Goal: Communication & Community: Answer question/provide support

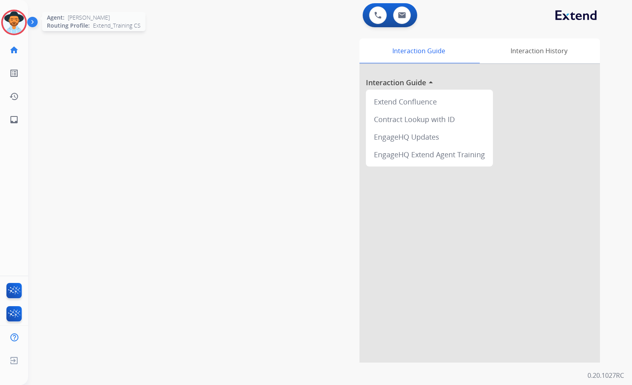
click at [16, 18] on img at bounding box center [14, 22] width 22 height 22
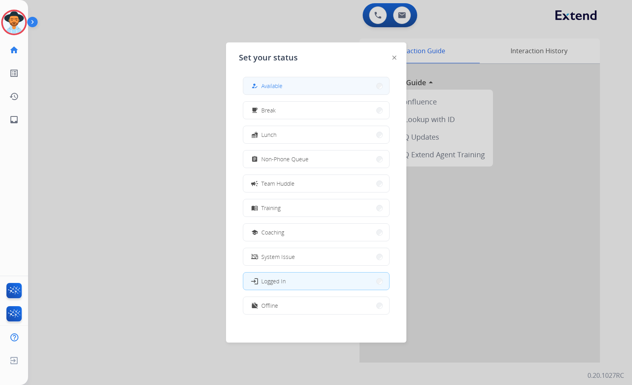
click at [329, 88] on button "how_to_reg Available" at bounding box center [316, 85] width 146 height 17
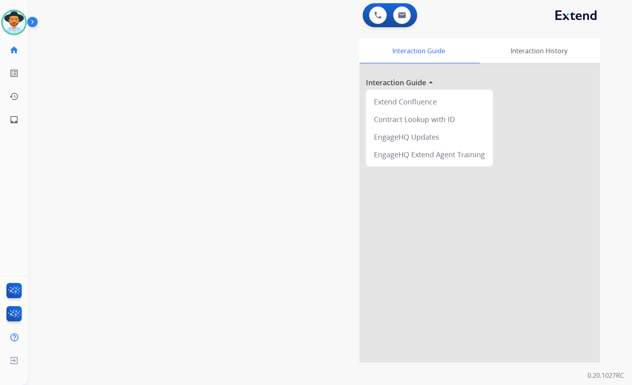
drag, startPoint x: 150, startPoint y: 94, endPoint x: 134, endPoint y: 88, distance: 17.3
click at [150, 94] on div "swap_horiz Break voice bridge close_fullscreen Connect 3-Way Call merge_type Se…" at bounding box center [320, 196] width 584 height 334
click at [14, 128] on link "inbox Emails" at bounding box center [14, 120] width 22 height 22
select select "**********"
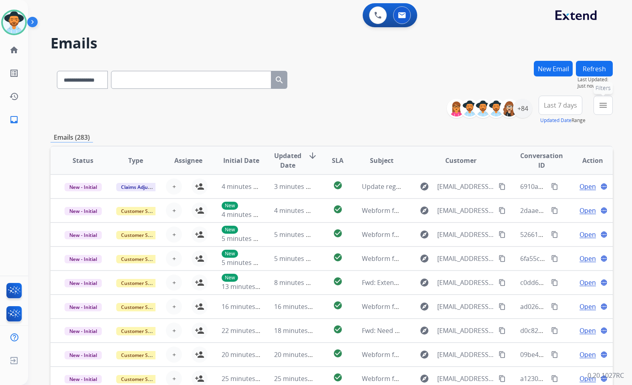
click at [603, 105] on mat-icon "menu" at bounding box center [603, 106] width 10 height 10
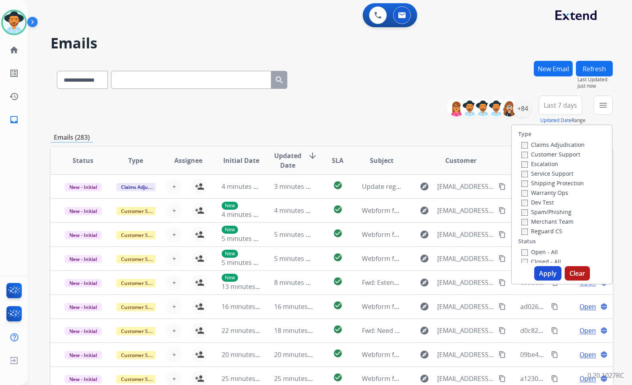
click at [562, 155] on label "Customer Support" at bounding box center [550, 155] width 59 height 8
click at [568, 185] on label "Shipping Protection" at bounding box center [552, 183] width 62 height 8
click at [555, 234] on label "Reguard CS" at bounding box center [541, 232] width 41 height 8
click at [548, 210] on label "Open - All" at bounding box center [539, 212] width 36 height 8
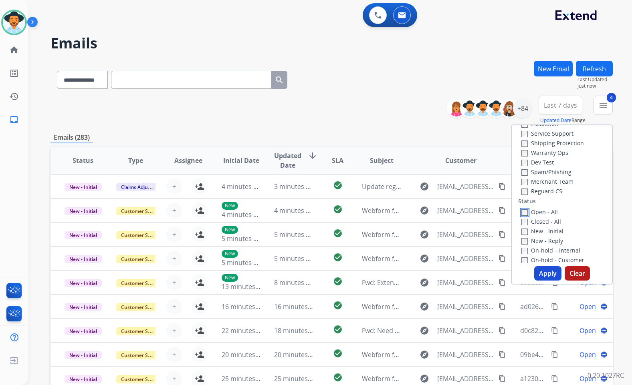
scroll to position [80, 0]
click at [553, 239] on label "On Hold - Servicers" at bounding box center [551, 240] width 61 height 8
click at [554, 229] on label "On Hold - Pending Parts" at bounding box center [558, 230] width 74 height 8
click at [554, 222] on label "On-hold - Customer" at bounding box center [552, 220] width 63 height 8
click at [551, 214] on label "On-hold – Internal" at bounding box center [550, 211] width 59 height 8
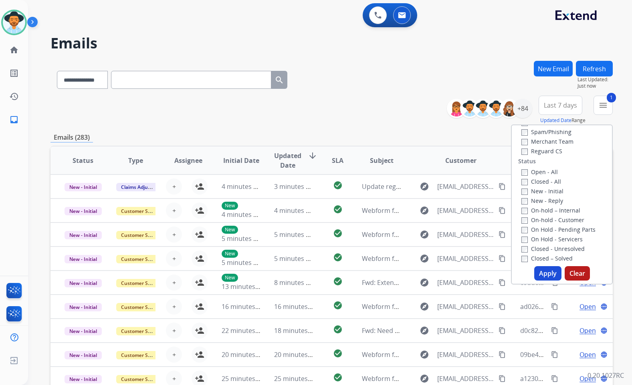
click at [560, 210] on label "On-hold – Internal" at bounding box center [550, 211] width 59 height 8
click at [543, 202] on label "New - Reply" at bounding box center [542, 201] width 42 height 8
click at [544, 193] on label "New - Initial" at bounding box center [542, 191] width 42 height 8
click at [545, 271] on button "Apply" at bounding box center [547, 273] width 27 height 14
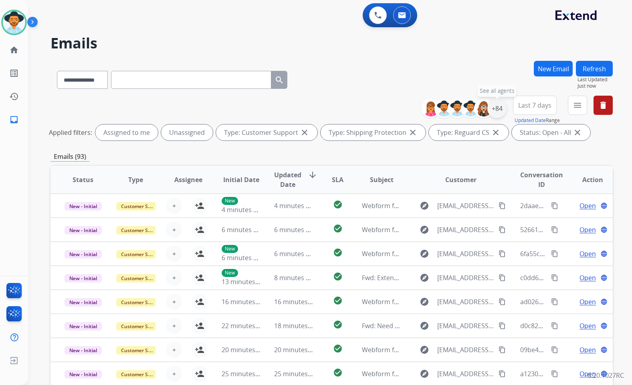
click at [491, 113] on div "+84" at bounding box center [496, 108] width 19 height 19
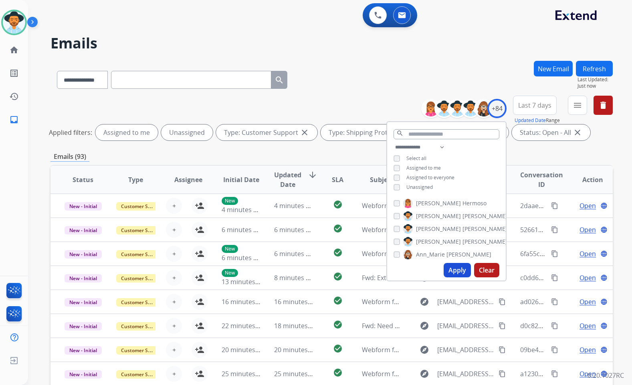
click at [424, 184] on span "Unassigned" at bounding box center [419, 187] width 26 height 7
click at [437, 242] on label "[PERSON_NAME]" at bounding box center [455, 242] width 104 height 10
click at [449, 269] on button "Apply" at bounding box center [456, 270] width 27 height 14
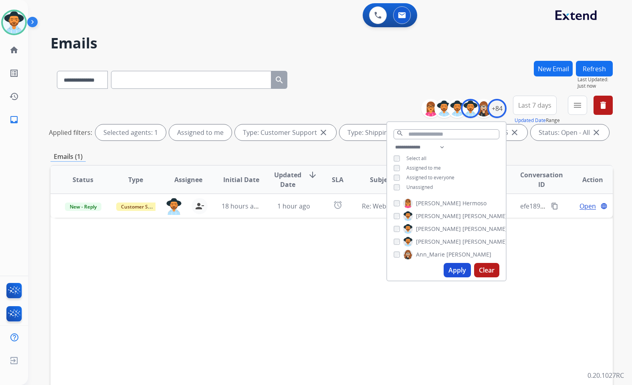
click at [271, 274] on div "Status Type Assignee Initial Date Updated Date arrow_downward SLA Subject Custo…" at bounding box center [331, 299] width 562 height 268
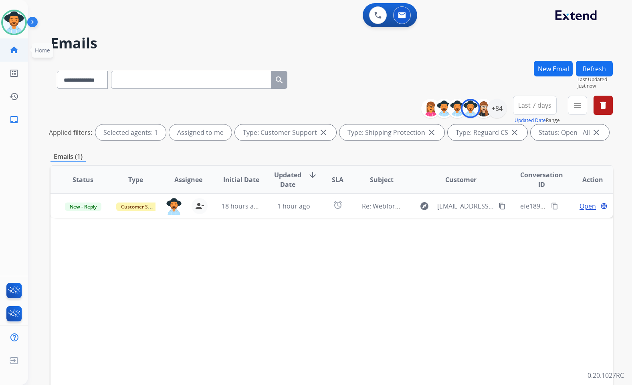
click at [21, 46] on link "home Home" at bounding box center [14, 50] width 22 height 22
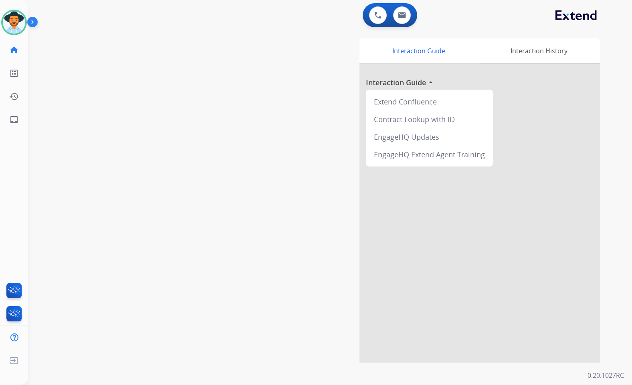
click at [166, 144] on div "swap_horiz Break voice bridge close_fullscreen Connect 3-Way Call merge_type Se…" at bounding box center [320, 196] width 584 height 334
drag, startPoint x: 125, startPoint y: 129, endPoint x: 62, endPoint y: 123, distance: 62.8
click at [119, 130] on div "swap_horiz Break voice bridge close_fullscreen Connect 3-Way Call merge_type Se…" at bounding box center [320, 196] width 584 height 334
click at [16, 119] on mat-icon "inbox" at bounding box center [14, 120] width 10 height 10
select select "**********"
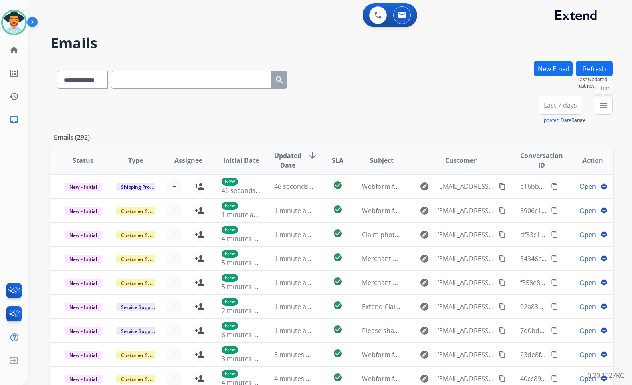
click at [607, 102] on mat-icon "menu" at bounding box center [603, 106] width 10 height 10
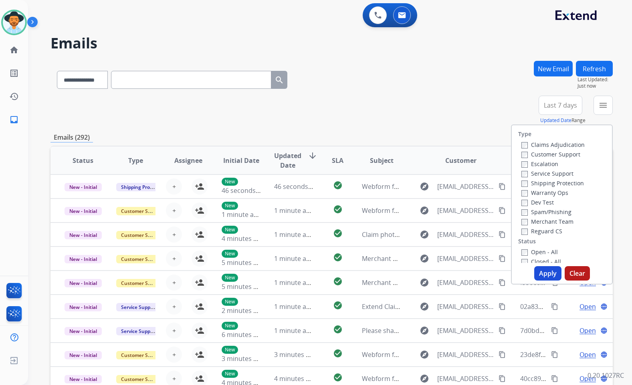
click at [567, 157] on label "Customer Support" at bounding box center [550, 155] width 59 height 8
click at [556, 184] on label "Shipping Protection" at bounding box center [552, 183] width 62 height 8
click at [538, 232] on label "Reguard CS" at bounding box center [541, 232] width 41 height 8
click at [539, 251] on label "Open - All" at bounding box center [539, 252] width 36 height 8
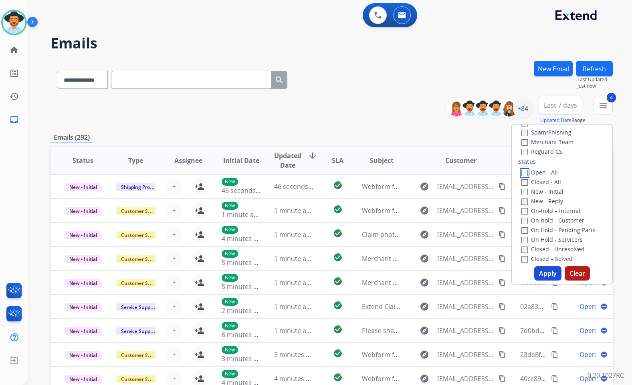
scroll to position [80, 0]
click at [544, 238] on label "On Hold - Servicers" at bounding box center [551, 240] width 61 height 8
click at [544, 231] on label "On Hold - Pending Parts" at bounding box center [558, 230] width 74 height 8
click at [543, 222] on label "On-hold - Customer" at bounding box center [552, 220] width 63 height 8
click at [541, 213] on label "On-hold – Internal" at bounding box center [550, 211] width 59 height 8
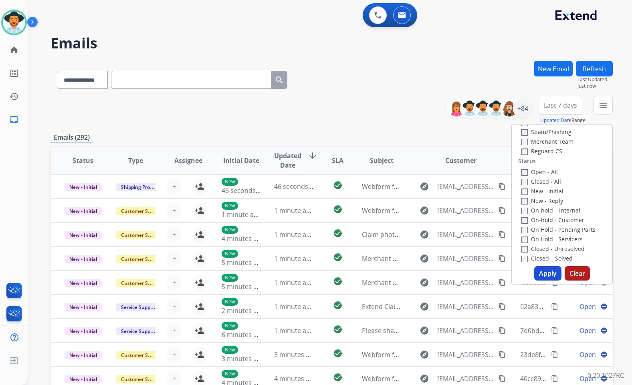
drag, startPoint x: 540, startPoint y: 203, endPoint x: 538, endPoint y: 192, distance: 10.5
click at [540, 202] on label "New - Reply" at bounding box center [542, 201] width 42 height 8
click at [538, 191] on label "New - Initial" at bounding box center [542, 191] width 42 height 8
click at [540, 272] on button "Apply" at bounding box center [547, 273] width 27 height 14
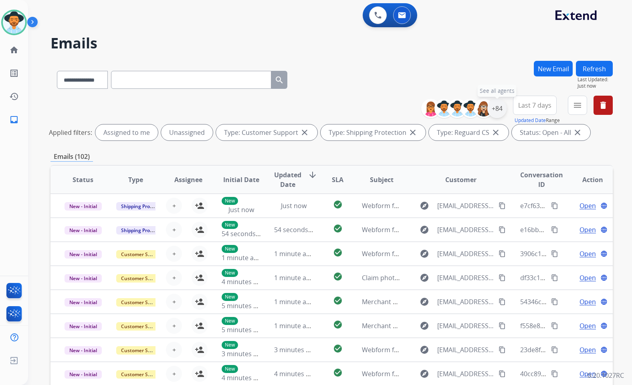
click at [496, 111] on div "+84" at bounding box center [496, 108] width 19 height 19
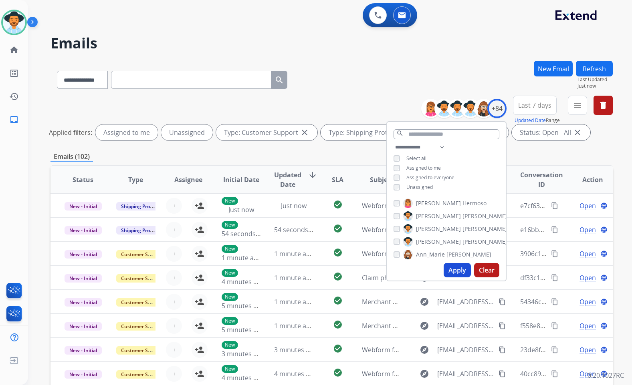
click at [415, 163] on div "**********" at bounding box center [446, 168] width 119 height 51
click at [416, 165] on span "Assigned to me" at bounding box center [423, 168] width 34 height 7
click at [453, 274] on button "Apply" at bounding box center [456, 270] width 27 height 14
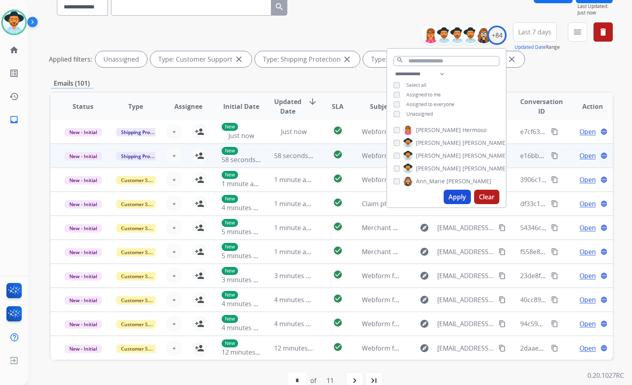
scroll to position [90, 0]
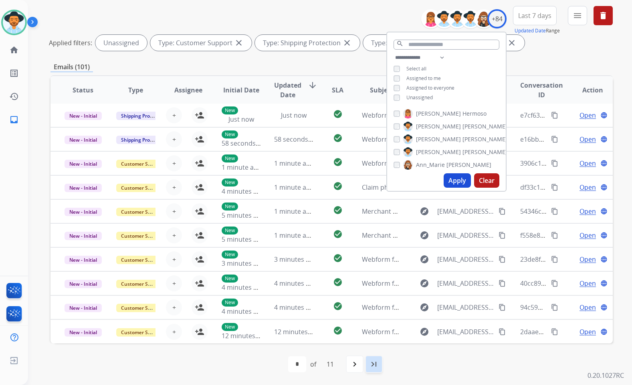
click at [377, 366] on mat-icon "last_page" at bounding box center [374, 365] width 10 height 10
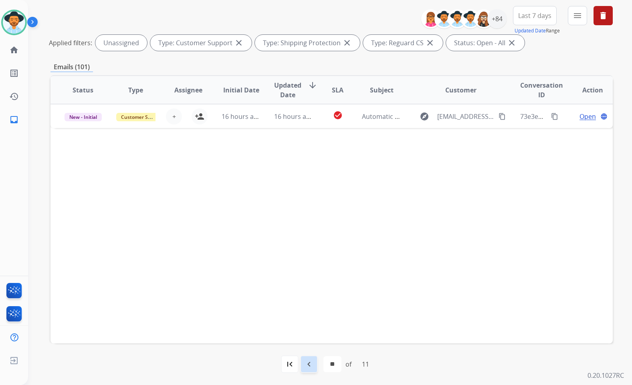
click at [310, 364] on mat-icon "navigate_before" at bounding box center [309, 365] width 10 height 10
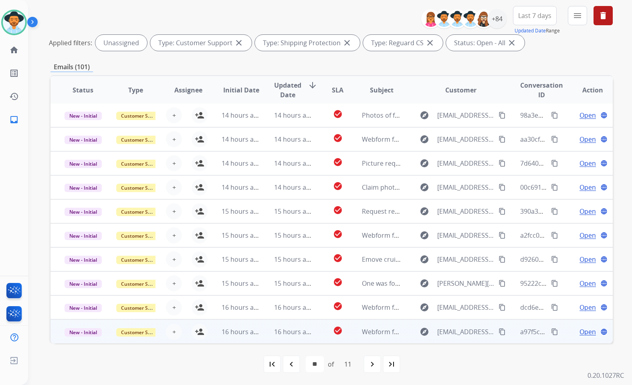
click at [572, 332] on div "Open language" at bounding box center [592, 332] width 40 height 10
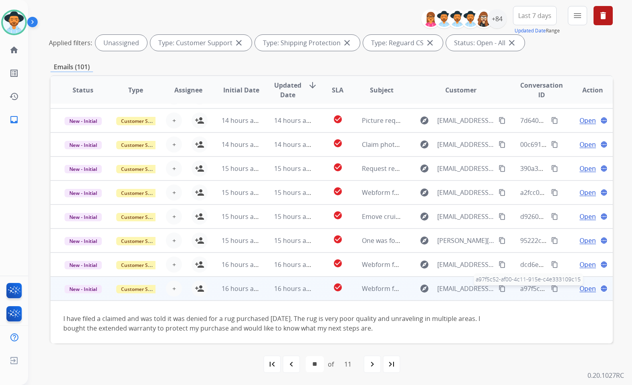
scroll to position [46, 0]
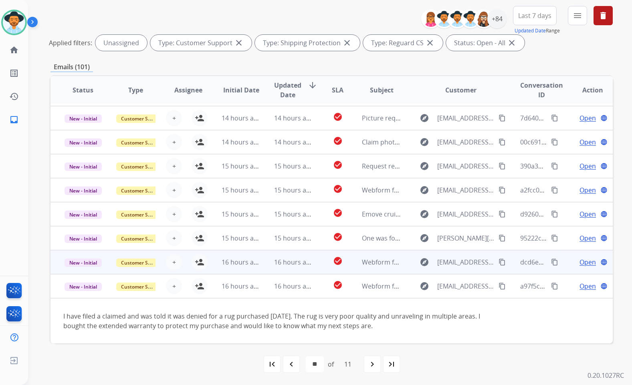
click at [565, 260] on td "Open language" at bounding box center [586, 262] width 53 height 24
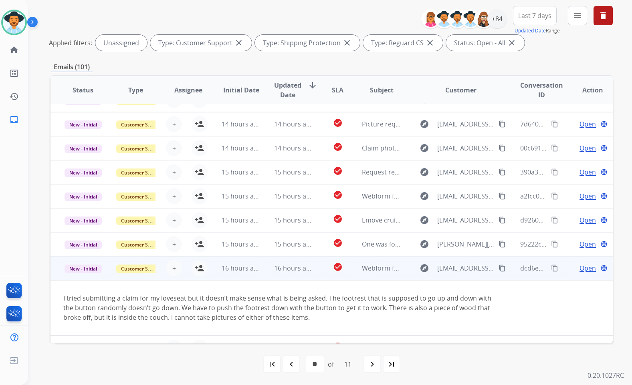
scroll to position [56, 0]
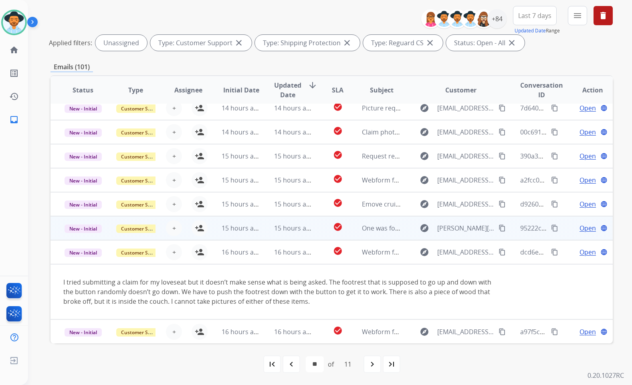
click at [565, 226] on td "Open language" at bounding box center [586, 228] width 53 height 24
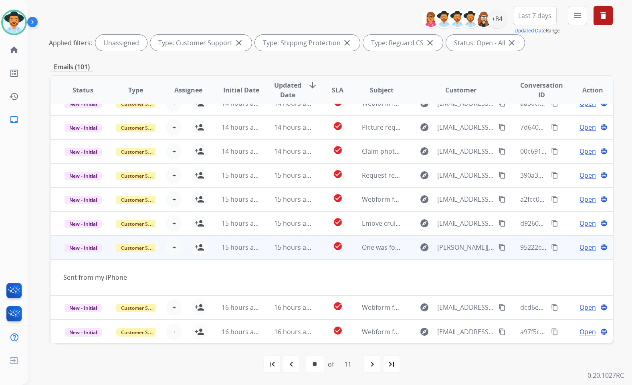
scroll to position [37, 0]
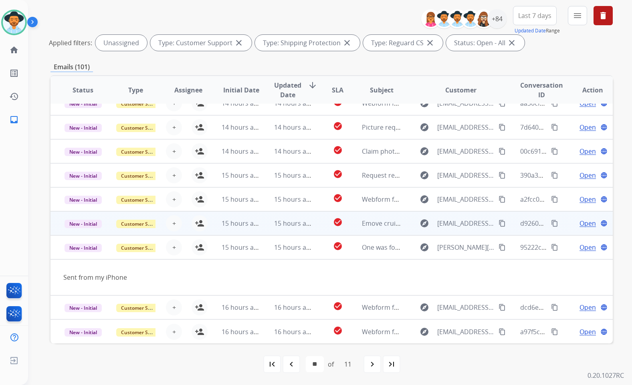
click at [564, 225] on td "Open language" at bounding box center [586, 224] width 53 height 24
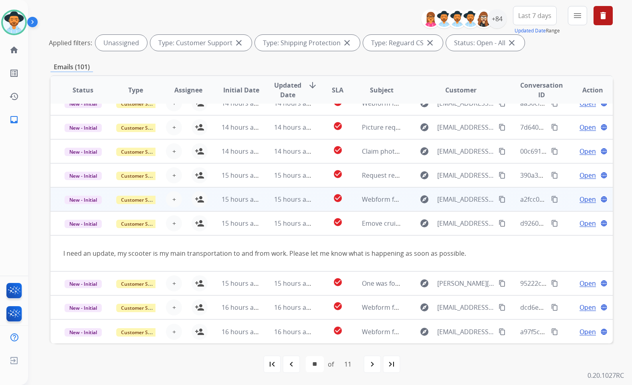
click at [560, 199] on td "Open language" at bounding box center [586, 199] width 53 height 24
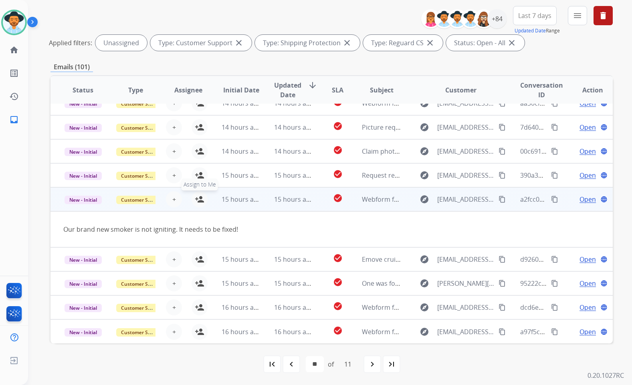
click at [200, 205] on button "person_add Assign to Me" at bounding box center [199, 199] width 16 height 16
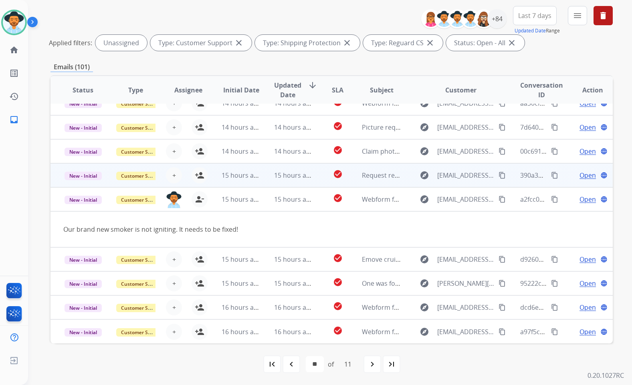
click at [562, 175] on td "Open language" at bounding box center [586, 175] width 53 height 24
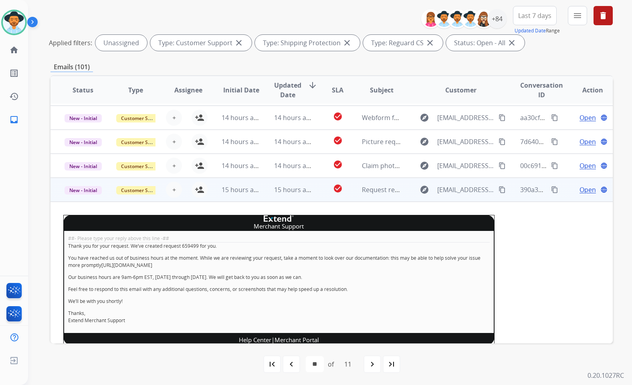
scroll to position [16, 0]
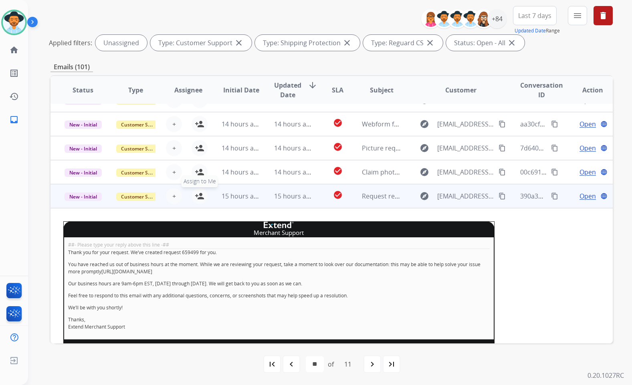
click at [204, 195] on button "person_add Assign to Me" at bounding box center [199, 196] width 16 height 16
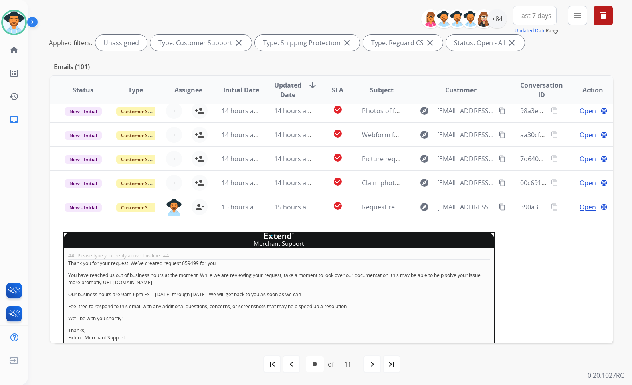
scroll to position [0, 0]
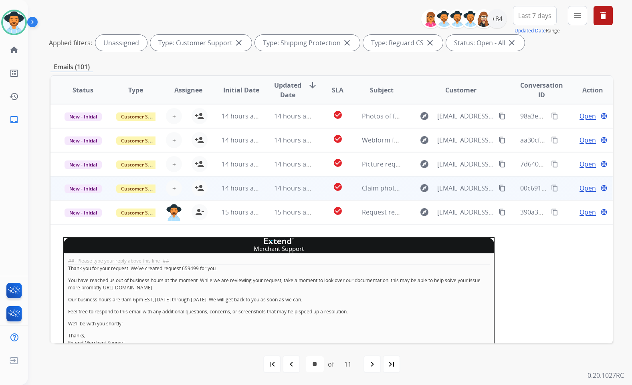
click at [572, 190] on div "Open language" at bounding box center [592, 188] width 40 height 10
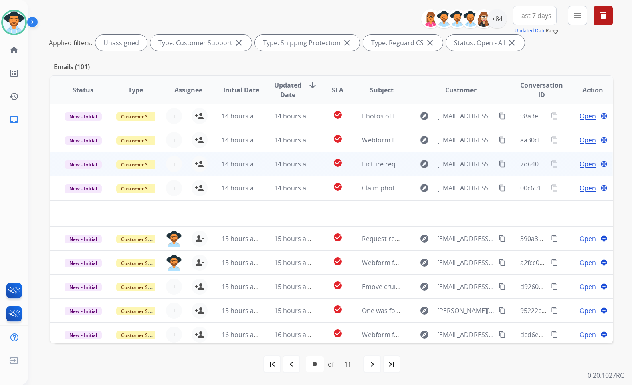
click at [560, 167] on td "Open language" at bounding box center [586, 164] width 53 height 24
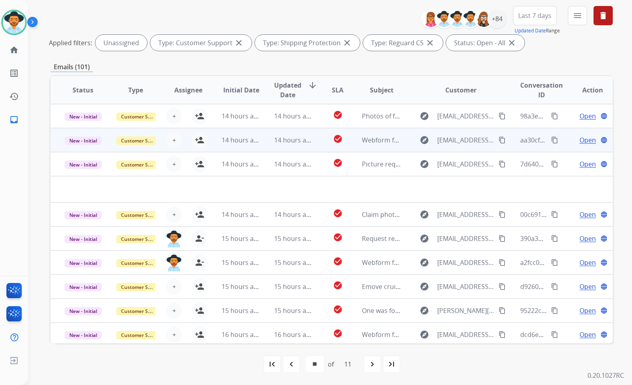
click at [562, 143] on td "Open language" at bounding box center [586, 140] width 53 height 24
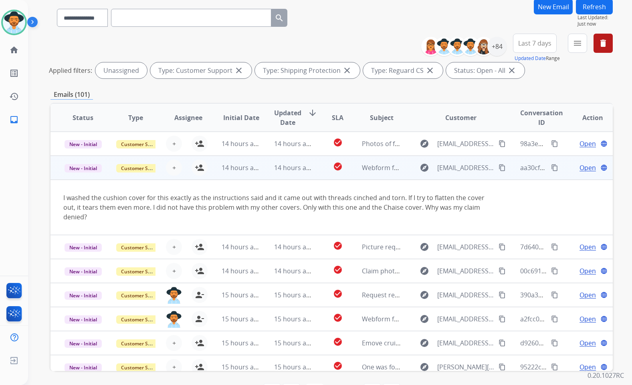
scroll to position [10, 0]
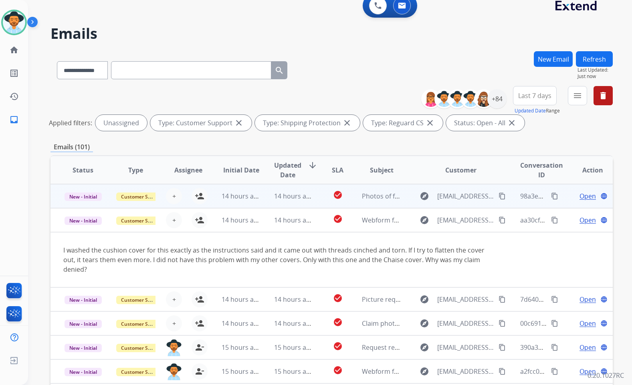
click at [562, 195] on td "Open language" at bounding box center [586, 196] width 53 height 24
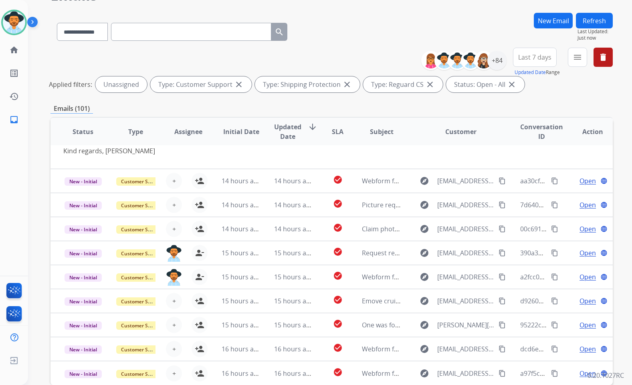
scroll to position [90, 0]
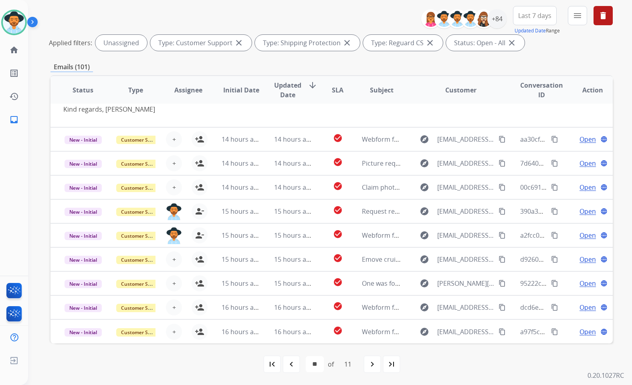
click at [295, 369] on div "navigate_before" at bounding box center [291, 365] width 18 height 18
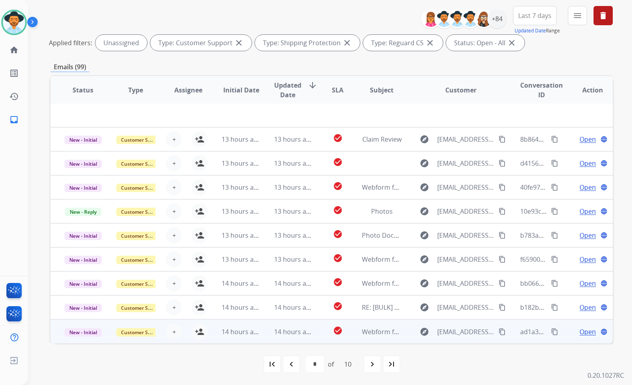
click at [563, 330] on td "Open language" at bounding box center [586, 332] width 53 height 24
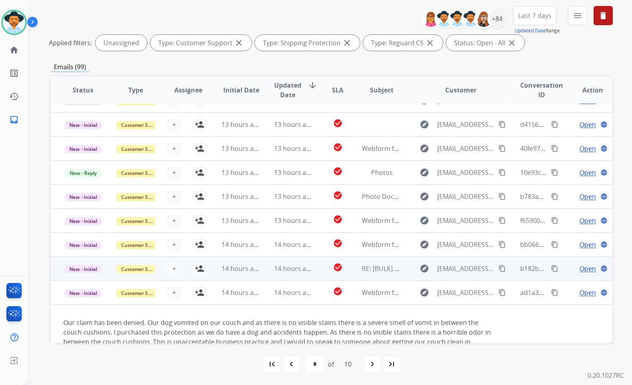
scroll to position [65, 0]
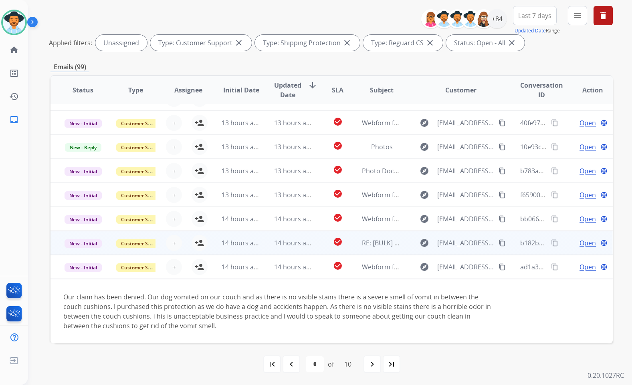
click at [562, 243] on td "Open language" at bounding box center [586, 243] width 53 height 24
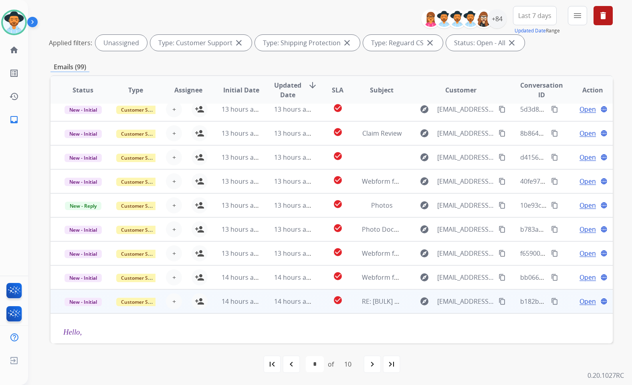
scroll to position [0, 0]
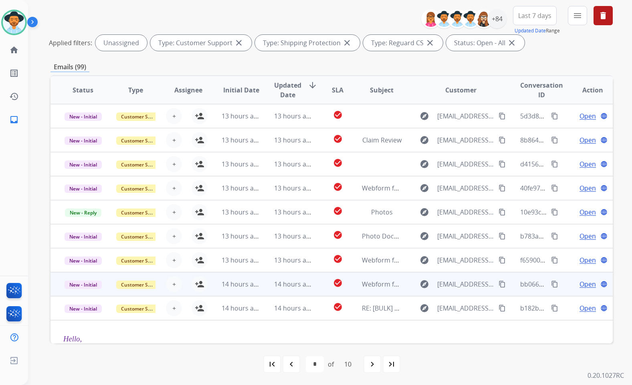
click at [560, 282] on td "Open language" at bounding box center [586, 284] width 53 height 24
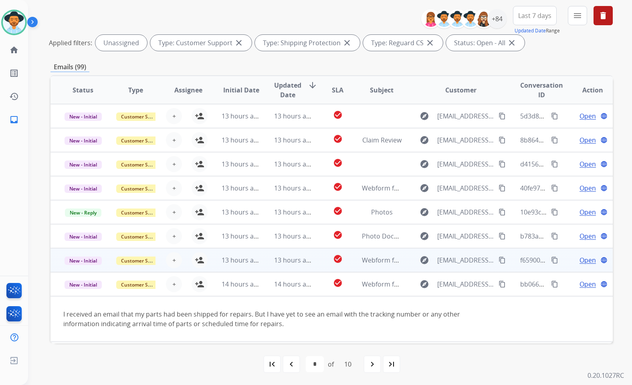
click at [560, 260] on td "Open language" at bounding box center [586, 260] width 53 height 24
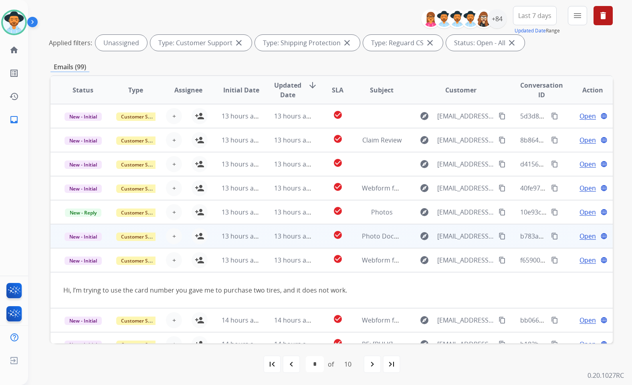
click at [560, 237] on td "Open language" at bounding box center [586, 236] width 53 height 24
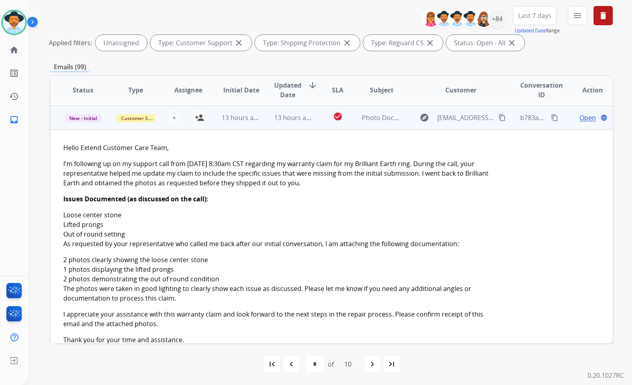
scroll to position [120, 0]
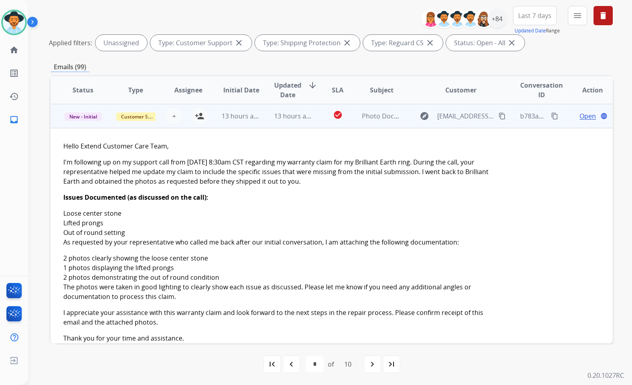
click at [560, 113] on td "Open language" at bounding box center [586, 116] width 53 height 24
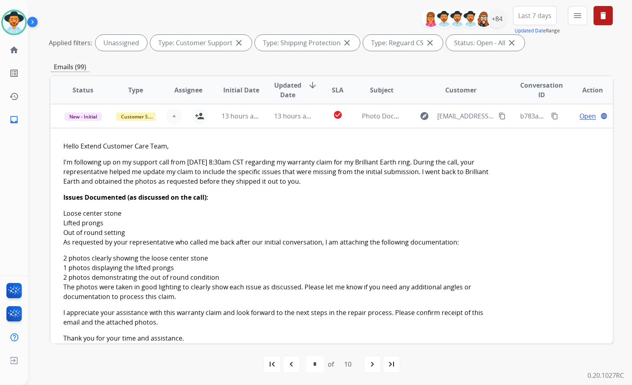
scroll to position [1, 0]
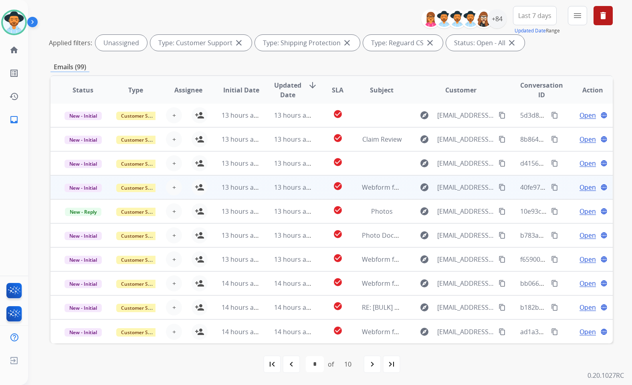
click at [560, 185] on td "Open language" at bounding box center [586, 187] width 53 height 24
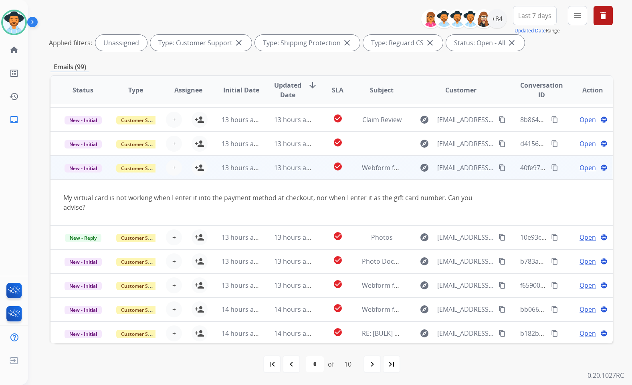
scroll to position [6, 0]
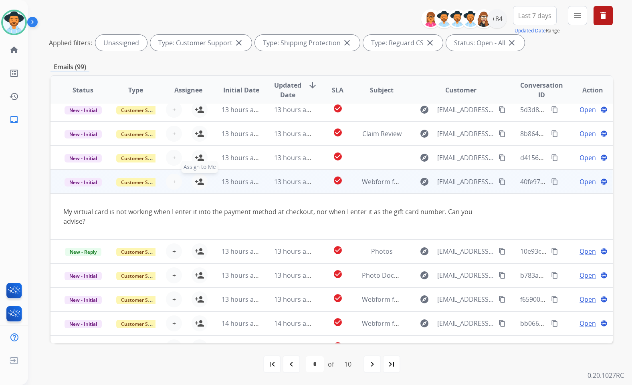
click at [199, 184] on mat-icon "person_add" at bounding box center [200, 182] width 10 height 10
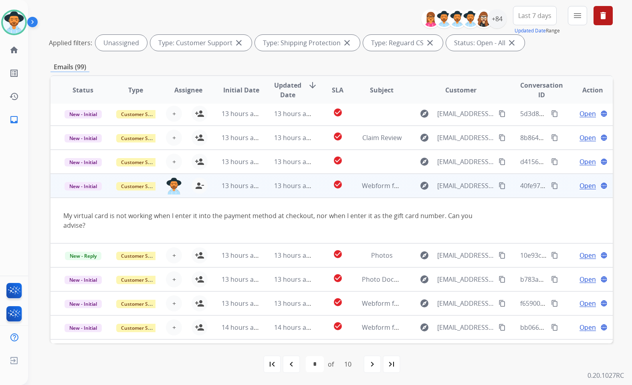
scroll to position [0, 0]
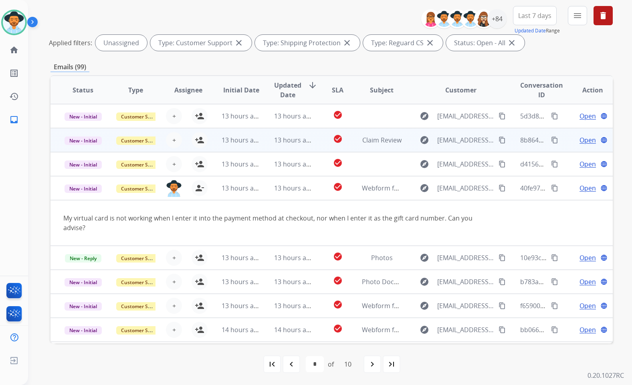
click at [572, 143] on div "Open language" at bounding box center [592, 140] width 40 height 10
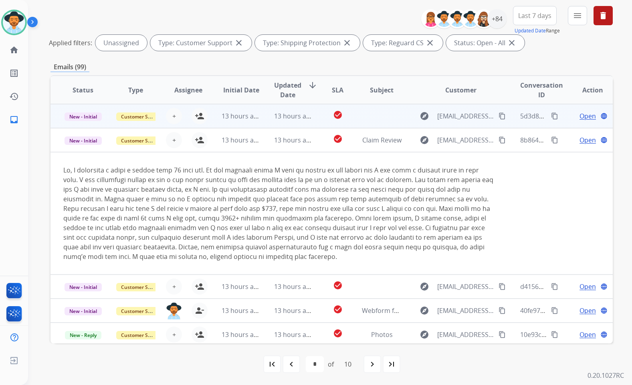
click at [560, 111] on td "Open language" at bounding box center [586, 116] width 53 height 24
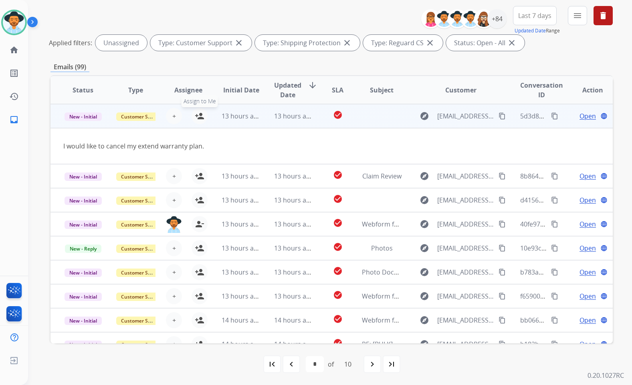
click at [200, 113] on mat-icon "person_add" at bounding box center [200, 116] width 10 height 10
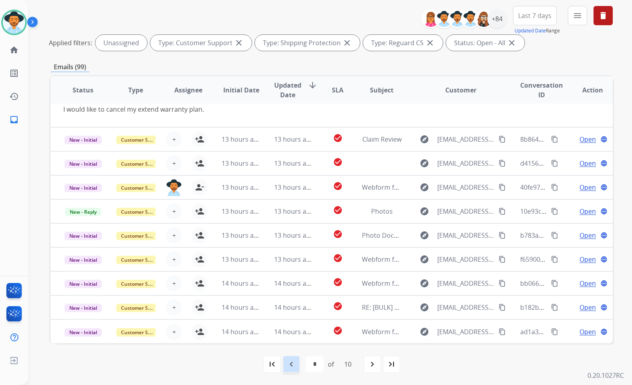
click at [282, 362] on div "navigate_before" at bounding box center [291, 365] width 18 height 18
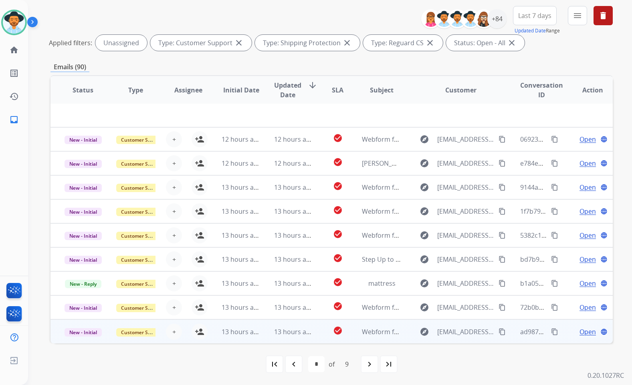
click at [579, 327] on span "Open" at bounding box center [587, 332] width 16 height 10
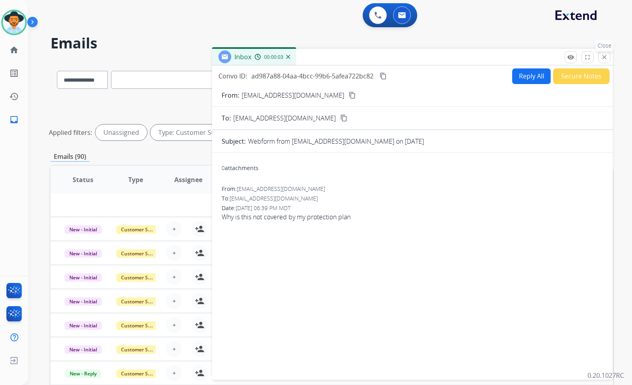
click at [604, 58] on mat-icon "close" at bounding box center [603, 57] width 7 height 7
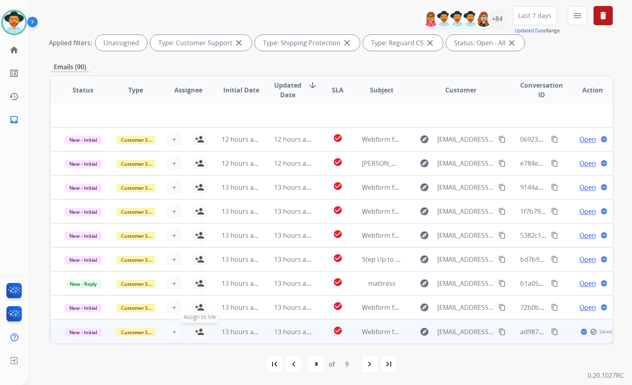
click at [202, 334] on mat-icon "person_add" at bounding box center [200, 332] width 10 height 10
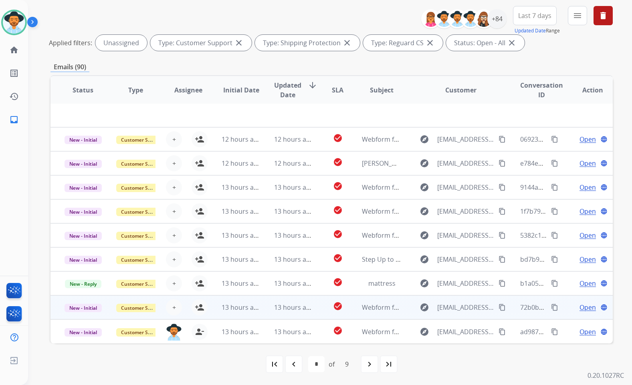
click at [565, 310] on td "Open language" at bounding box center [586, 308] width 53 height 24
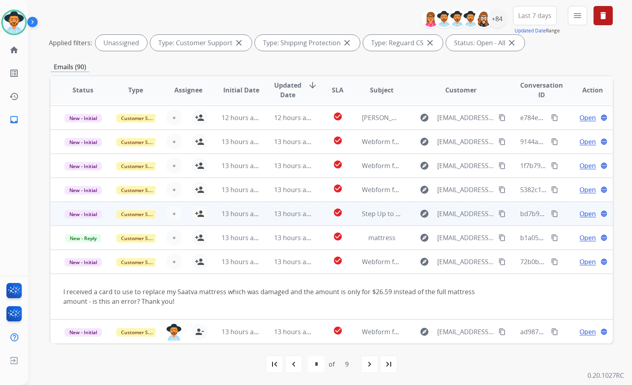
click at [560, 214] on td "Open language" at bounding box center [586, 214] width 53 height 24
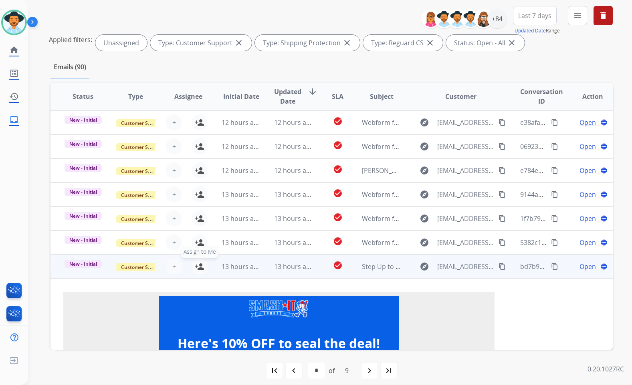
click at [199, 270] on mat-icon "person_add" at bounding box center [200, 267] width 10 height 10
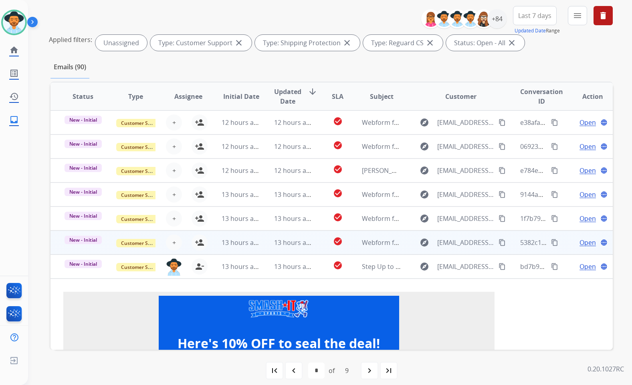
click at [572, 240] on div "Open language" at bounding box center [592, 243] width 40 height 10
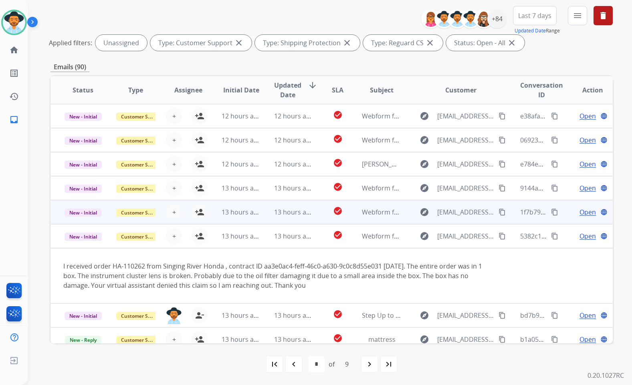
click at [560, 215] on td "Open language" at bounding box center [586, 212] width 53 height 24
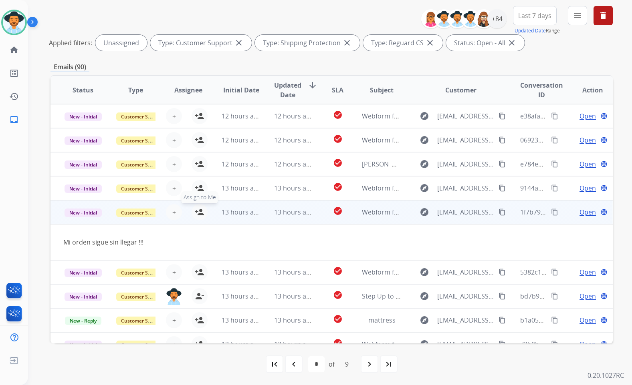
click at [201, 212] on mat-icon "person_add" at bounding box center [200, 212] width 10 height 10
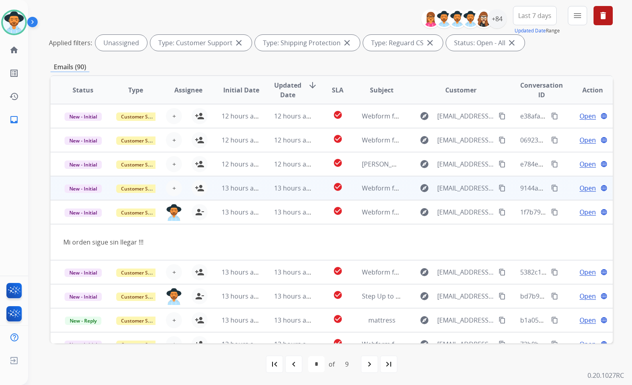
click at [562, 189] on td "Open language" at bounding box center [586, 188] width 53 height 24
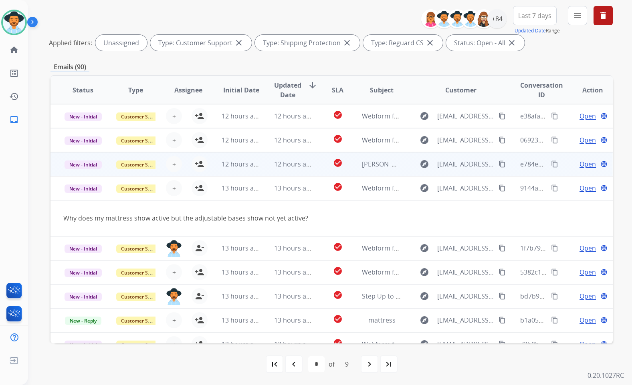
drag, startPoint x: 562, startPoint y: 167, endPoint x: 563, endPoint y: 161, distance: 5.3
click at [562, 165] on td "Open language" at bounding box center [586, 164] width 53 height 24
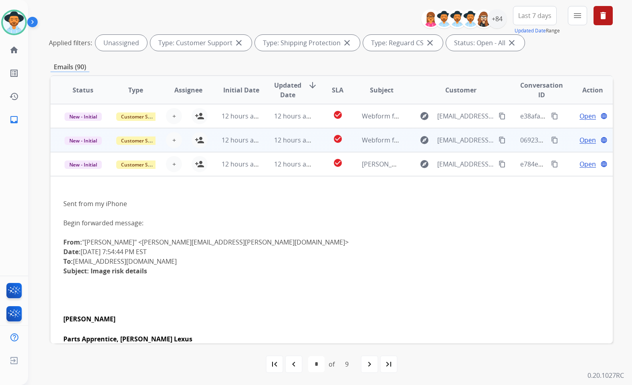
click at [560, 137] on td "Open language" at bounding box center [586, 140] width 53 height 24
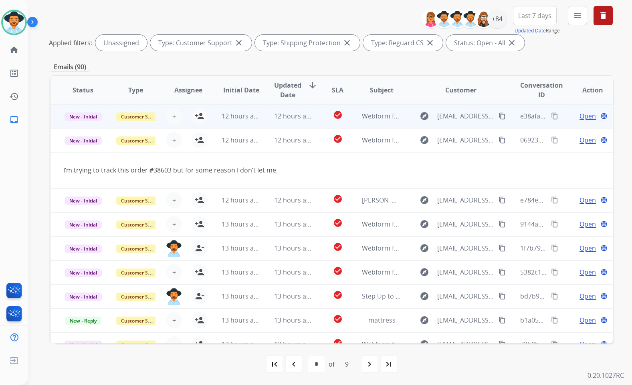
click at [560, 114] on td "Open language" at bounding box center [586, 116] width 53 height 24
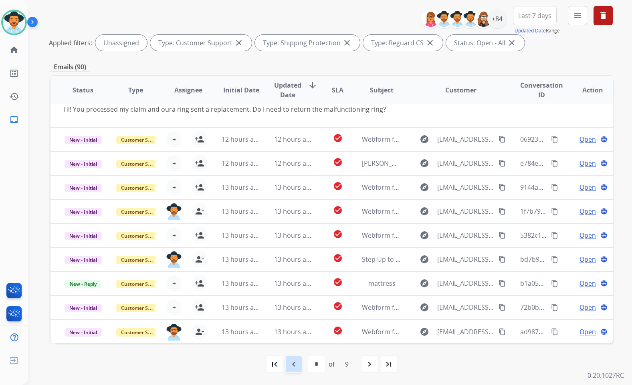
click at [295, 363] on mat-icon "navigate_before" at bounding box center [294, 365] width 10 height 10
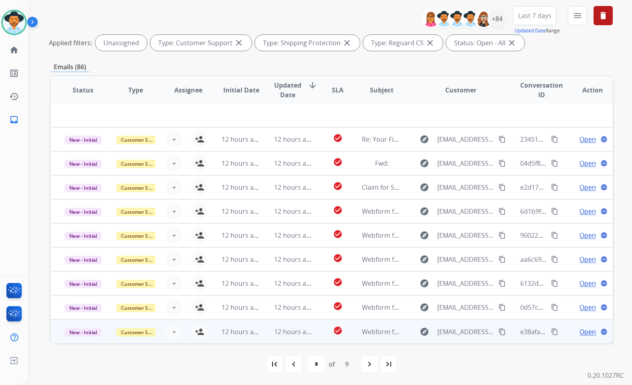
click at [564, 332] on td "Open language" at bounding box center [586, 332] width 53 height 24
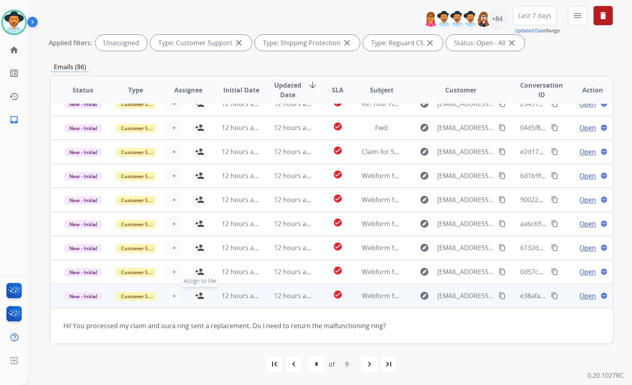
click at [204, 295] on button "person_add Assign to Me" at bounding box center [199, 296] width 16 height 16
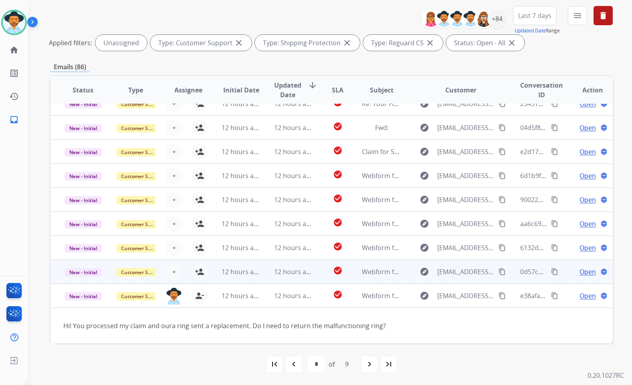
click at [572, 275] on div "Open language" at bounding box center [592, 272] width 40 height 10
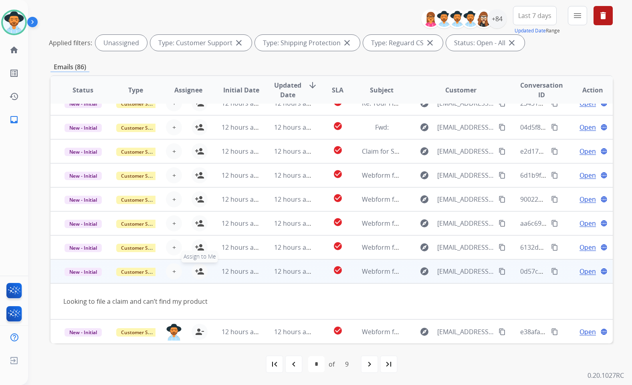
click at [200, 275] on mat-icon "person_add" at bounding box center [200, 272] width 10 height 10
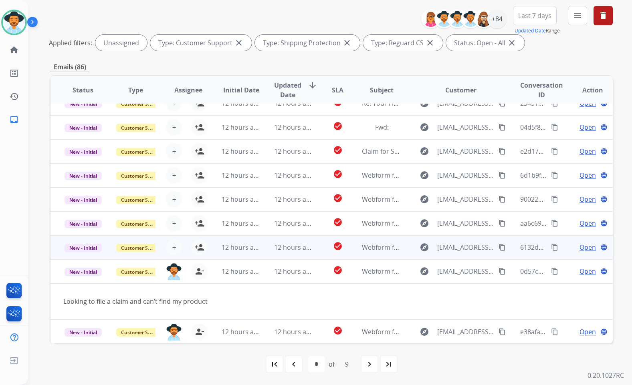
click at [561, 250] on td "Open language" at bounding box center [586, 248] width 53 height 24
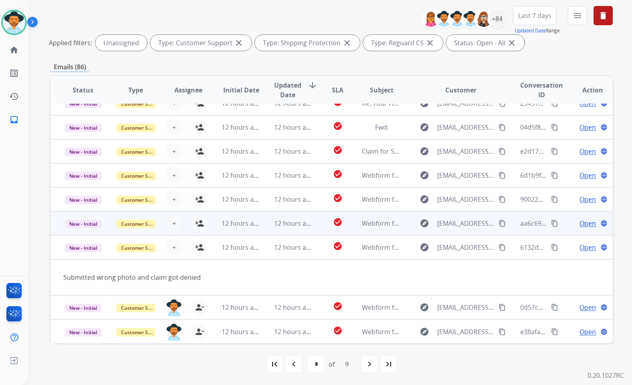
click at [563, 230] on td "Open language" at bounding box center [586, 224] width 53 height 24
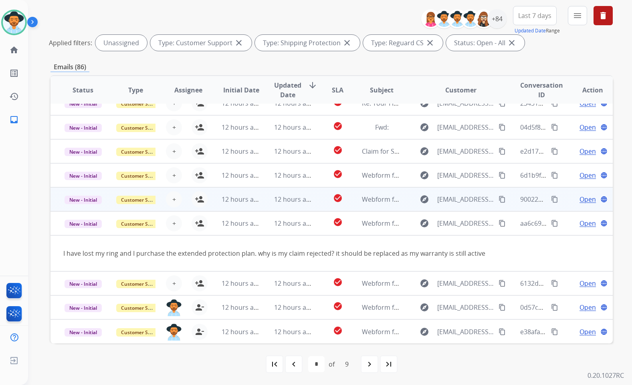
click at [565, 203] on td "Open language" at bounding box center [586, 199] width 53 height 24
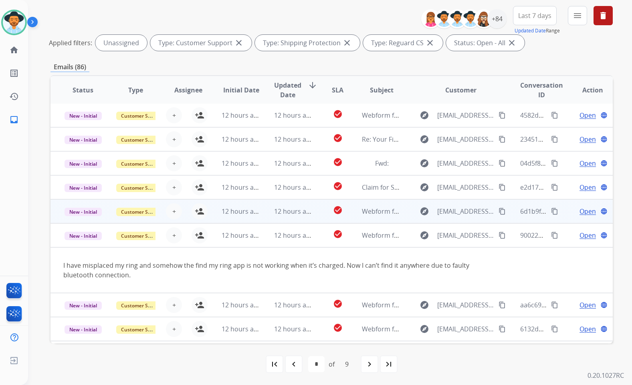
scroll to position [0, 0]
click at [562, 212] on td "Open language" at bounding box center [586, 212] width 53 height 24
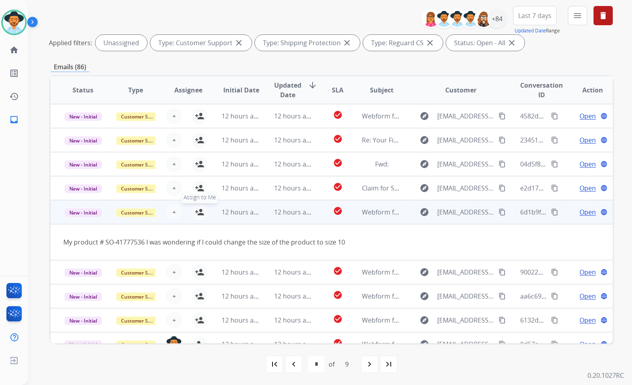
click at [197, 216] on mat-icon "person_add" at bounding box center [200, 212] width 10 height 10
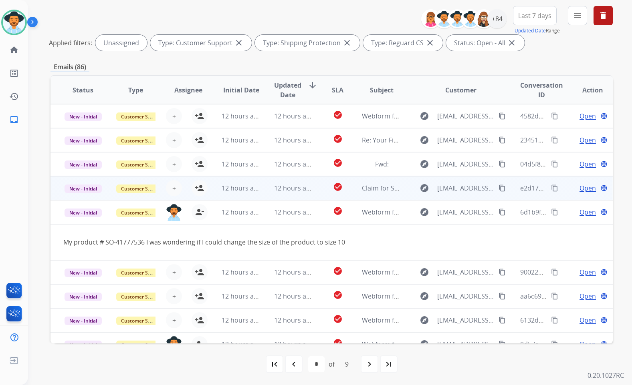
click at [564, 187] on td "Open language" at bounding box center [586, 188] width 53 height 24
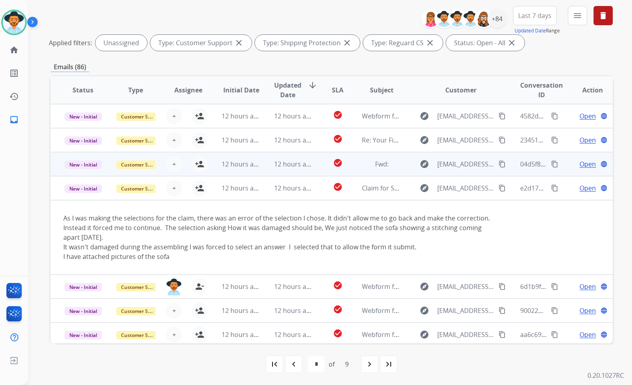
click at [560, 162] on td "Open language" at bounding box center [586, 164] width 53 height 24
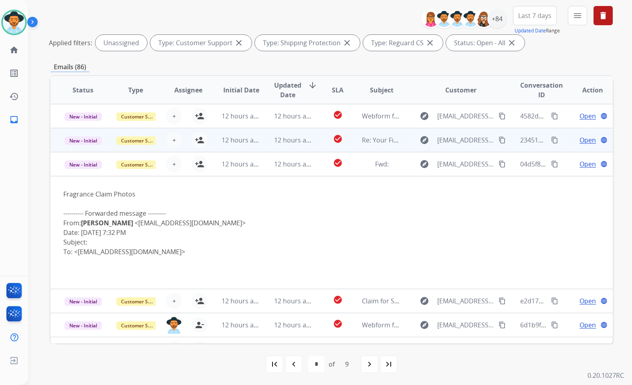
click at [572, 140] on div "Open language" at bounding box center [592, 140] width 40 height 10
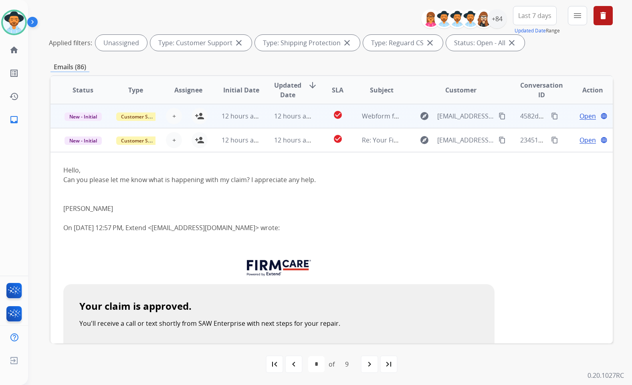
click at [572, 116] on div "Open language" at bounding box center [592, 116] width 40 height 10
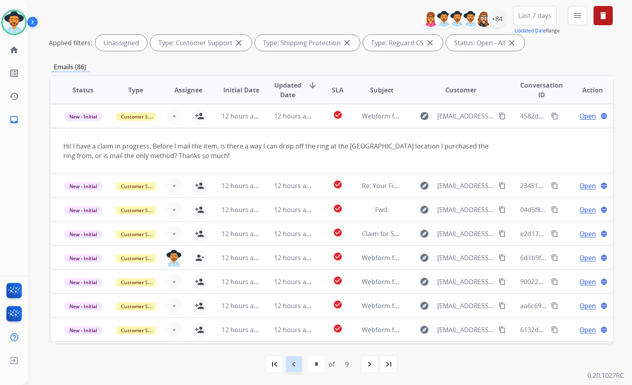
click at [301, 367] on div "navigate_before" at bounding box center [294, 365] width 18 height 18
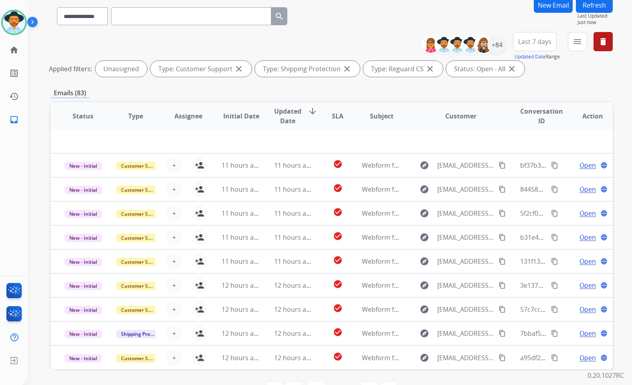
scroll to position [90, 0]
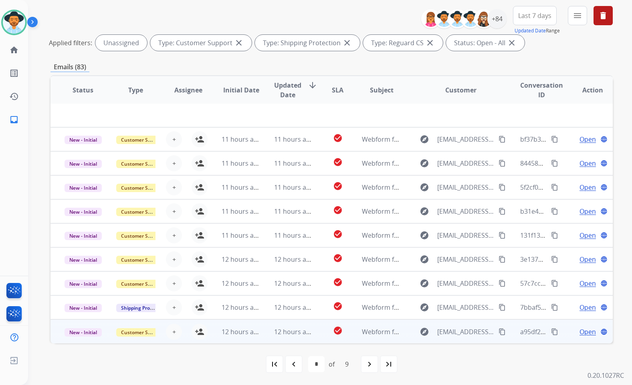
click at [560, 332] on td "Open language" at bounding box center [586, 332] width 53 height 24
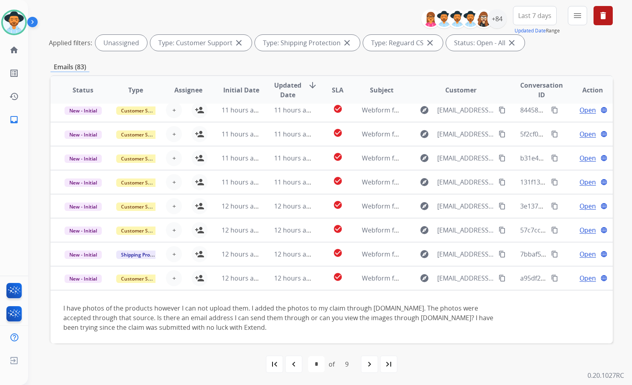
scroll to position [56, 0]
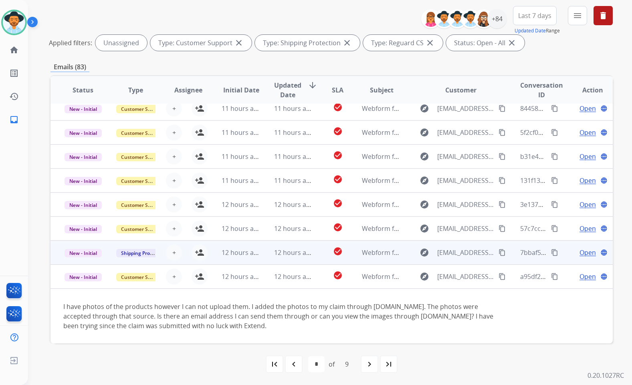
click at [561, 258] on td "Open language" at bounding box center [586, 253] width 53 height 24
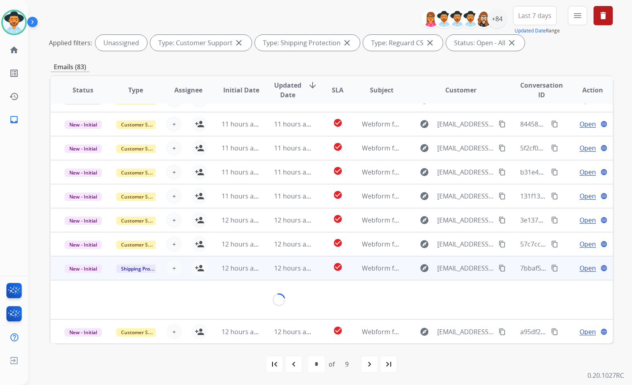
scroll to position [37, 0]
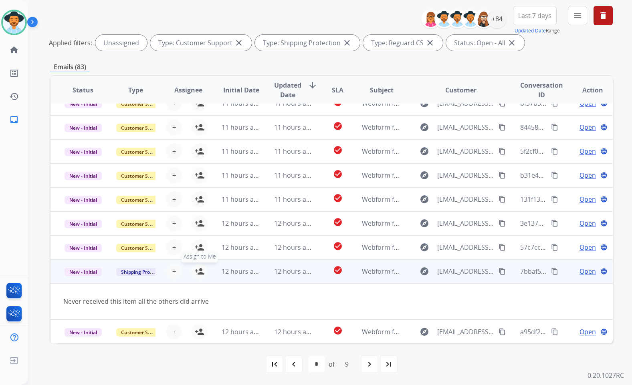
click at [202, 272] on mat-icon "person_add" at bounding box center [200, 272] width 10 height 10
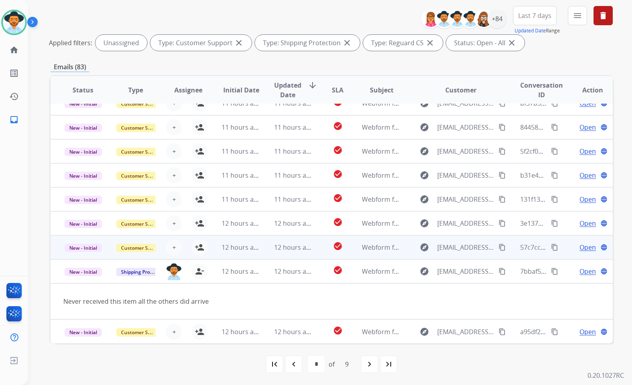
click at [563, 246] on td "Open language" at bounding box center [586, 248] width 53 height 24
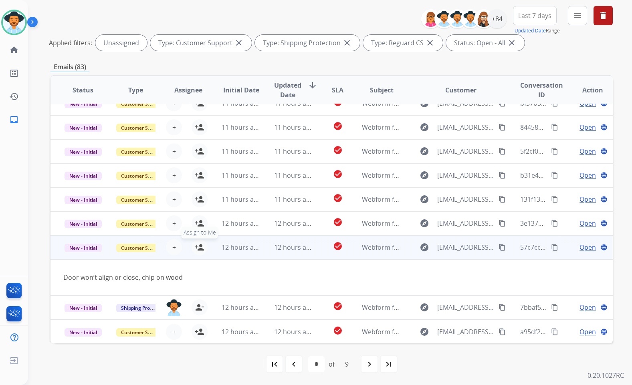
click at [203, 252] on mat-icon "person_add" at bounding box center [200, 248] width 10 height 10
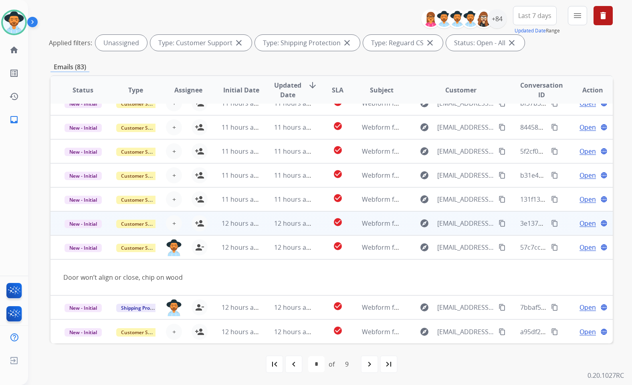
click at [563, 220] on td "Open language" at bounding box center [586, 224] width 53 height 24
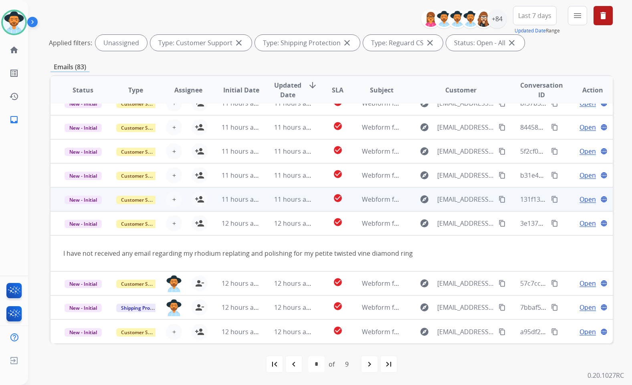
click at [572, 200] on div "Open language" at bounding box center [592, 200] width 40 height 10
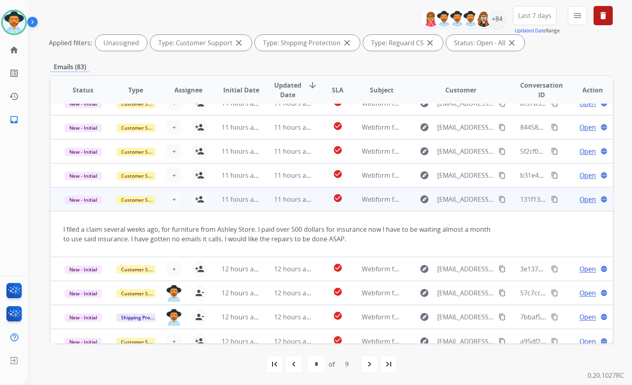
scroll to position [46, 0]
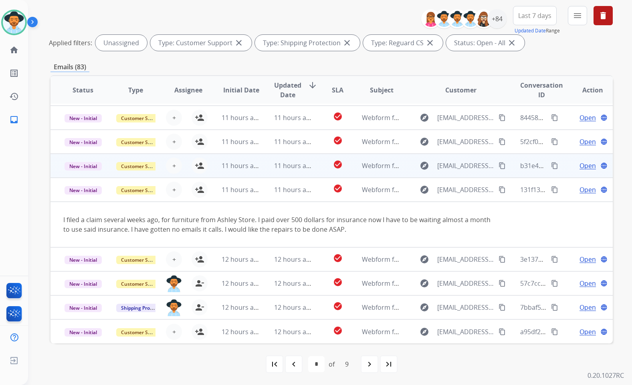
click at [560, 161] on td "Open language" at bounding box center [586, 166] width 53 height 24
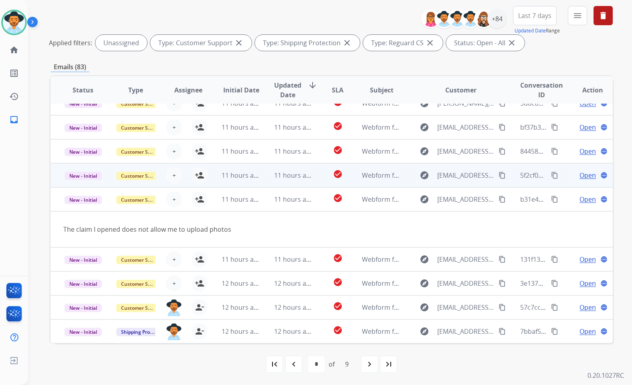
scroll to position [0, 0]
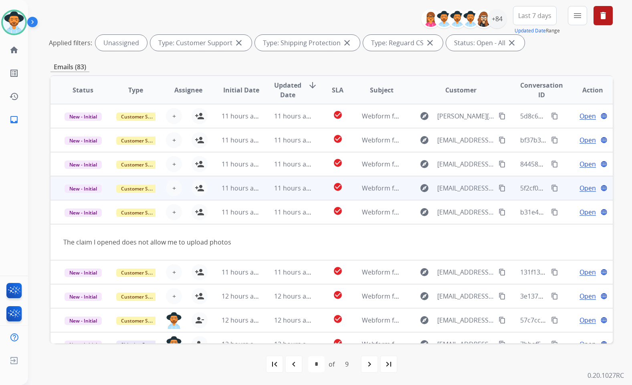
click at [560, 189] on td "Open language" at bounding box center [586, 188] width 53 height 24
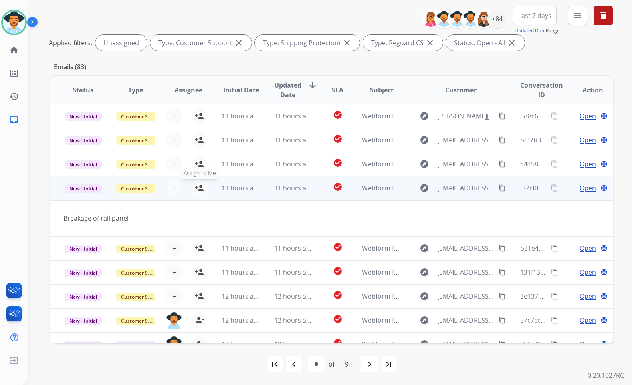
click at [198, 193] on button "person_add Assign to Me" at bounding box center [199, 188] width 16 height 16
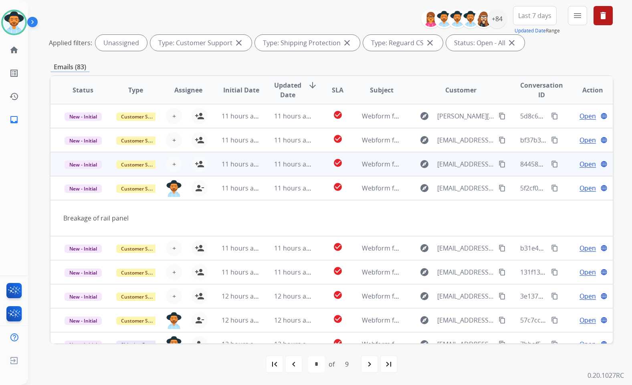
click at [560, 166] on td "Open language" at bounding box center [586, 164] width 53 height 24
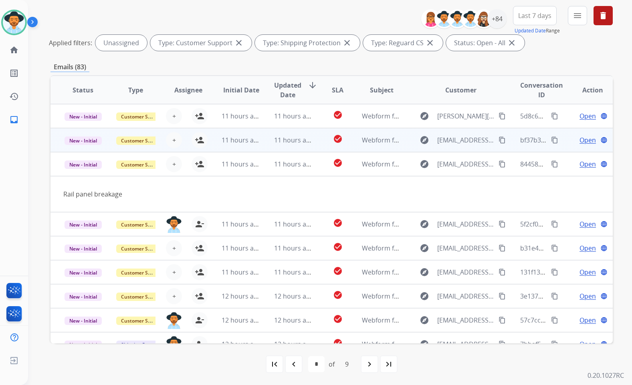
click at [564, 138] on td "Open language" at bounding box center [586, 140] width 53 height 24
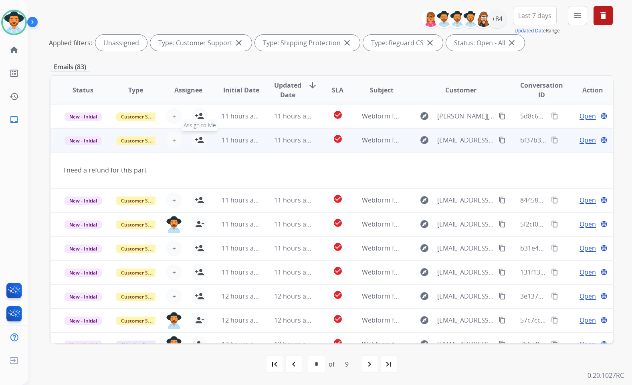
click at [195, 139] on mat-icon "person_add" at bounding box center [200, 140] width 10 height 10
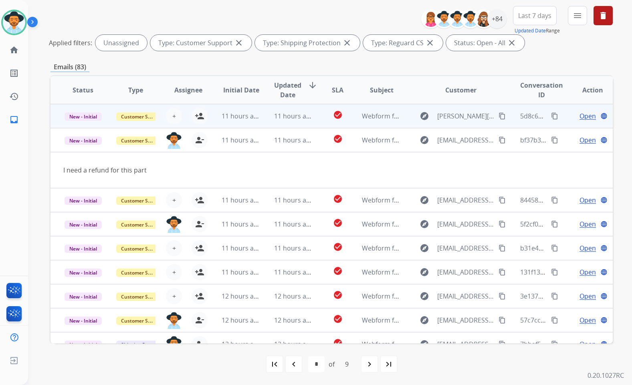
click at [564, 115] on td "Open language" at bounding box center [586, 116] width 53 height 24
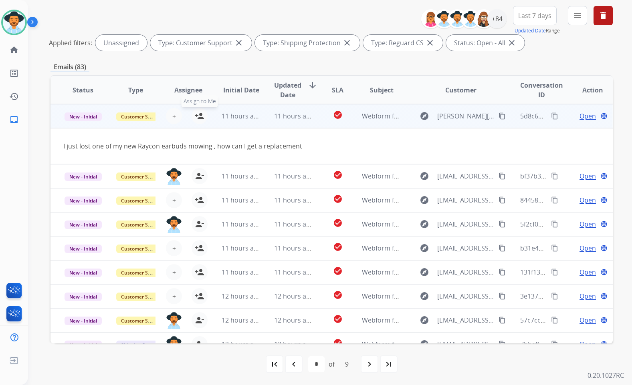
click at [199, 117] on mat-icon "person_add" at bounding box center [200, 116] width 10 height 10
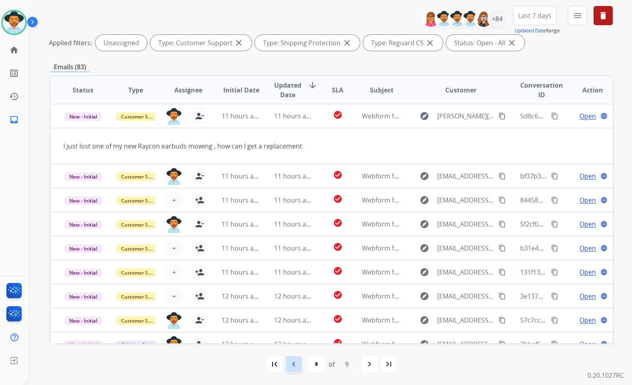
click at [297, 363] on mat-icon "navigate_before" at bounding box center [294, 365] width 10 height 10
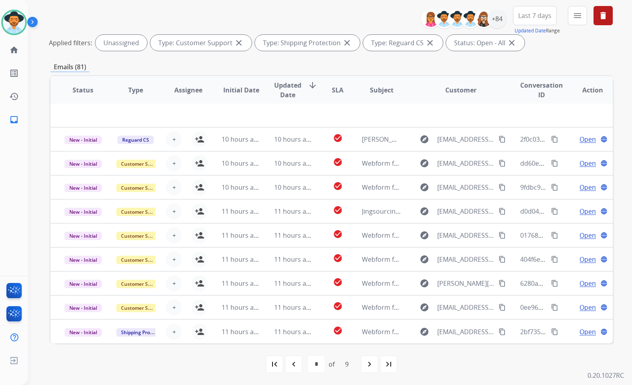
click at [560, 332] on td "Open language" at bounding box center [586, 332] width 53 height 24
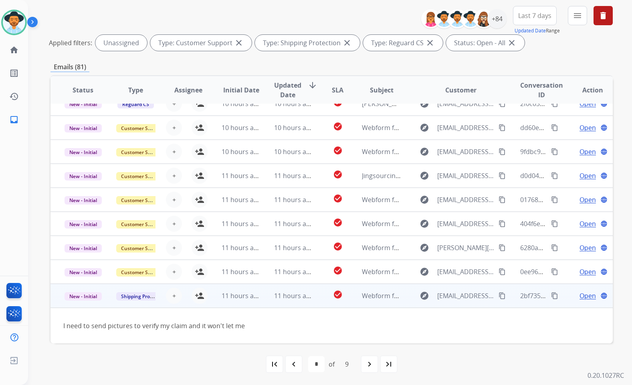
scroll to position [36, 0]
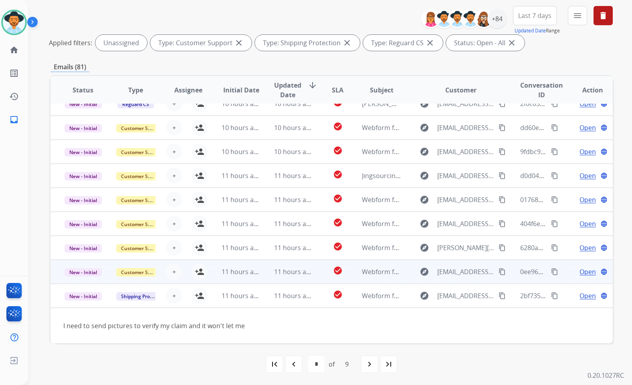
click at [564, 270] on td "Open language" at bounding box center [586, 272] width 53 height 24
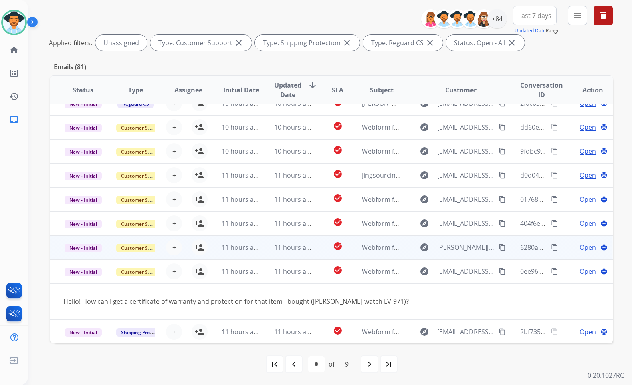
click at [562, 246] on td "Open language" at bounding box center [586, 248] width 53 height 24
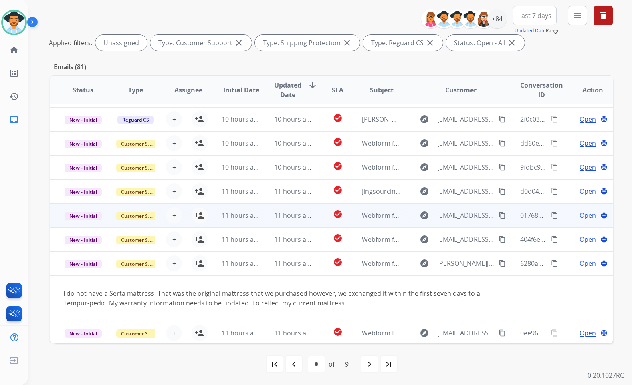
scroll to position [1, 0]
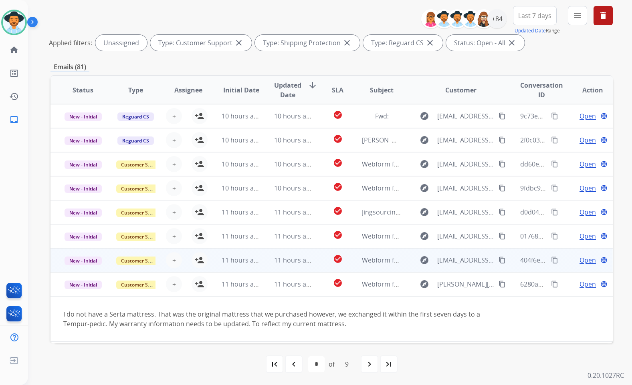
click at [560, 257] on td "Open language" at bounding box center [586, 260] width 53 height 24
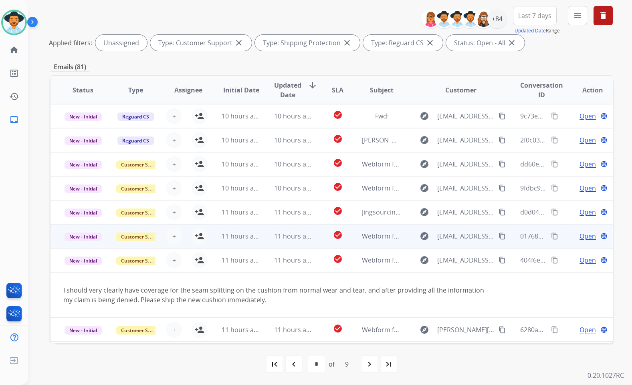
click at [561, 234] on td "Open language" at bounding box center [586, 236] width 53 height 24
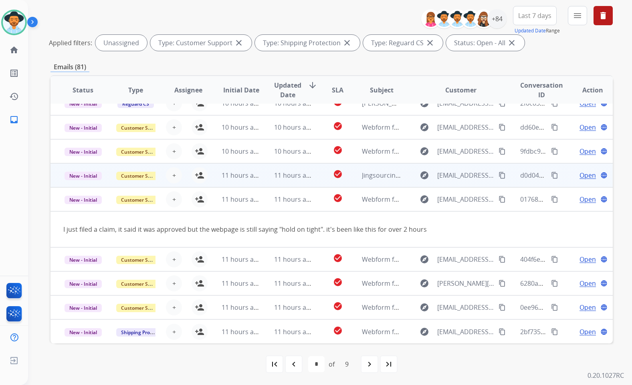
click at [566, 178] on td "Open language" at bounding box center [586, 175] width 53 height 24
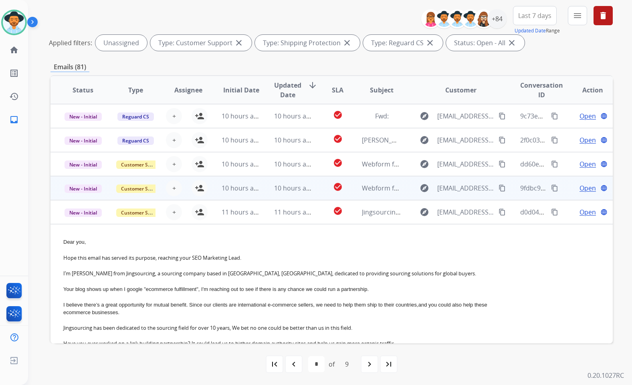
click at [560, 187] on td "Open language" at bounding box center [586, 188] width 53 height 24
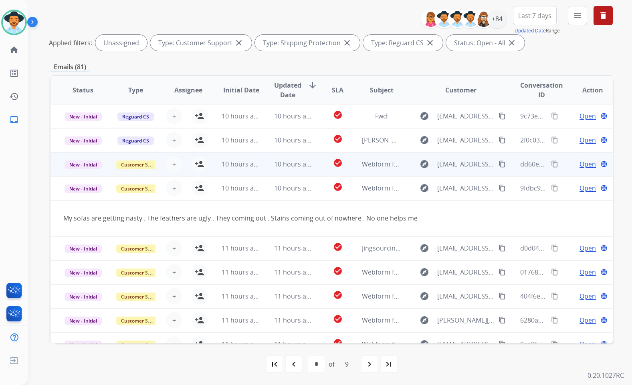
click at [561, 167] on td "Open language" at bounding box center [586, 164] width 53 height 24
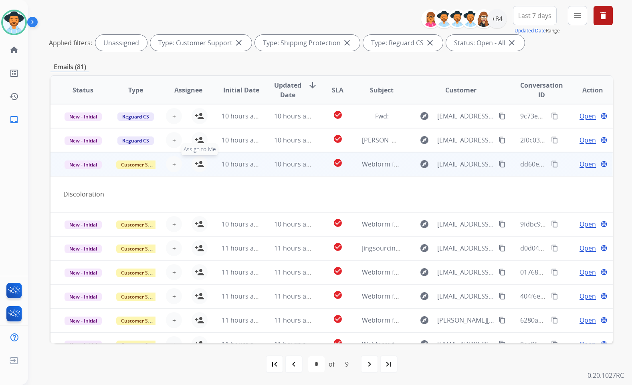
click at [203, 165] on button "person_add Assign to Me" at bounding box center [199, 164] width 16 height 16
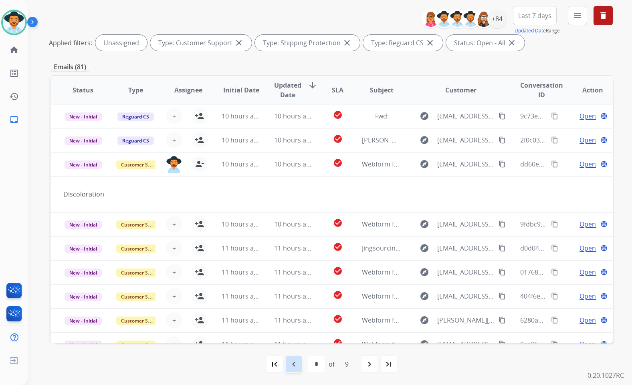
click at [299, 366] on div "navigate_before" at bounding box center [294, 365] width 18 height 18
select select "*"
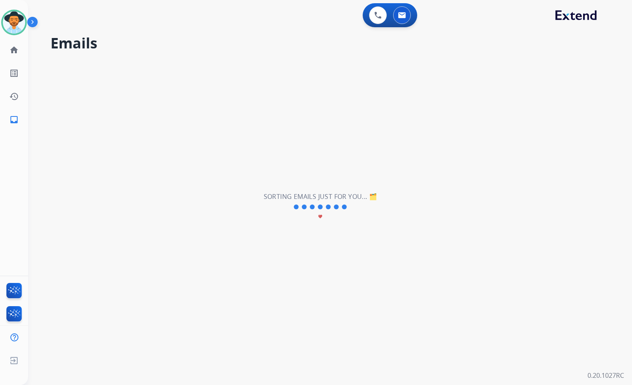
scroll to position [0, 0]
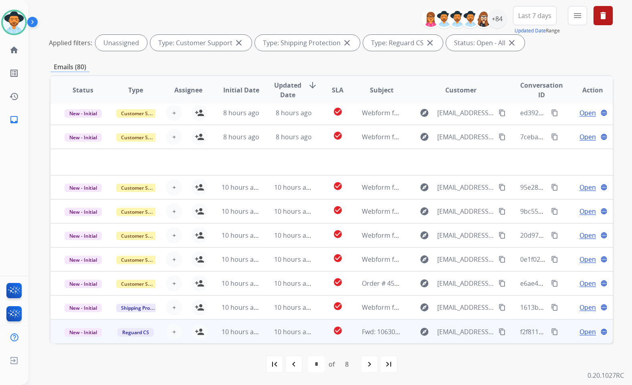
click at [562, 332] on td "Open language" at bounding box center [586, 332] width 53 height 24
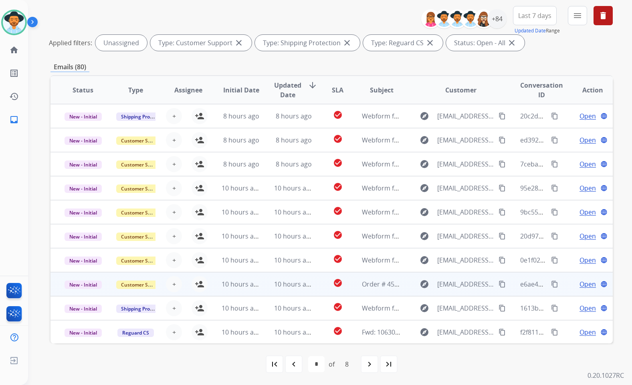
click at [564, 284] on td "Open language" at bounding box center [586, 284] width 53 height 24
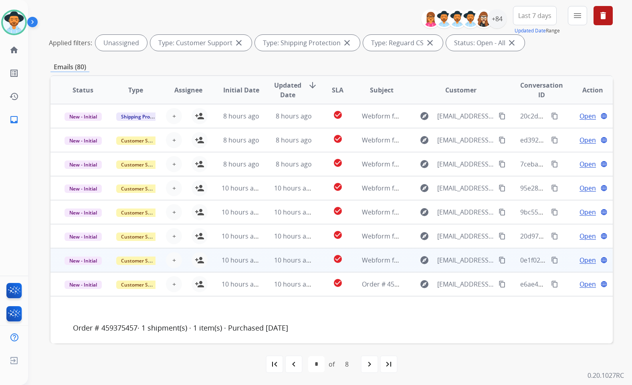
click at [560, 254] on td "Open language" at bounding box center [586, 260] width 53 height 24
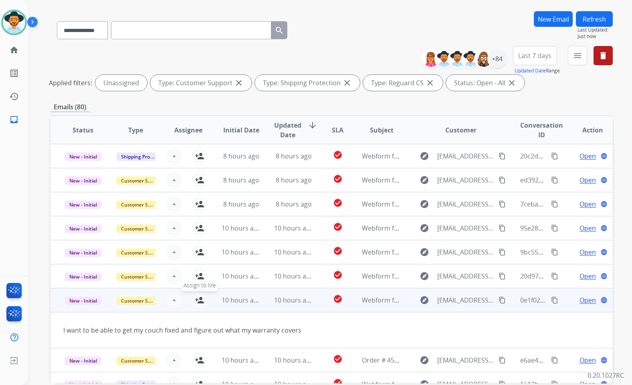
click at [199, 300] on div "**********" at bounding box center [316, 192] width 632 height 385
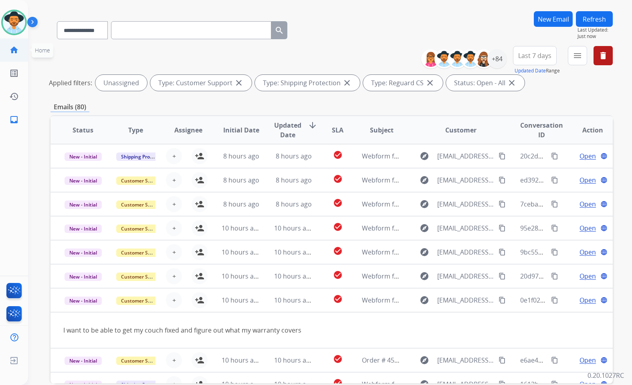
click at [9, 50] on mat-icon "home" at bounding box center [14, 50] width 10 height 10
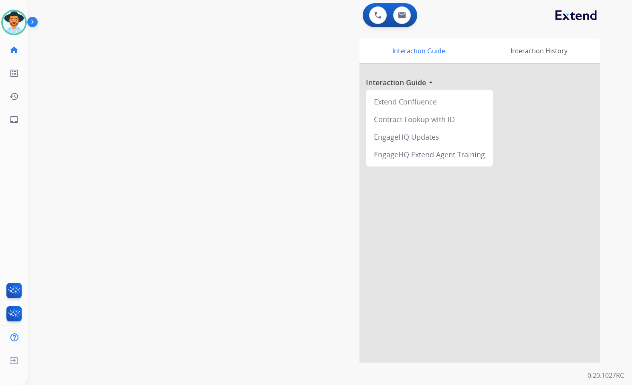
click at [9, 50] on mat-icon "home" at bounding box center [14, 50] width 10 height 10
click at [10, 127] on link "inbox Emails" at bounding box center [14, 120] width 22 height 22
select select "**********"
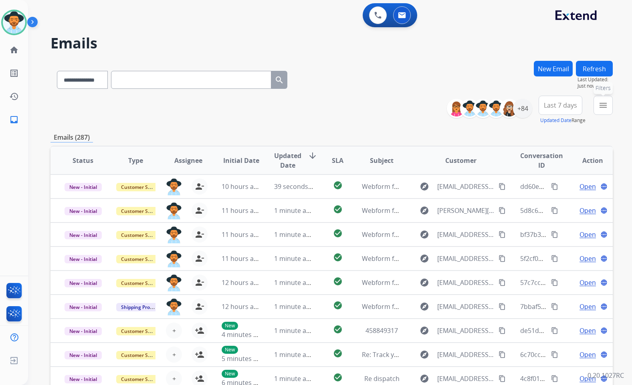
click at [604, 109] on mat-icon "menu" at bounding box center [603, 106] width 10 height 10
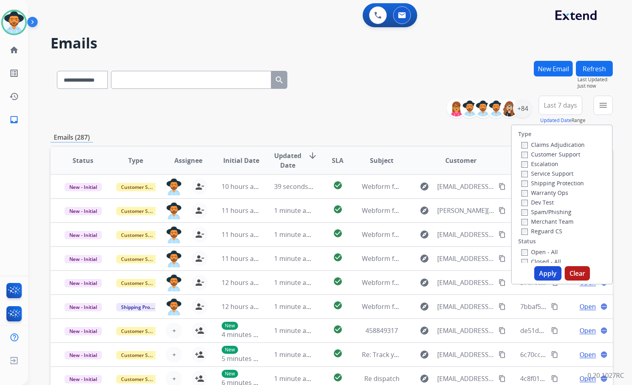
click at [552, 153] on label "Customer Support" at bounding box center [550, 155] width 59 height 8
click at [551, 183] on label "Shipping Protection" at bounding box center [552, 183] width 62 height 8
drag, startPoint x: 544, startPoint y: 232, endPoint x: 544, endPoint y: 252, distance: 19.2
click at [544, 233] on label "Reguard CS" at bounding box center [541, 232] width 41 height 8
click at [544, 252] on label "Open - All" at bounding box center [539, 252] width 36 height 8
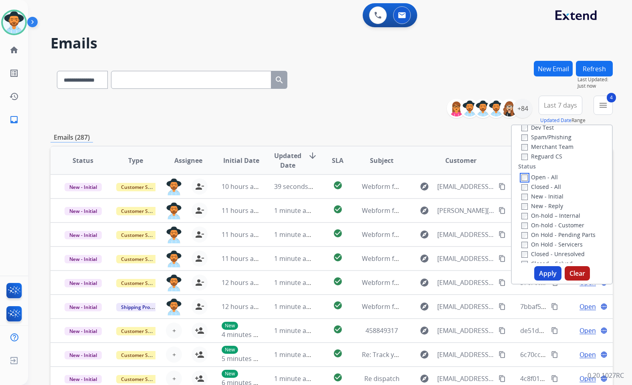
scroll to position [80, 0]
drag, startPoint x: 554, startPoint y: 238, endPoint x: 553, endPoint y: 230, distance: 8.8
click at [554, 237] on label "On Hold - Servicers" at bounding box center [551, 240] width 61 height 8
click at [553, 230] on label "On Hold - Pending Parts" at bounding box center [558, 230] width 74 height 8
click at [552, 220] on label "On-hold - Customer" at bounding box center [552, 220] width 63 height 8
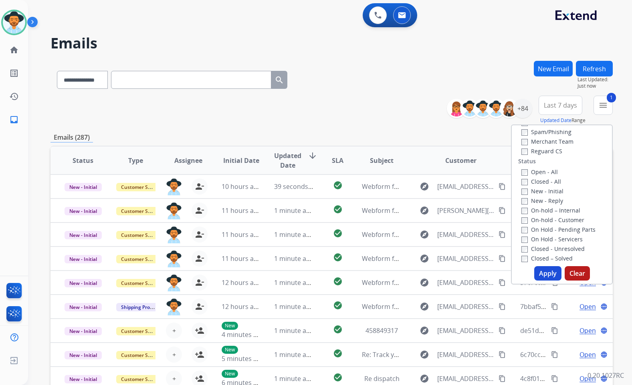
drag, startPoint x: 552, startPoint y: 214, endPoint x: 551, endPoint y: 207, distance: 6.0
click at [552, 212] on label "On-hold – Internal" at bounding box center [550, 211] width 59 height 8
click at [549, 201] on label "New - Reply" at bounding box center [542, 201] width 42 height 8
click at [548, 191] on label "New - Initial" at bounding box center [542, 191] width 42 height 8
click at [548, 277] on button "Apply" at bounding box center [547, 273] width 27 height 14
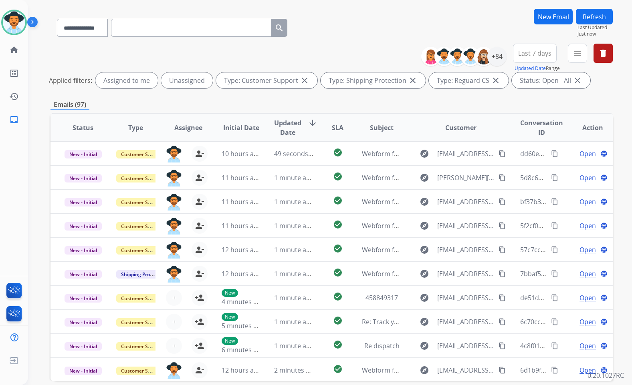
scroll to position [0, 0]
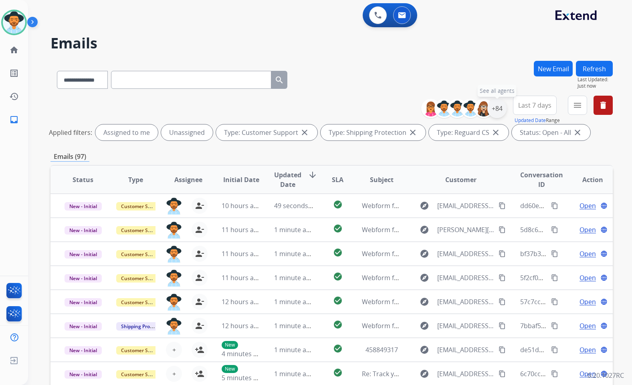
click at [494, 113] on div "+84" at bounding box center [496, 108] width 19 height 19
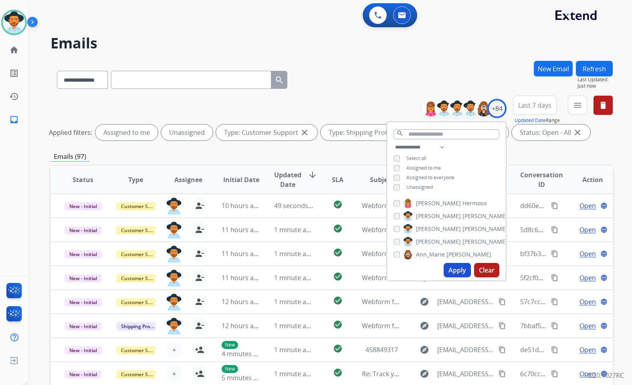
click at [414, 186] on span "Unassigned" at bounding box center [419, 187] width 26 height 7
click at [426, 242] on span "[PERSON_NAME]" at bounding box center [438, 242] width 45 height 8
click at [449, 276] on button "Apply" at bounding box center [456, 270] width 27 height 14
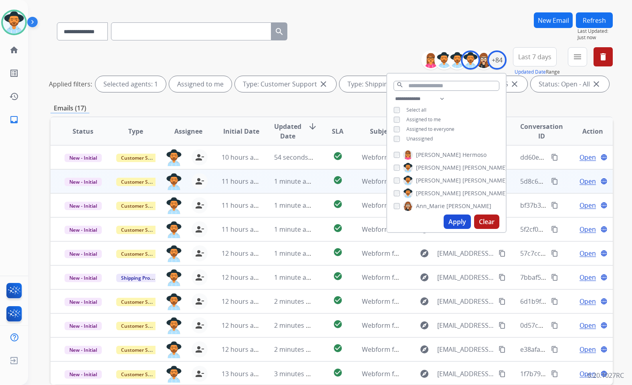
scroll to position [90, 0]
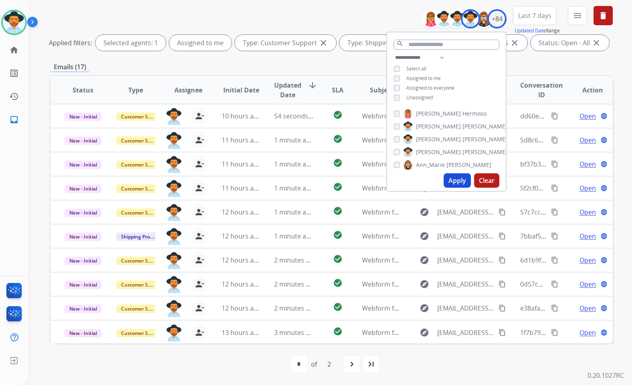
drag, startPoint x: 417, startPoint y: 363, endPoint x: 391, endPoint y: 361, distance: 26.5
click at [417, 363] on div "first_page navigate_before * * of 2 navigate_next last_page" at bounding box center [331, 365] width 562 height 16
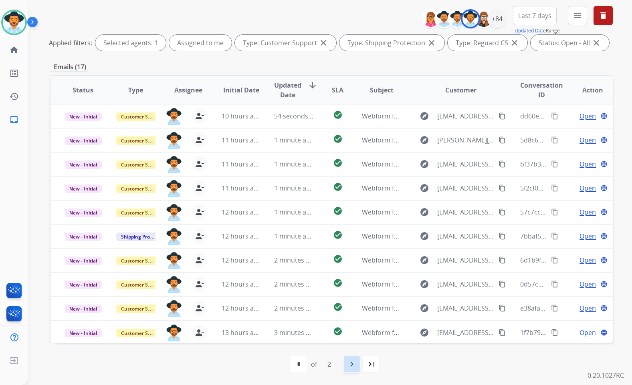
click at [353, 365] on mat-icon "navigate_next" at bounding box center [352, 365] width 10 height 10
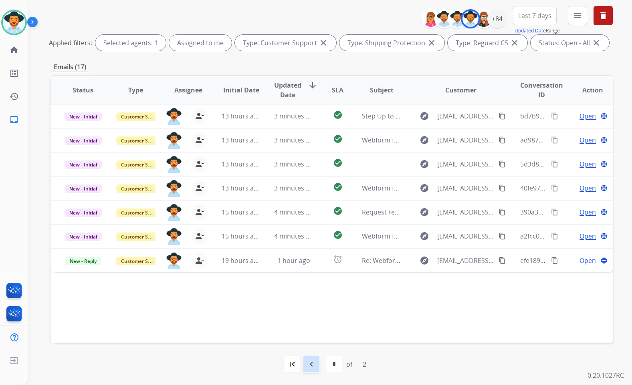
click at [310, 363] on mat-icon "navigate_before" at bounding box center [311, 365] width 10 height 10
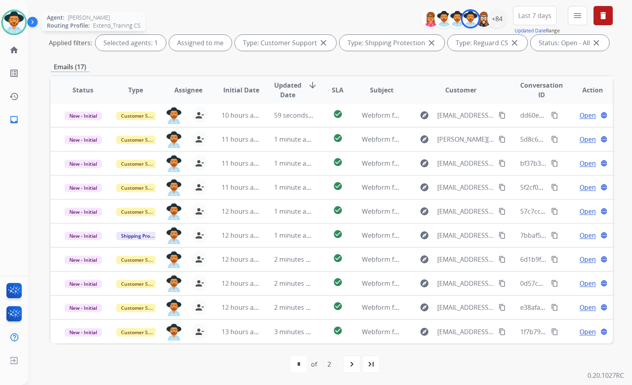
click at [11, 21] on img at bounding box center [14, 22] width 22 height 22
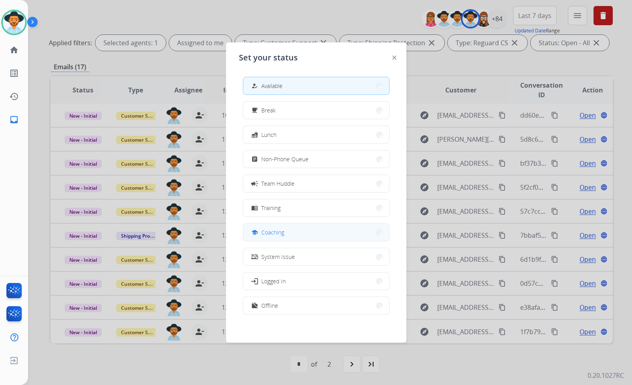
click at [299, 233] on button "school Coaching" at bounding box center [316, 232] width 146 height 17
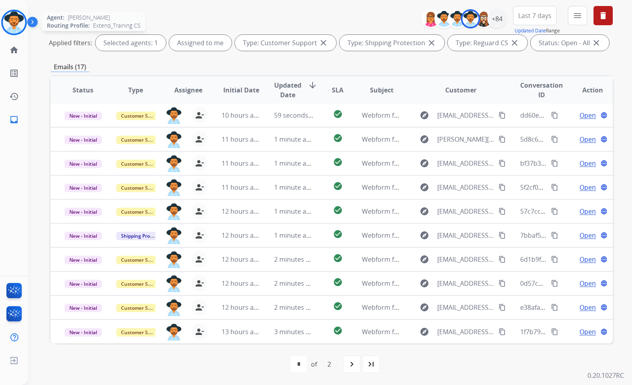
click at [12, 21] on img at bounding box center [14, 22] width 22 height 22
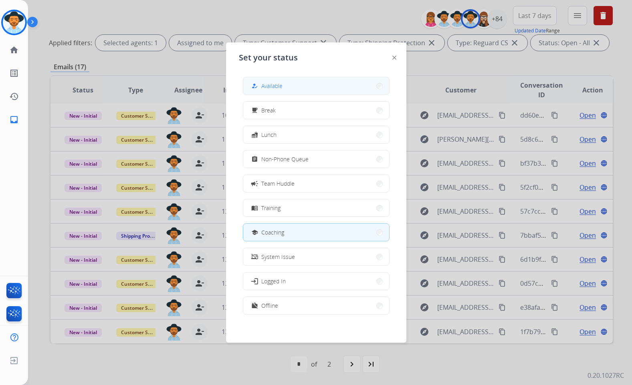
click at [282, 88] on span "Available" at bounding box center [271, 86] width 21 height 8
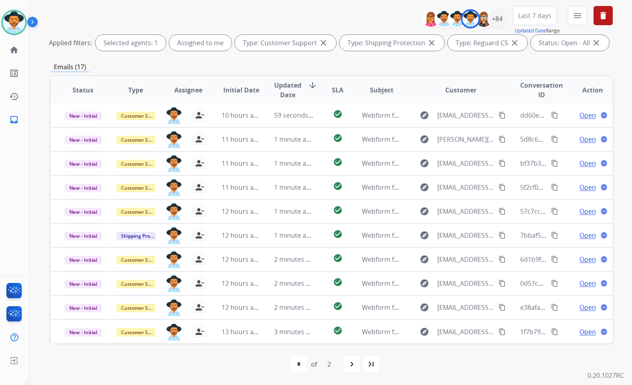
click at [38, 137] on div "**********" at bounding box center [320, 131] width 584 height 385
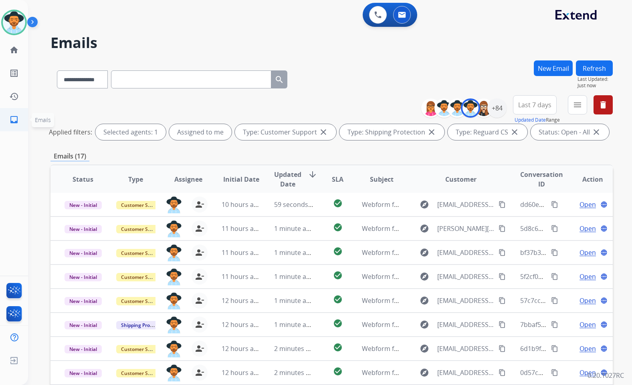
scroll to position [0, 0]
drag, startPoint x: 35, startPoint y: 157, endPoint x: 58, endPoint y: 167, distance: 24.9
click at [36, 157] on div "**********" at bounding box center [320, 221] width 584 height 385
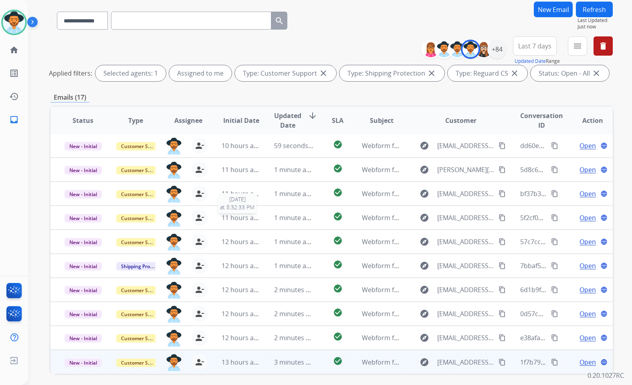
scroll to position [90, 0]
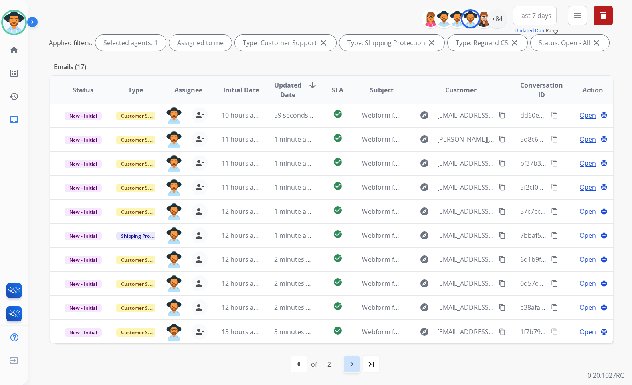
click at [357, 363] on div "navigate_next" at bounding box center [352, 365] width 18 height 18
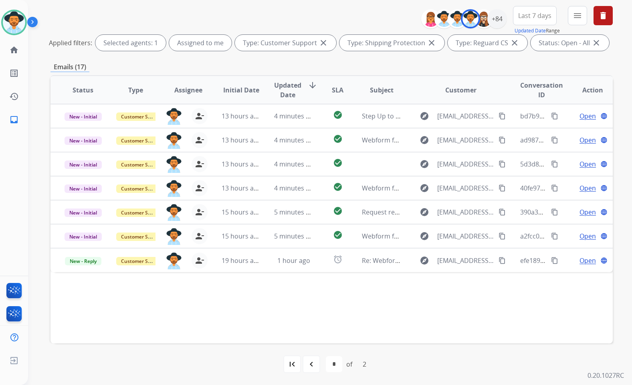
drag, startPoint x: 310, startPoint y: 366, endPoint x: 323, endPoint y: 363, distance: 12.7
click at [310, 369] on mat-icon "navigate_before" at bounding box center [311, 365] width 10 height 10
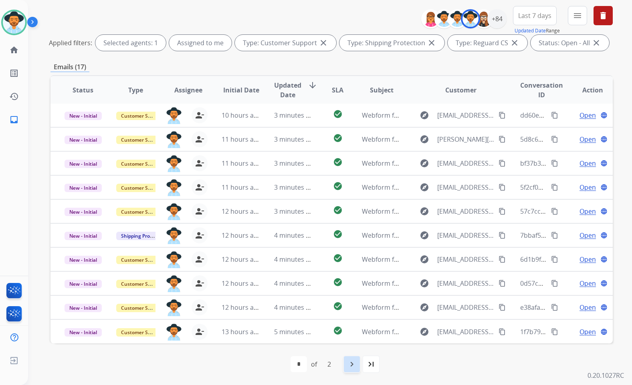
click at [345, 361] on div "navigate_next" at bounding box center [352, 365] width 18 height 18
select select "*"
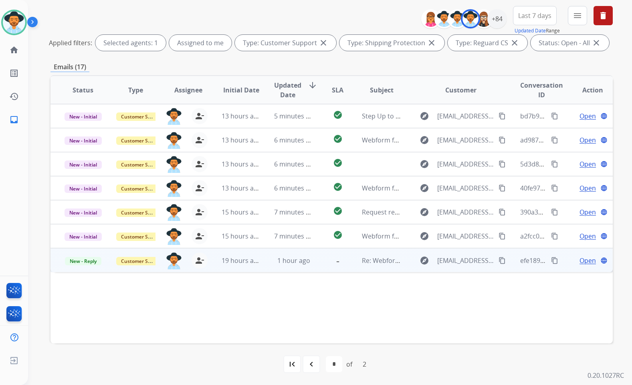
click at [583, 261] on span "Open" at bounding box center [587, 261] width 16 height 10
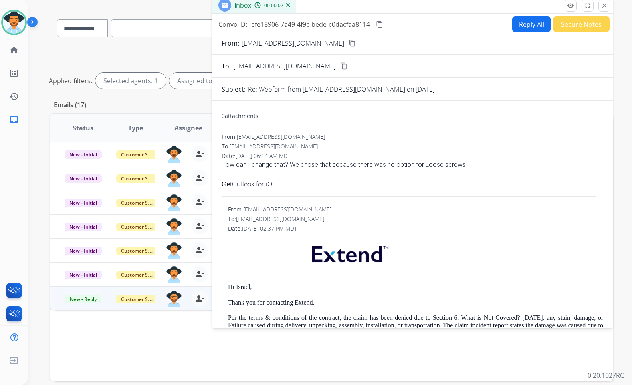
scroll to position [50, 0]
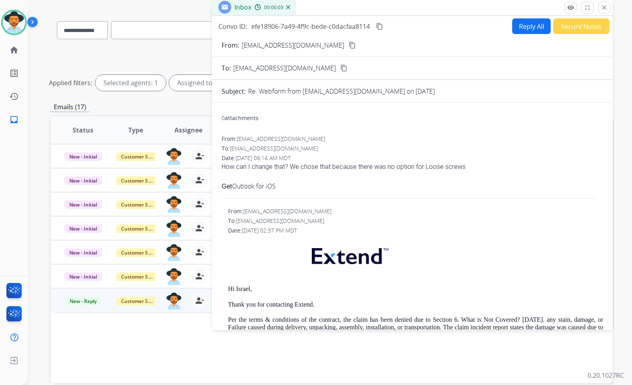
click at [348, 47] on mat-icon "content_copy" at bounding box center [351, 45] width 7 height 7
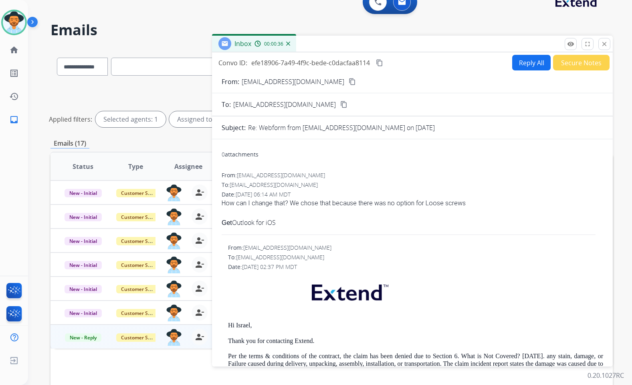
scroll to position [0, 0]
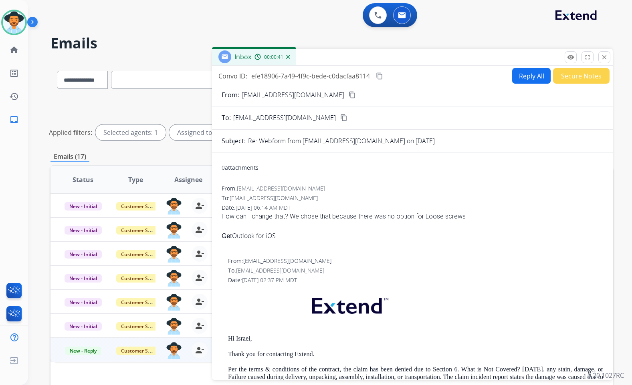
click at [522, 80] on button "Reply All" at bounding box center [531, 76] width 38 height 16
select select "**********"
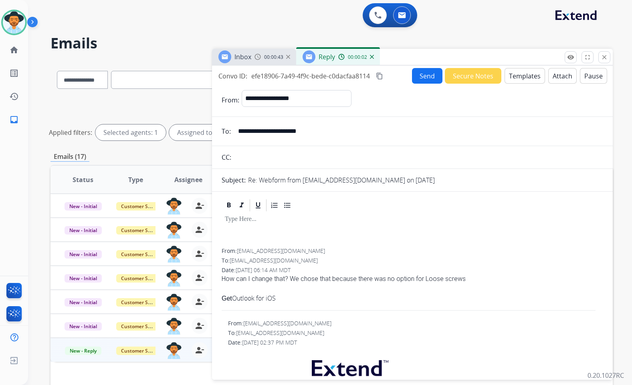
click at [383, 77] on mat-icon "content_copy" at bounding box center [379, 76] width 7 height 7
click at [275, 278] on div "How can I change that? We chose that because there was no option for Loose scre…" at bounding box center [412, 279] width 381 height 10
copy span "How can I change that? We chose that because there was no option for Loose scre…"
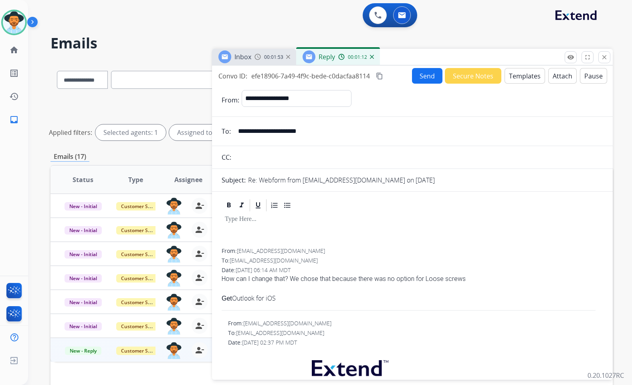
click at [281, 233] on div at bounding box center [412, 231] width 381 height 36
click at [522, 74] on button "Templates" at bounding box center [524, 76] width 40 height 16
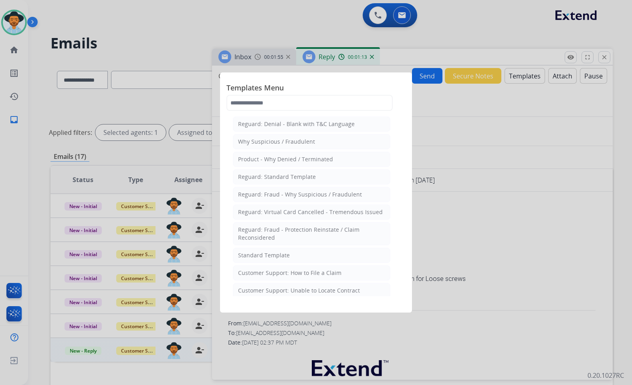
click at [301, 259] on li "Standard Template" at bounding box center [311, 255] width 157 height 15
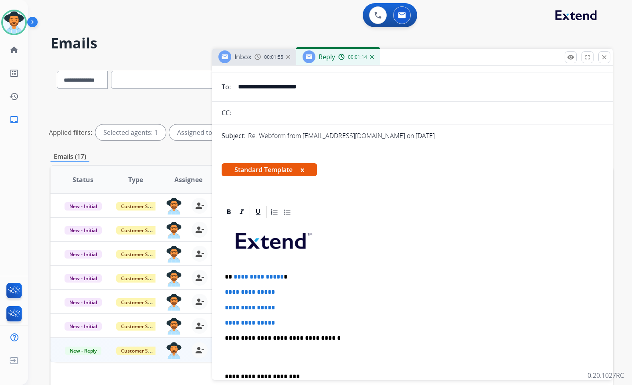
scroll to position [80, 0]
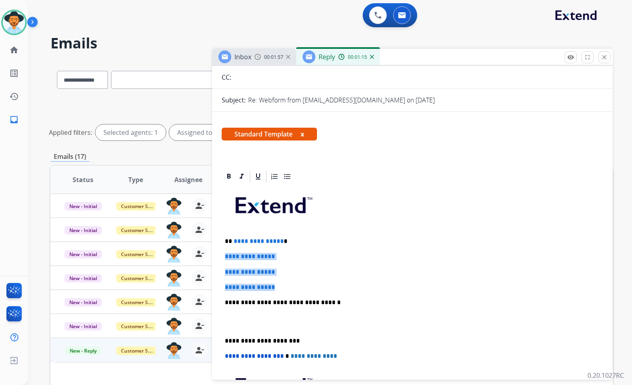
drag, startPoint x: 282, startPoint y: 286, endPoint x: 218, endPoint y: 258, distance: 70.3
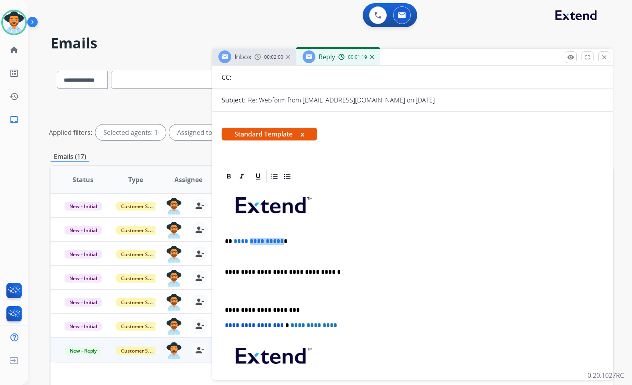
drag, startPoint x: 279, startPoint y: 240, endPoint x: 269, endPoint y: 241, distance: 10.0
click at [244, 241] on p "**********" at bounding box center [409, 241] width 369 height 7
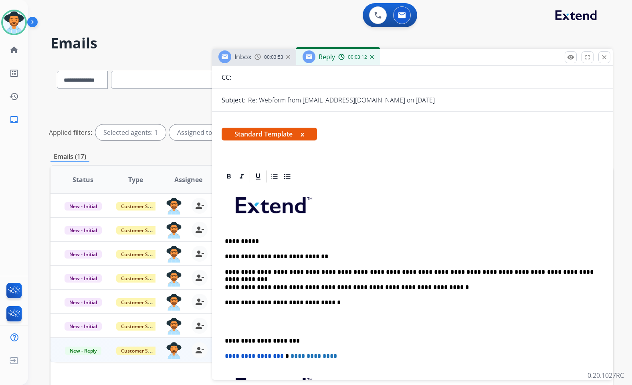
click at [366, 288] on p "**********" at bounding box center [409, 287] width 369 height 7
click at [317, 324] on p at bounding box center [412, 322] width 375 height 15
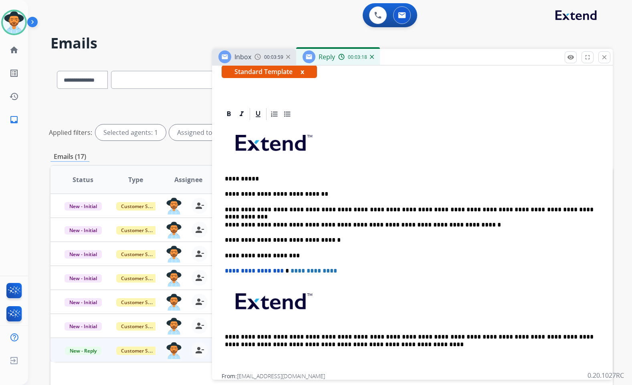
scroll to position [0, 0]
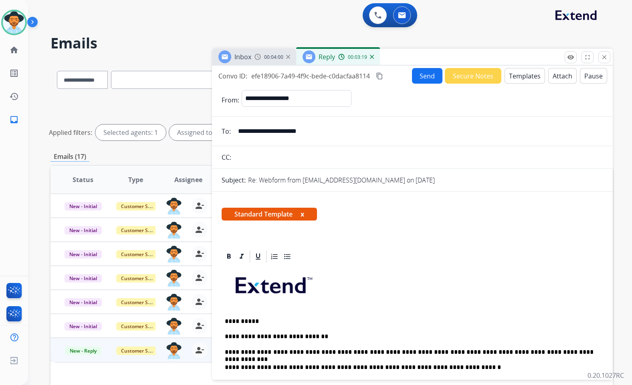
click at [421, 78] on button "Send" at bounding box center [427, 76] width 30 height 16
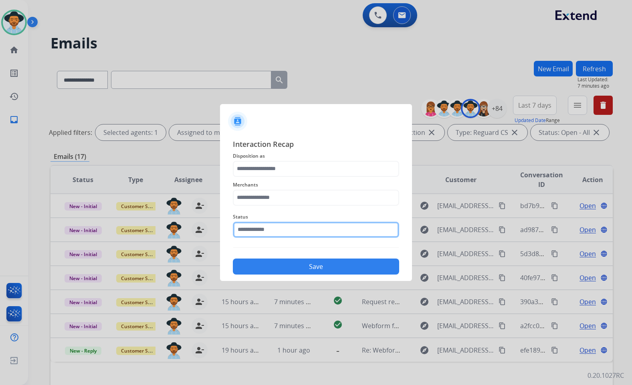
drag, startPoint x: 265, startPoint y: 225, endPoint x: 266, endPoint y: 234, distance: 9.3
click at [265, 228] on input "text" at bounding box center [316, 230] width 166 height 16
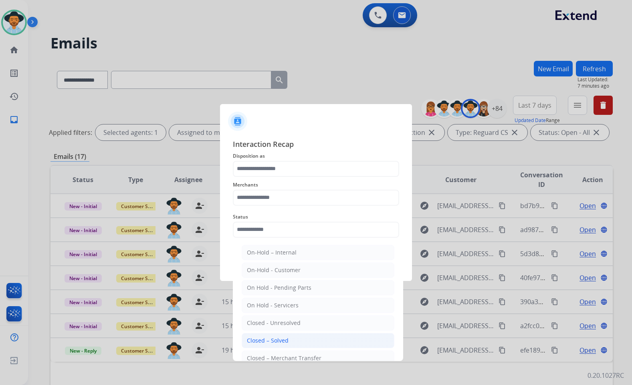
click at [273, 335] on li "Closed – Solved" at bounding box center [318, 340] width 153 height 15
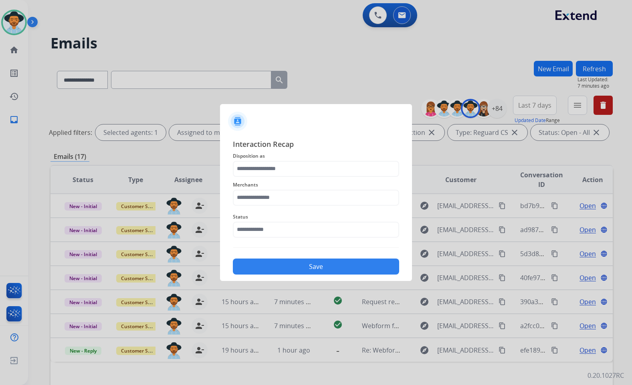
type input "**********"
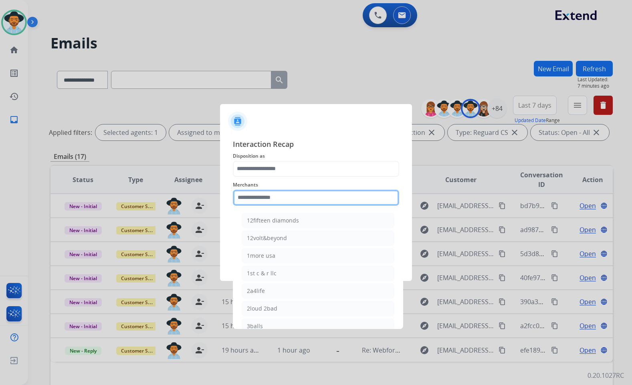
click at [340, 204] on input "text" at bounding box center [316, 198] width 166 height 16
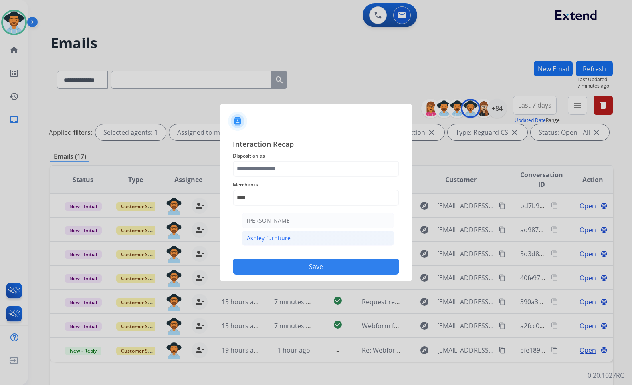
click at [328, 240] on li "Ashley furniture" at bounding box center [318, 238] width 153 height 15
type input "**********"
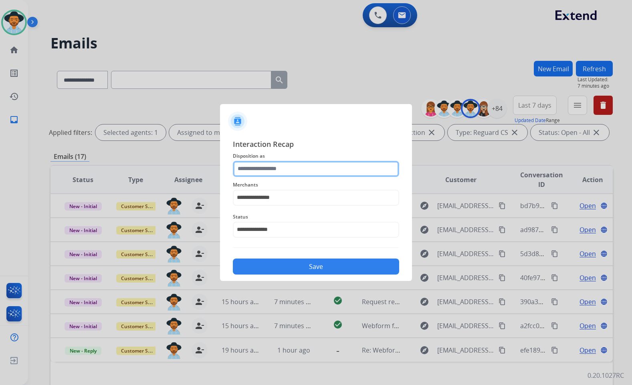
click at [316, 169] on input "text" at bounding box center [316, 169] width 166 height 16
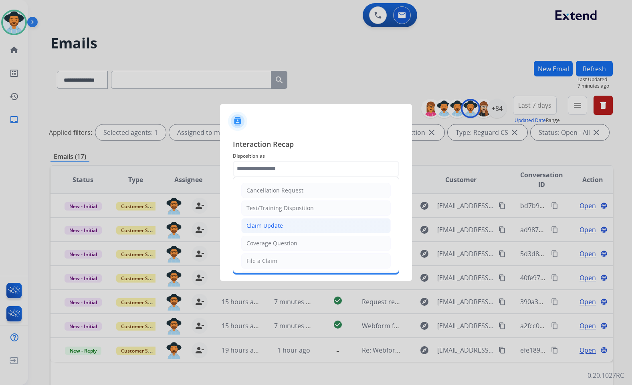
click at [268, 222] on div "Claim Update" at bounding box center [264, 226] width 36 height 8
type input "**********"
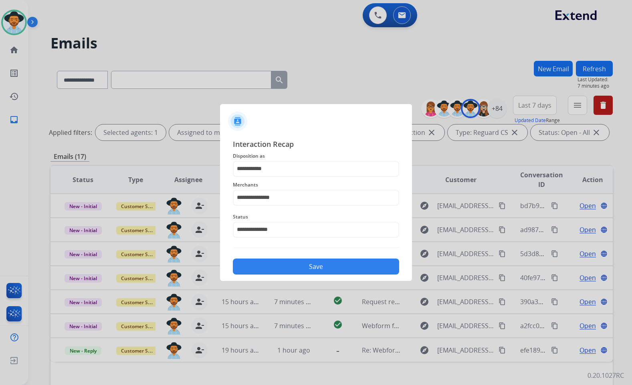
click at [310, 266] on button "Save" at bounding box center [316, 267] width 166 height 16
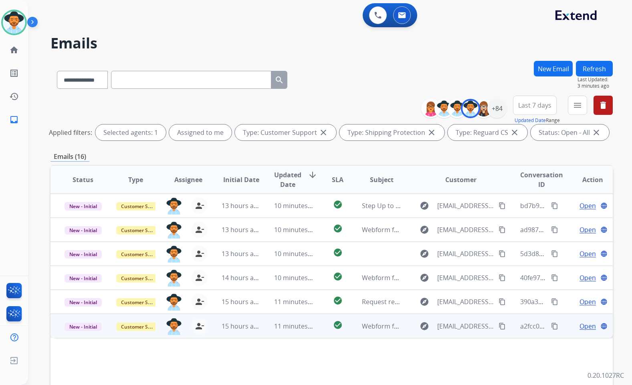
click at [588, 326] on span "Open" at bounding box center [587, 327] width 16 height 10
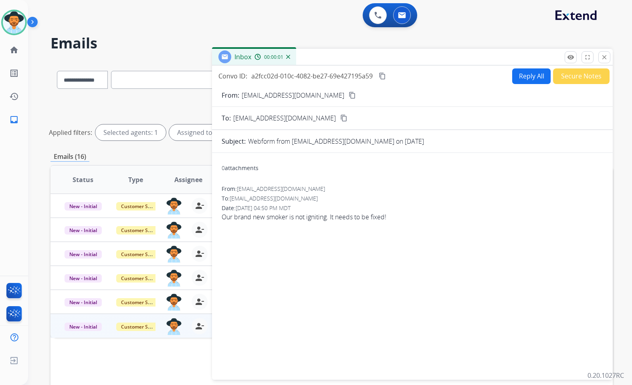
click at [348, 97] on mat-icon "content_copy" at bounding box center [351, 95] width 7 height 7
click at [385, 76] on mat-icon "content_copy" at bounding box center [382, 76] width 7 height 7
drag, startPoint x: 385, startPoint y: 214, endPoint x: 225, endPoint y: 216, distance: 160.2
click at [220, 216] on div "0 attachments From: [EMAIL_ADDRESS][DOMAIN_NAME] To: [EMAIL_ADDRESS][DOMAIN_NAM…" at bounding box center [412, 264] width 401 height 211
copy span "Our brand new smoker is not igniting. It needs to be fixed!"
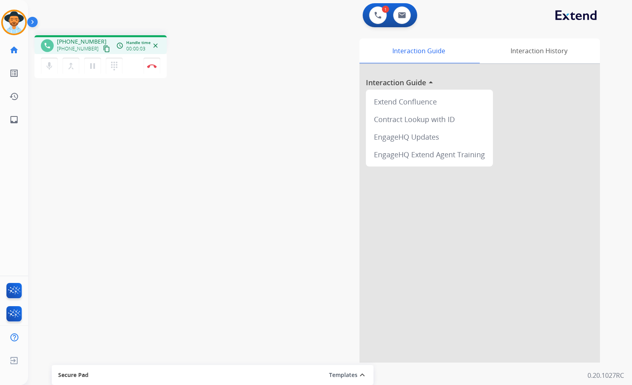
drag, startPoint x: 98, startPoint y: 49, endPoint x: 87, endPoint y: 50, distance: 11.2
click at [103, 49] on mat-icon "content_copy" at bounding box center [106, 48] width 7 height 7
click at [153, 62] on button "Disconnect" at bounding box center [151, 66] width 17 height 17
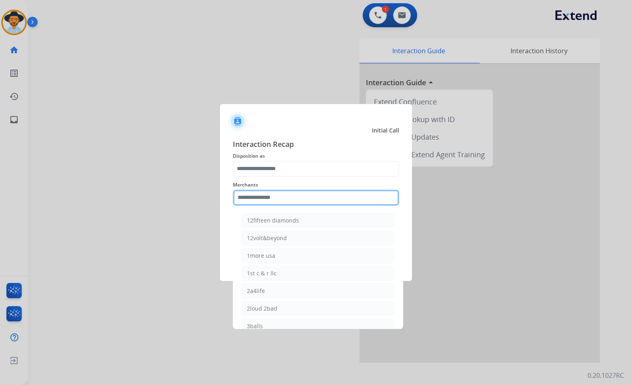
click at [274, 198] on input "text" at bounding box center [316, 198] width 166 height 16
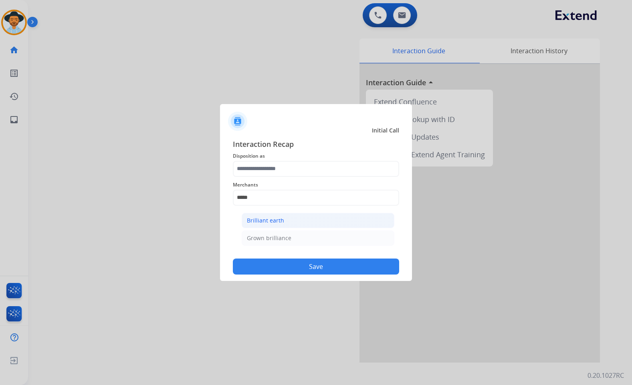
click at [276, 222] on div "Brilliant earth" at bounding box center [265, 221] width 37 height 8
type input "**********"
click at [283, 178] on div "**********" at bounding box center [316, 193] width 166 height 32
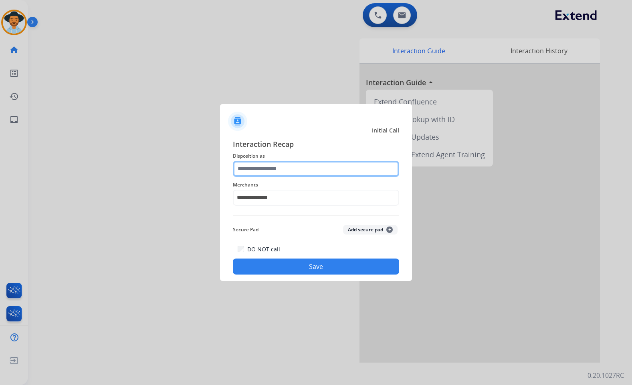
click at [283, 177] on div at bounding box center [316, 169] width 166 height 16
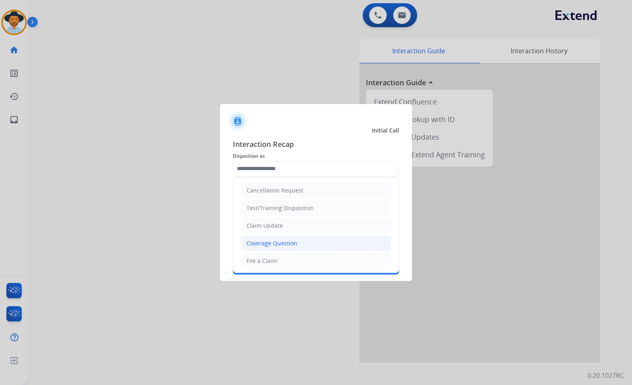
click at [280, 241] on div "Coverage Question" at bounding box center [271, 244] width 51 height 8
type input "**********"
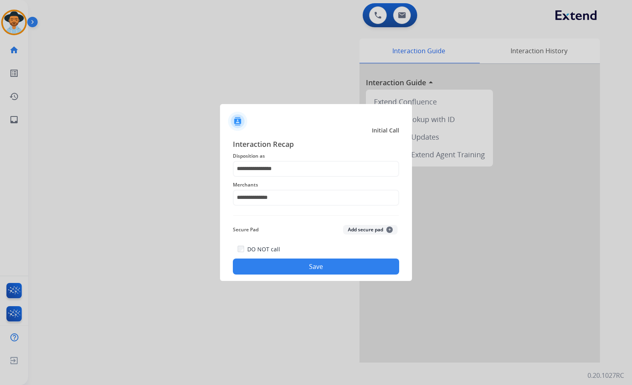
click at [295, 270] on button "Save" at bounding box center [316, 267] width 166 height 16
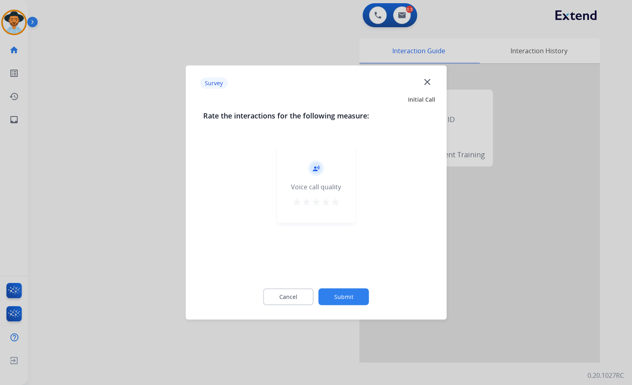
click at [349, 298] on button "Submit" at bounding box center [343, 297] width 50 height 17
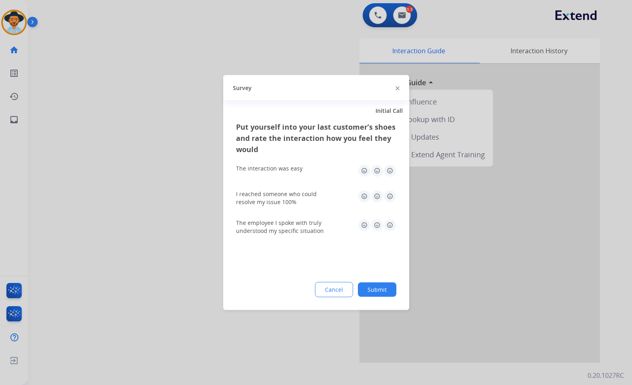
click at [390, 293] on button "Submit" at bounding box center [377, 290] width 38 height 14
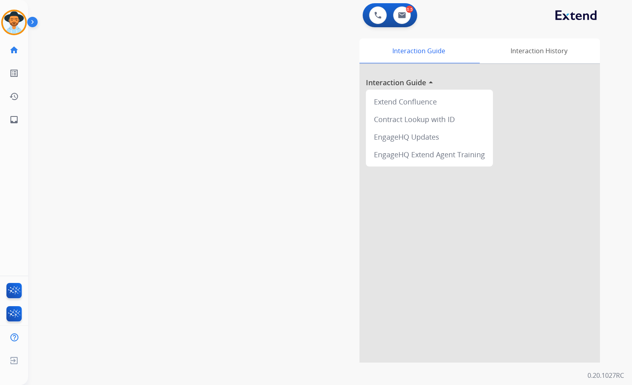
click at [140, 132] on div "swap_horiz Break voice bridge close_fullscreen Connect 3-Way Call merge_type Se…" at bounding box center [320, 196] width 584 height 334
click at [143, 125] on div "swap_horiz Break voice bridge close_fullscreen Connect 3-Way Call merge_type Se…" at bounding box center [320, 196] width 584 height 334
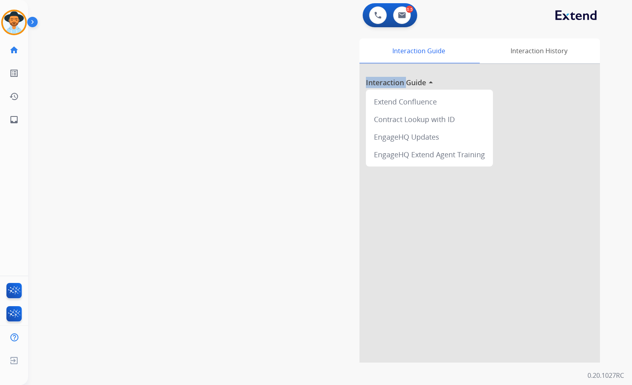
click at [136, 124] on div "swap_horiz Break voice bridge close_fullscreen Connect 3-Way Call merge_type Se…" at bounding box center [320, 196] width 584 height 334
click at [6, 116] on link "inbox Emails" at bounding box center [14, 120] width 22 height 22
select select "**********"
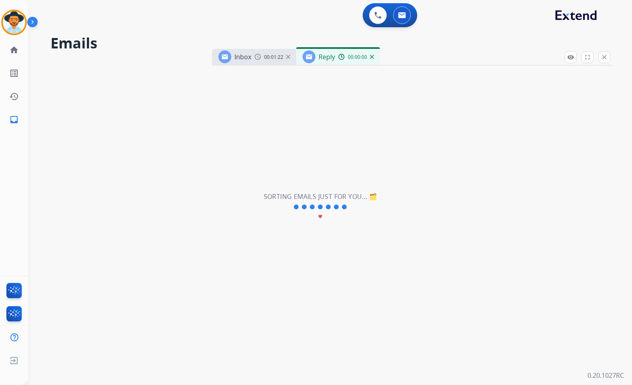
select select "**********"
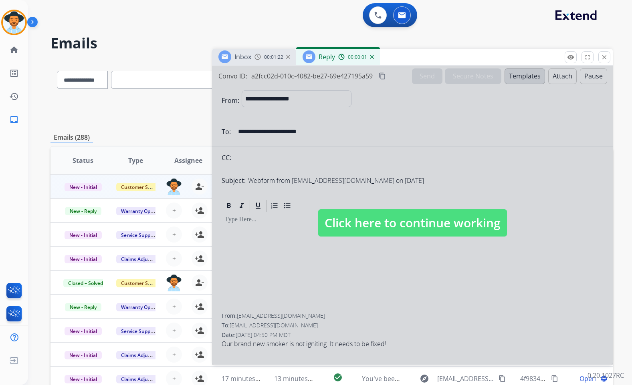
click at [371, 58] on img at bounding box center [372, 57] width 4 height 4
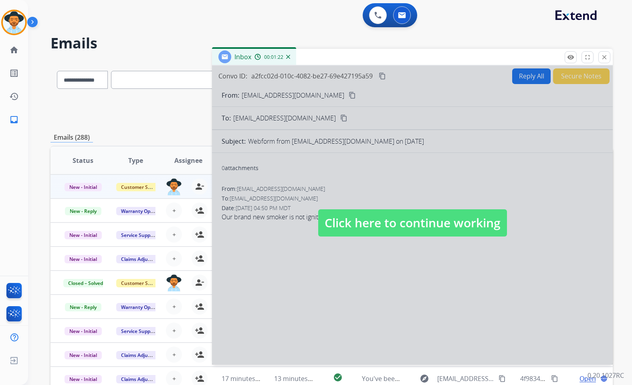
click at [288, 58] on img at bounding box center [288, 57] width 4 height 4
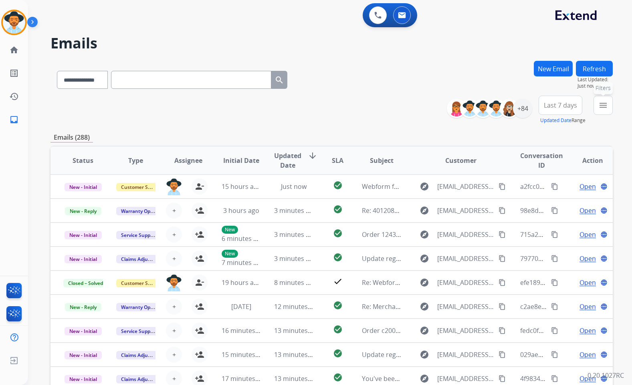
click at [598, 104] on button "menu Filters" at bounding box center [602, 105] width 19 height 19
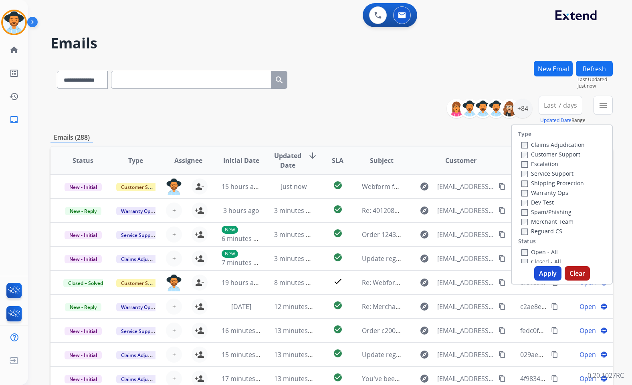
click at [566, 156] on label "Customer Support" at bounding box center [550, 155] width 59 height 8
click at [565, 183] on label "Shipping Protection" at bounding box center [552, 183] width 62 height 8
click at [554, 234] on label "Reguard CS" at bounding box center [541, 232] width 41 height 8
click at [548, 253] on label "Open - All" at bounding box center [539, 252] width 36 height 8
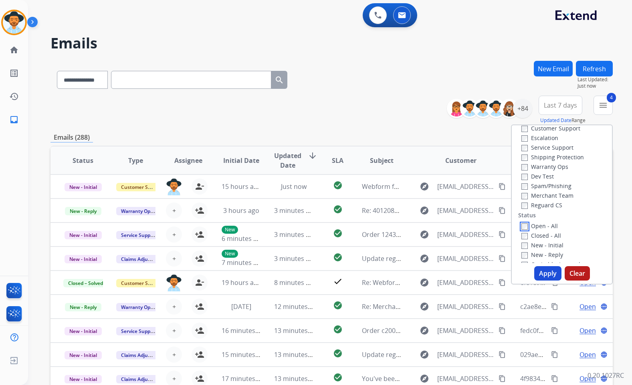
scroll to position [80, 0]
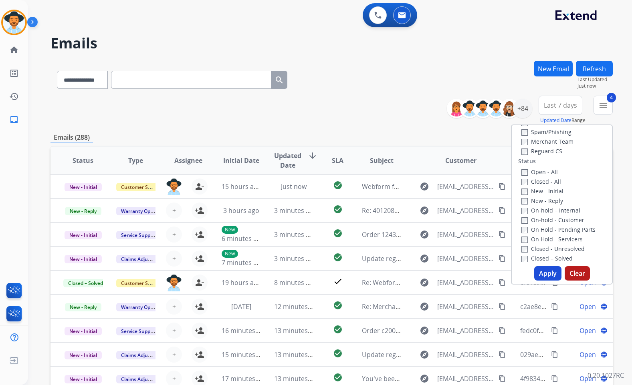
click at [548, 240] on label "On Hold - Servicers" at bounding box center [551, 240] width 61 height 8
click at [549, 232] on label "On Hold - Pending Parts" at bounding box center [558, 230] width 74 height 8
click at [549, 220] on label "On-hold - Customer" at bounding box center [552, 220] width 63 height 8
click at [549, 210] on label "On-hold – Internal" at bounding box center [550, 211] width 59 height 8
drag, startPoint x: 546, startPoint y: 201, endPoint x: 546, endPoint y: 196, distance: 4.8
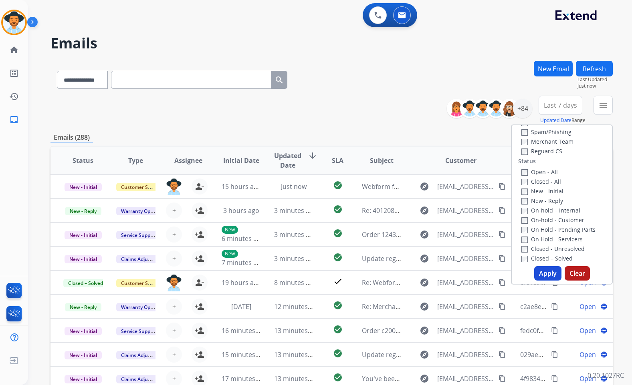
click at [546, 200] on label "New - Reply" at bounding box center [542, 201] width 42 height 8
click at [546, 192] on label "New - Initial" at bounding box center [542, 191] width 42 height 8
click at [549, 274] on button "Apply" at bounding box center [547, 273] width 27 height 14
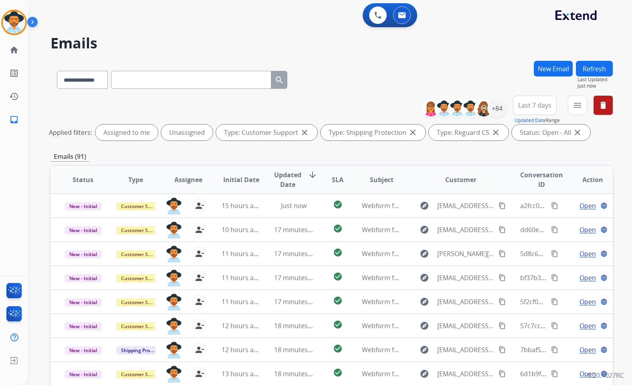
click at [502, 117] on div "+84" at bounding box center [466, 108] width 79 height 19
click at [498, 115] on div "+84" at bounding box center [496, 108] width 19 height 19
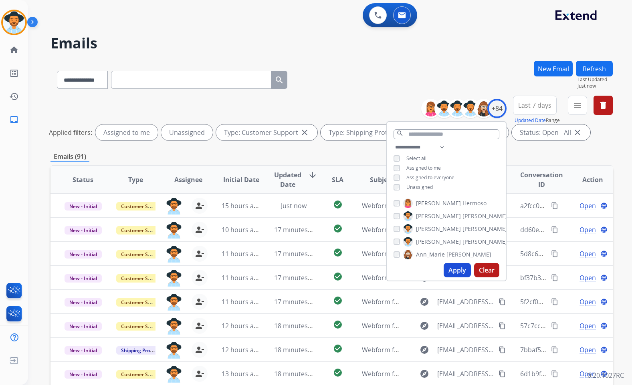
click at [426, 186] on span "Unassigned" at bounding box center [419, 187] width 26 height 7
click at [462, 240] on span "[PERSON_NAME]" at bounding box center [484, 242] width 45 height 8
click at [459, 270] on button "Apply" at bounding box center [456, 270] width 27 height 14
click at [250, 154] on div "Emails (16)" at bounding box center [331, 157] width 562 height 10
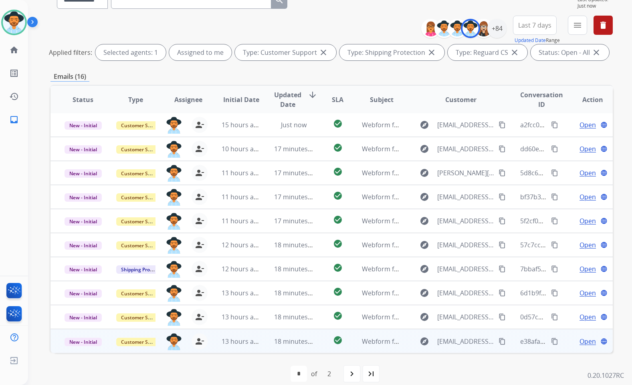
scroll to position [90, 0]
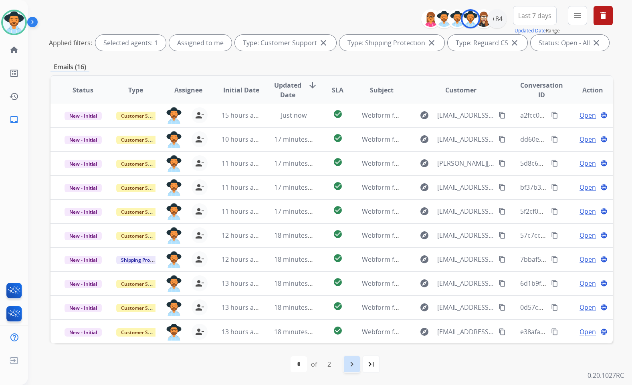
click at [353, 363] on mat-icon "navigate_next" at bounding box center [352, 365] width 10 height 10
select select "*"
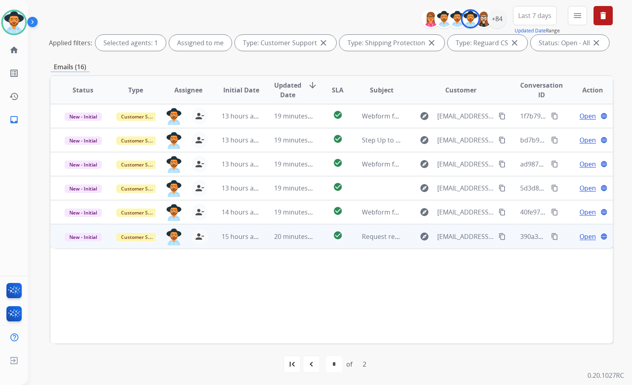
click at [579, 238] on span "Open" at bounding box center [587, 237] width 16 height 10
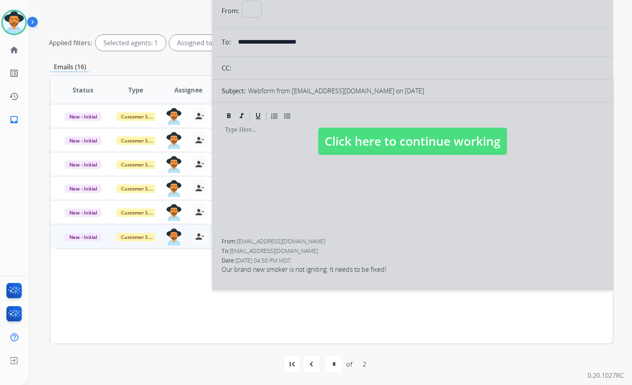
select select "**********"
click at [408, 139] on span "Click here to continue working" at bounding box center [412, 141] width 189 height 27
select select
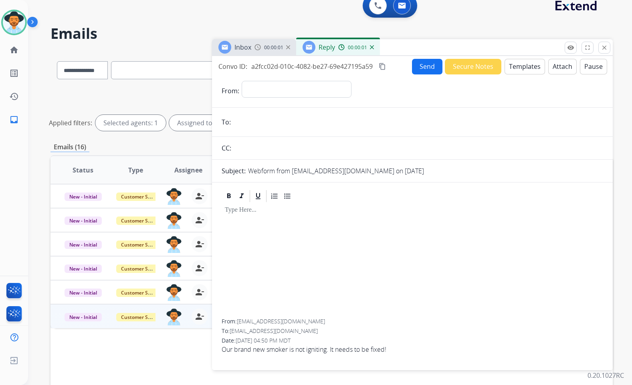
scroll to position [0, 0]
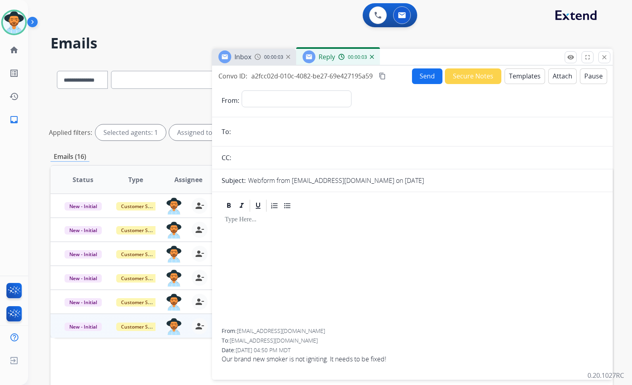
click at [372, 57] on img at bounding box center [372, 57] width 4 height 4
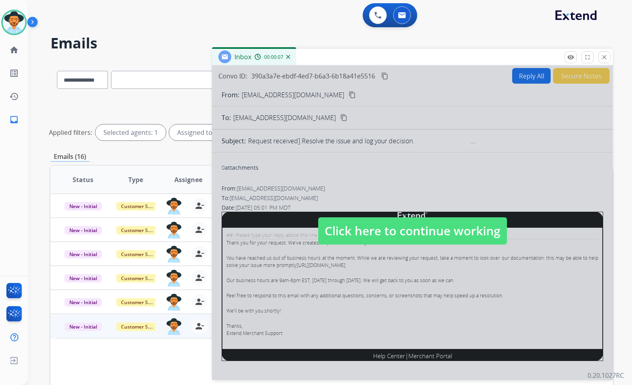
drag, startPoint x: 386, startPoint y: 234, endPoint x: 366, endPoint y: 189, distance: 48.6
click at [385, 233] on span "Click here to continue working" at bounding box center [412, 231] width 189 height 27
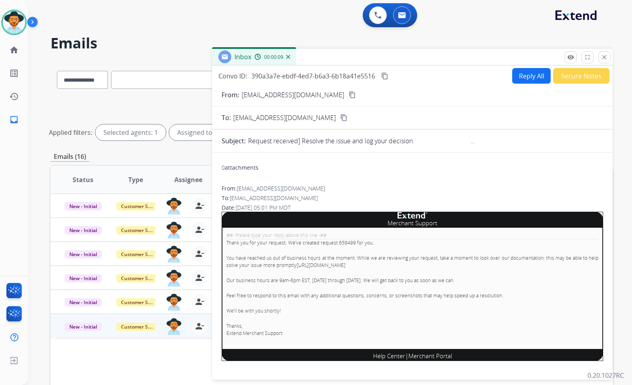
click at [287, 55] on img at bounding box center [288, 57] width 4 height 4
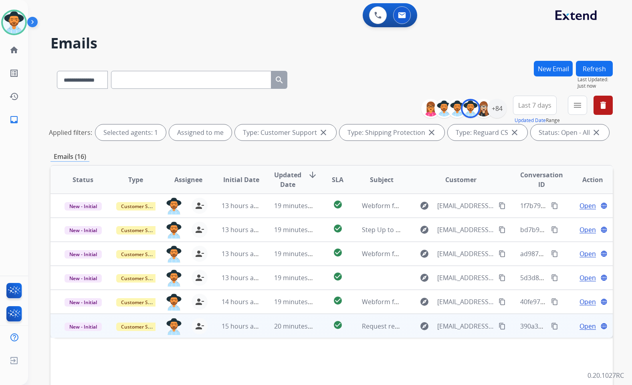
click at [579, 326] on span "Open" at bounding box center [587, 327] width 16 height 10
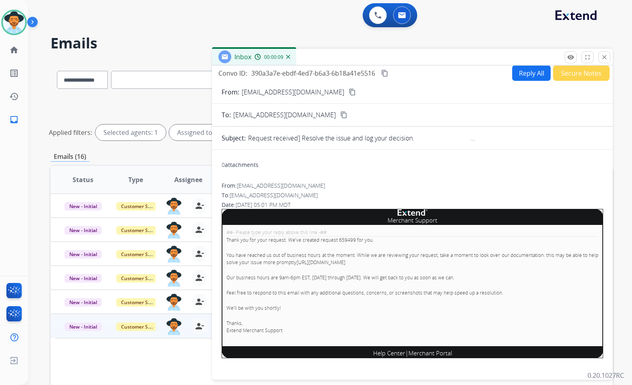
scroll to position [4, 0]
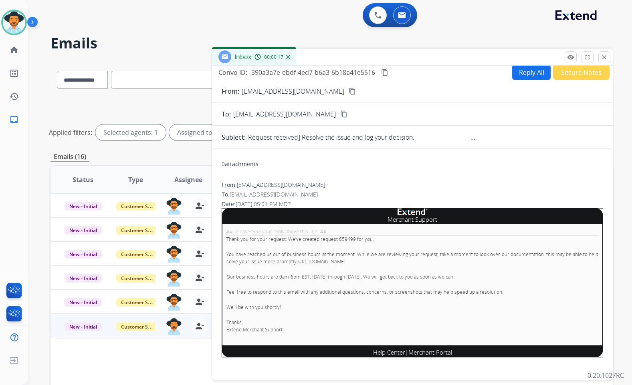
click at [560, 75] on button "Secure Notes" at bounding box center [581, 72] width 56 height 16
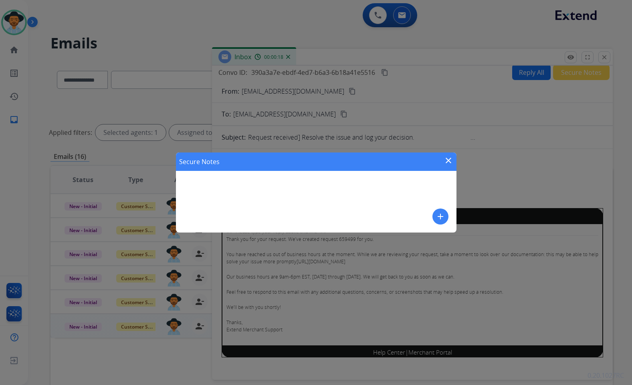
click at [439, 216] on mat-icon "add" at bounding box center [440, 217] width 10 height 10
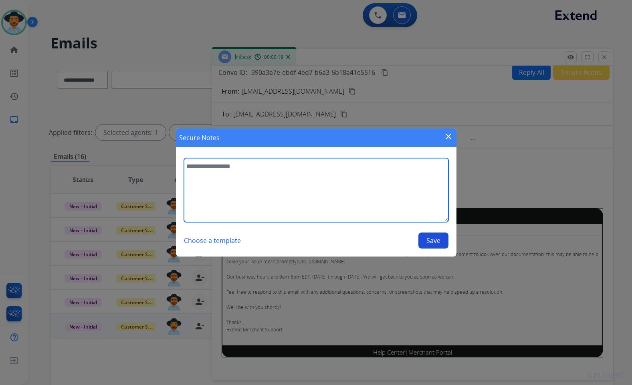
click at [309, 187] on textarea at bounding box center [316, 190] width 264 height 64
type textarea "**********"
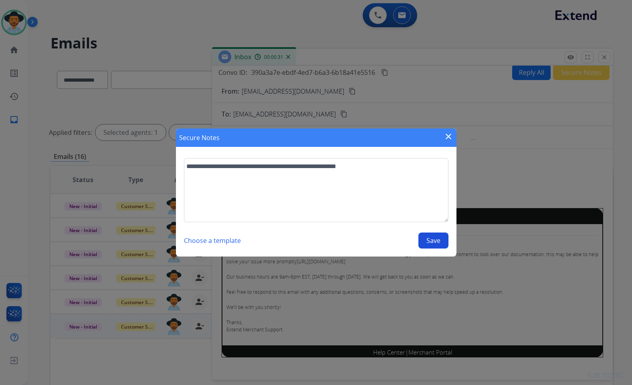
click at [422, 234] on button "Save" at bounding box center [433, 241] width 30 height 16
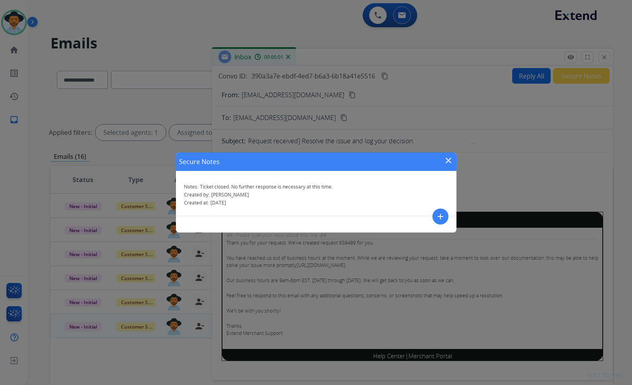
drag, startPoint x: 450, startPoint y: 161, endPoint x: 339, endPoint y: 210, distance: 121.1
click at [450, 161] on mat-icon "close" at bounding box center [448, 161] width 10 height 10
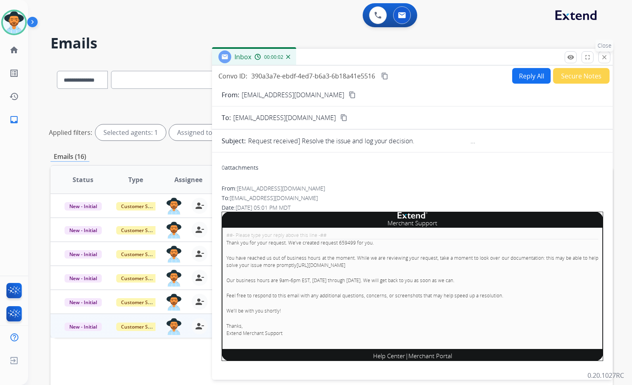
click at [604, 57] on mat-icon "close" at bounding box center [603, 57] width 7 height 7
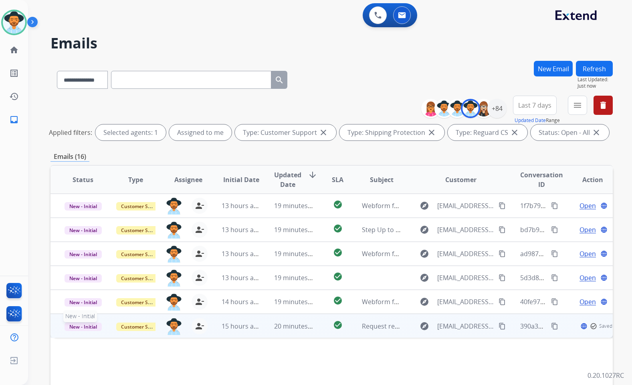
click at [77, 326] on span "New - Initial" at bounding box center [82, 327] width 37 height 8
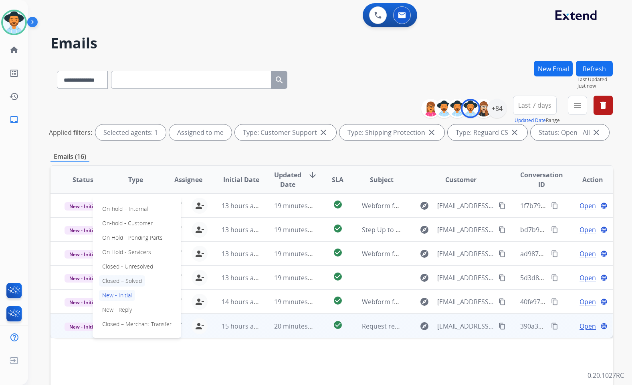
click at [128, 280] on p "Closed – Solved" at bounding box center [122, 281] width 46 height 11
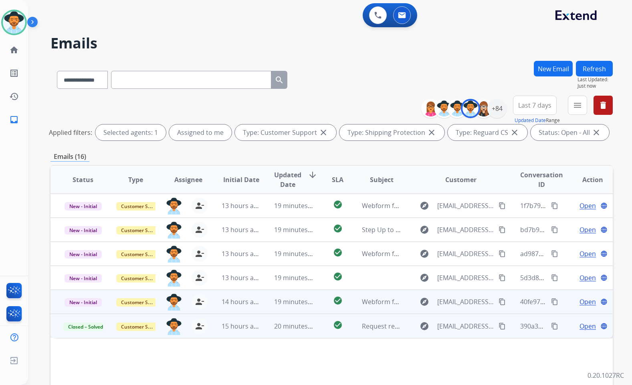
click at [579, 301] on span "Open" at bounding box center [587, 302] width 16 height 10
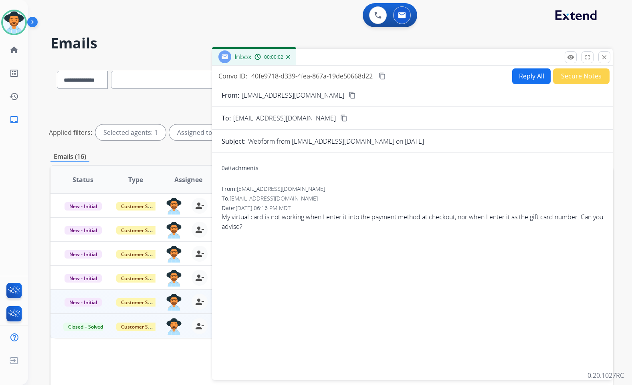
click at [348, 95] on mat-icon "content_copy" at bounding box center [351, 95] width 7 height 7
click at [385, 74] on mat-icon "content_copy" at bounding box center [382, 76] width 7 height 7
click at [288, 215] on span "My virtual card is not working when I enter it into the payment method at check…" at bounding box center [412, 221] width 381 height 19
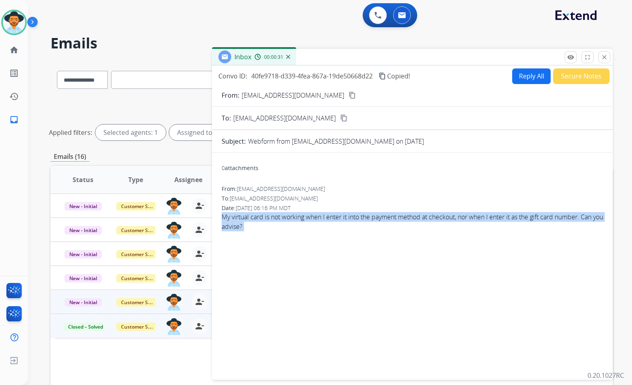
click at [288, 215] on span "My virtual card is not working when I enter it into the payment method at check…" at bounding box center [412, 221] width 381 height 19
copy app-emails-table "My virtual card is not working when I enter it into the payment method at check…"
click at [526, 75] on button "Reply All" at bounding box center [531, 76] width 38 height 16
select select "**********"
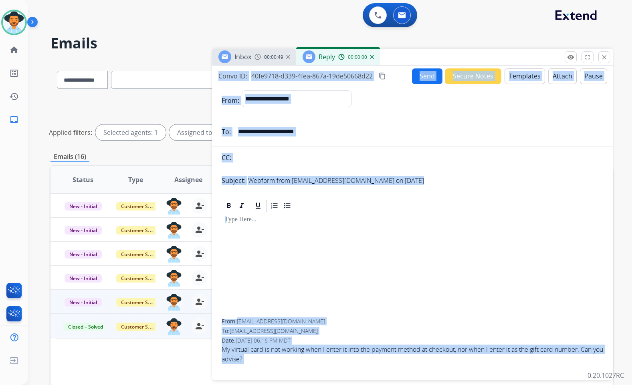
click at [517, 72] on button "Templates" at bounding box center [524, 76] width 40 height 16
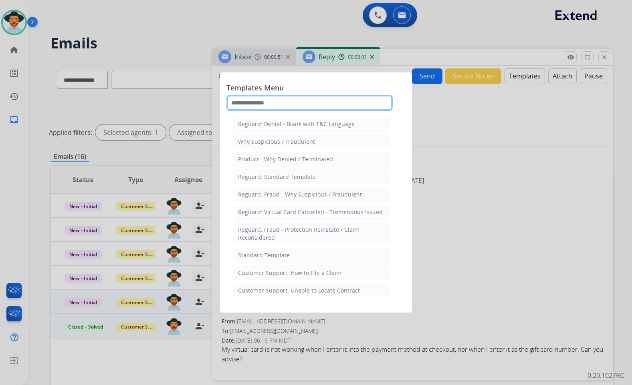
click at [327, 100] on input "text" at bounding box center [309, 103] width 166 height 16
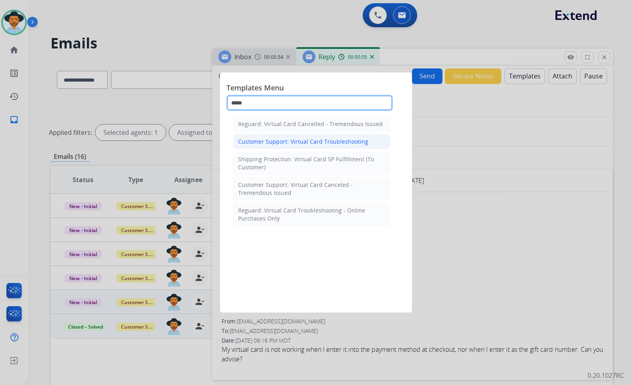
type input "*****"
click at [301, 143] on div "Customer Support: Virtual Card Troubleshooting" at bounding box center [303, 142] width 130 height 8
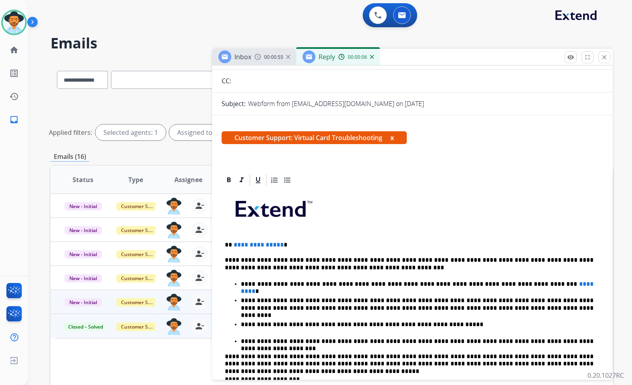
scroll to position [80, 0]
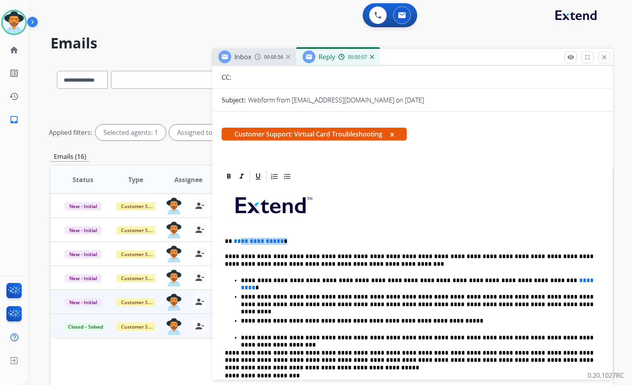
drag, startPoint x: 280, startPoint y: 239, endPoint x: 240, endPoint y: 243, distance: 39.8
click at [240, 243] on p "**********" at bounding box center [409, 241] width 369 height 7
drag, startPoint x: 529, startPoint y: 280, endPoint x: 514, endPoint y: 282, distance: 15.7
click at [504, 283] on p "**********" at bounding box center [417, 280] width 353 height 7
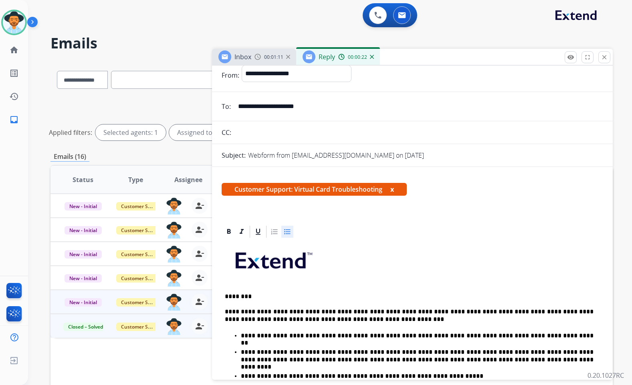
scroll to position [0, 0]
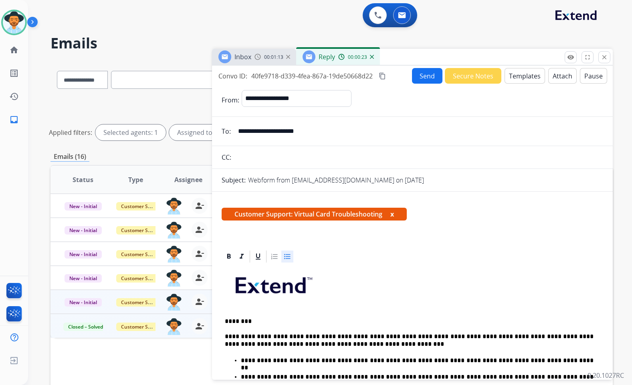
click at [419, 77] on button "Send" at bounding box center [427, 76] width 30 height 16
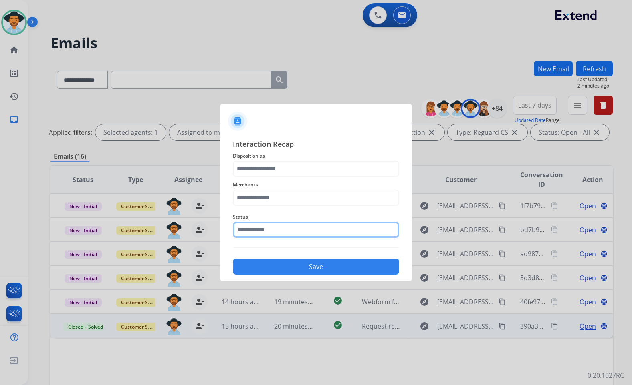
click at [248, 229] on input "text" at bounding box center [316, 230] width 166 height 16
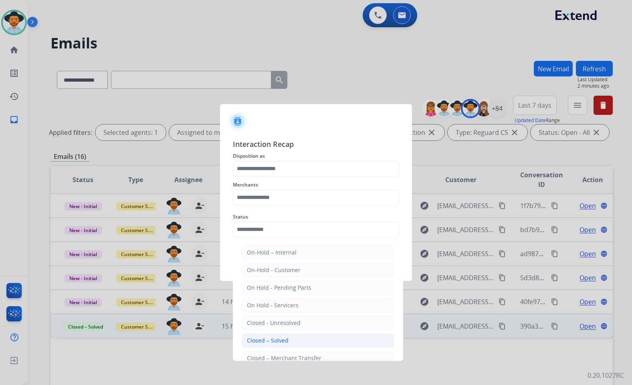
click at [269, 337] on div "Closed – Solved" at bounding box center [268, 341] width 42 height 8
type input "**********"
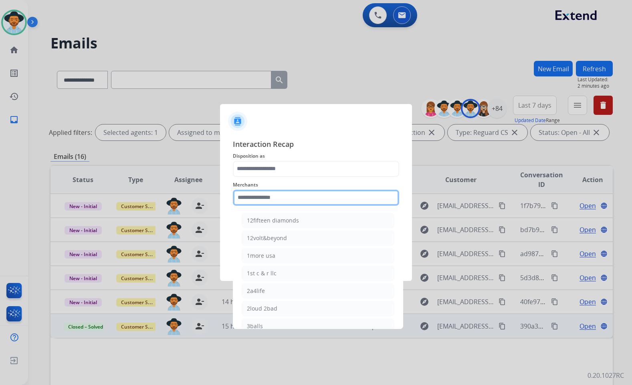
click at [269, 195] on input "text" at bounding box center [316, 198] width 166 height 16
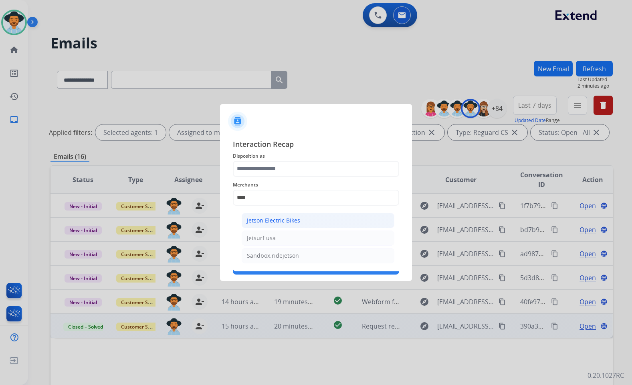
click at [294, 224] on div "Jetson Electric Bikes" at bounding box center [273, 221] width 53 height 8
type input "**********"
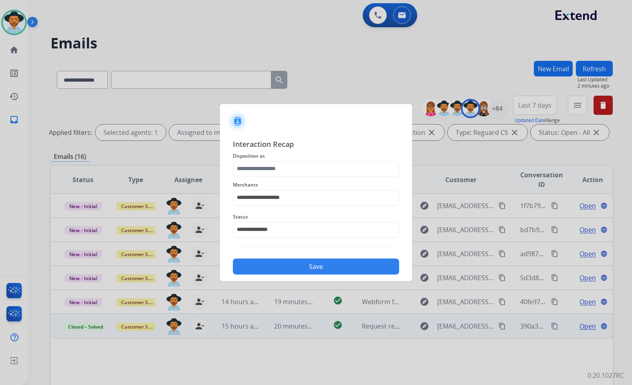
click at [276, 158] on span "Disposition as" at bounding box center [316, 156] width 166 height 10
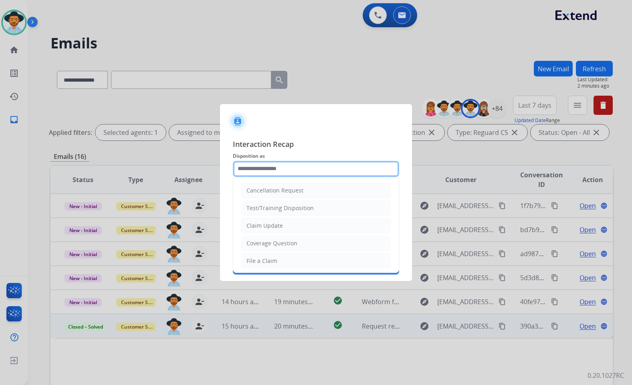
click at [275, 166] on input "text" at bounding box center [316, 169] width 166 height 16
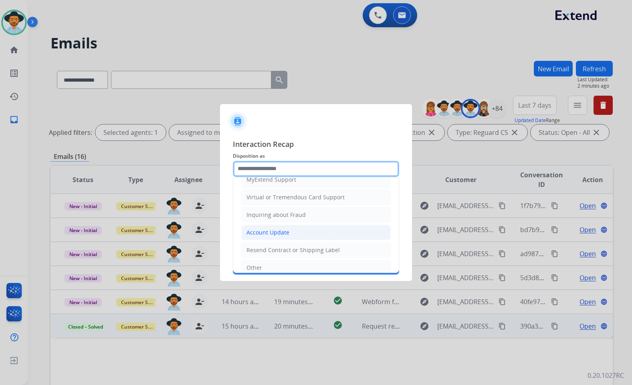
scroll to position [85, 0]
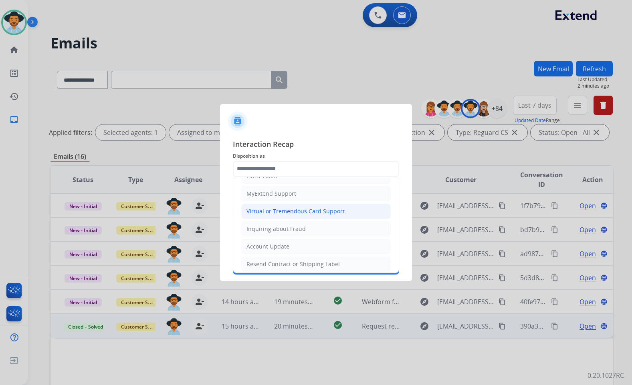
click at [283, 209] on div "Virtual or Tremendous Card Support" at bounding box center [295, 211] width 98 height 8
type input "**********"
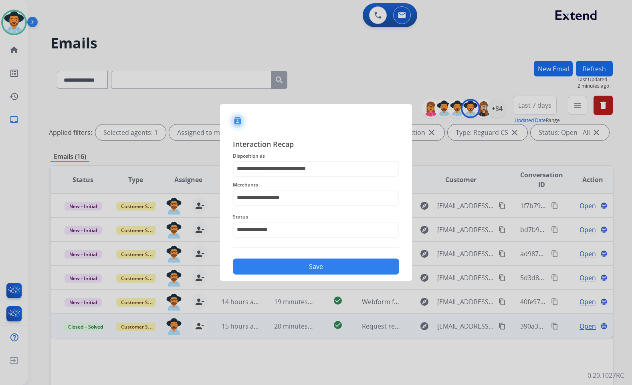
click at [308, 266] on button "Save" at bounding box center [316, 267] width 166 height 16
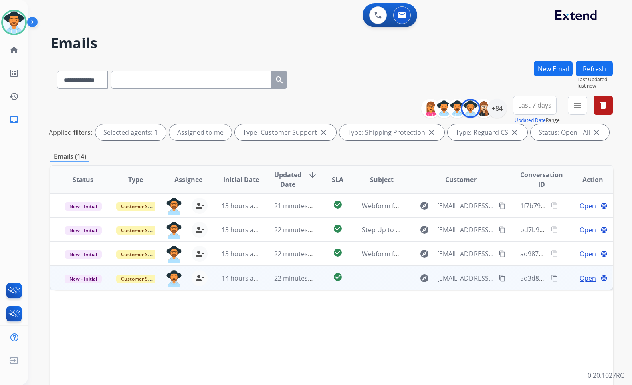
click at [579, 278] on span "Open" at bounding box center [587, 279] width 16 height 10
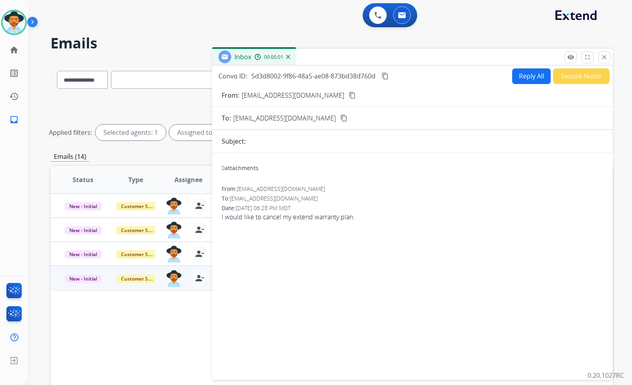
click at [248, 170] on div "0 attachments" at bounding box center [240, 168] width 37 height 8
click at [348, 93] on mat-icon "content_copy" at bounding box center [351, 95] width 7 height 7
click at [288, 215] on span "I would like to cancel my extend warranty plan." at bounding box center [412, 217] width 381 height 10
click at [287, 215] on span "I would like to cancel my extend warranty plan." at bounding box center [412, 217] width 381 height 10
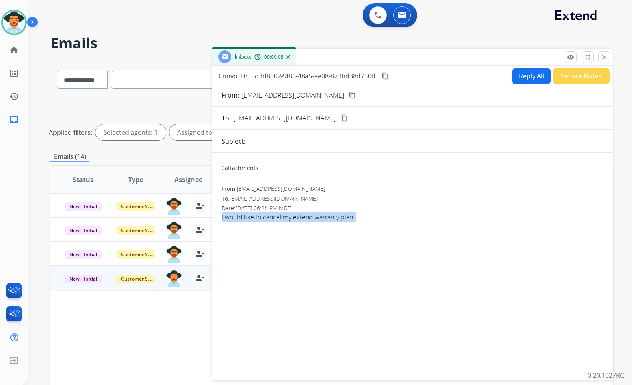
click at [287, 215] on span "I would like to cancel my extend warranty plan." at bounding box center [412, 217] width 381 height 10
copy app-emails-table "I would like to cancel my extend warranty plan. remove_[MEDICAL_DATA] Logs full…"
drag, startPoint x: 384, startPoint y: 73, endPoint x: 379, endPoint y: 79, distance: 7.1
click at [384, 73] on mat-icon "content_copy" at bounding box center [384, 76] width 7 height 7
click at [516, 78] on button "Reply All" at bounding box center [531, 76] width 38 height 16
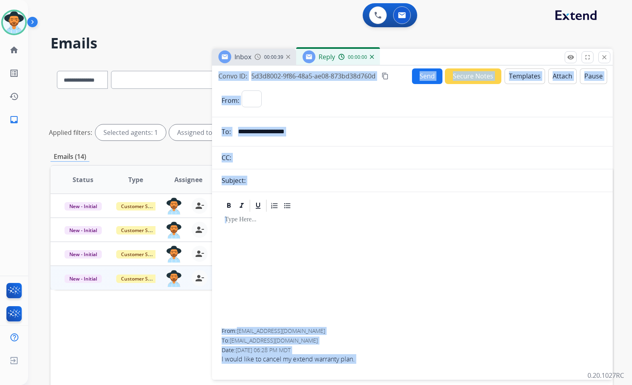
select select "**********"
click at [519, 79] on button "Templates" at bounding box center [524, 76] width 40 height 16
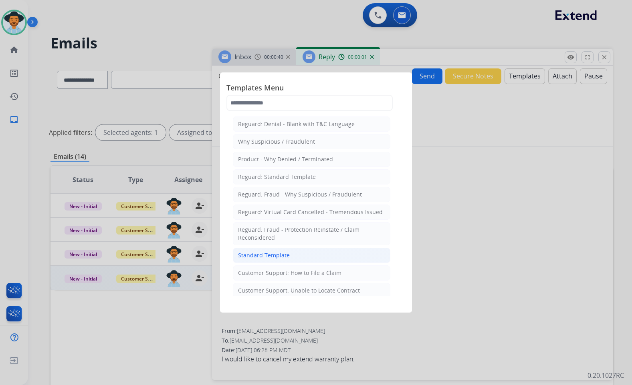
click at [267, 256] on div "Standard Template" at bounding box center [264, 256] width 52 height 8
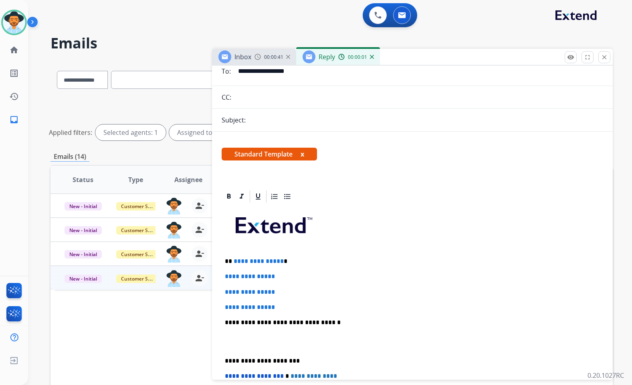
scroll to position [80, 0]
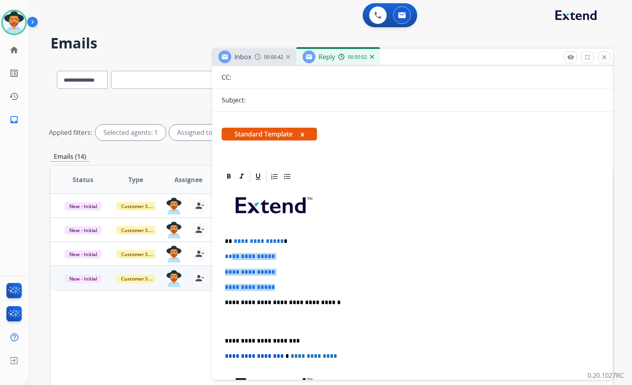
drag, startPoint x: 286, startPoint y: 286, endPoint x: 231, endPoint y: 250, distance: 65.7
click at [231, 250] on div "**********" at bounding box center [412, 322] width 381 height 276
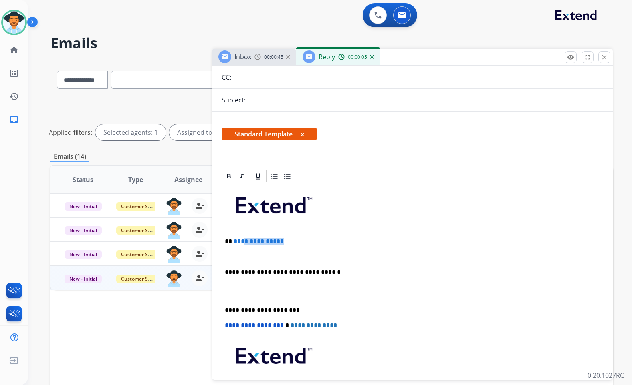
drag, startPoint x: 260, startPoint y: 242, endPoint x: 243, endPoint y: 241, distance: 16.8
click at [243, 241] on p "**********" at bounding box center [409, 241] width 369 height 7
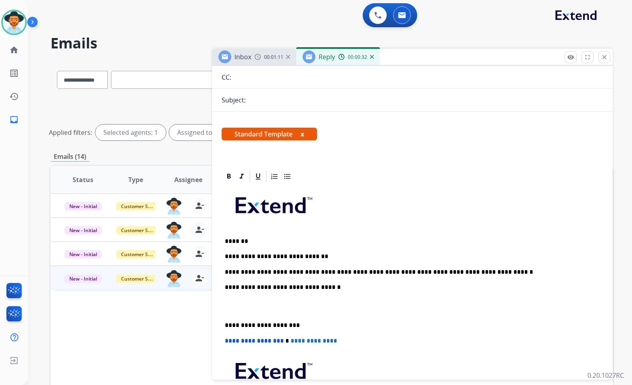
drag, startPoint x: 288, startPoint y: 306, endPoint x: 286, endPoint y: 313, distance: 6.8
click at [288, 307] on p at bounding box center [412, 306] width 375 height 15
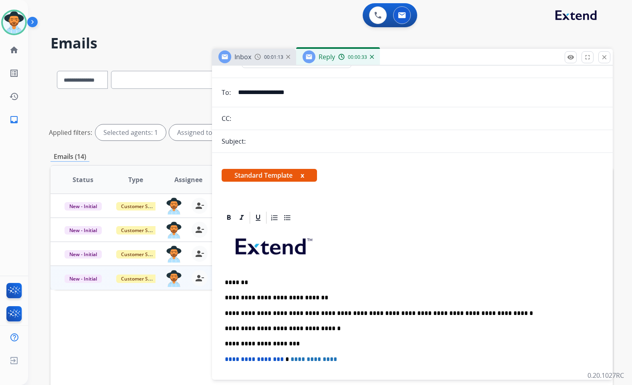
scroll to position [0, 0]
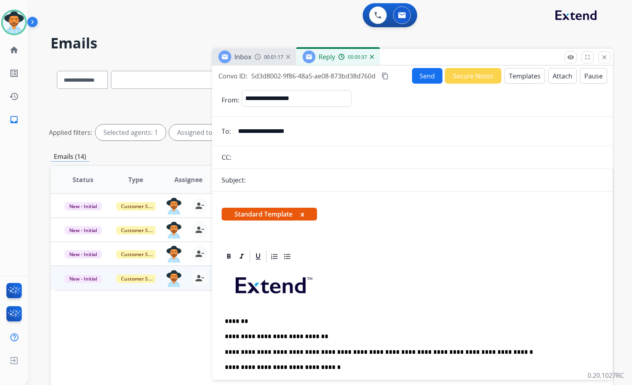
click at [427, 80] on button "Send" at bounding box center [427, 76] width 30 height 16
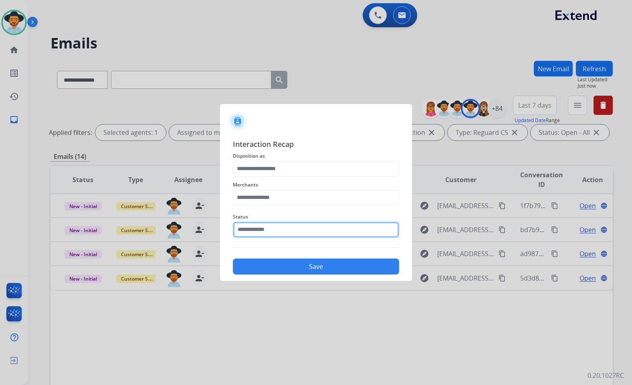
click at [362, 233] on input "text" at bounding box center [316, 230] width 166 height 16
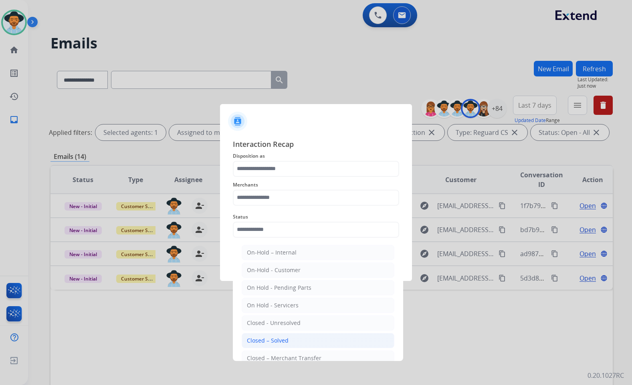
click at [325, 342] on li "Closed – Solved" at bounding box center [318, 340] width 153 height 15
type input "**********"
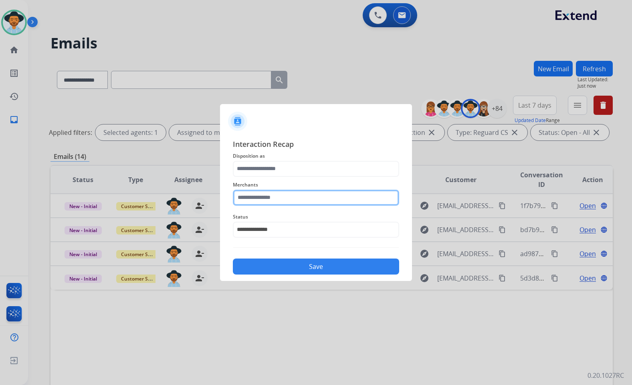
click at [267, 195] on input "text" at bounding box center [316, 198] width 166 height 16
click at [300, 230] on ul "Oura ring" at bounding box center [317, 222] width 157 height 27
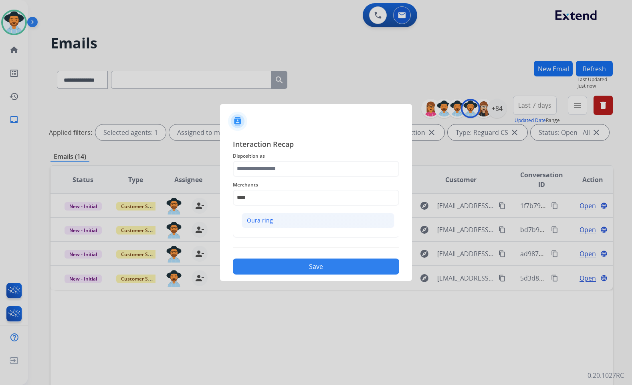
click at [300, 222] on li "Oura ring" at bounding box center [318, 220] width 153 height 15
type input "*********"
click at [296, 178] on div "Merchants *********" at bounding box center [316, 193] width 166 height 32
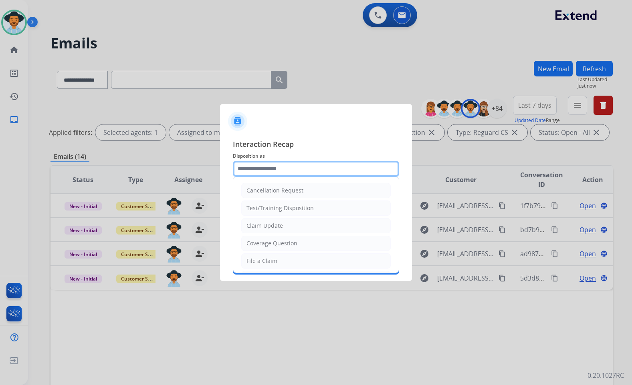
click at [295, 173] on input "text" at bounding box center [316, 169] width 166 height 16
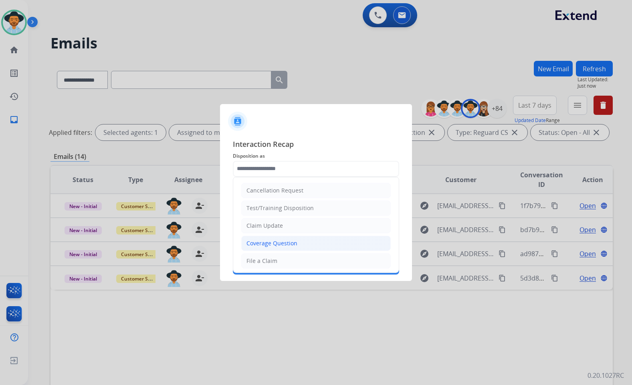
click at [277, 244] on div "Coverage Question" at bounding box center [271, 244] width 51 height 8
type input "**********"
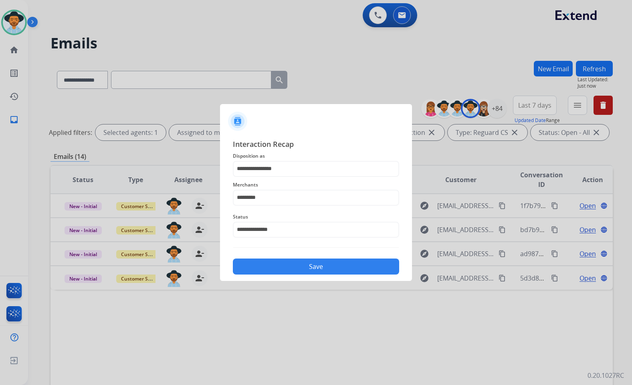
click at [303, 272] on button "Save" at bounding box center [316, 267] width 166 height 16
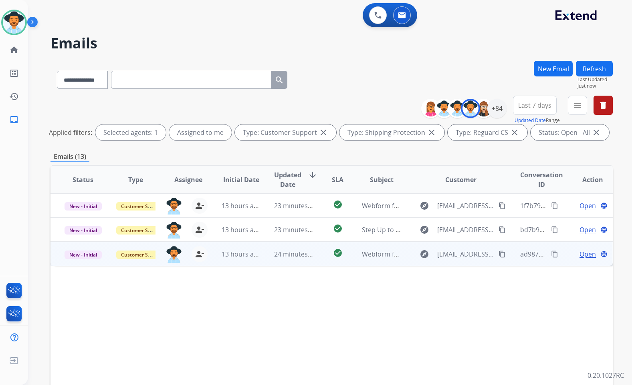
click at [584, 254] on span "Open" at bounding box center [587, 255] width 16 height 10
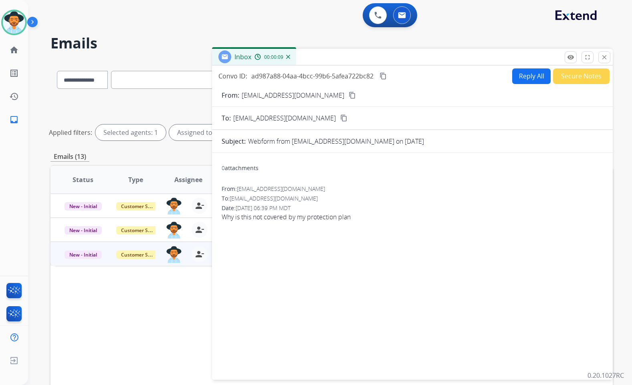
click at [280, 219] on span "Why is this not covered by my protection plan" at bounding box center [412, 217] width 381 height 10
copy app-emails-table "Why is this not covered by my protection plan remove_[MEDICAL_DATA] Logs fullsc…"
drag, startPoint x: 322, startPoint y: 94, endPoint x: 328, endPoint y: 95, distance: 6.2
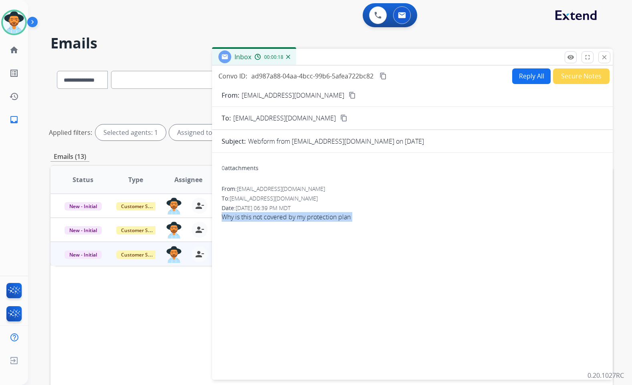
click at [348, 94] on mat-icon "content_copy" at bounding box center [351, 95] width 7 height 7
drag, startPoint x: 383, startPoint y: 79, endPoint x: 327, endPoint y: 93, distance: 58.0
click at [383, 78] on mat-icon "content_copy" at bounding box center [382, 76] width 7 height 7
click at [521, 79] on button "Reply All" at bounding box center [531, 76] width 38 height 16
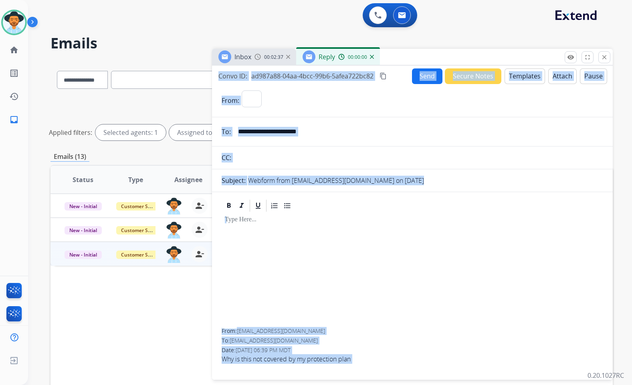
select select "**********"
click at [512, 79] on button "Templates" at bounding box center [524, 76] width 40 height 16
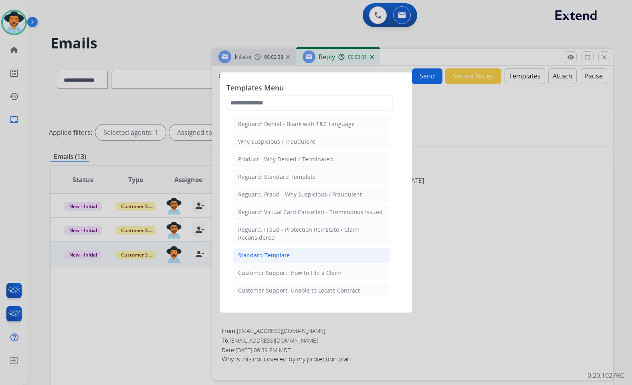
click at [318, 253] on li "Standard Template" at bounding box center [311, 255] width 157 height 15
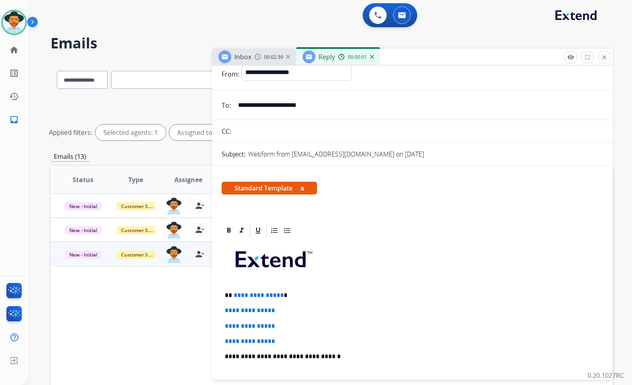
scroll to position [80, 0]
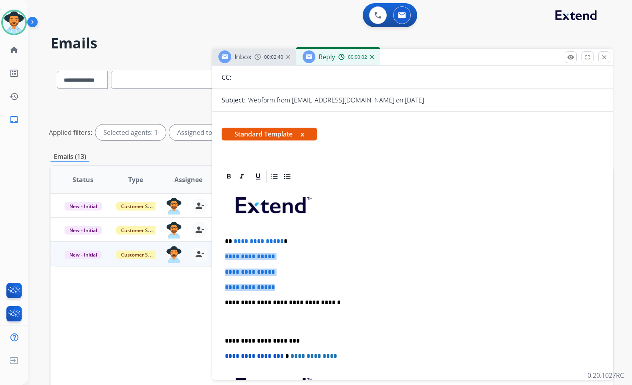
drag, startPoint x: 252, startPoint y: 280, endPoint x: 226, endPoint y: 257, distance: 35.2
click at [226, 257] on div "**********" at bounding box center [412, 322] width 381 height 276
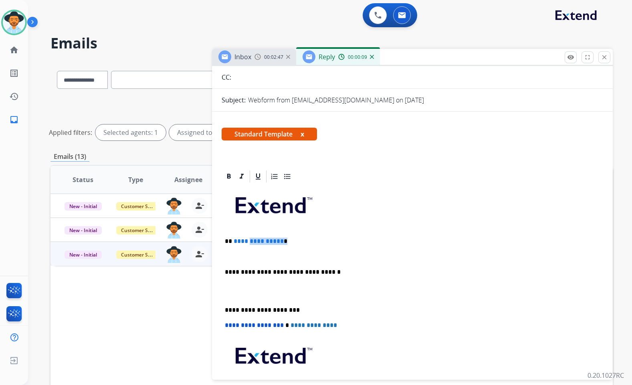
drag, startPoint x: 283, startPoint y: 242, endPoint x: 252, endPoint y: 243, distance: 30.9
click at [246, 243] on p "**********" at bounding box center [409, 241] width 369 height 7
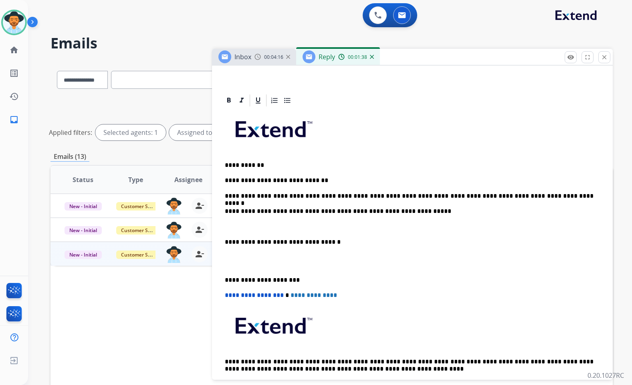
scroll to position [167, 0]
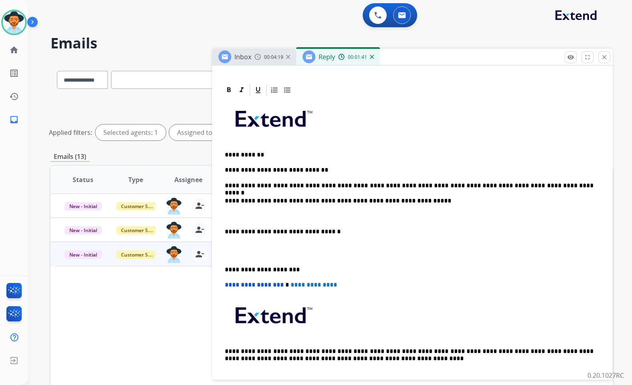
click at [300, 218] on p at bounding box center [412, 216] width 375 height 7
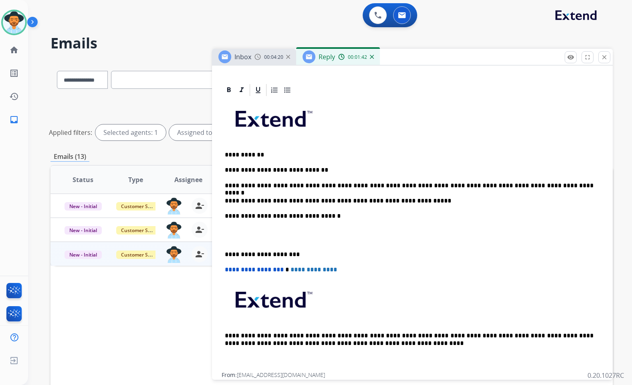
click at [305, 236] on p at bounding box center [412, 235] width 375 height 15
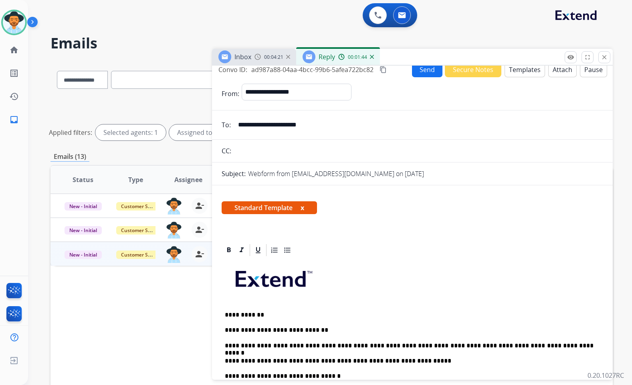
scroll to position [0, 0]
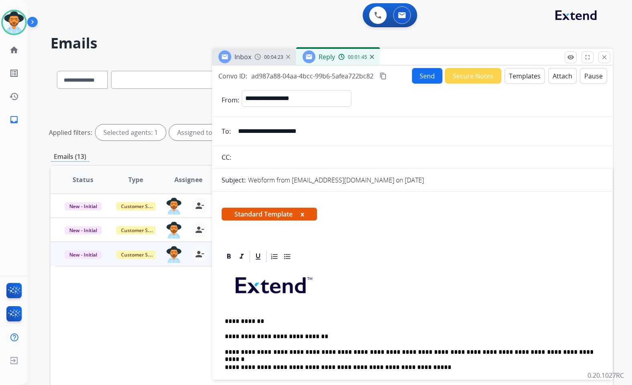
click at [421, 75] on button "Send" at bounding box center [427, 76] width 30 height 16
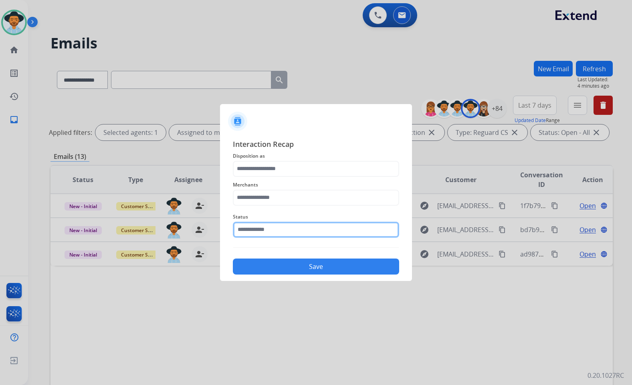
drag, startPoint x: 303, startPoint y: 229, endPoint x: 305, endPoint y: 234, distance: 5.8
click at [303, 229] on input "text" at bounding box center [316, 230] width 166 height 16
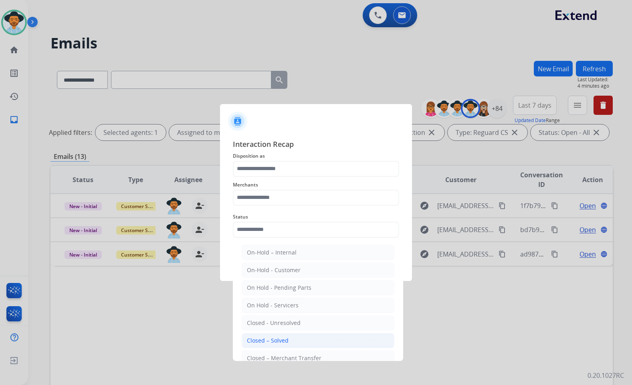
click at [310, 340] on li "Closed – Solved" at bounding box center [318, 340] width 153 height 15
type input "**********"
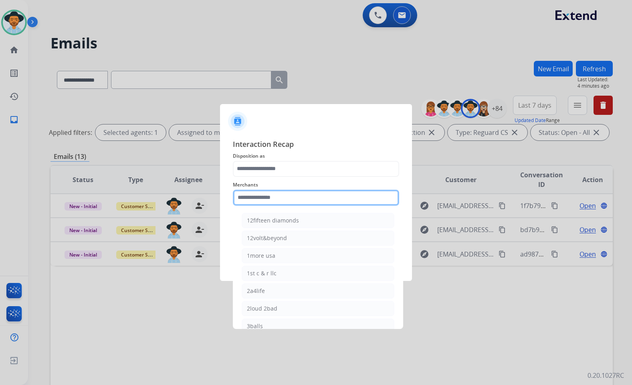
click at [317, 195] on input "text" at bounding box center [316, 198] width 166 height 16
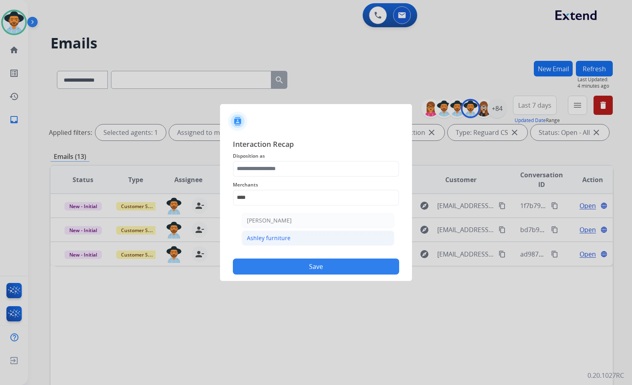
click at [310, 233] on li "Ashley furniture" at bounding box center [318, 238] width 153 height 15
type input "**********"
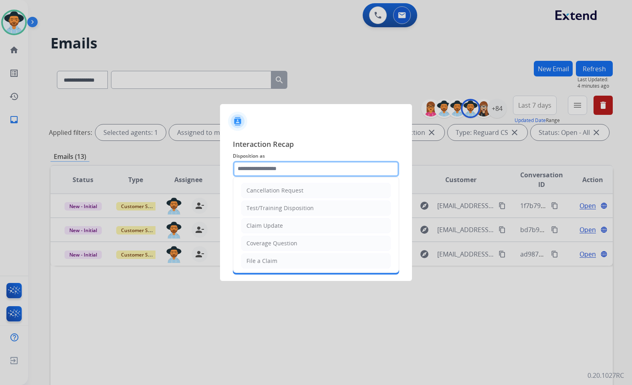
click at [311, 170] on input "text" at bounding box center [316, 169] width 166 height 16
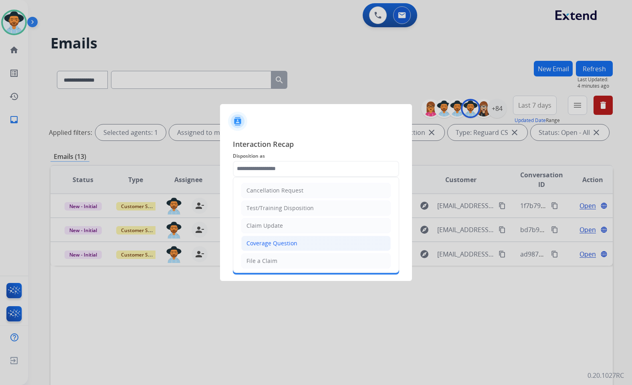
click at [294, 246] on div "Coverage Question" at bounding box center [271, 244] width 51 height 8
type input "**********"
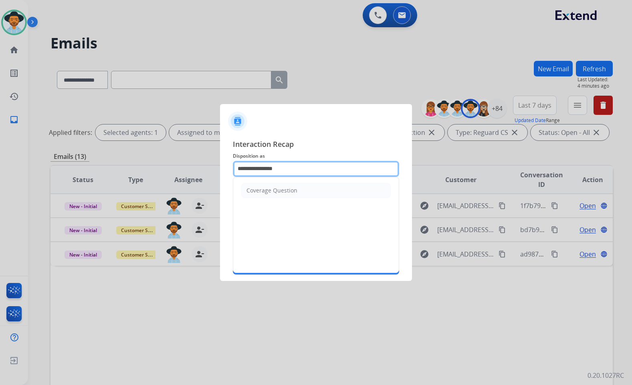
drag, startPoint x: 272, startPoint y: 169, endPoint x: 246, endPoint y: 169, distance: 26.0
click at [246, 169] on input "**********" at bounding box center [316, 169] width 166 height 16
click at [309, 143] on span "Interaction Recap" at bounding box center [316, 145] width 166 height 13
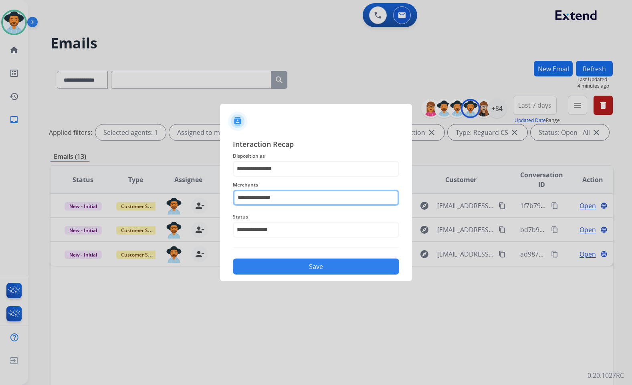
click at [319, 190] on input "**********" at bounding box center [316, 198] width 166 height 16
click at [320, 146] on span "Interaction Recap" at bounding box center [316, 145] width 166 height 13
click at [324, 266] on button "Save" at bounding box center [316, 267] width 166 height 16
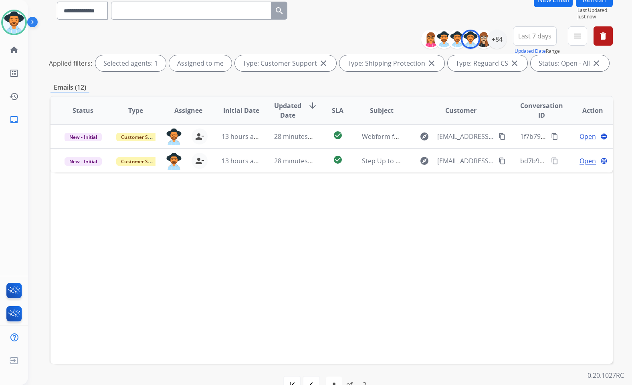
scroll to position [90, 0]
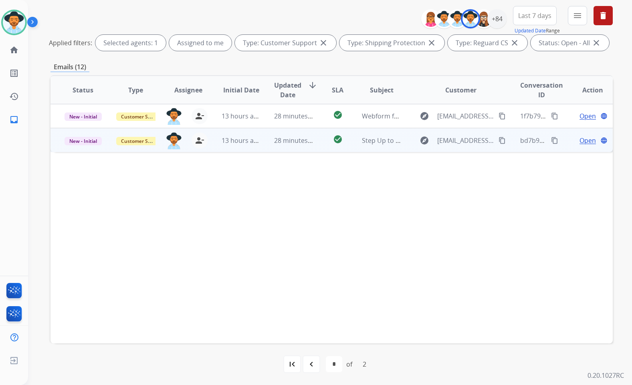
click at [580, 141] on span "Open" at bounding box center [587, 141] width 16 height 10
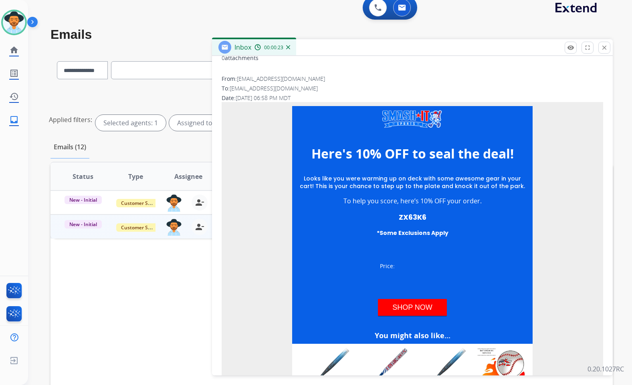
scroll to position [0, 0]
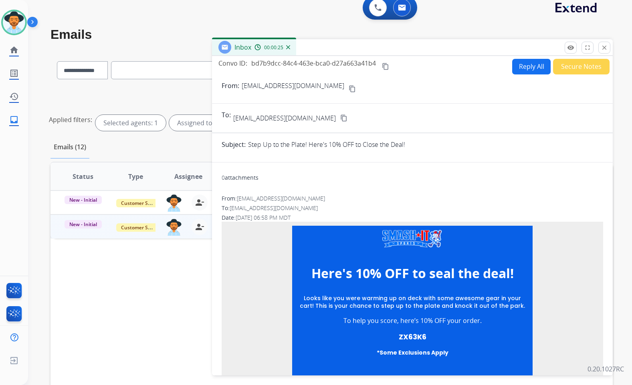
click at [568, 72] on button "Secure Notes" at bounding box center [581, 67] width 56 height 16
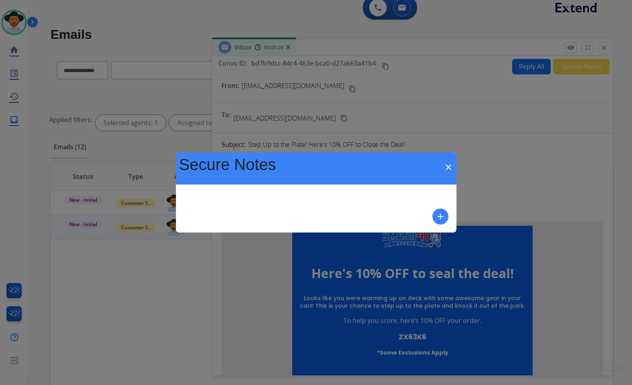
click at [439, 220] on mat-icon "add" at bounding box center [440, 217] width 10 height 10
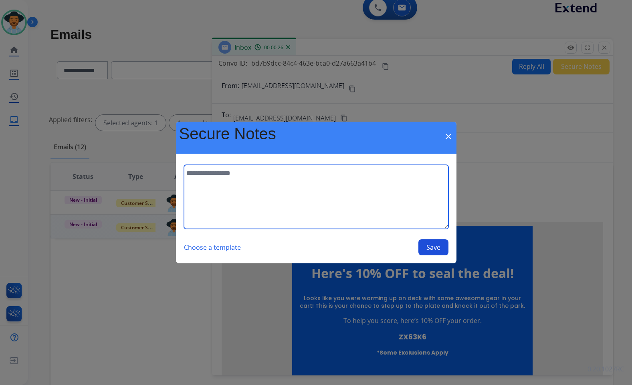
click at [372, 199] on textarea at bounding box center [316, 197] width 264 height 64
type textarea "**********"
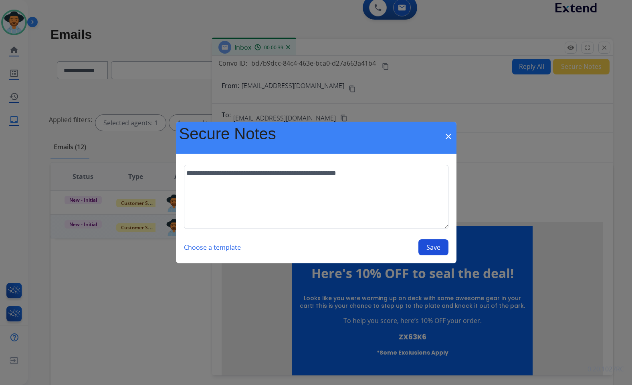
click at [431, 246] on button "Save" at bounding box center [433, 248] width 30 height 16
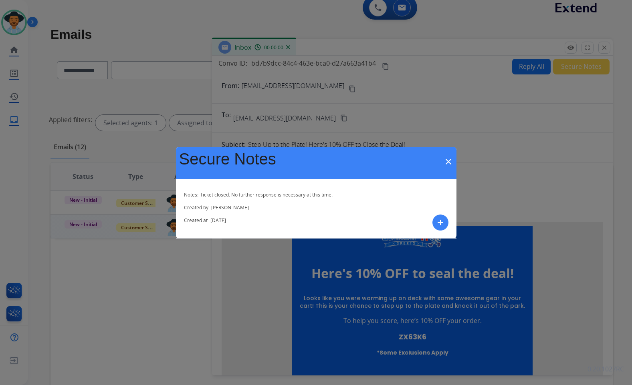
click at [445, 161] on mat-icon "close" at bounding box center [448, 162] width 10 height 10
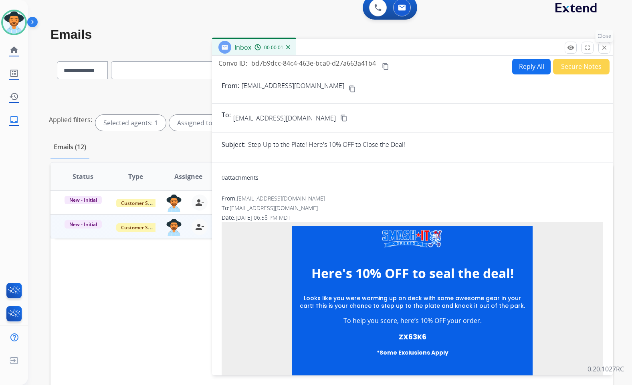
click at [608, 46] on button "close Close" at bounding box center [604, 48] width 12 height 12
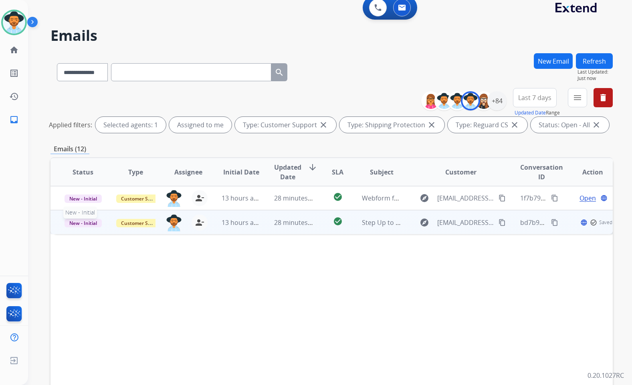
click at [85, 221] on span "New - Initial" at bounding box center [82, 223] width 37 height 8
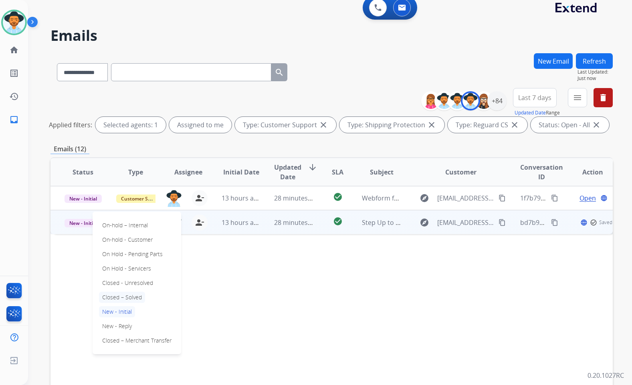
click at [131, 298] on p "Closed – Solved" at bounding box center [122, 297] width 46 height 11
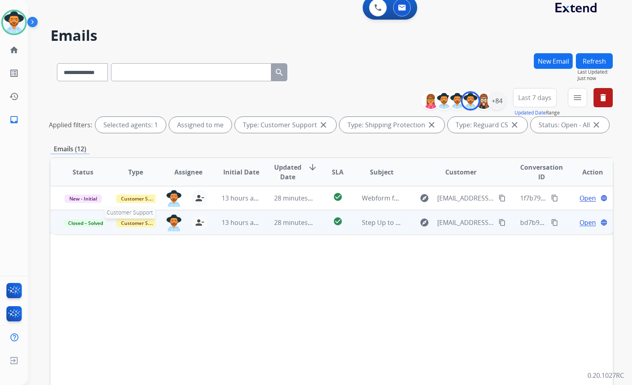
click at [144, 222] on span "Customer Support" at bounding box center [142, 223] width 52 height 8
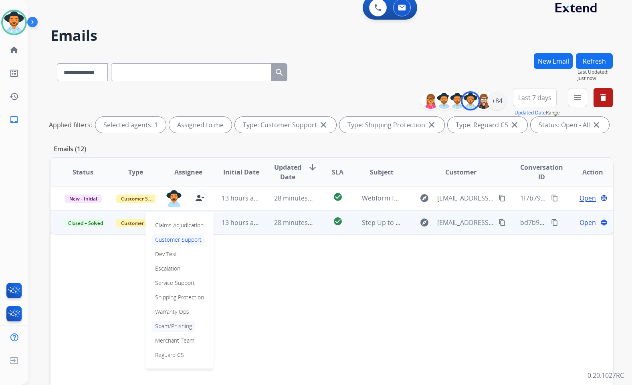
click at [172, 327] on p "Spam/Phishing" at bounding box center [173, 326] width 43 height 11
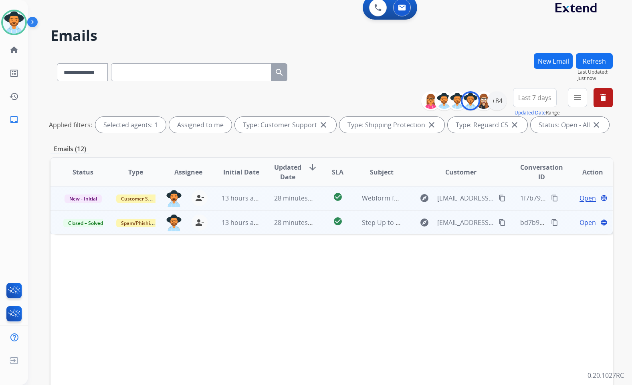
click at [582, 198] on span "Open" at bounding box center [587, 198] width 16 height 10
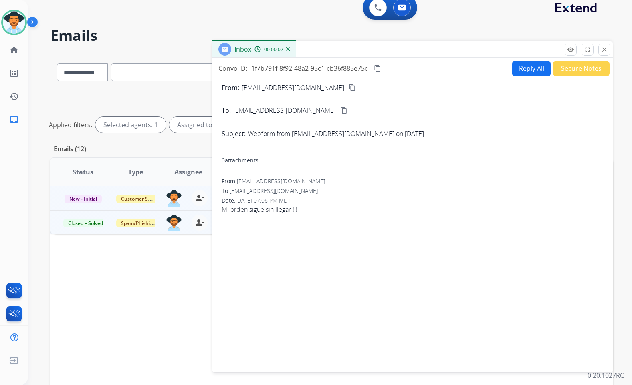
click at [348, 86] on mat-icon "content_copy" at bounding box center [351, 87] width 7 height 7
click at [356, 184] on div "From: [EMAIL_ADDRESS][DOMAIN_NAME]" at bounding box center [412, 181] width 381 height 8
click at [258, 209] on span "Mi orden sigue sin llegar !!!" at bounding box center [412, 210] width 381 height 10
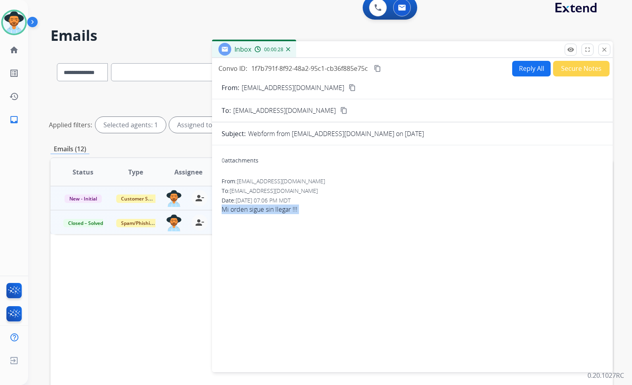
copy app-emails-table "Mi orden sigue sin llegar !!! remove_[MEDICAL_DATA] Logs fullscreen Expand clos…"
drag, startPoint x: 379, startPoint y: 67, endPoint x: 312, endPoint y: 87, distance: 68.8
click at [379, 67] on mat-icon "content_copy" at bounding box center [377, 68] width 7 height 7
click at [526, 64] on button "Reply All" at bounding box center [531, 69] width 38 height 16
select select "**********"
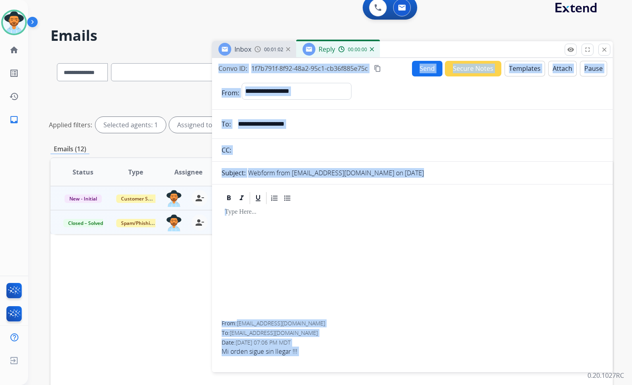
click at [509, 68] on button "Templates" at bounding box center [524, 69] width 40 height 16
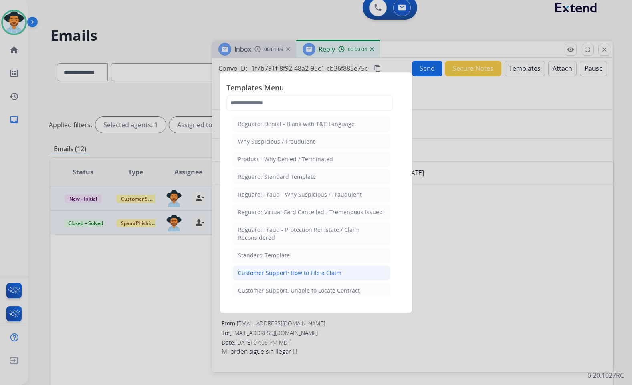
click at [316, 276] on div "Customer Support: How to File a Claim" at bounding box center [289, 273] width 103 height 8
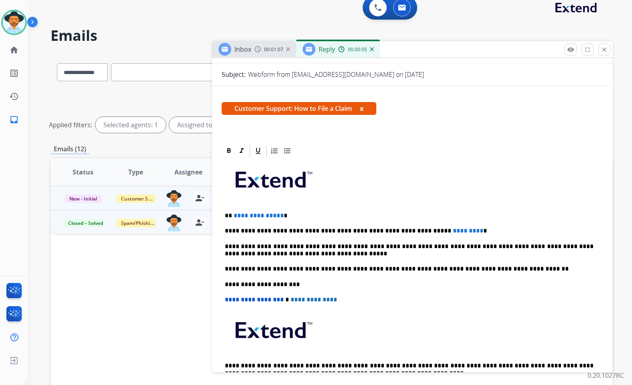
scroll to position [120, 0]
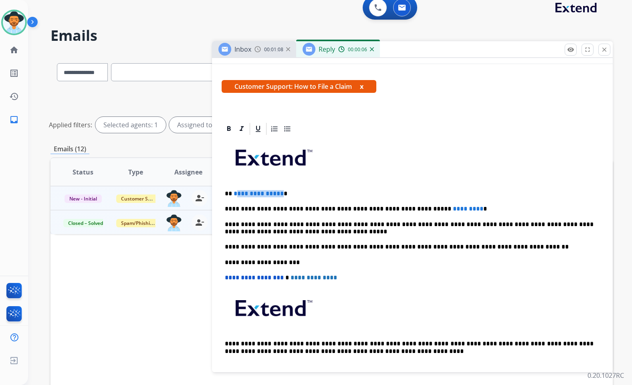
drag, startPoint x: 280, startPoint y: 193, endPoint x: 237, endPoint y: 193, distance: 42.5
click at [237, 193] on p "**********" at bounding box center [409, 193] width 369 height 7
drag, startPoint x: 445, startPoint y: 208, endPoint x: 420, endPoint y: 210, distance: 24.9
click at [420, 210] on p "**********" at bounding box center [409, 208] width 369 height 7
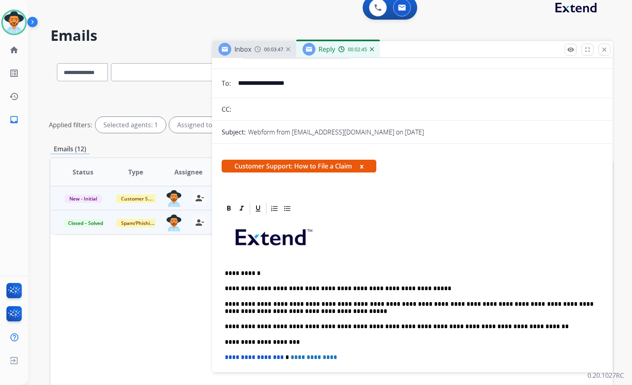
scroll to position [0, 0]
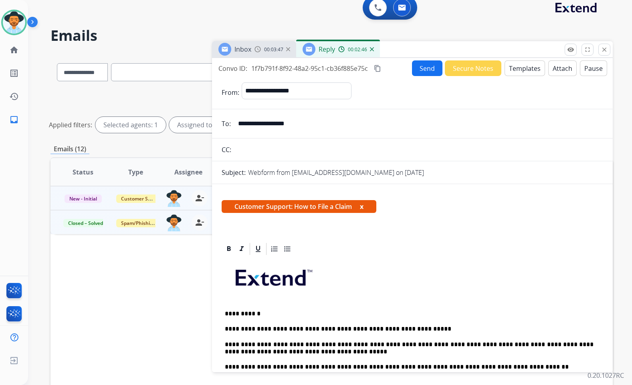
click at [429, 71] on button "Send" at bounding box center [427, 68] width 30 height 16
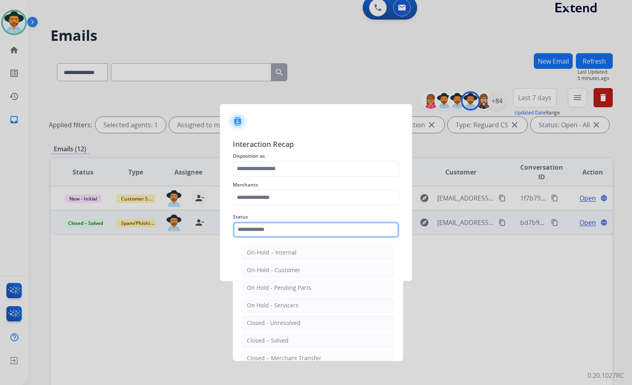
click at [326, 229] on input "text" at bounding box center [316, 230] width 166 height 16
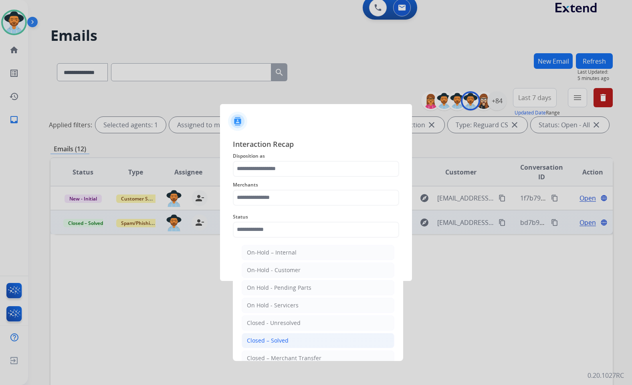
click at [303, 339] on li "Closed – Solved" at bounding box center [318, 340] width 153 height 15
type input "**********"
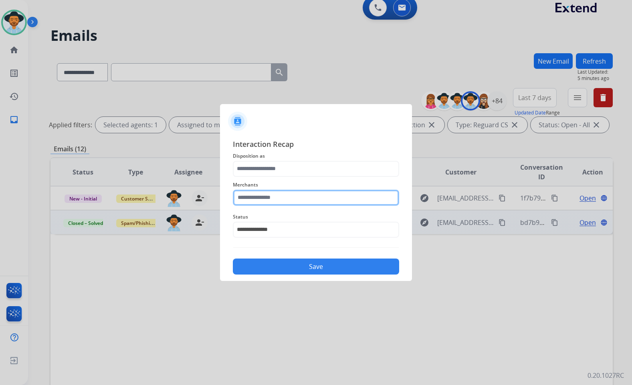
click at [276, 200] on input "text" at bounding box center [316, 198] width 166 height 16
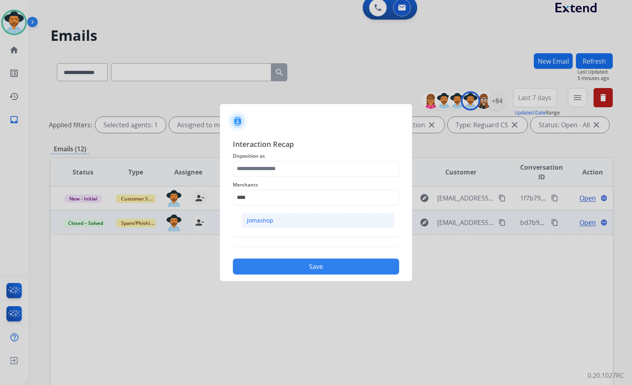
click at [279, 224] on li "Jomashop" at bounding box center [318, 220] width 153 height 15
type input "********"
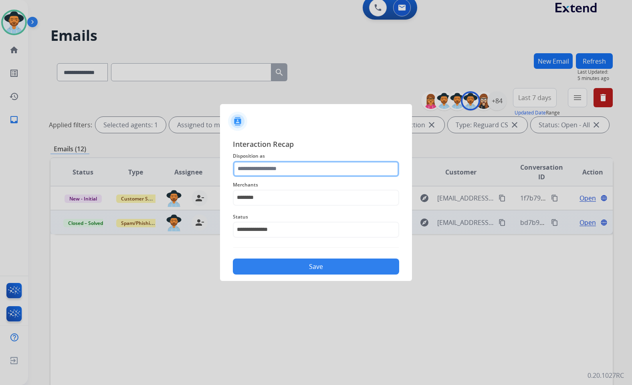
click at [259, 172] on input "text" at bounding box center [316, 169] width 166 height 16
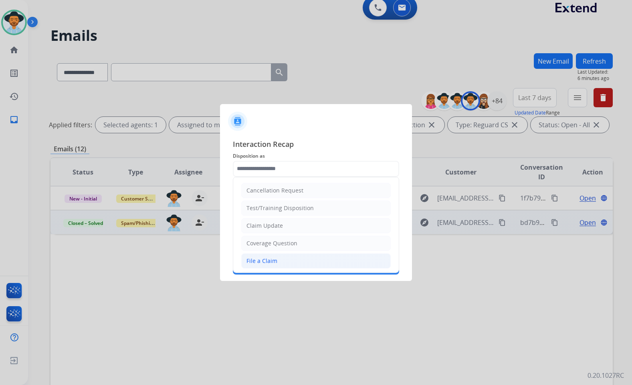
click at [290, 257] on li "File a Claim" at bounding box center [315, 261] width 149 height 15
type input "**********"
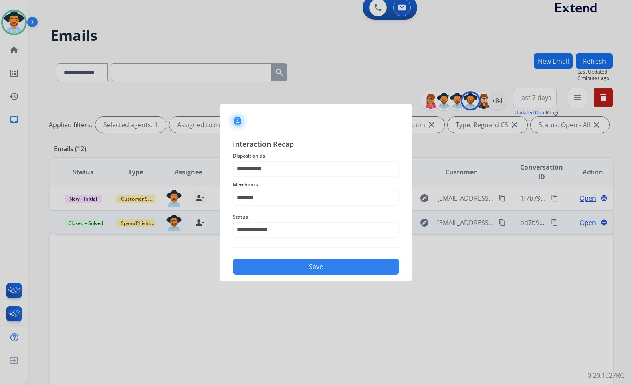
click at [303, 261] on button "Save" at bounding box center [316, 267] width 166 height 16
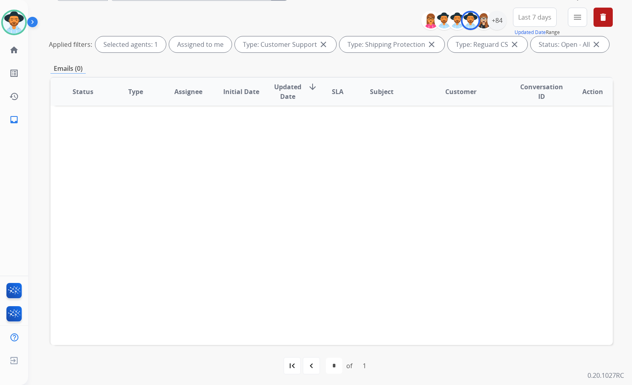
scroll to position [90, 0]
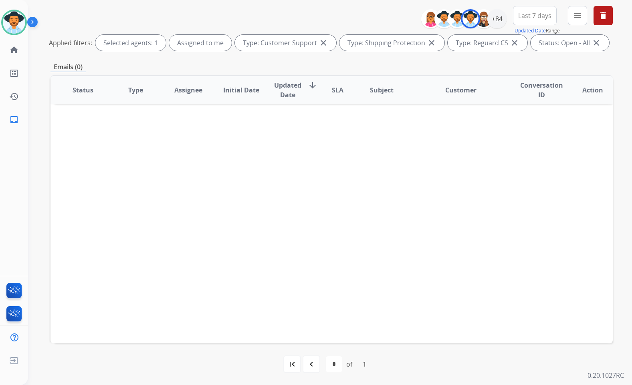
click at [312, 367] on mat-icon "navigate_before" at bounding box center [311, 365] width 10 height 10
select select "*"
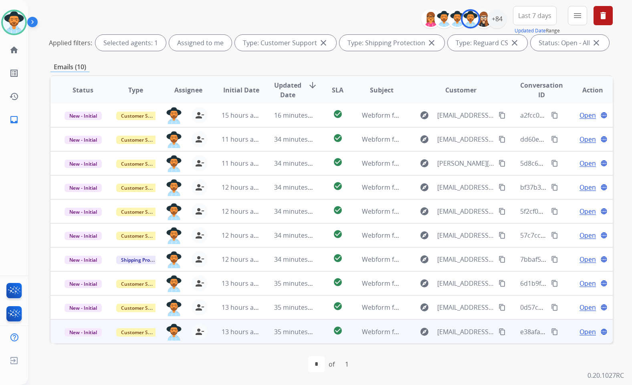
click at [581, 332] on span "Open" at bounding box center [587, 332] width 16 height 10
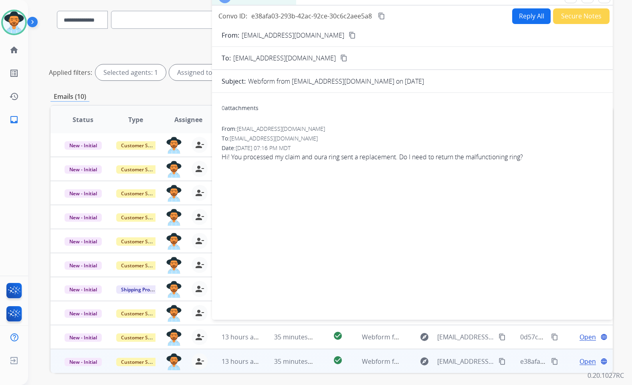
scroll to position [10, 0]
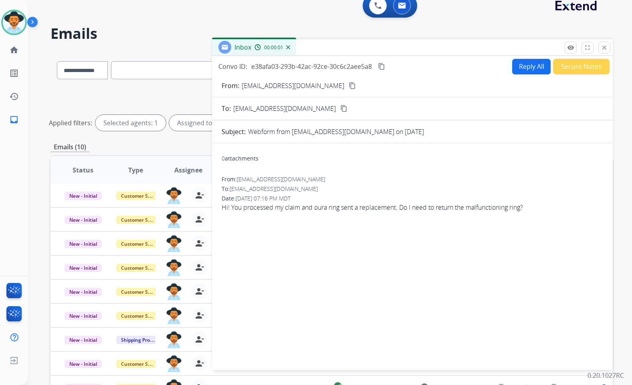
click at [347, 90] on button "content_copy" at bounding box center [352, 86] width 10 height 10
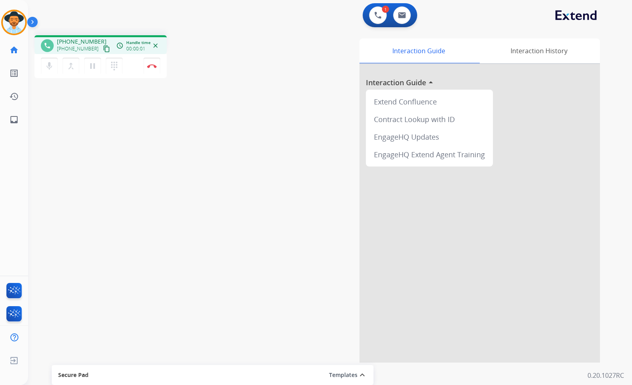
click at [103, 48] on mat-icon "content_copy" at bounding box center [106, 48] width 7 height 7
click at [199, 187] on div "phone [PHONE_NUMBER] [PHONE_NUMBER] content_copy access_time Call metrics Queue…" at bounding box center [320, 196] width 584 height 334
drag, startPoint x: 207, startPoint y: 196, endPoint x: 197, endPoint y: 197, distance: 9.3
click at [201, 197] on div "phone [PHONE_NUMBER] [PHONE_NUMBER] content_copy access_time Call metrics Queue…" at bounding box center [320, 196] width 584 height 334
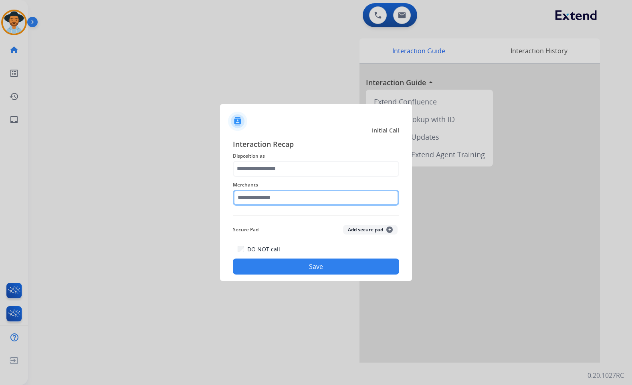
click at [322, 204] on input "text" at bounding box center [316, 198] width 166 height 16
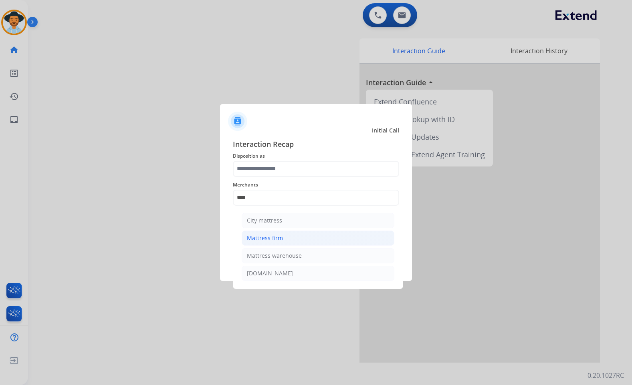
click at [308, 240] on li "Mattress firm" at bounding box center [318, 238] width 153 height 15
type input "**********"
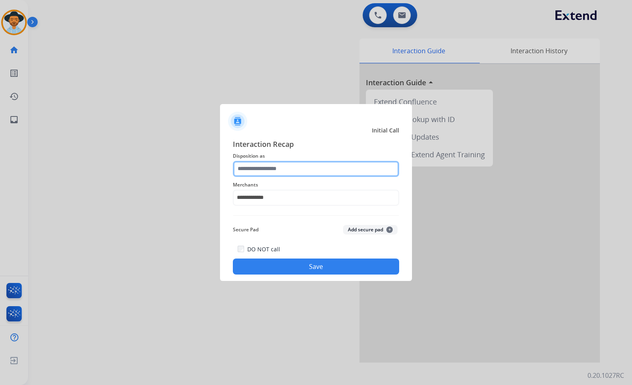
click at [283, 177] on div at bounding box center [316, 169] width 166 height 16
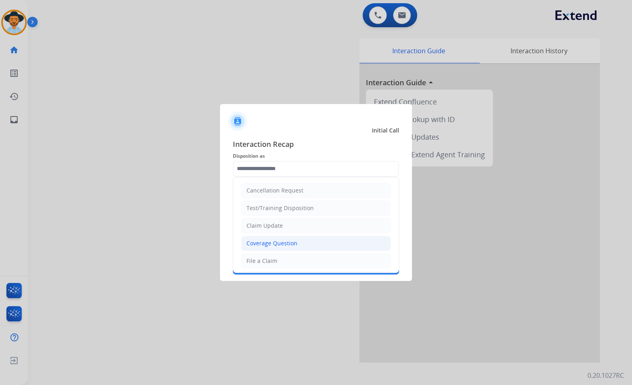
click at [289, 246] on div "Coverage Question" at bounding box center [271, 244] width 51 height 8
type input "**********"
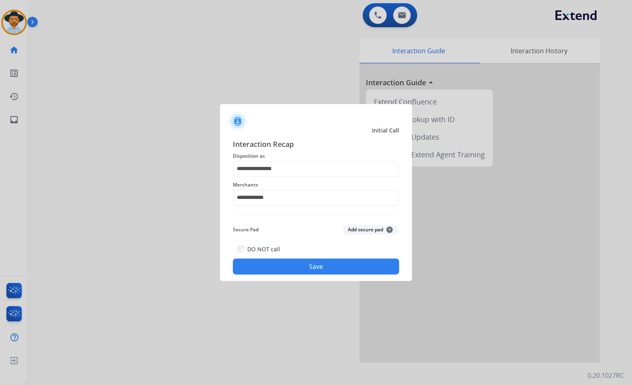
click at [307, 270] on button "Save" at bounding box center [316, 267] width 166 height 16
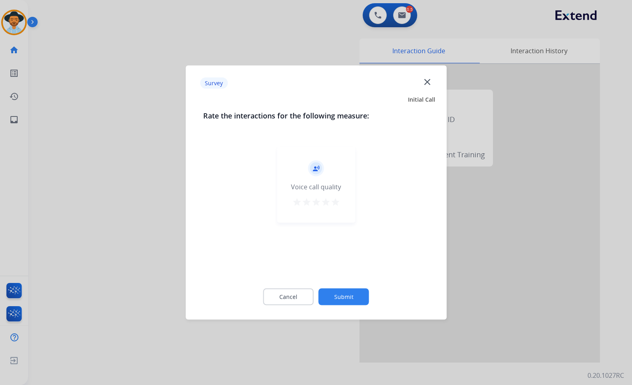
click at [336, 291] on button "Submit" at bounding box center [343, 297] width 50 height 17
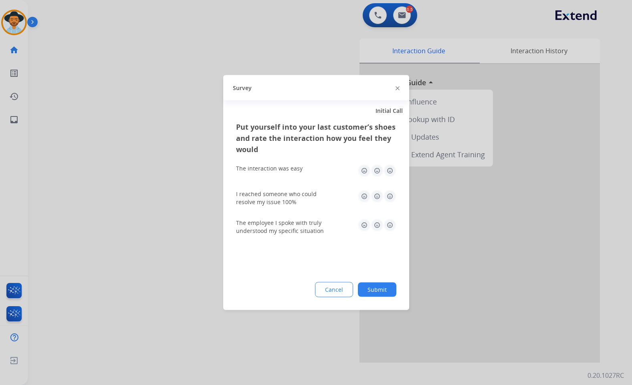
click at [376, 294] on button "Submit" at bounding box center [377, 290] width 38 height 14
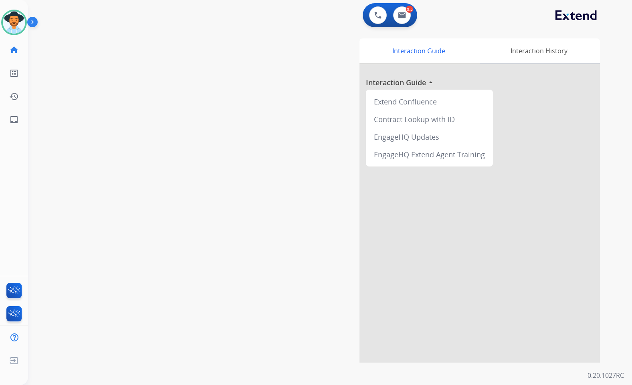
click at [100, 121] on div "swap_horiz Break voice bridge close_fullscreen Connect 3-Way Call merge_type Se…" at bounding box center [320, 196] width 584 height 334
click at [14, 121] on mat-icon "inbox" at bounding box center [14, 120] width 10 height 10
select select "**********"
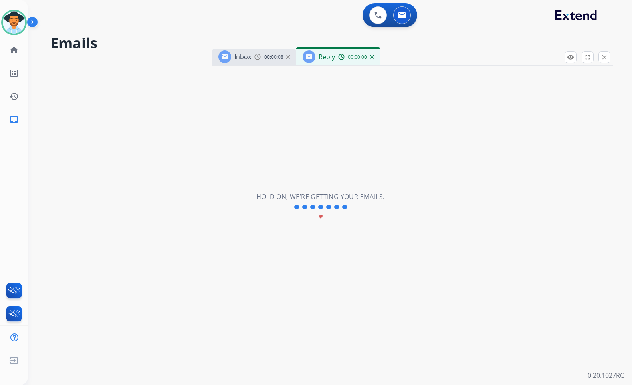
select select "**********"
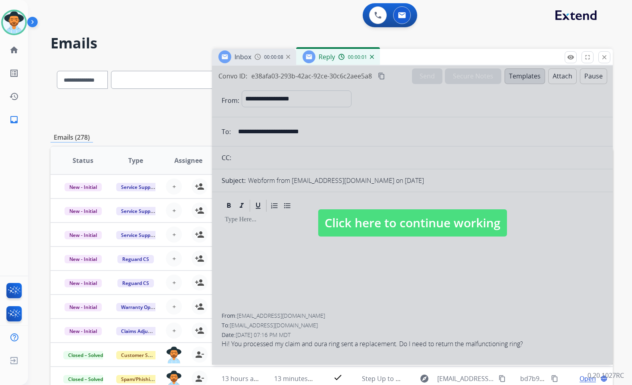
click at [386, 224] on span "Click here to continue working" at bounding box center [412, 223] width 189 height 27
select select
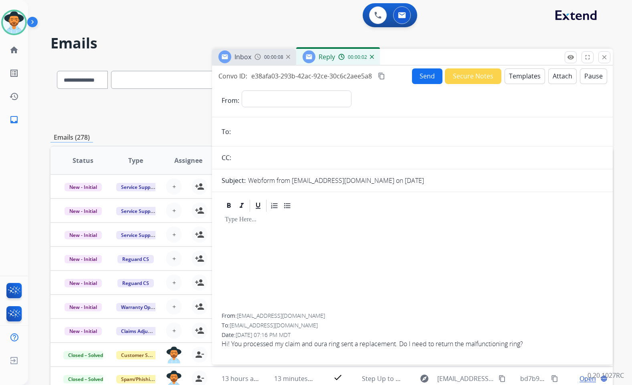
click at [370, 58] on img at bounding box center [372, 57] width 4 height 4
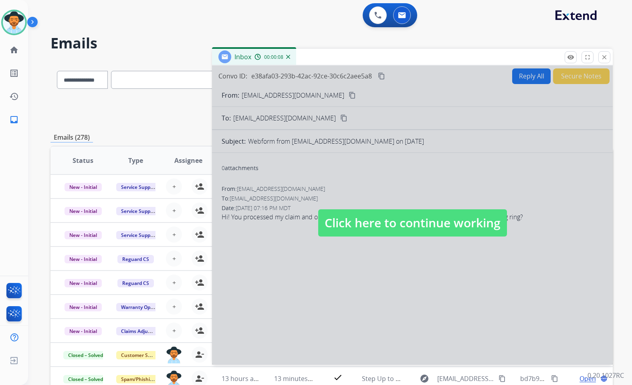
click at [289, 57] on img at bounding box center [288, 57] width 4 height 4
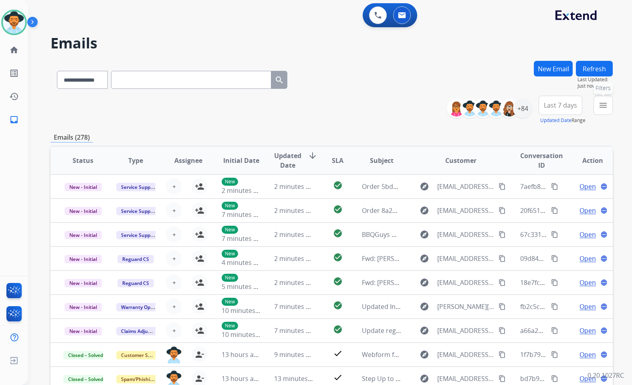
click at [605, 109] on mat-icon "menu" at bounding box center [603, 106] width 10 height 10
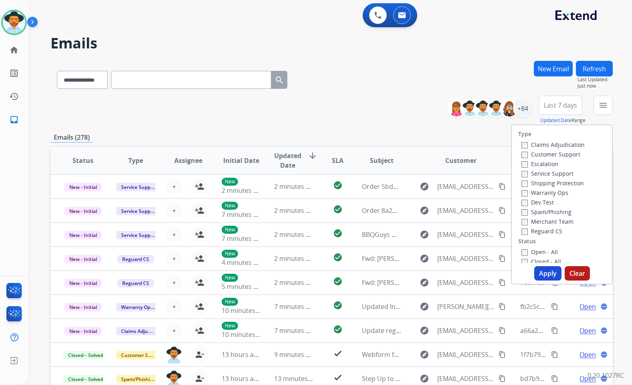
click at [534, 153] on label "Customer Support" at bounding box center [550, 155] width 59 height 8
click at [539, 183] on label "Shipping Protection" at bounding box center [552, 183] width 62 height 8
click at [535, 232] on label "Reguard CS" at bounding box center [541, 232] width 41 height 8
click at [542, 249] on label "Open - All" at bounding box center [539, 252] width 36 height 8
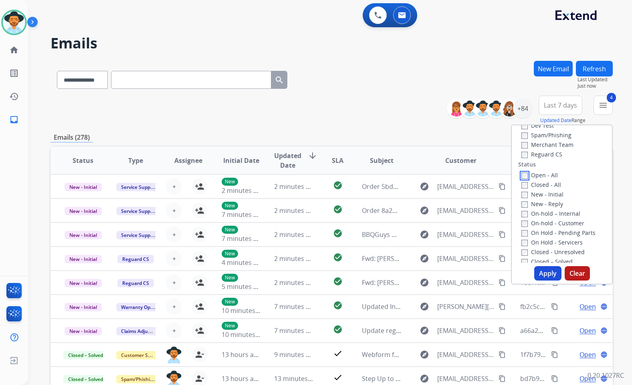
scroll to position [80, 0]
click at [545, 238] on label "On Hold - Servicers" at bounding box center [551, 240] width 61 height 8
click at [546, 228] on label "On Hold - Pending Parts" at bounding box center [558, 230] width 74 height 8
click at [545, 219] on label "On-hold - Customer" at bounding box center [552, 220] width 63 height 8
drag, startPoint x: 544, startPoint y: 206, endPoint x: 543, endPoint y: 201, distance: 5.3
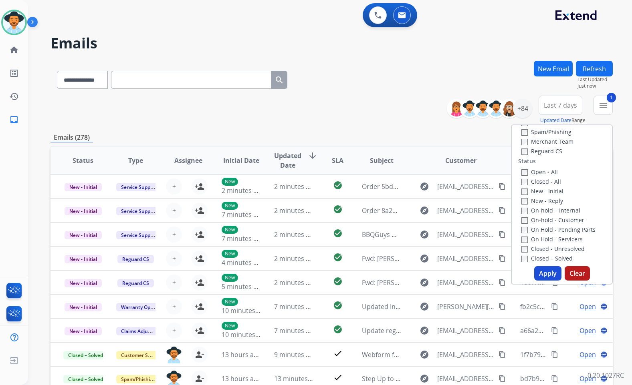
click at [544, 205] on div "Open - All Closed - All New - Initial New - Reply On-hold – Internal On-hold - …" at bounding box center [561, 220] width 87 height 106
click at [542, 196] on div "New - Reply" at bounding box center [563, 201] width 84 height 10
click at [542, 191] on label "New - Initial" at bounding box center [542, 191] width 42 height 8
drag, startPoint x: 540, startPoint y: 199, endPoint x: 541, endPoint y: 209, distance: 10.4
click at [540, 200] on label "New - Reply" at bounding box center [542, 201] width 42 height 8
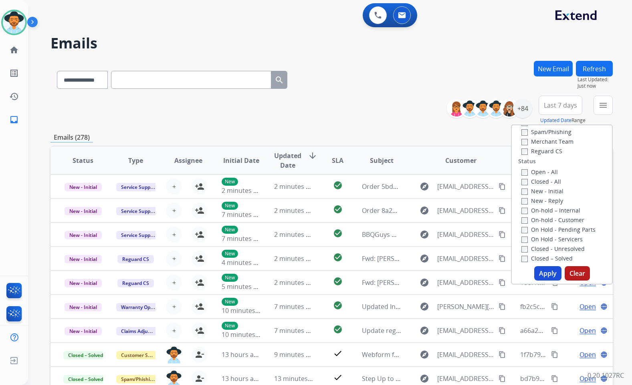
click at [541, 210] on label "On-hold – Internal" at bounding box center [550, 211] width 59 height 8
click at [550, 274] on button "Apply" at bounding box center [547, 273] width 27 height 14
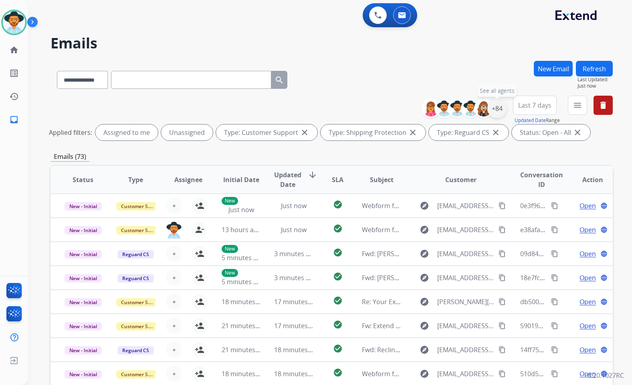
click at [495, 113] on div "+84" at bounding box center [496, 108] width 19 height 19
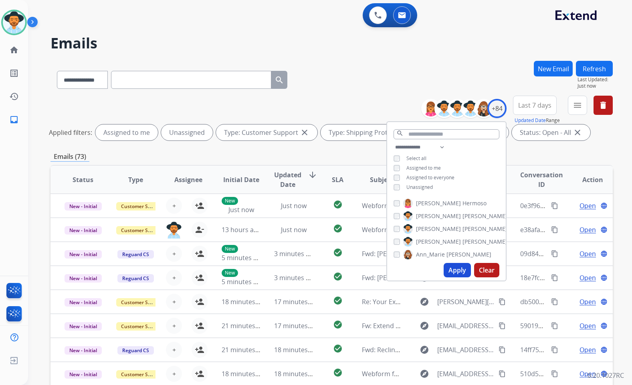
click at [424, 187] on span "Unassigned" at bounding box center [419, 187] width 26 height 7
click at [462, 242] on span "[PERSON_NAME]" at bounding box center [484, 242] width 45 height 8
click at [460, 271] on button "Apply" at bounding box center [456, 270] width 27 height 14
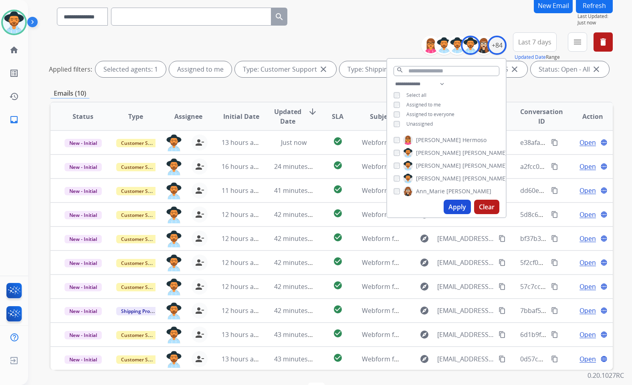
scroll to position [90, 0]
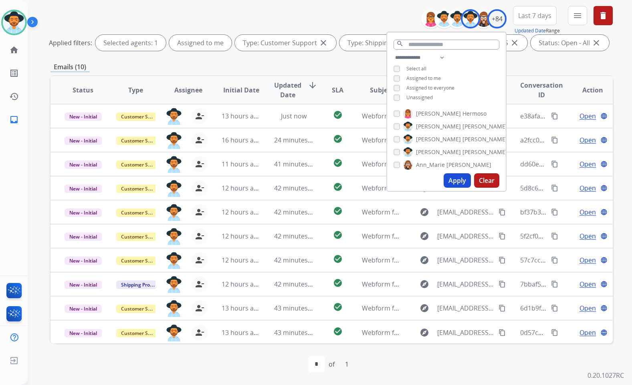
click at [546, 64] on div "Emails (10)" at bounding box center [331, 67] width 562 height 10
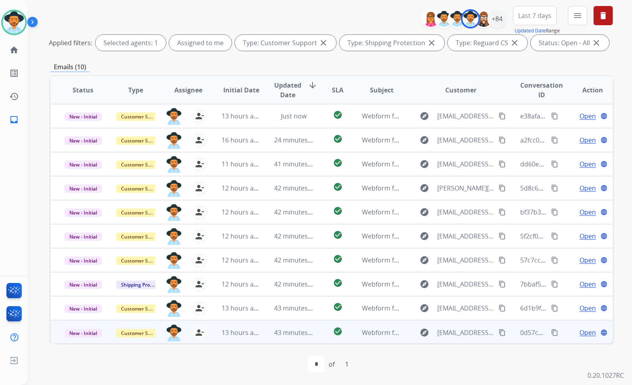
click at [582, 331] on span "Open" at bounding box center [587, 333] width 16 height 10
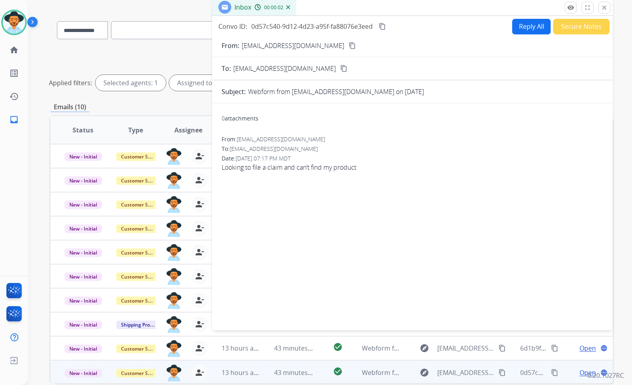
scroll to position [10, 0]
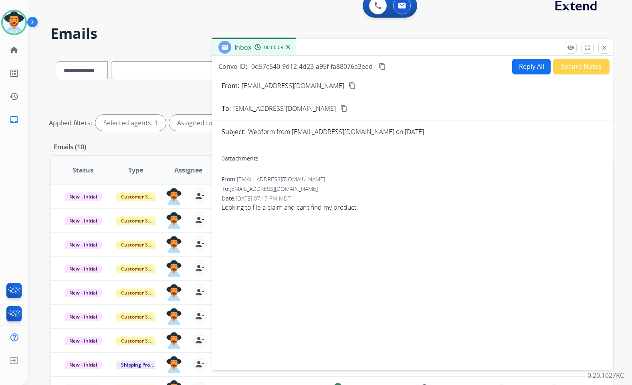
click at [348, 86] on mat-icon "content_copy" at bounding box center [351, 85] width 7 height 7
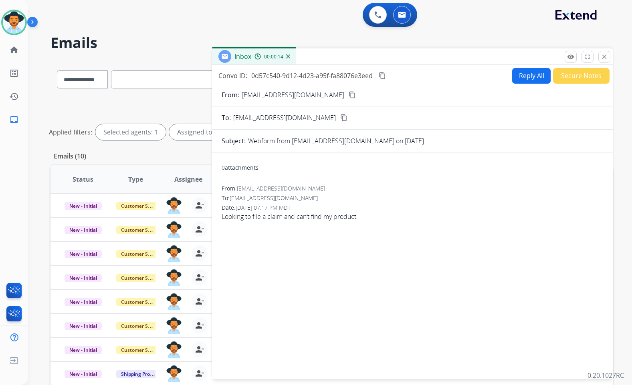
scroll to position [0, 0]
click at [526, 79] on button "Reply All" at bounding box center [531, 76] width 38 height 16
select select "**********"
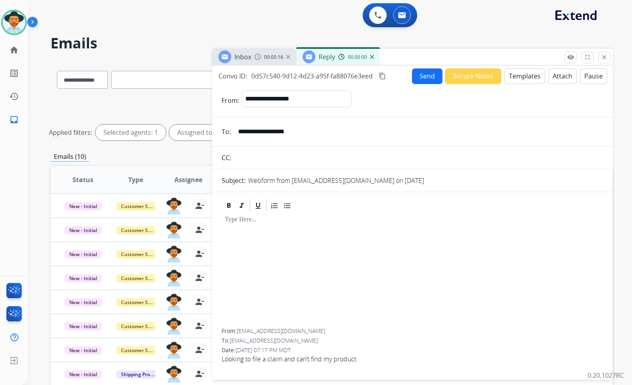
click at [524, 76] on button "Templates" at bounding box center [524, 76] width 40 height 16
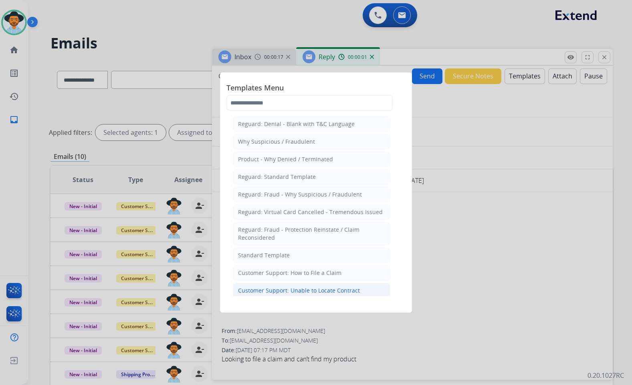
click at [308, 286] on li "Customer Support: Unable to Locate Contract" at bounding box center [311, 290] width 157 height 15
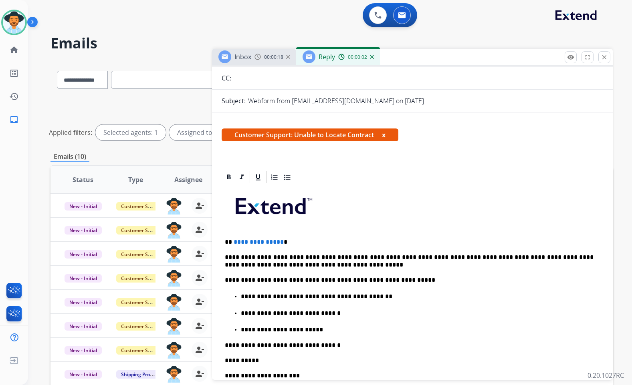
scroll to position [80, 0]
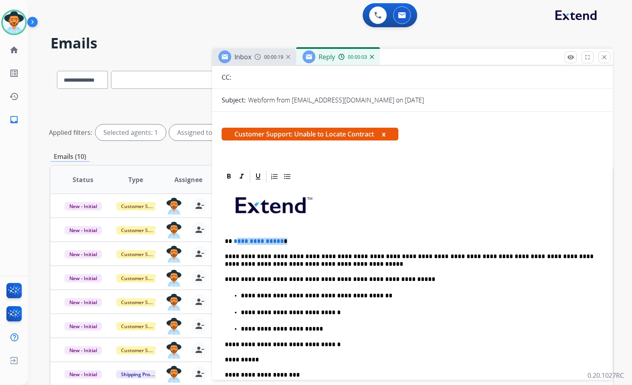
drag, startPoint x: 276, startPoint y: 240, endPoint x: 236, endPoint y: 244, distance: 39.8
click at [236, 244] on p "**********" at bounding box center [409, 241] width 369 height 7
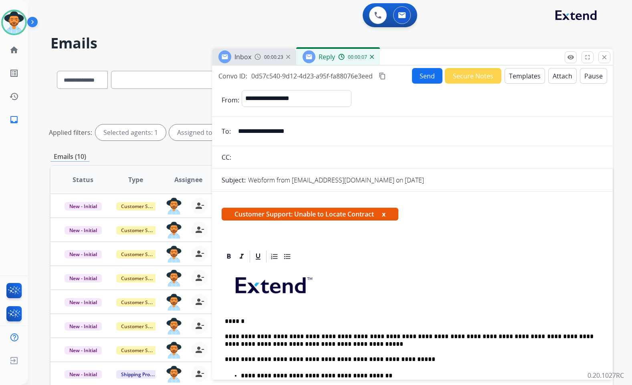
click at [418, 75] on button "Send" at bounding box center [427, 76] width 30 height 16
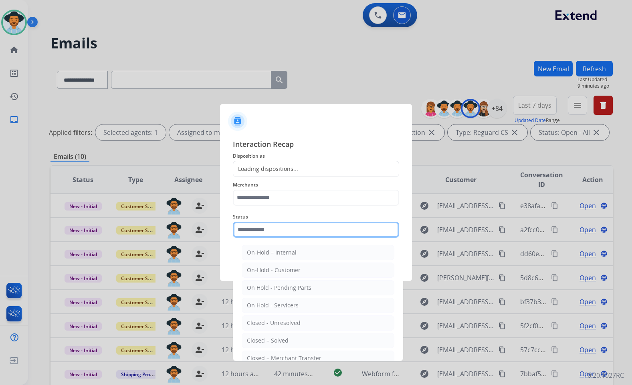
click at [276, 225] on input "text" at bounding box center [316, 230] width 166 height 16
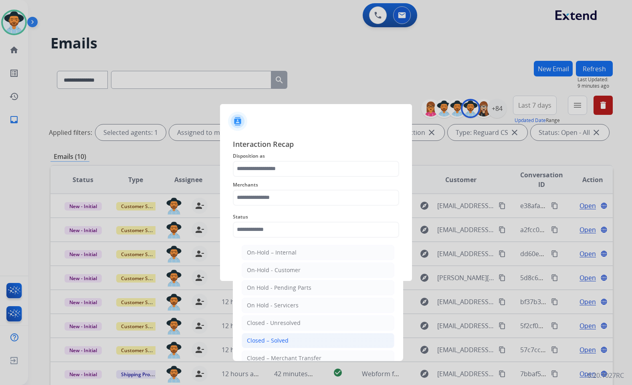
click at [305, 337] on li "Closed – Solved" at bounding box center [318, 340] width 153 height 15
type input "**********"
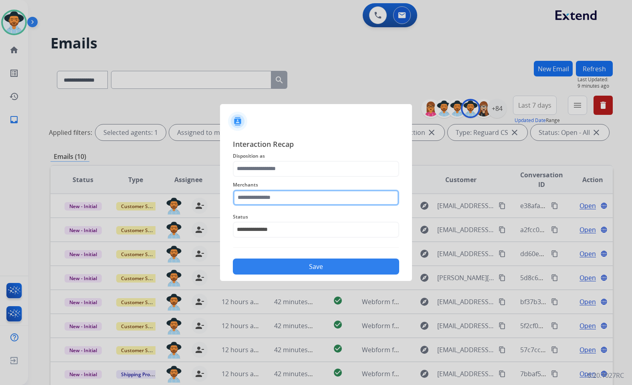
click at [297, 204] on input "text" at bounding box center [316, 198] width 166 height 16
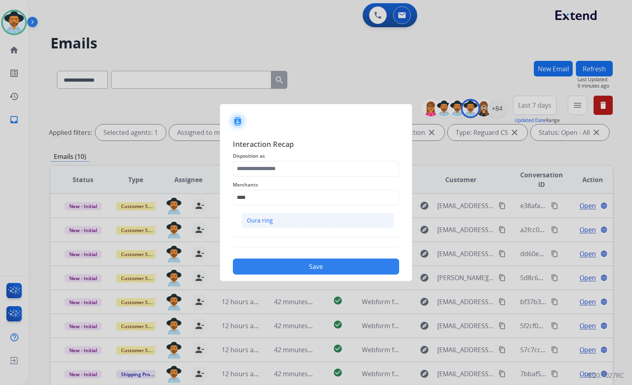
click at [363, 222] on li "Oura ring" at bounding box center [318, 220] width 153 height 15
type input "*********"
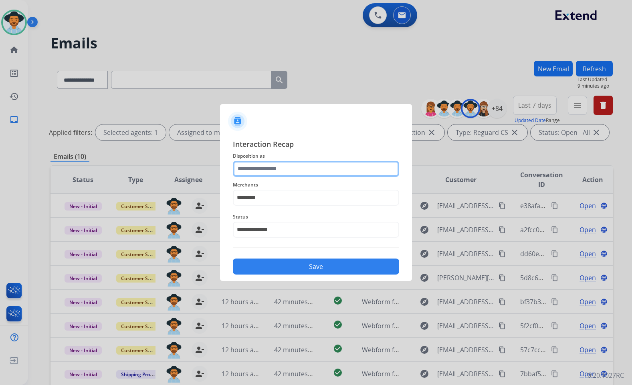
click at [343, 170] on input "text" at bounding box center [316, 169] width 166 height 16
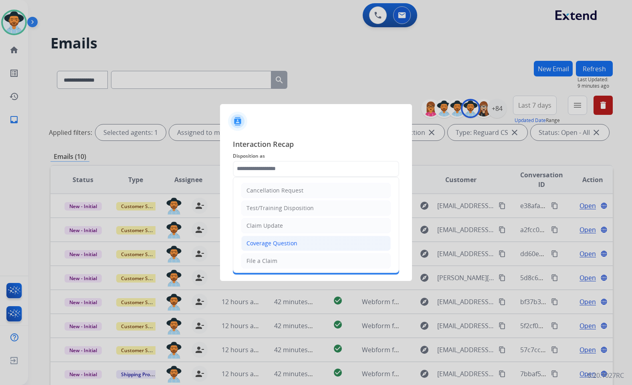
click at [314, 241] on li "Coverage Question" at bounding box center [315, 243] width 149 height 15
type input "**********"
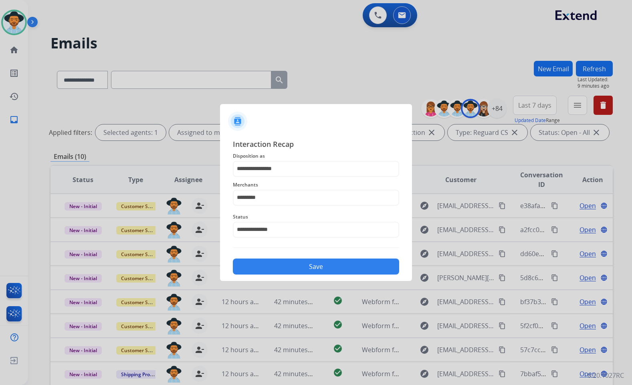
click at [322, 273] on button "Save" at bounding box center [316, 267] width 166 height 16
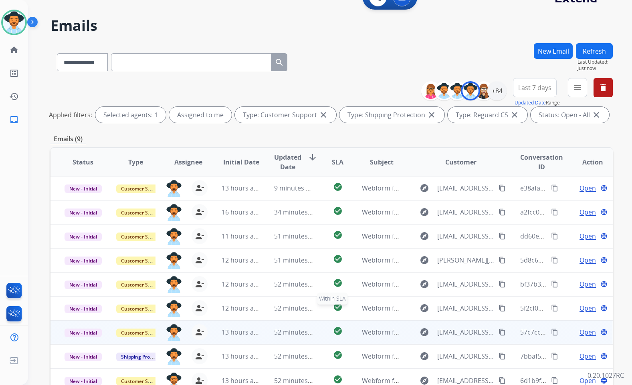
scroll to position [90, 0]
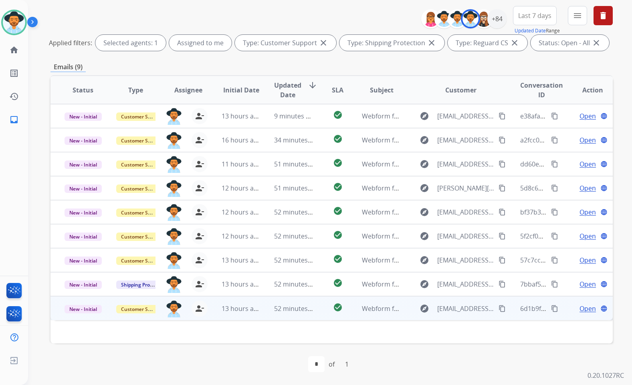
click at [579, 308] on span "Open" at bounding box center [587, 309] width 16 height 10
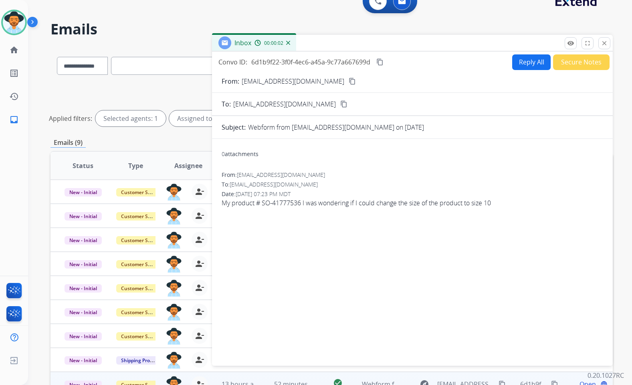
scroll to position [10, 0]
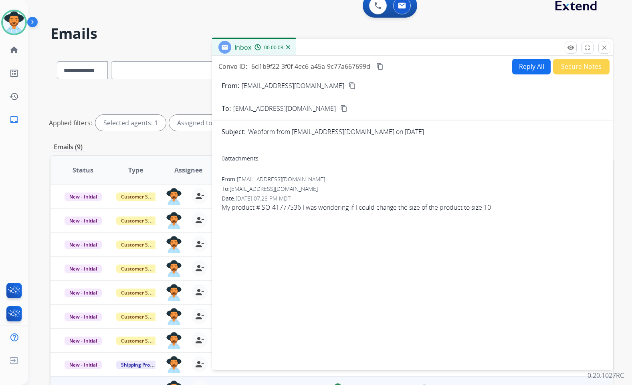
drag, startPoint x: 306, startPoint y: 84, endPoint x: 355, endPoint y: 87, distance: 48.6
click at [348, 84] on mat-icon "content_copy" at bounding box center [351, 85] width 7 height 7
click at [378, 66] on mat-icon "content_copy" at bounding box center [379, 66] width 7 height 7
click at [455, 208] on span "My product # SO-41777536 I was wondering if I could change the size of the prod…" at bounding box center [412, 208] width 381 height 10
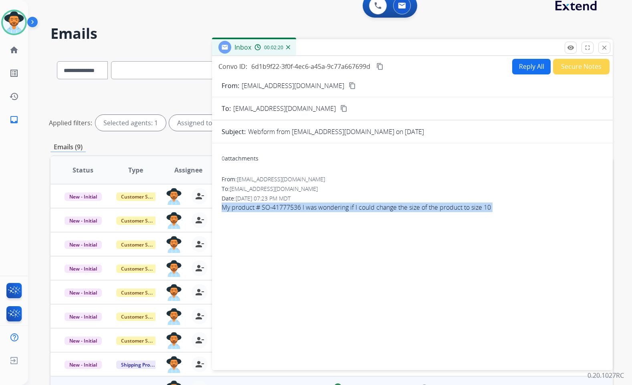
click at [455, 208] on span "My product # SO-41777536 I was wondering if I could change the size of the prod…" at bounding box center [412, 208] width 381 height 10
copy app-emails-table "My product # SO-41777536 I was wondering if I could change the size of the prod…"
drag, startPoint x: 413, startPoint y: 215, endPoint x: 411, endPoint y: 207, distance: 8.2
click at [413, 215] on div "From: [EMAIL_ADDRESS][DOMAIN_NAME] To: [EMAIL_ADDRESS][DOMAIN_NAME] Date: [DATE…" at bounding box center [412, 196] width 381 height 43
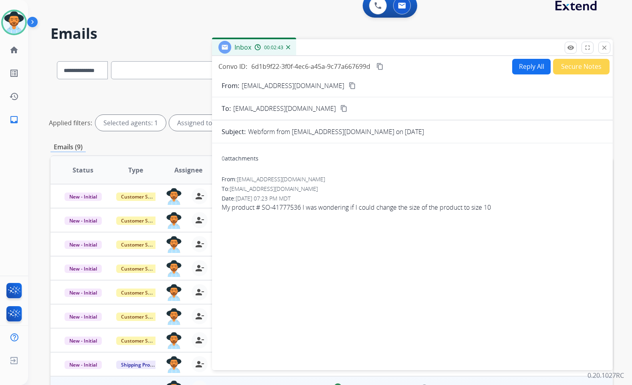
click at [513, 69] on button "Reply All" at bounding box center [531, 67] width 38 height 16
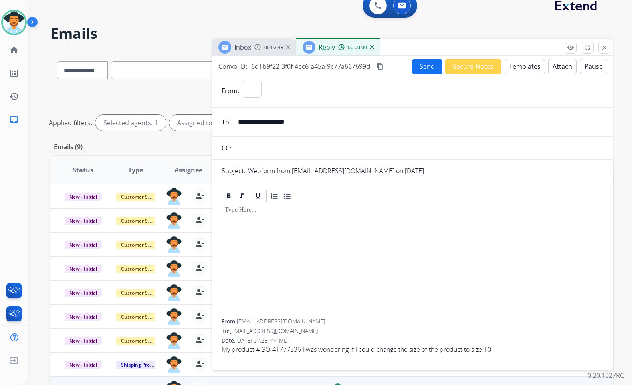
select select "**********"
click at [524, 68] on button "Templates" at bounding box center [524, 67] width 40 height 16
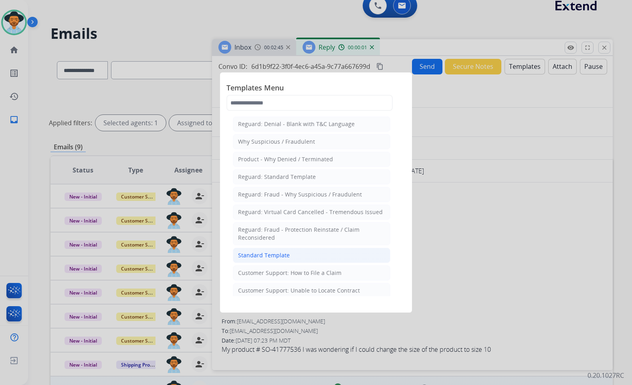
click at [306, 254] on li "Standard Template" at bounding box center [311, 255] width 157 height 15
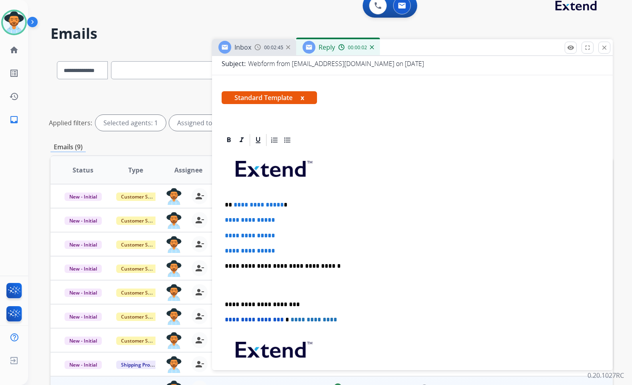
scroll to position [120, 0]
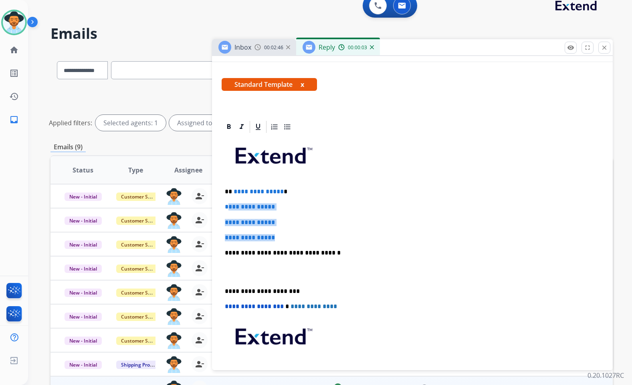
drag, startPoint x: 264, startPoint y: 224, endPoint x: 226, endPoint y: 204, distance: 43.2
click at [226, 204] on div "**********" at bounding box center [412, 272] width 381 height 276
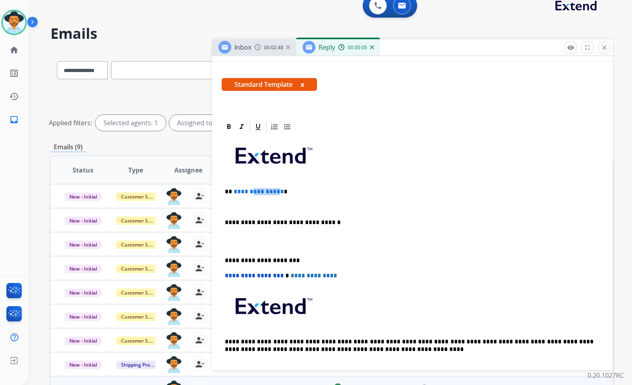
drag, startPoint x: 278, startPoint y: 191, endPoint x: 251, endPoint y: 192, distance: 26.8
click at [251, 192] on span "**********" at bounding box center [259, 192] width 50 height 6
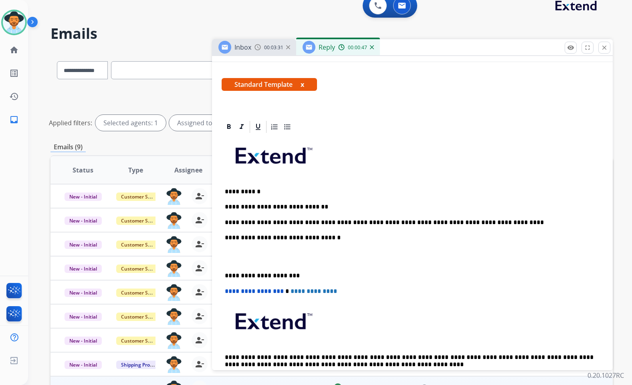
click at [291, 256] on p at bounding box center [412, 257] width 375 height 15
click at [276, 265] on div "**********" at bounding box center [412, 264] width 381 height 260
click at [267, 253] on p at bounding box center [412, 257] width 375 height 15
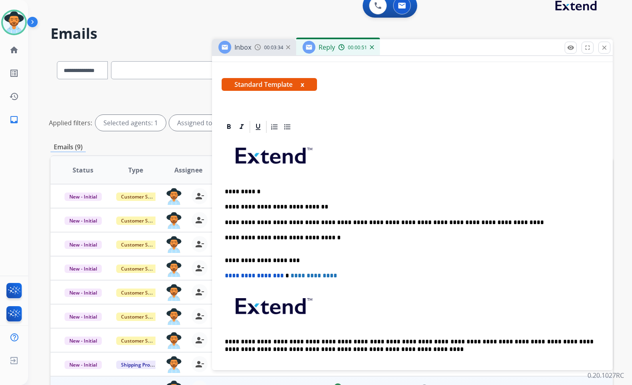
click at [266, 247] on p "**********" at bounding box center [409, 241] width 369 height 15
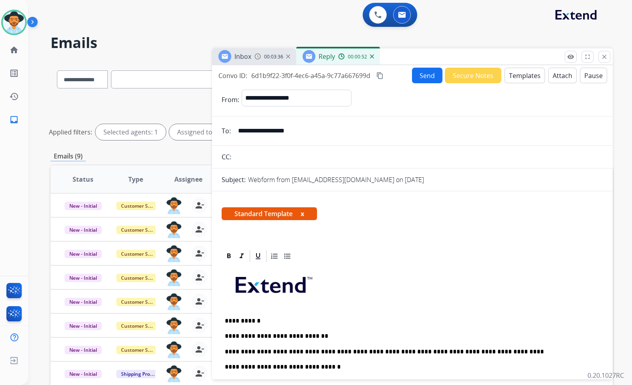
scroll to position [0, 0]
click at [416, 70] on button "Send" at bounding box center [427, 76] width 30 height 16
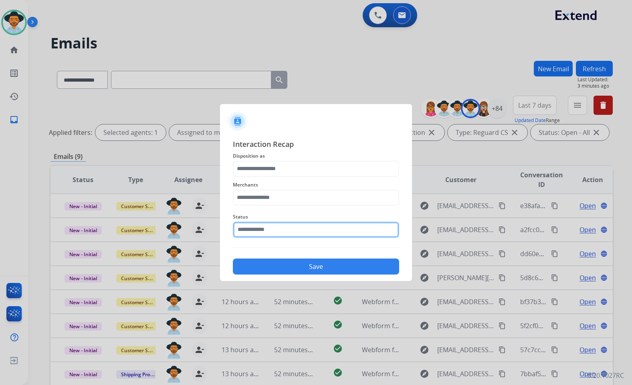
click at [270, 228] on input "text" at bounding box center [316, 230] width 166 height 16
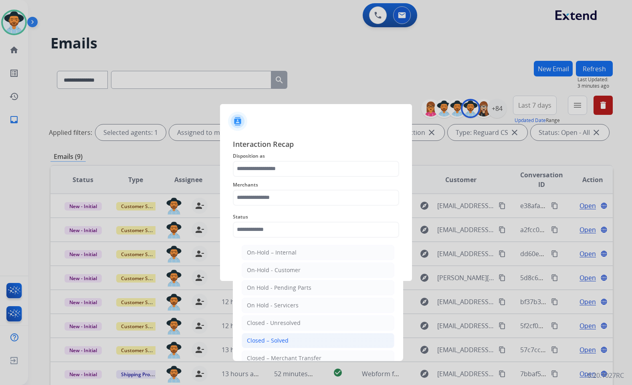
click at [278, 336] on li "Closed – Solved" at bounding box center [318, 340] width 153 height 15
type input "**********"
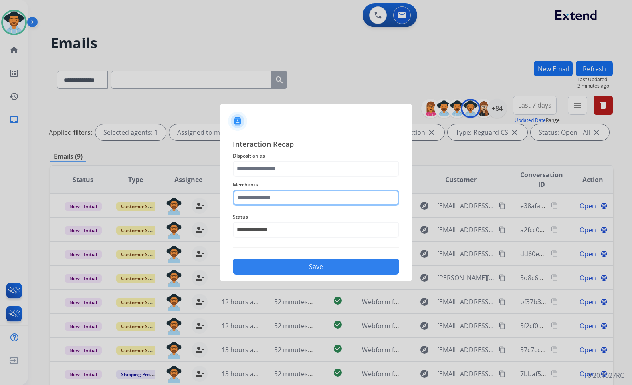
click at [280, 201] on input "text" at bounding box center [316, 198] width 166 height 16
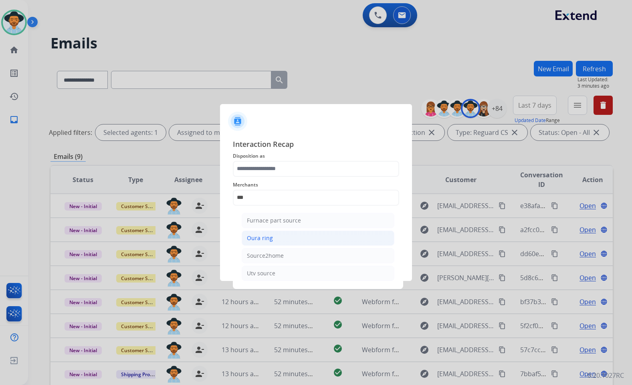
click at [272, 239] on li "Oura ring" at bounding box center [318, 238] width 153 height 15
type input "*********"
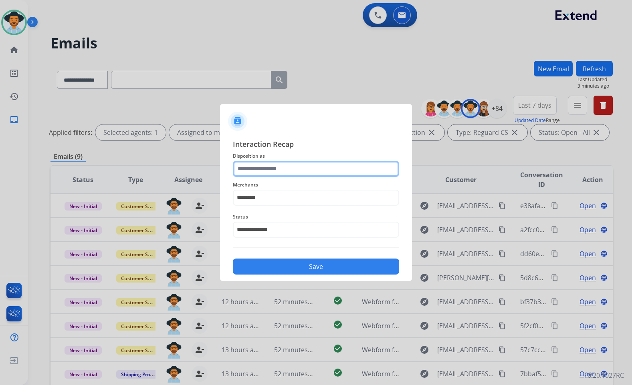
click at [288, 165] on input "text" at bounding box center [316, 169] width 166 height 16
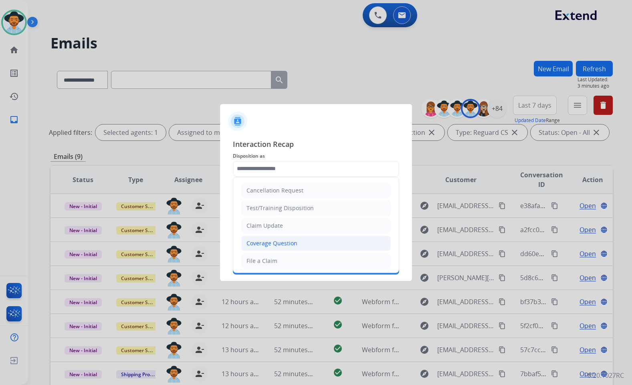
click at [281, 241] on div "Coverage Question" at bounding box center [271, 244] width 51 height 8
type input "**********"
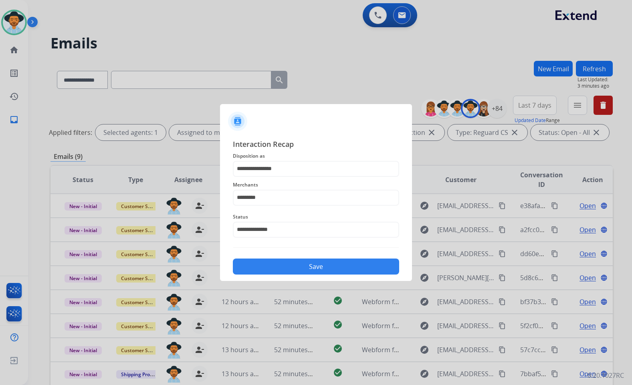
click at [298, 264] on button "Save" at bounding box center [316, 267] width 166 height 16
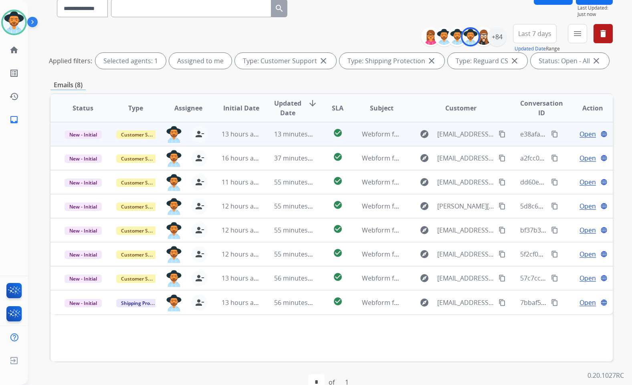
scroll to position [90, 0]
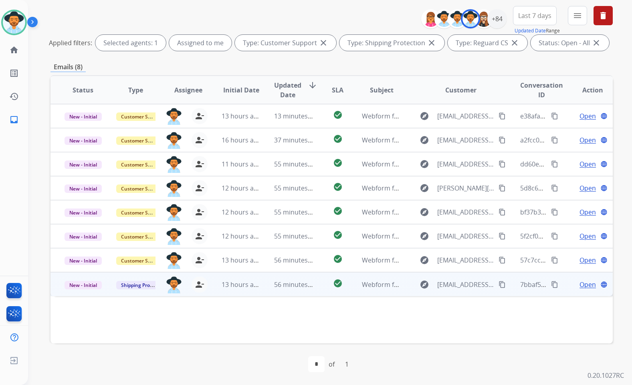
click at [581, 287] on span "Open" at bounding box center [587, 285] width 16 height 10
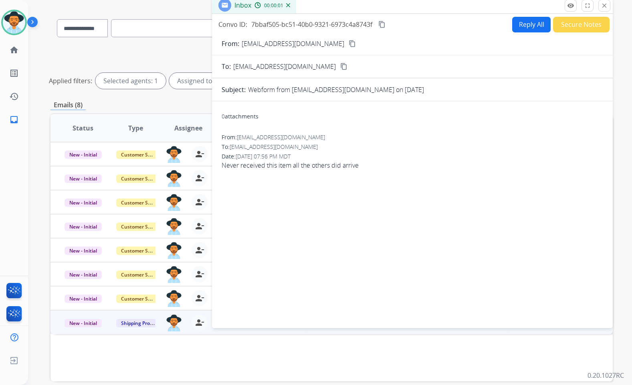
scroll to position [50, 0]
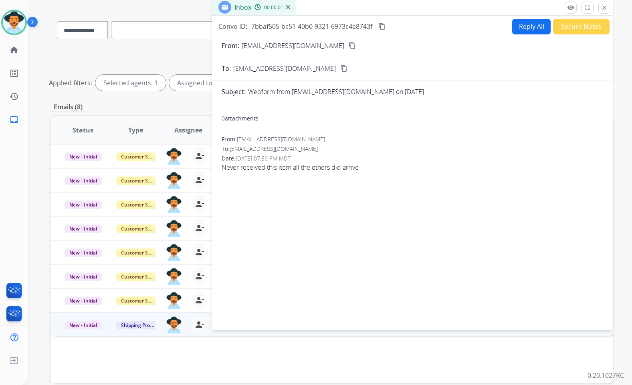
click at [347, 43] on button "content_copy" at bounding box center [352, 46] width 10 height 10
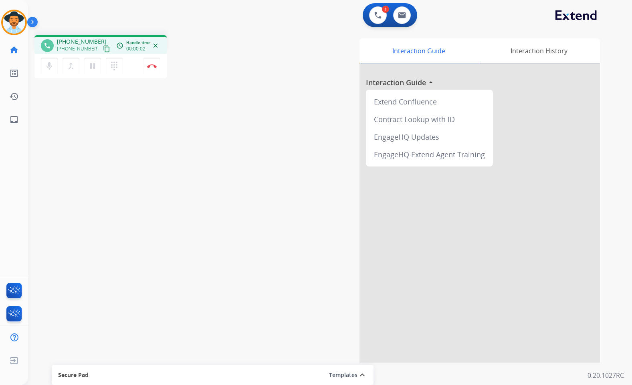
click at [103, 47] on mat-icon "content_copy" at bounding box center [106, 48] width 7 height 7
click at [154, 64] on img at bounding box center [152, 66] width 10 height 4
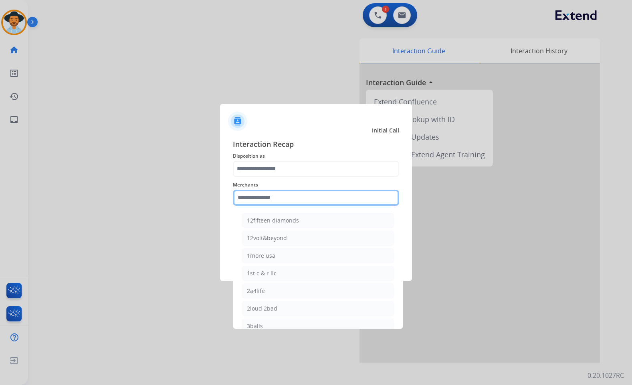
click at [275, 198] on input "text" at bounding box center [316, 198] width 166 height 16
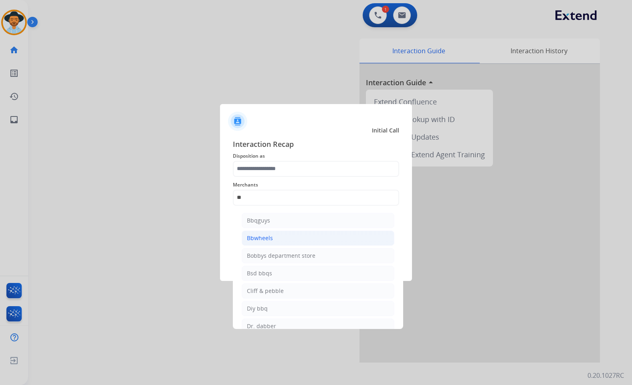
click at [305, 235] on li "Bbwheels" at bounding box center [318, 238] width 153 height 15
type input "********"
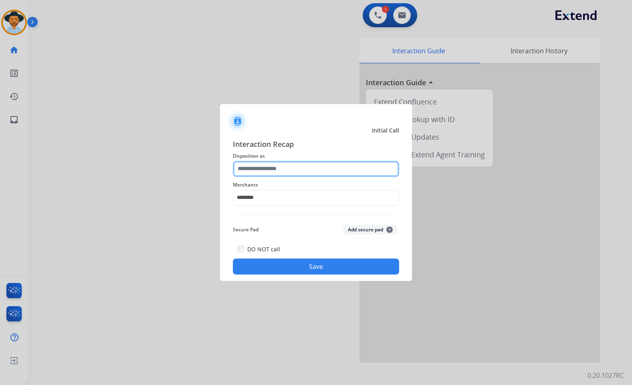
click at [290, 168] on input "text" at bounding box center [316, 169] width 166 height 16
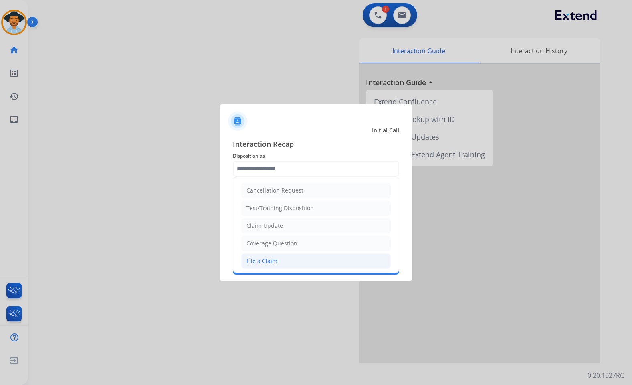
click at [300, 264] on li "File a Claim" at bounding box center [315, 261] width 149 height 15
type input "**********"
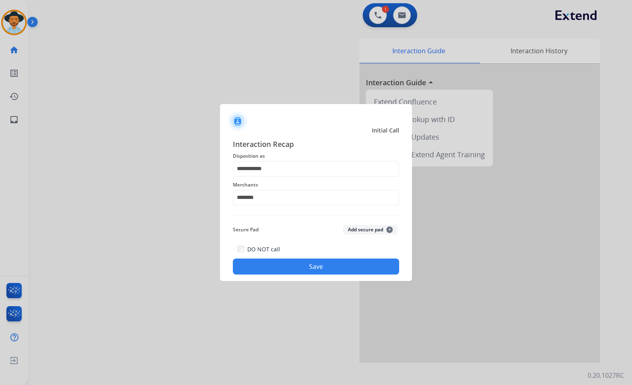
click at [304, 270] on button "Save" at bounding box center [316, 267] width 166 height 16
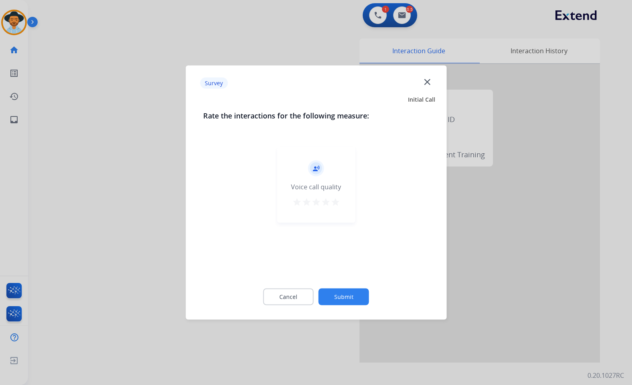
click at [351, 296] on button "Submit" at bounding box center [343, 297] width 50 height 17
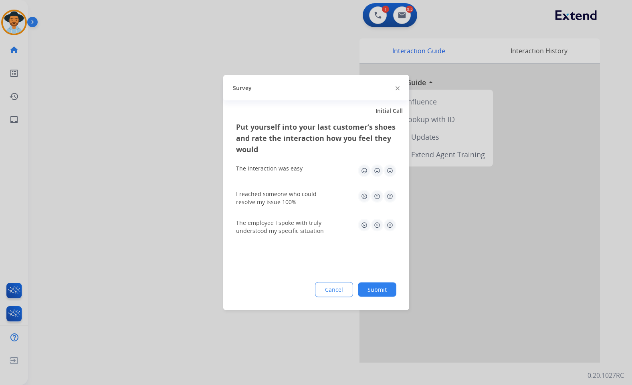
click at [389, 288] on button "Submit" at bounding box center [377, 290] width 38 height 14
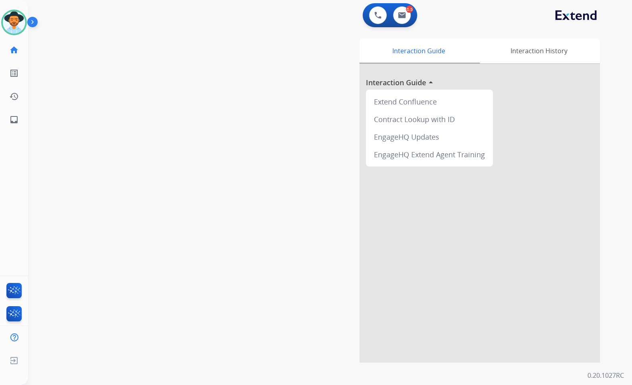
click at [103, 216] on div "swap_horiz Break voice bridge close_fullscreen Connect 3-Way Call merge_type Se…" at bounding box center [320, 196] width 584 height 334
click at [11, 119] on mat-icon "inbox" at bounding box center [14, 120] width 10 height 10
select select "**********"
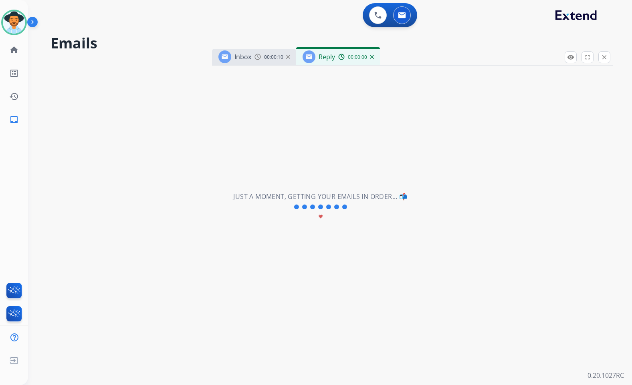
select select "**********"
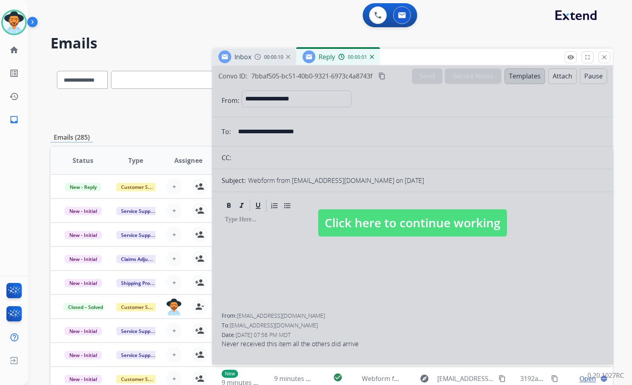
click at [373, 55] on img at bounding box center [372, 57] width 4 height 4
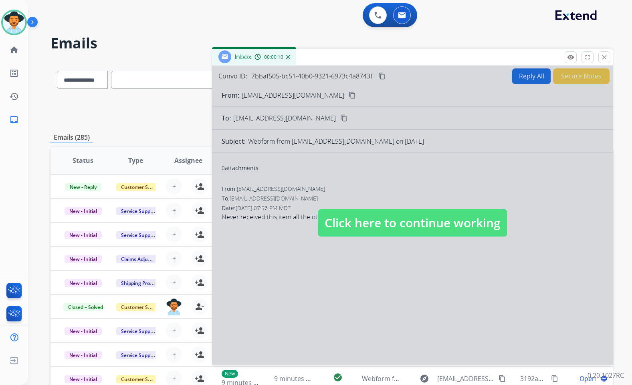
click at [291, 57] on div "Inbox 00:00:10" at bounding box center [254, 57] width 84 height 16
click at [289, 56] on img at bounding box center [288, 57] width 4 height 4
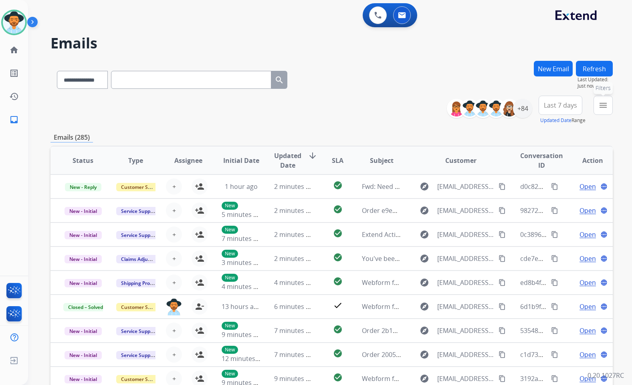
click at [603, 102] on mat-icon "menu" at bounding box center [603, 106] width 10 height 10
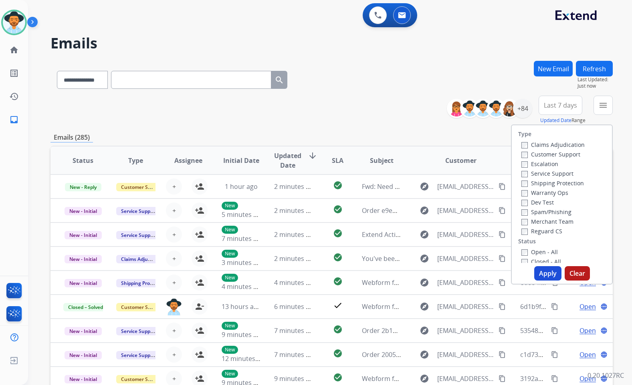
click at [526, 154] on label "Customer Support" at bounding box center [550, 155] width 59 height 8
click at [544, 184] on label "Shipping Protection" at bounding box center [552, 183] width 62 height 8
click at [547, 230] on label "Reguard CS" at bounding box center [541, 232] width 41 height 8
click at [540, 251] on label "Open - All" at bounding box center [539, 252] width 36 height 8
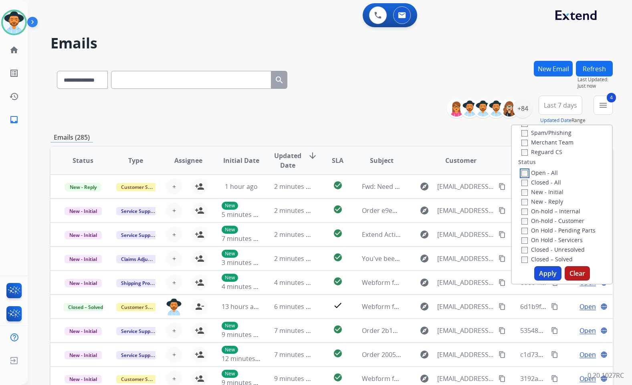
scroll to position [80, 0]
click at [557, 236] on label "On Hold - Servicers" at bounding box center [551, 240] width 61 height 8
click at [557, 227] on label "On Hold - Pending Parts" at bounding box center [558, 230] width 74 height 8
click at [555, 218] on label "On-hold - Customer" at bounding box center [552, 220] width 63 height 8
click at [556, 210] on label "On-hold – Internal" at bounding box center [550, 211] width 59 height 8
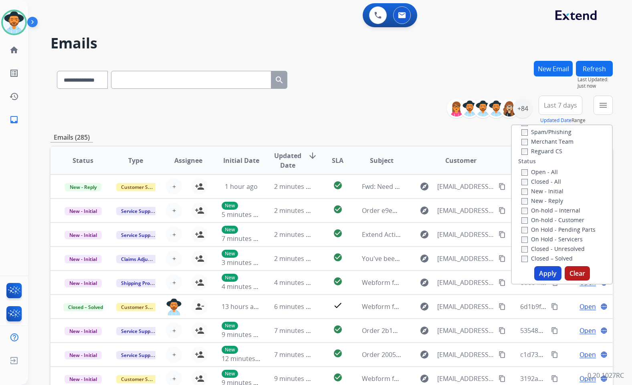
click at [550, 203] on label "New - Reply" at bounding box center [542, 201] width 42 height 8
click at [547, 194] on label "New - Initial" at bounding box center [542, 191] width 42 height 8
click at [551, 277] on button "Apply" at bounding box center [547, 273] width 27 height 14
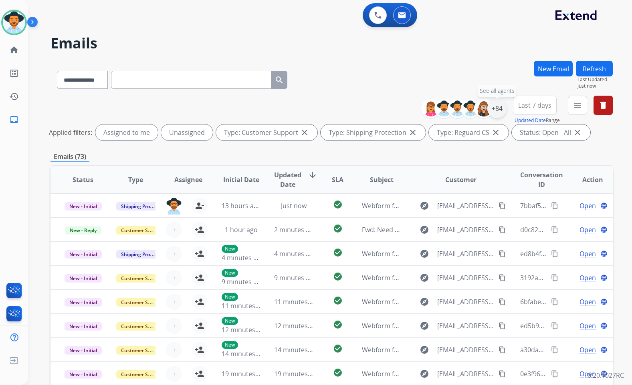
click at [498, 109] on div "+84" at bounding box center [496, 108] width 19 height 19
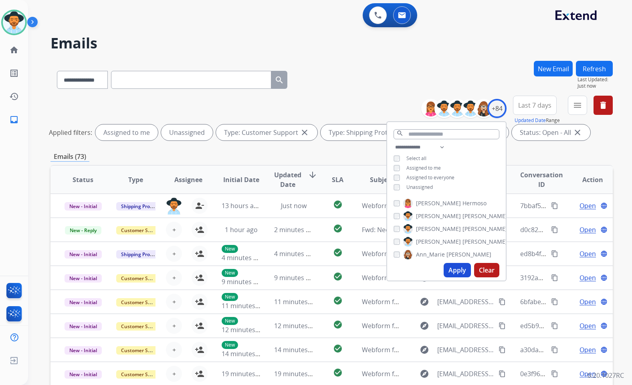
click at [412, 184] on span "Unassigned" at bounding box center [419, 187] width 26 height 7
click at [423, 243] on span "[PERSON_NAME]" at bounding box center [438, 242] width 45 height 8
click at [453, 268] on button "Apply" at bounding box center [456, 270] width 27 height 14
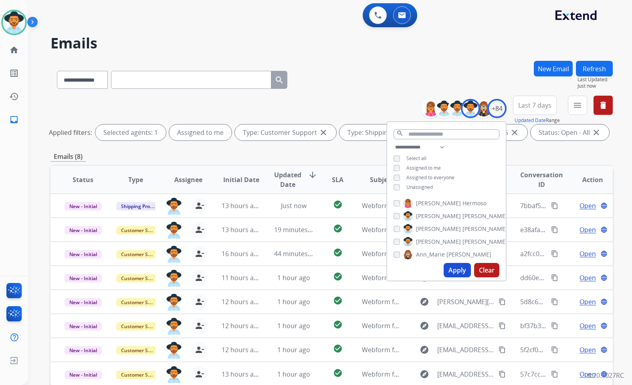
click at [332, 158] on div "Emails (8)" at bounding box center [331, 157] width 562 height 10
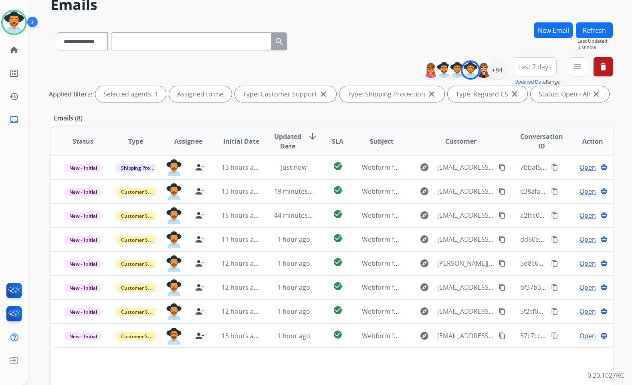
scroll to position [90, 0]
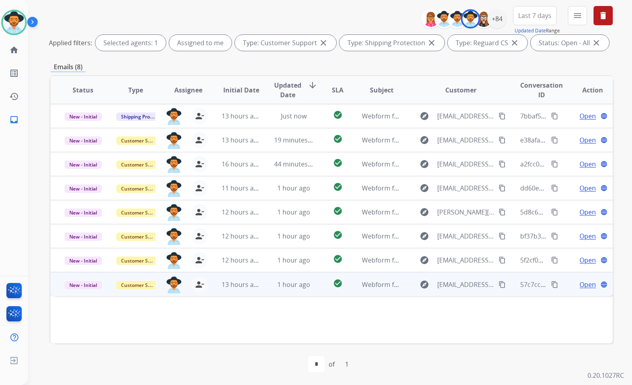
click at [579, 284] on span "Open" at bounding box center [587, 285] width 16 height 10
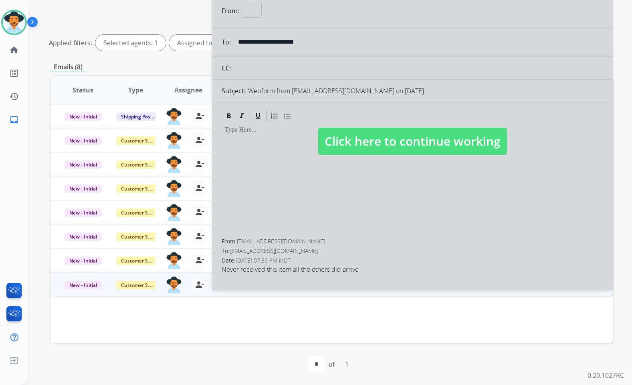
select select "**********"
click at [330, 138] on span "Click here to continue working" at bounding box center [412, 141] width 189 height 27
select select
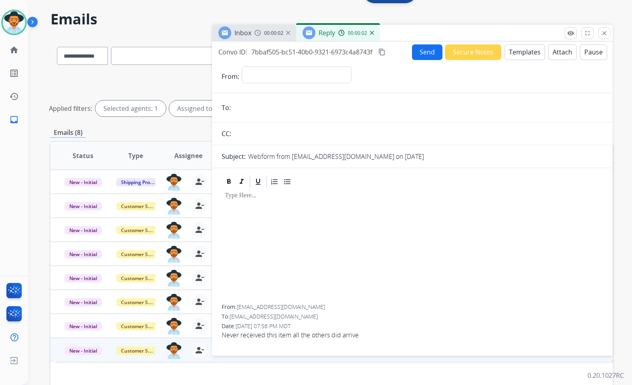
scroll to position [10, 0]
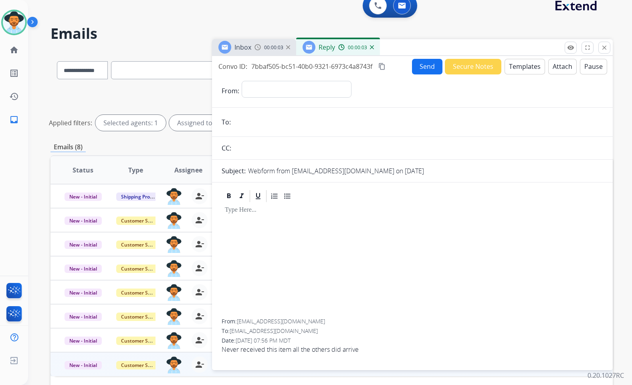
click at [371, 46] on img at bounding box center [372, 47] width 4 height 4
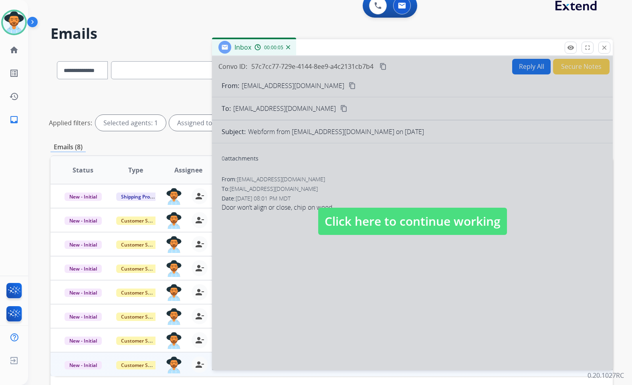
click at [287, 49] on img at bounding box center [288, 47] width 4 height 4
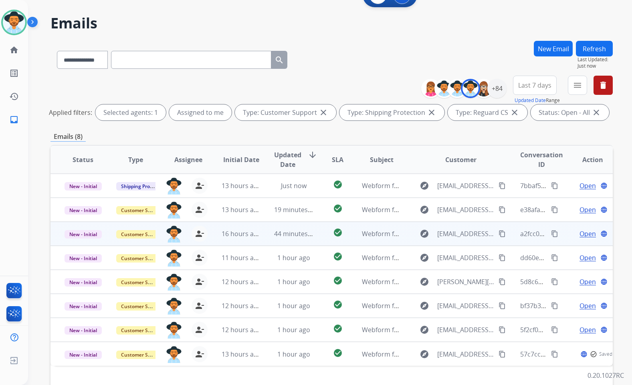
scroll to position [90, 0]
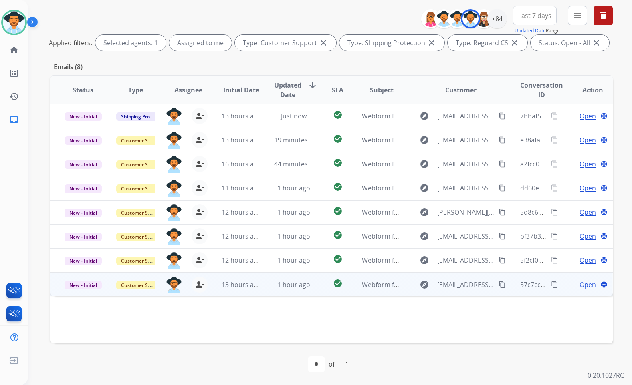
click at [584, 286] on span "Open" at bounding box center [587, 285] width 16 height 10
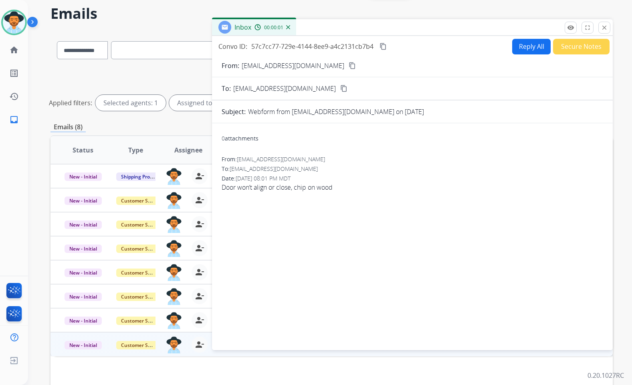
scroll to position [10, 0]
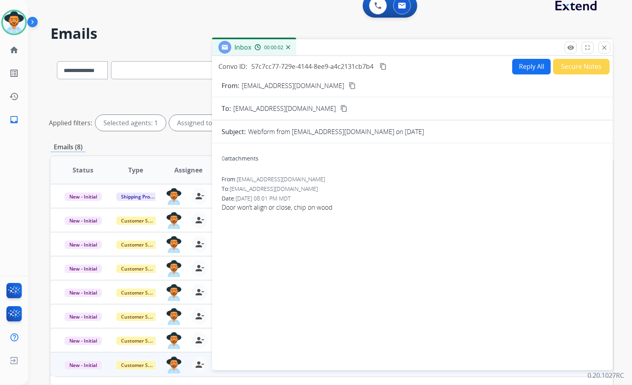
click at [348, 83] on mat-icon "content_copy" at bounding box center [351, 85] width 7 height 7
click at [383, 71] on button "content_copy" at bounding box center [383, 67] width 10 height 10
click at [282, 209] on span "Door won’t align or close, chip on wood" at bounding box center [412, 208] width 381 height 10
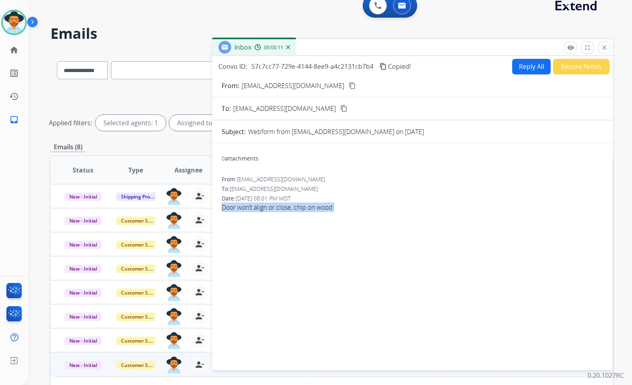
copy app-emails-table "Door won’t align or close, chip on wood remove_[MEDICAL_DATA] Logs fullscreen E…"
click at [582, 61] on button "Secure Notes" at bounding box center [581, 67] width 56 height 16
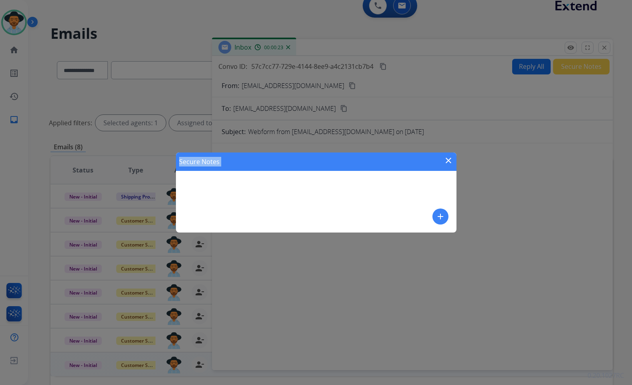
click at [442, 212] on button "add" at bounding box center [440, 217] width 16 height 16
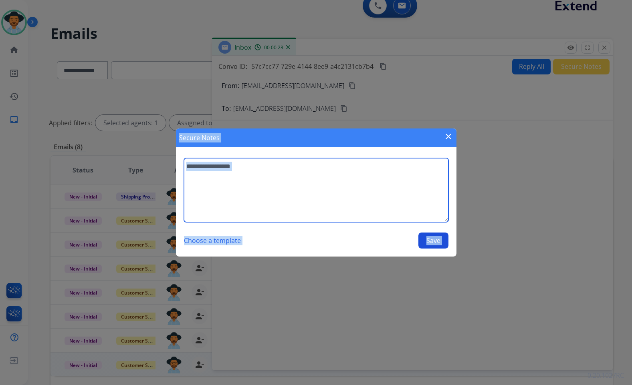
click at [349, 189] on textarea at bounding box center [316, 190] width 264 height 64
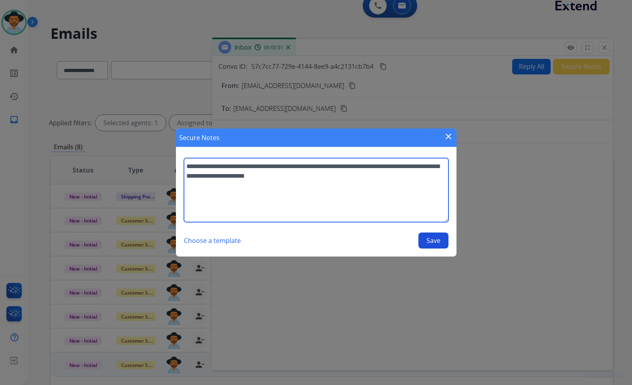
type textarea "**********"
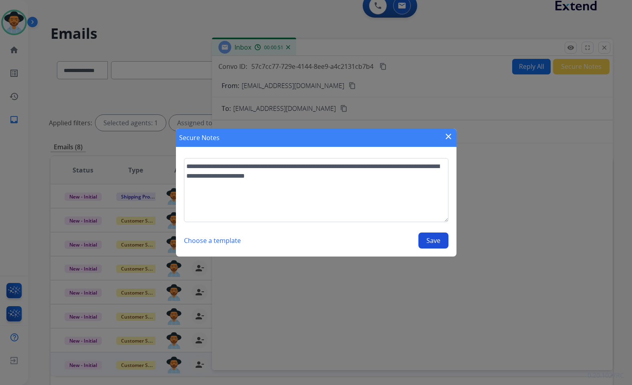
click at [421, 237] on button "Save" at bounding box center [433, 241] width 30 height 16
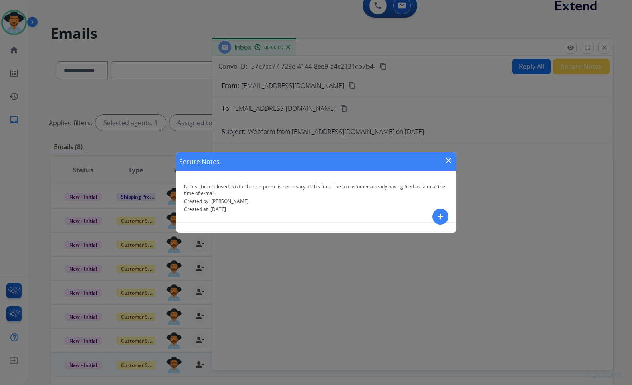
click at [443, 161] on div "Secure Notes close" at bounding box center [316, 162] width 280 height 18
click at [448, 160] on mat-icon "close" at bounding box center [448, 161] width 10 height 10
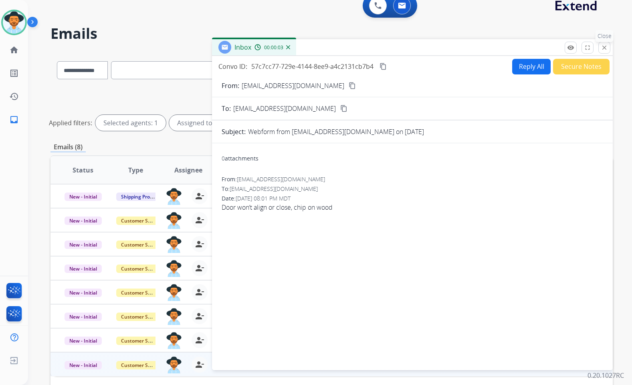
click at [604, 50] on mat-icon "close" at bounding box center [603, 47] width 7 height 7
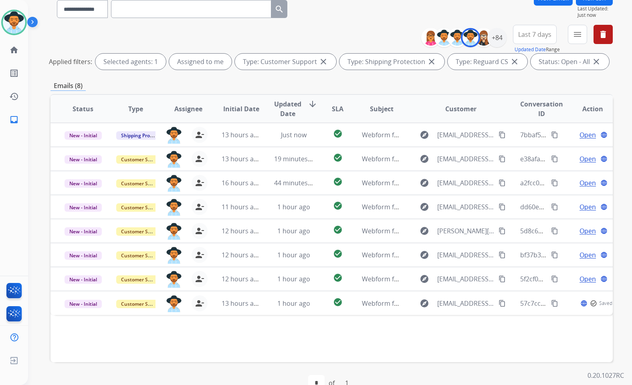
scroll to position [90, 0]
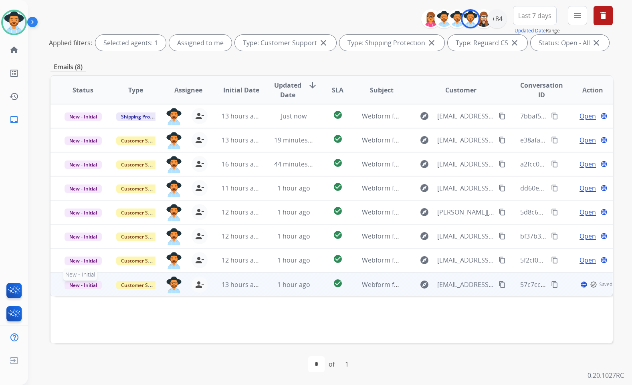
click at [80, 285] on span "New - Initial" at bounding box center [82, 285] width 37 height 8
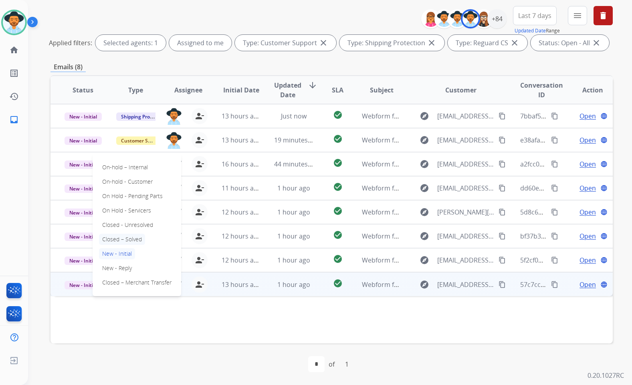
click at [123, 242] on p "Closed – Solved" at bounding box center [122, 239] width 46 height 11
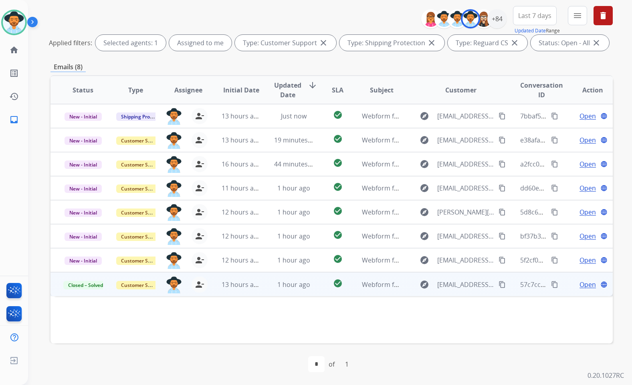
click at [563, 285] on td "Open language" at bounding box center [586, 284] width 53 height 24
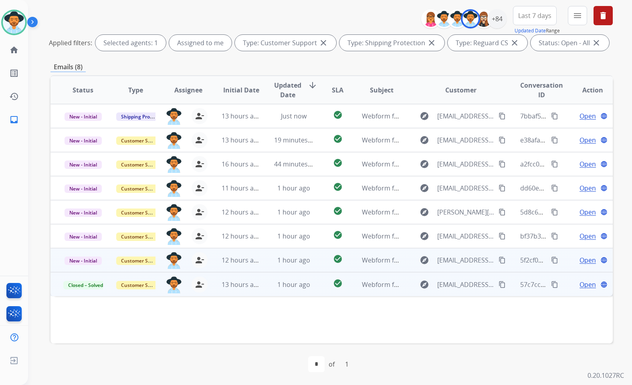
click at [580, 259] on span "Open" at bounding box center [587, 261] width 16 height 10
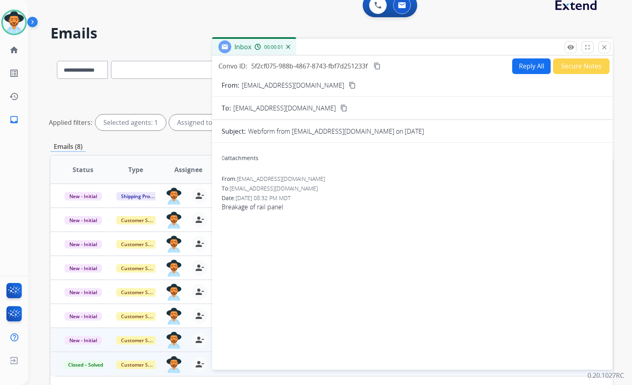
scroll to position [10, 0]
click at [348, 85] on mat-icon "content_copy" at bounding box center [351, 85] width 7 height 7
click at [576, 62] on button "Secure Notes" at bounding box center [581, 67] width 56 height 16
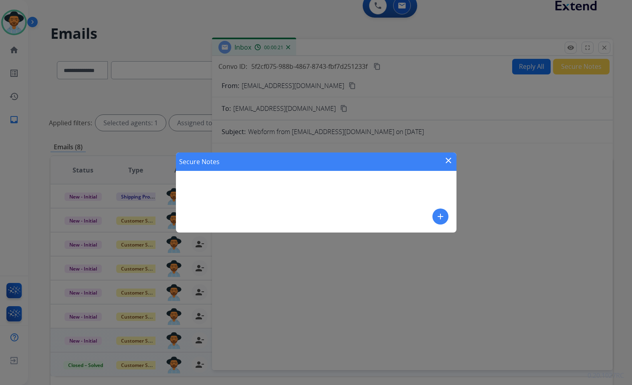
click at [431, 215] on div "Secure Notes close add" at bounding box center [316, 193] width 280 height 80
click at [437, 215] on mat-icon "add" at bounding box center [440, 217] width 10 height 10
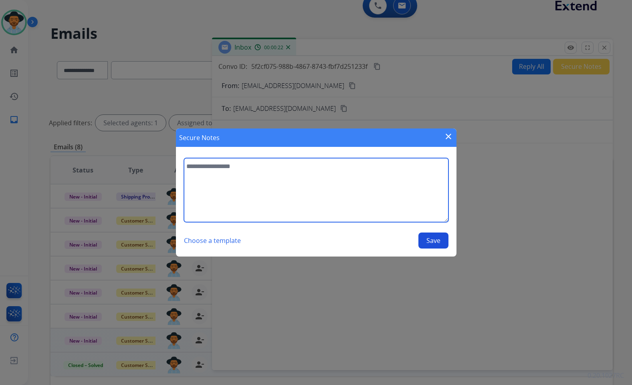
click at [413, 191] on textarea at bounding box center [316, 190] width 264 height 64
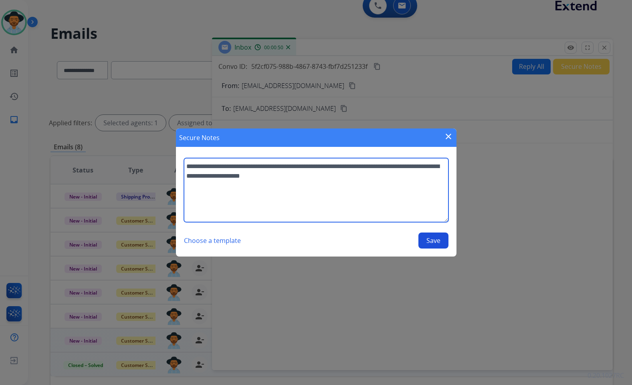
click at [243, 175] on textarea "**********" at bounding box center [316, 190] width 264 height 64
type textarea "**********"
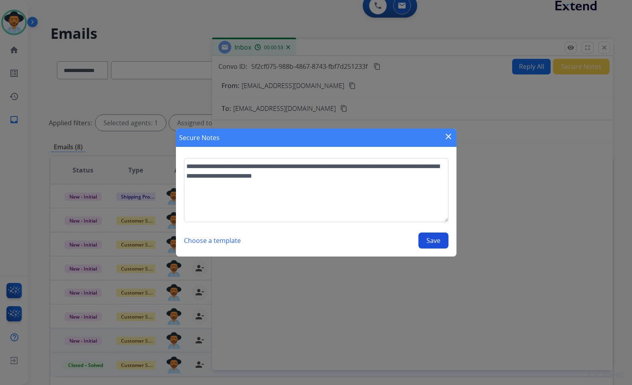
click at [440, 243] on button "Save" at bounding box center [433, 241] width 30 height 16
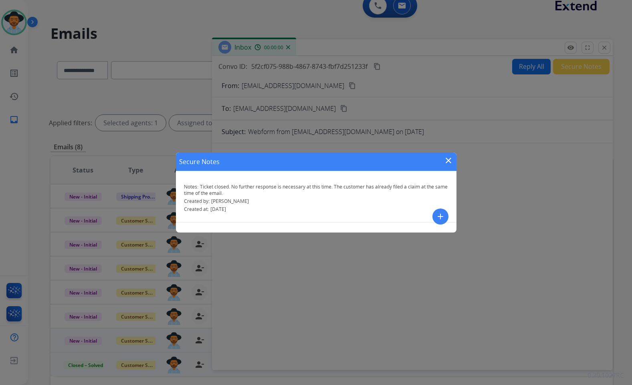
click at [446, 159] on mat-icon "close" at bounding box center [448, 161] width 10 height 10
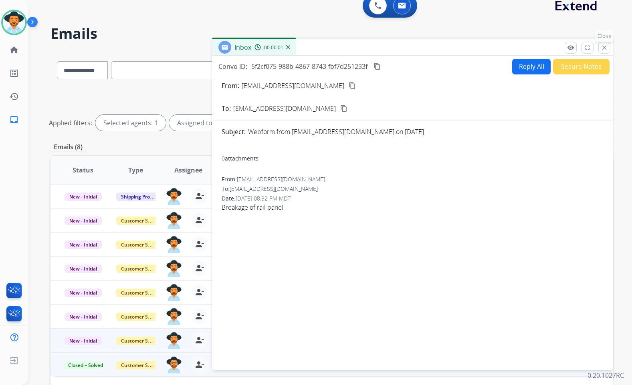
click at [603, 43] on button "close Close" at bounding box center [604, 48] width 12 height 12
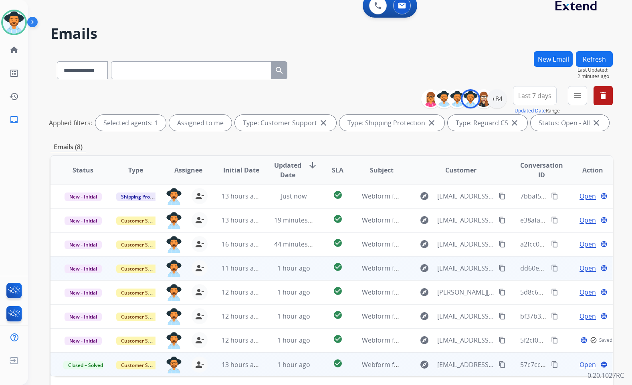
scroll to position [90, 0]
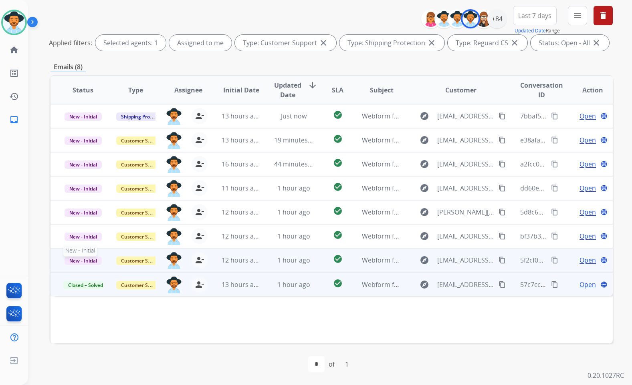
click at [84, 261] on span "New - Initial" at bounding box center [82, 261] width 37 height 8
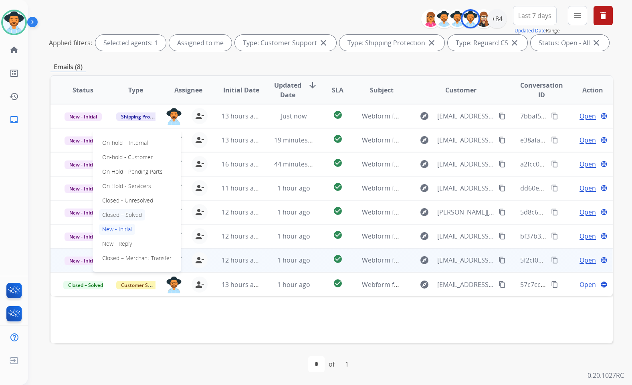
click at [115, 215] on p "Closed – Solved" at bounding box center [122, 215] width 46 height 11
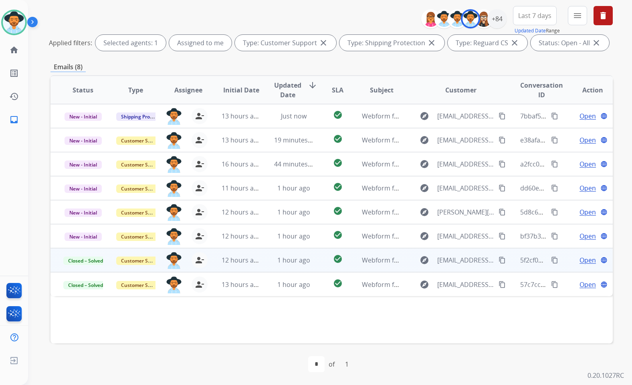
click at [582, 261] on span "Open" at bounding box center [587, 261] width 16 height 10
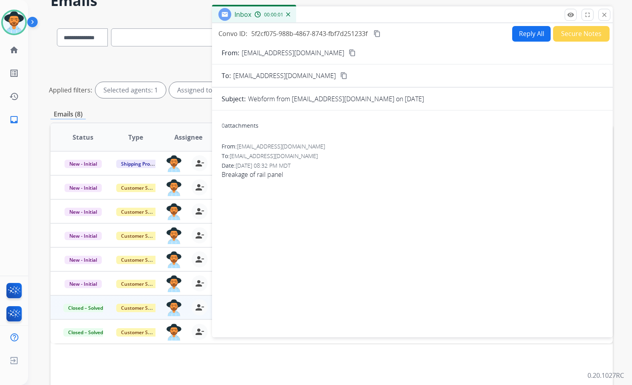
scroll to position [10, 0]
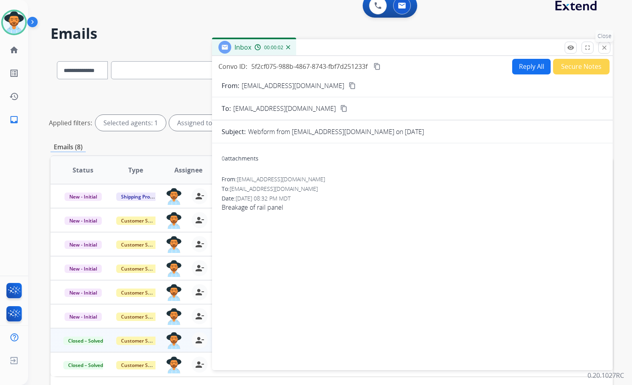
click at [602, 46] on mat-icon "close" at bounding box center [603, 47] width 7 height 7
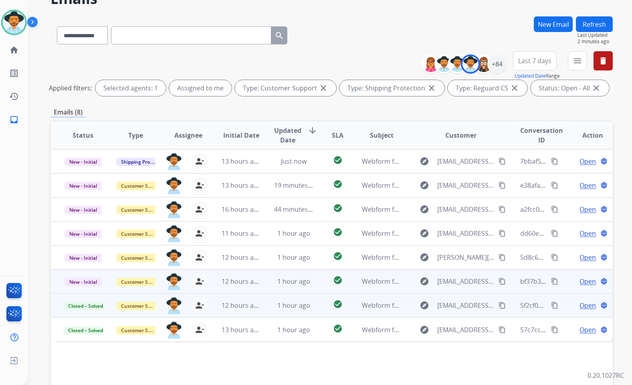
scroll to position [90, 0]
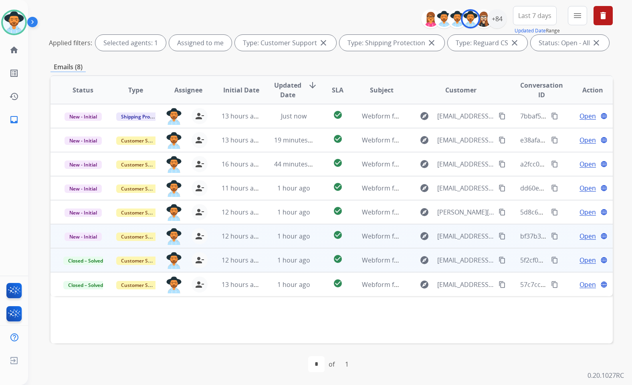
click at [585, 239] on span "Open" at bounding box center [587, 237] width 16 height 10
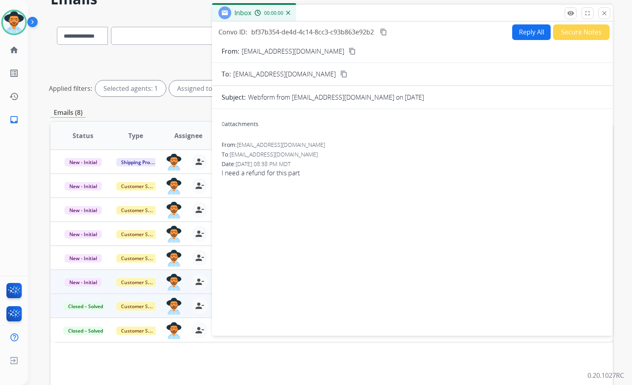
scroll to position [10, 0]
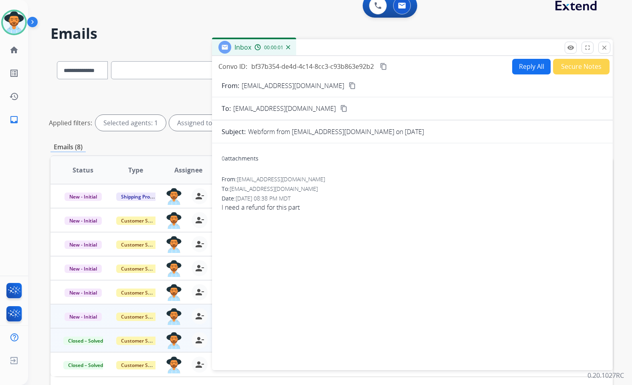
click at [348, 85] on mat-icon "content_copy" at bounding box center [351, 85] width 7 height 7
click at [382, 65] on mat-icon "content_copy" at bounding box center [383, 66] width 7 height 7
click at [293, 208] on span "I need a refund for this part" at bounding box center [412, 208] width 381 height 10
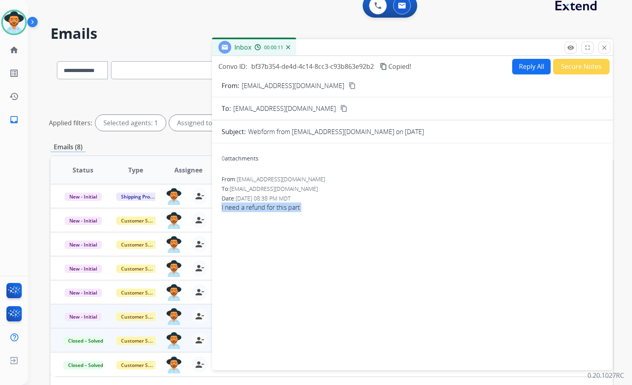
copy app-emails-table "I need a refund for this part remove_[MEDICAL_DATA] Logs fullscreen Expand clos…"
click at [520, 64] on button "Reply All" at bounding box center [531, 67] width 38 height 16
select select "**********"
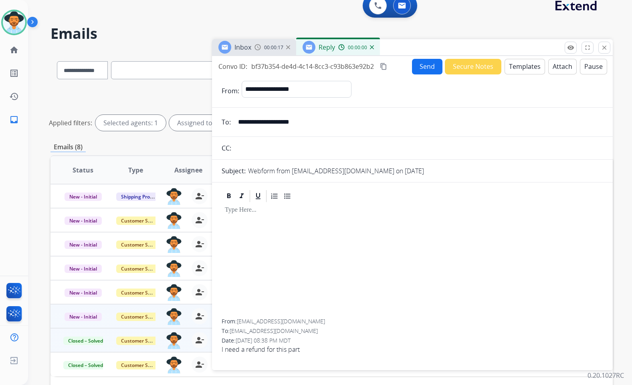
click at [543, 223] on div at bounding box center [412, 261] width 381 height 116
click at [526, 67] on button "Templates" at bounding box center [524, 67] width 40 height 16
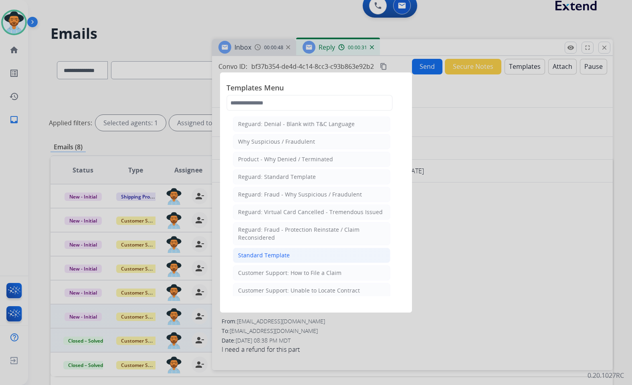
click at [271, 258] on div "Standard Template" at bounding box center [264, 256] width 52 height 8
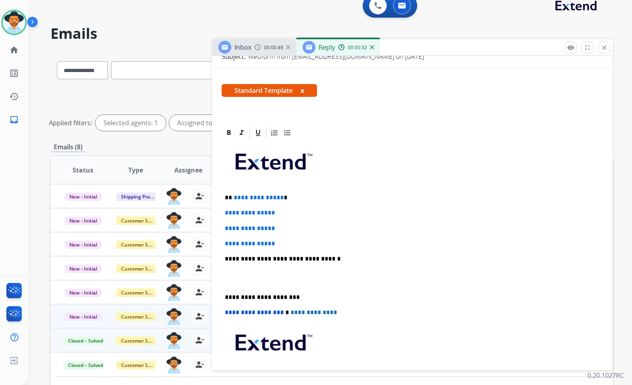
scroll to position [120, 0]
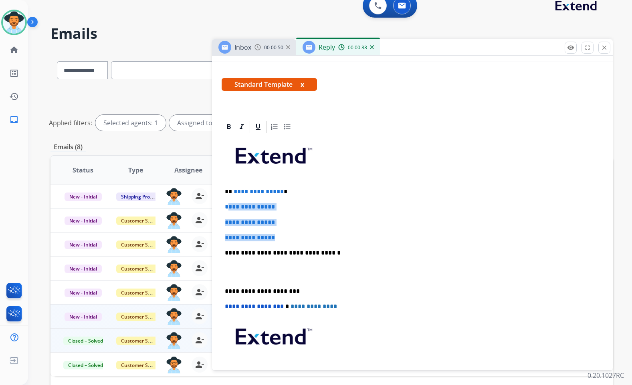
drag, startPoint x: 253, startPoint y: 226, endPoint x: 226, endPoint y: 204, distance: 34.8
click at [226, 204] on div "**********" at bounding box center [412, 272] width 381 height 276
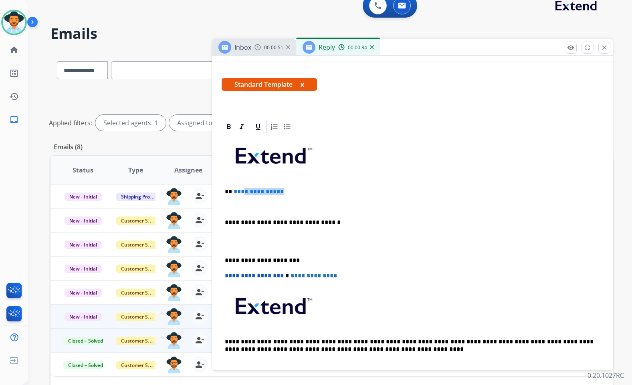
drag, startPoint x: 281, startPoint y: 193, endPoint x: 242, endPoint y: 187, distance: 40.2
click at [242, 187] on div "**********" at bounding box center [412, 256] width 381 height 245
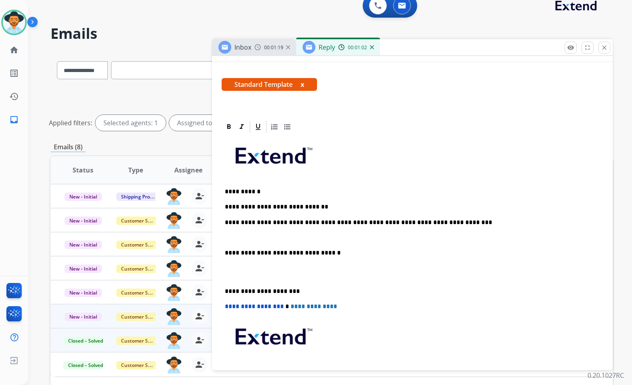
click at [284, 240] on p at bounding box center [412, 237] width 375 height 7
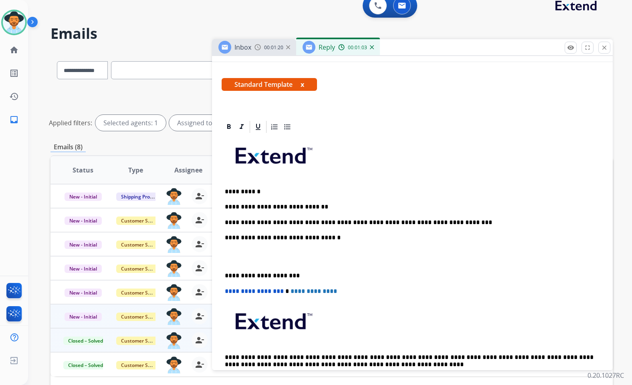
click at [267, 259] on p at bounding box center [412, 257] width 375 height 15
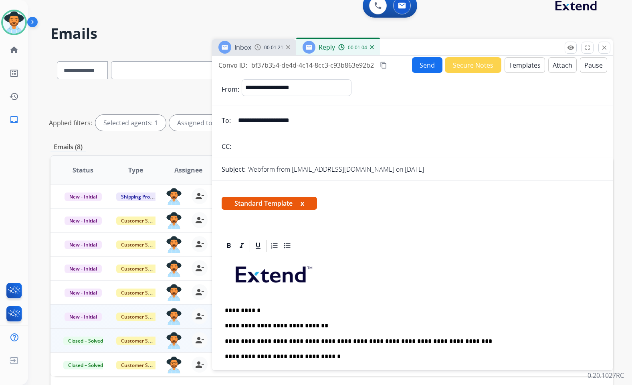
scroll to position [0, 0]
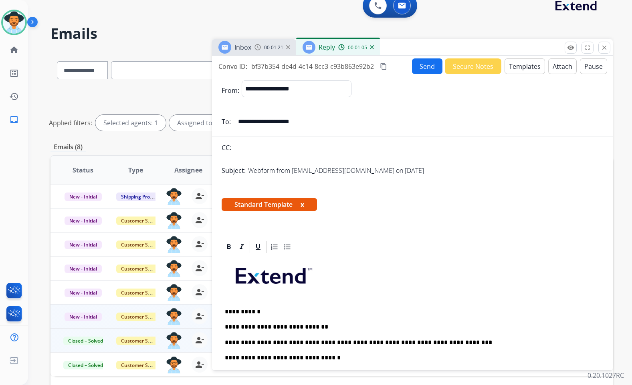
click at [414, 68] on button "Send" at bounding box center [427, 66] width 30 height 16
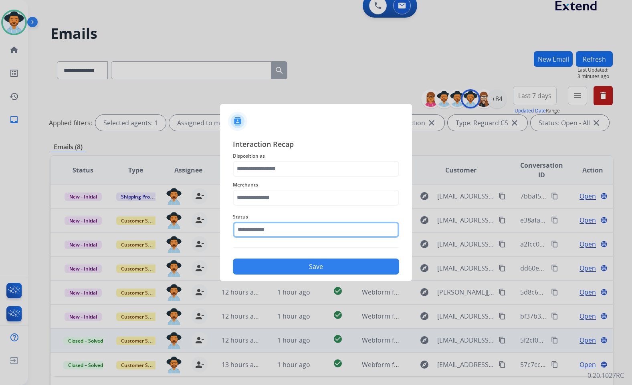
click at [268, 232] on input "text" at bounding box center [316, 230] width 166 height 16
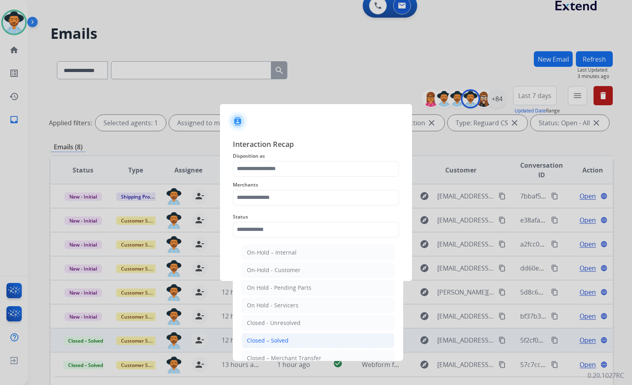
click at [278, 337] on div "Closed – Solved" at bounding box center [268, 341] width 42 height 8
type input "**********"
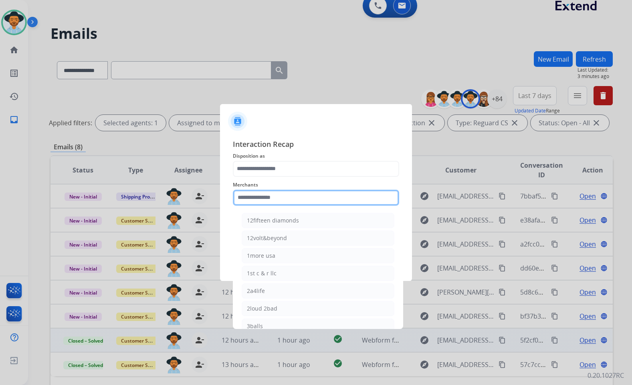
click at [340, 201] on input "text" at bounding box center [316, 198] width 166 height 16
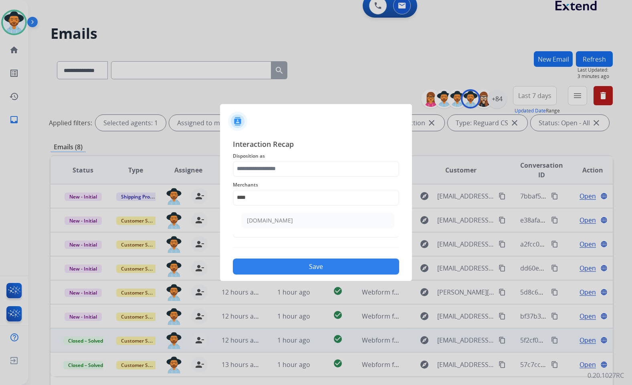
click at [314, 212] on ul "[DOMAIN_NAME]" at bounding box center [317, 222] width 157 height 27
click at [311, 217] on li "[DOMAIN_NAME]" at bounding box center [318, 220] width 153 height 15
type input "**********"
click at [304, 178] on div "**********" at bounding box center [316, 193] width 166 height 32
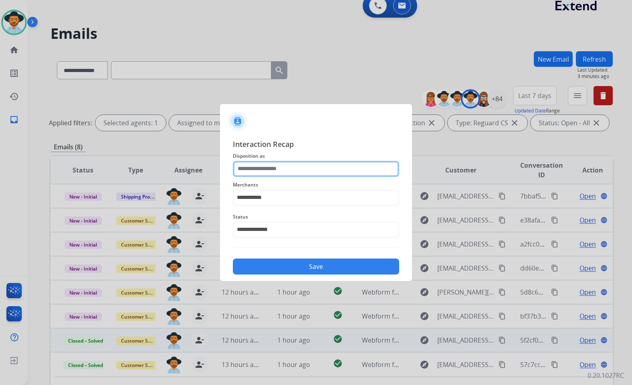
click at [302, 172] on input "text" at bounding box center [316, 169] width 166 height 16
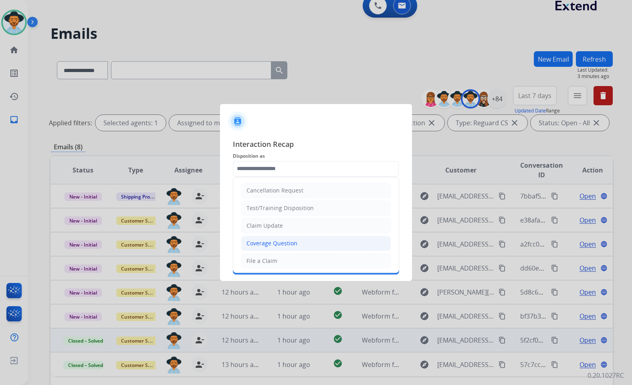
click at [284, 244] on div "Coverage Question" at bounding box center [271, 244] width 51 height 8
type input "**********"
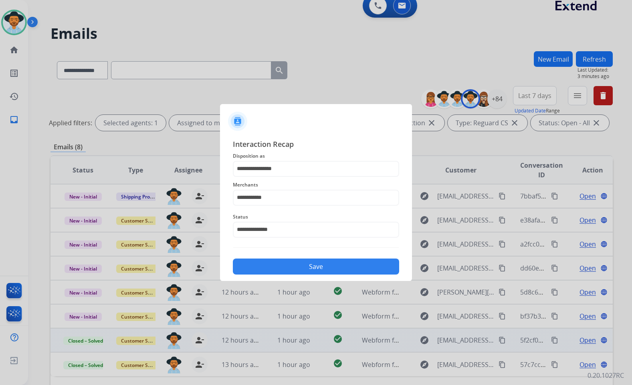
click at [290, 264] on button "Save" at bounding box center [316, 267] width 166 height 16
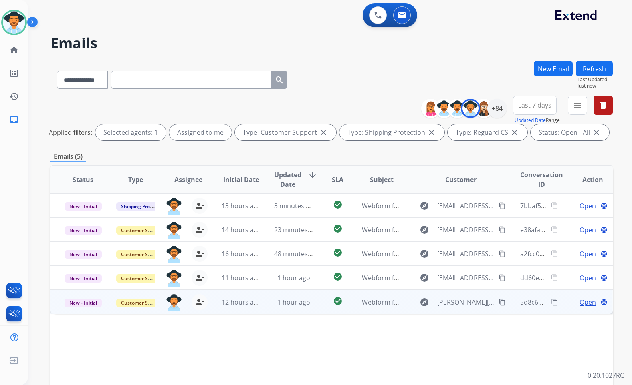
click at [582, 299] on span "Open" at bounding box center [587, 303] width 16 height 10
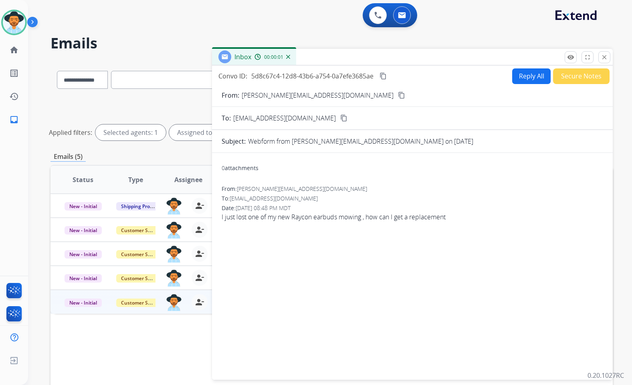
click at [398, 97] on mat-icon "content_copy" at bounding box center [401, 95] width 7 height 7
click at [531, 73] on button "Reply All" at bounding box center [531, 76] width 38 height 16
select select "**********"
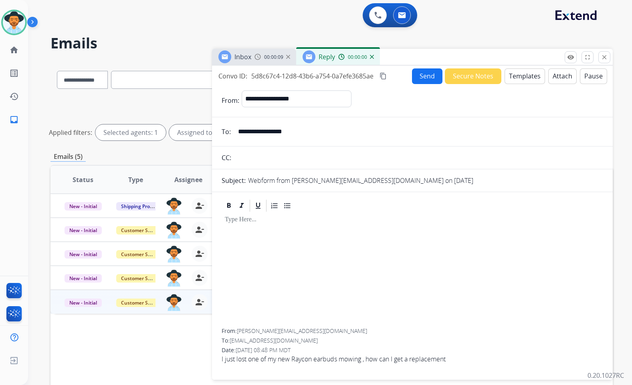
click at [517, 80] on button "Templates" at bounding box center [524, 76] width 40 height 16
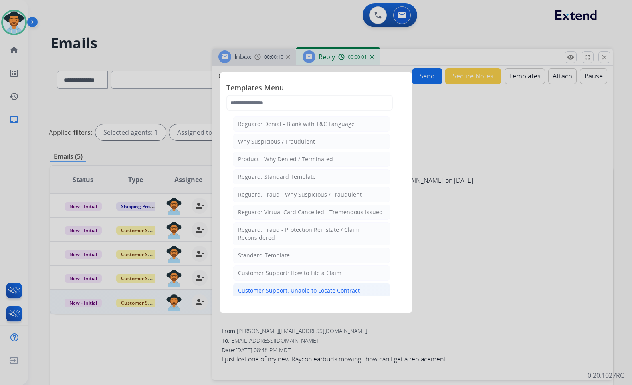
click at [312, 289] on div "Customer Support: Unable to Locate Contract" at bounding box center [299, 291] width 122 height 8
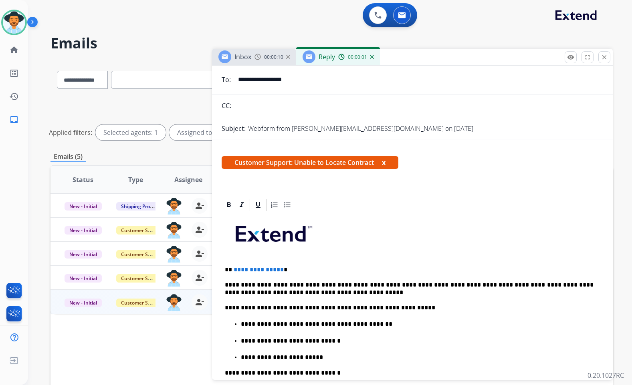
scroll to position [80, 0]
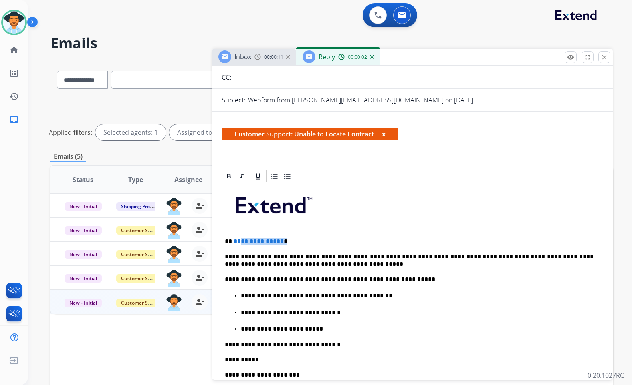
drag, startPoint x: 281, startPoint y: 241, endPoint x: 241, endPoint y: 241, distance: 40.1
click at [241, 241] on p "**********" at bounding box center [409, 241] width 369 height 7
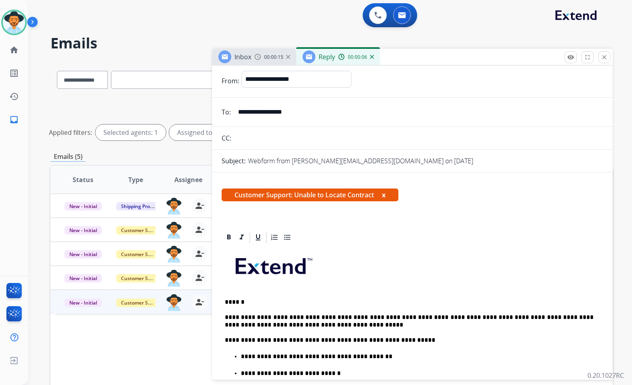
scroll to position [0, 0]
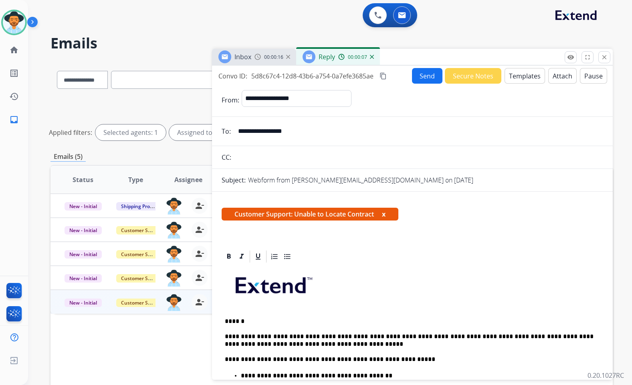
click at [423, 78] on button "Send" at bounding box center [427, 76] width 30 height 16
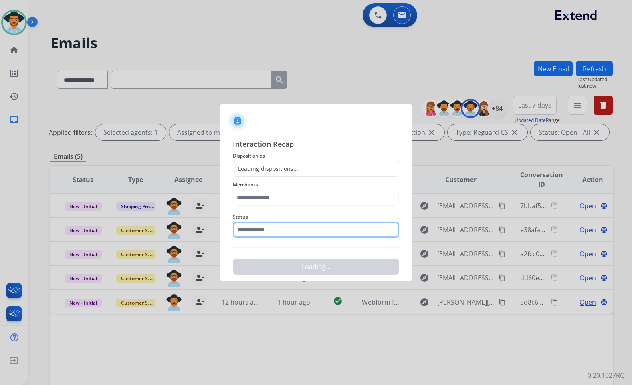
click at [276, 232] on input "text" at bounding box center [316, 230] width 166 height 16
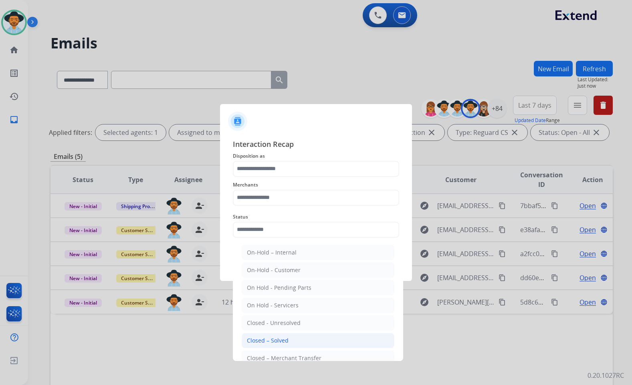
click at [274, 343] on div "Closed – Solved" at bounding box center [268, 341] width 42 height 8
type input "**********"
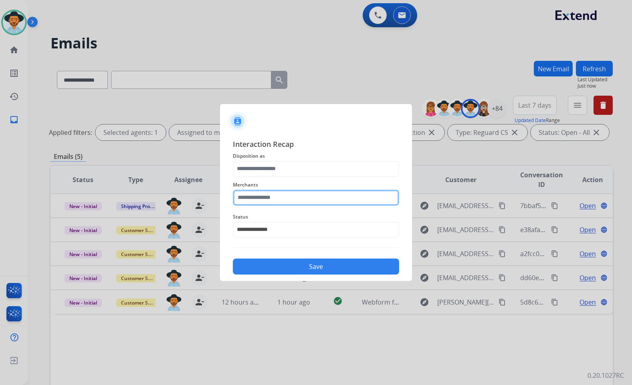
click at [265, 195] on input "text" at bounding box center [316, 198] width 166 height 16
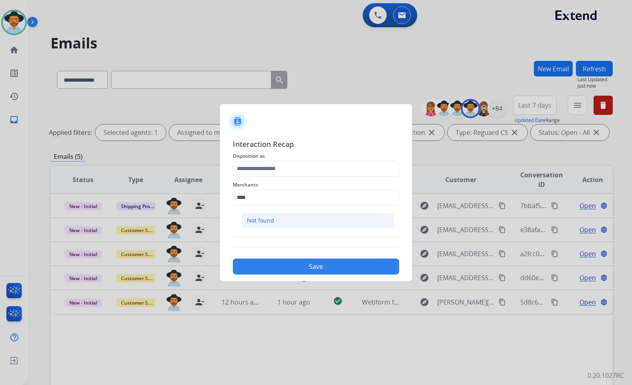
click at [287, 220] on li "Not found" at bounding box center [318, 220] width 153 height 15
type input "*********"
click at [270, 159] on span "Disposition as" at bounding box center [316, 156] width 166 height 10
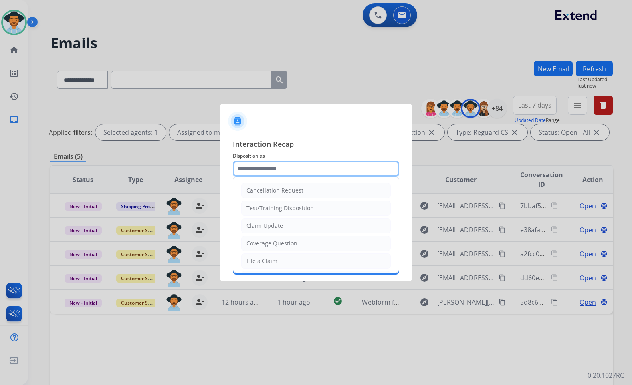
click at [274, 169] on input "text" at bounding box center [316, 169] width 166 height 16
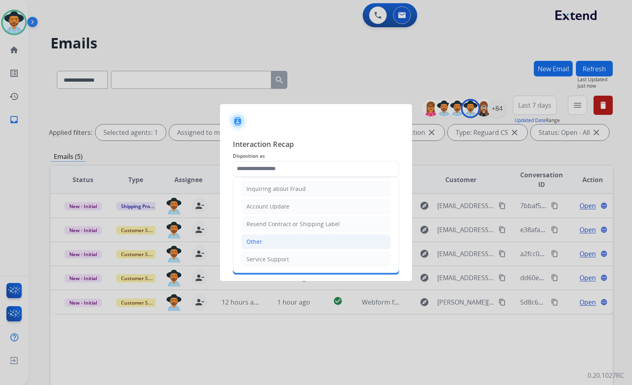
click at [283, 242] on li "Other" at bounding box center [315, 241] width 149 height 15
type input "*****"
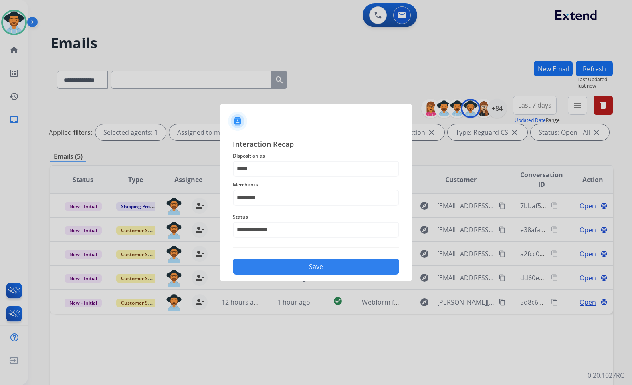
click at [312, 270] on button "Save" at bounding box center [316, 267] width 166 height 16
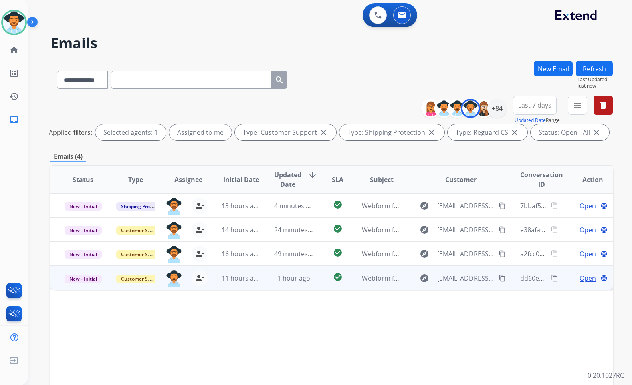
click at [579, 276] on span "Open" at bounding box center [587, 279] width 16 height 10
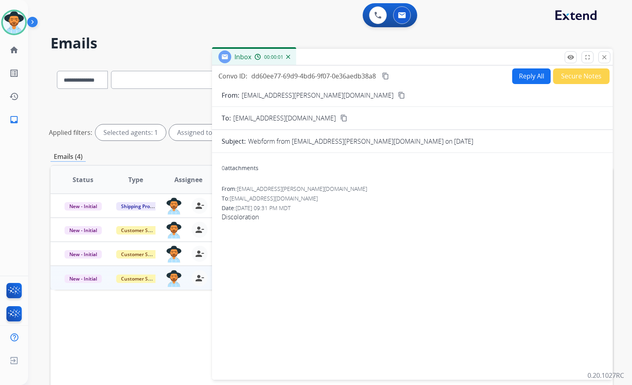
click at [398, 92] on mat-icon "content_copy" at bounding box center [401, 95] width 7 height 7
click at [223, 215] on span "Discoloration" at bounding box center [412, 217] width 381 height 10
copy app-emails-table "Discoloration remove_[MEDICAL_DATA] Logs fullscreen Expand close Close Hold on,…"
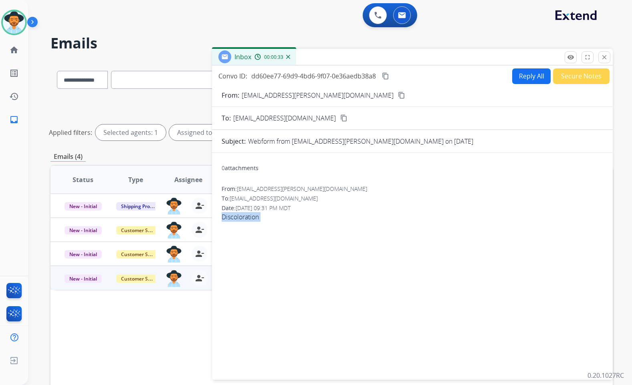
click at [384, 72] on button "content_copy" at bounding box center [386, 76] width 10 height 10
click at [571, 79] on button "Secure Notes" at bounding box center [581, 76] width 56 height 16
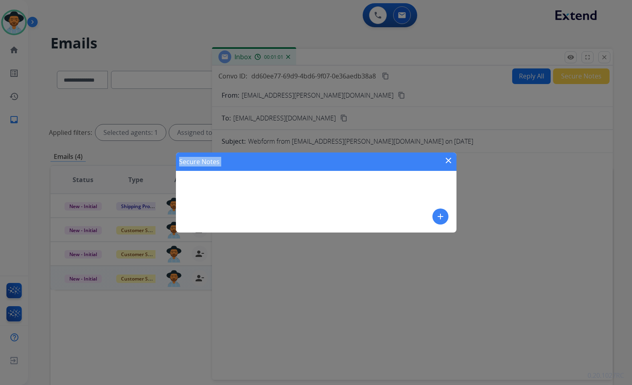
click at [441, 217] on mat-icon "add" at bounding box center [440, 217] width 10 height 10
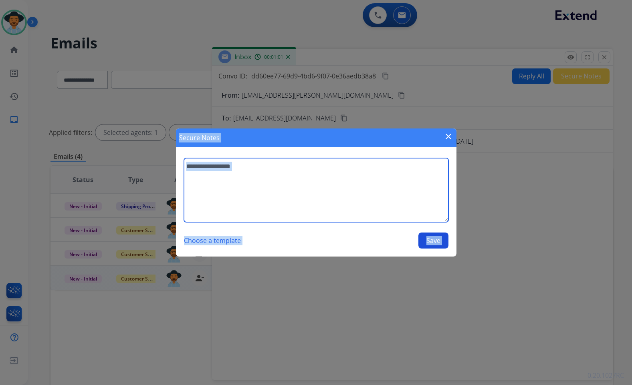
click at [385, 197] on textarea at bounding box center [316, 190] width 264 height 64
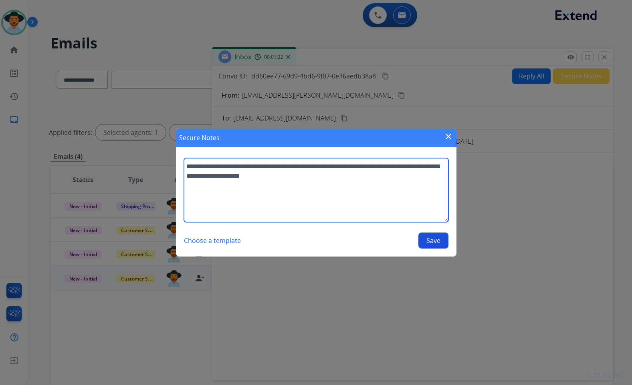
type textarea "**********"
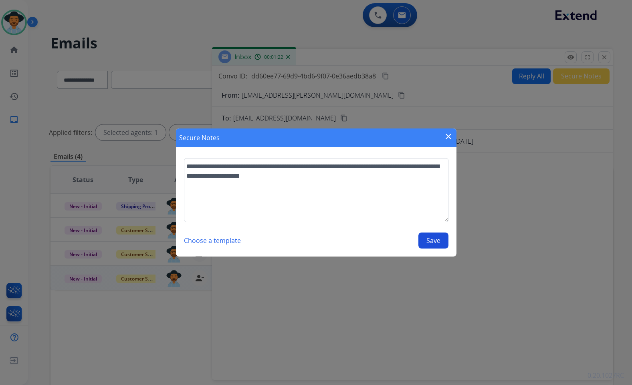
click at [424, 240] on button "Save" at bounding box center [433, 241] width 30 height 16
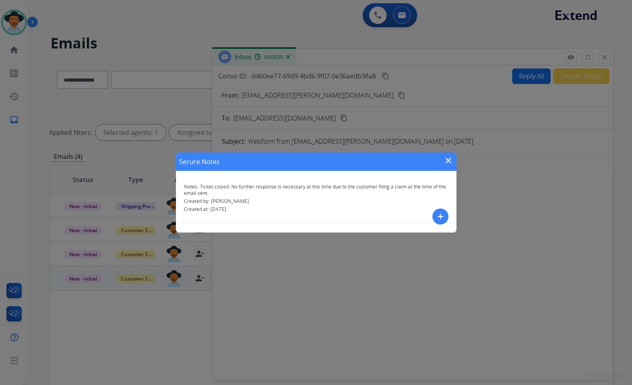
click at [451, 161] on mat-icon "close" at bounding box center [448, 161] width 10 height 10
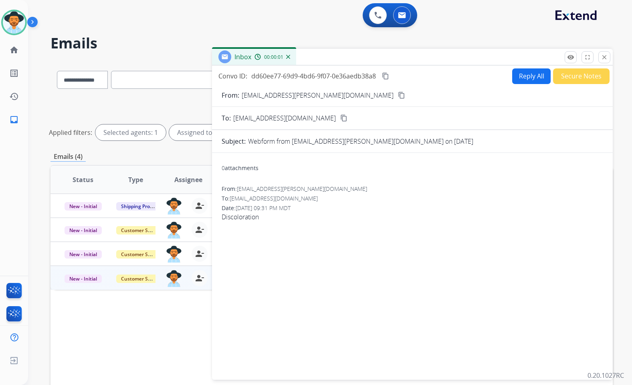
click at [603, 56] on mat-icon "close" at bounding box center [603, 57] width 7 height 7
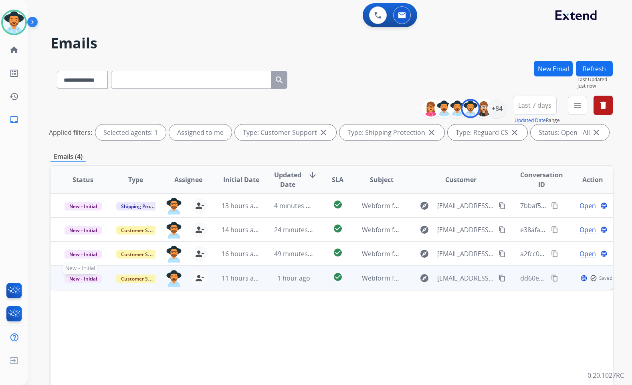
click at [85, 282] on span "New - Initial" at bounding box center [82, 279] width 37 height 8
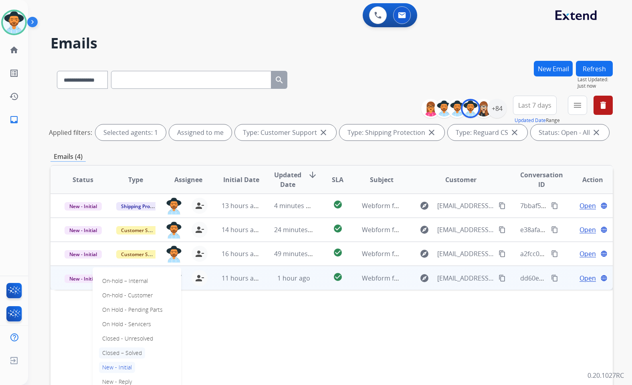
click at [129, 352] on p "Closed – Solved" at bounding box center [122, 353] width 46 height 11
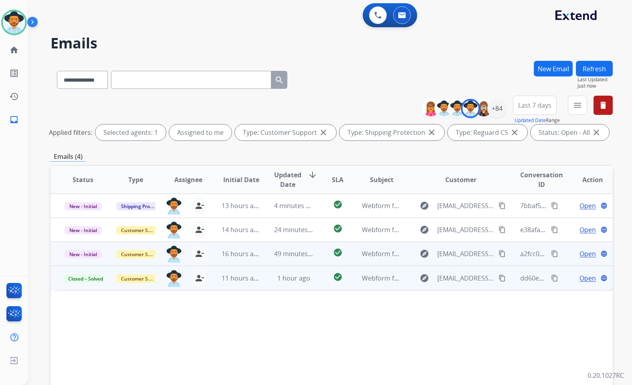
click at [583, 257] on span "Open" at bounding box center [587, 254] width 16 height 10
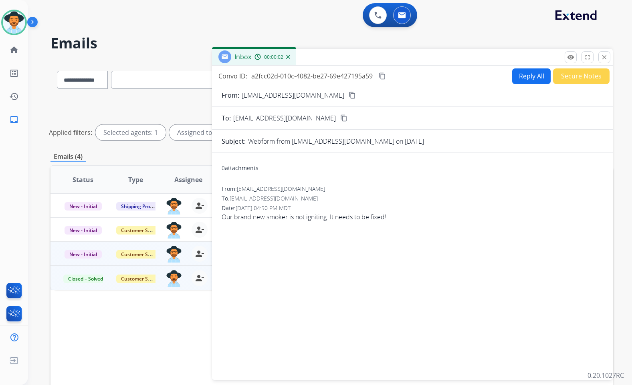
click at [348, 95] on mat-icon "content_copy" at bounding box center [351, 95] width 7 height 7
click at [304, 220] on span "Our brand new smoker is not igniting. It needs to be fixed!" at bounding box center [412, 217] width 381 height 10
click at [306, 213] on span "Our brand new smoker is not igniting. It needs to be fixed!" at bounding box center [412, 217] width 381 height 10
click at [308, 216] on span "Our brand new smoker is not igniting. It needs to be fixed!" at bounding box center [412, 217] width 381 height 10
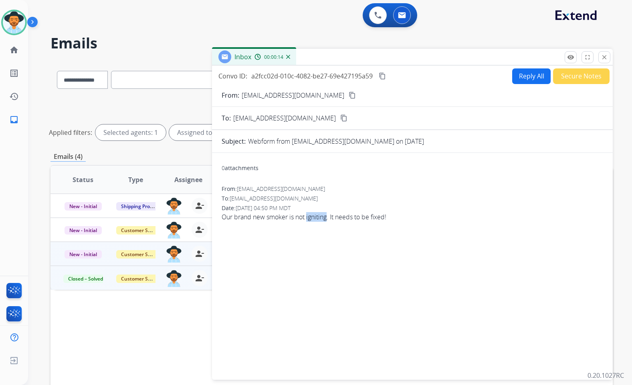
click at [308, 216] on span "Our brand new smoker is not igniting. It needs to be fixed!" at bounding box center [412, 217] width 381 height 10
click at [383, 75] on mat-icon "content_copy" at bounding box center [382, 76] width 7 height 7
click at [526, 81] on button "Reply All" at bounding box center [531, 76] width 38 height 16
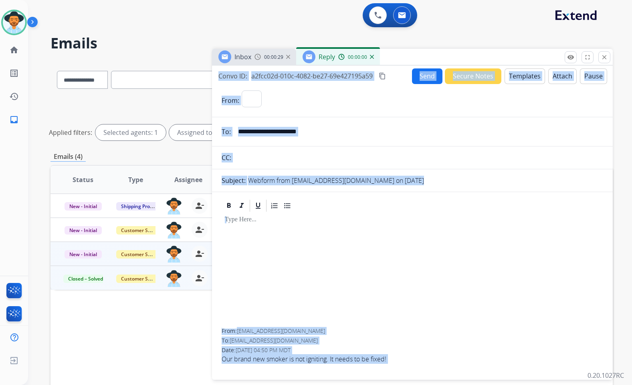
select select "**********"
click at [515, 79] on button "Templates" at bounding box center [524, 76] width 40 height 16
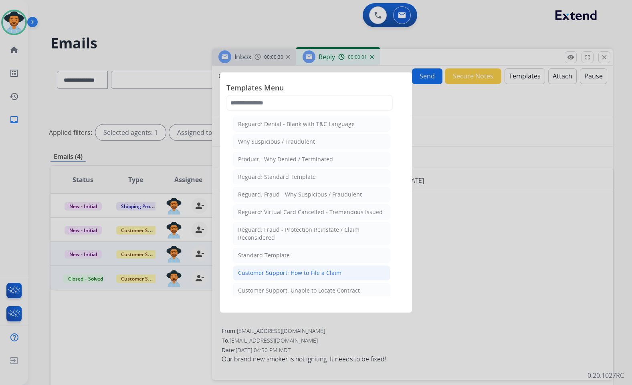
click at [298, 274] on div "Customer Support: How to File a Claim" at bounding box center [289, 273] width 103 height 8
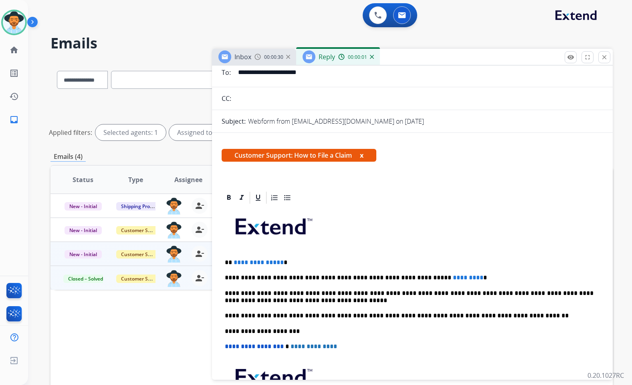
scroll to position [80, 0]
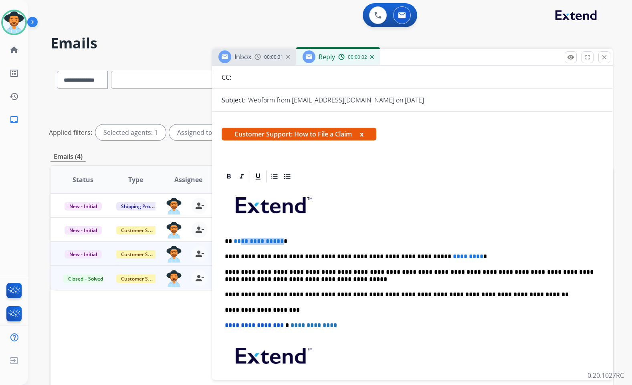
drag, startPoint x: 277, startPoint y: 244, endPoint x: 238, endPoint y: 241, distance: 39.4
click at [238, 241] on span "**********" at bounding box center [259, 241] width 50 height 6
click at [453, 254] on span "*********" at bounding box center [468, 257] width 30 height 6
drag, startPoint x: 449, startPoint y: 253, endPoint x: 409, endPoint y: 255, distance: 40.1
click at [409, 255] on p "**********" at bounding box center [409, 256] width 369 height 7
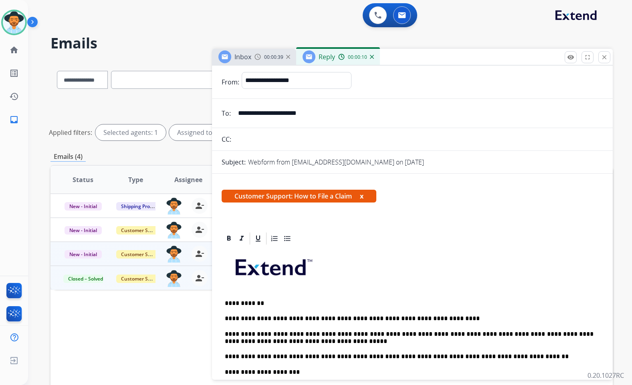
scroll to position [0, 0]
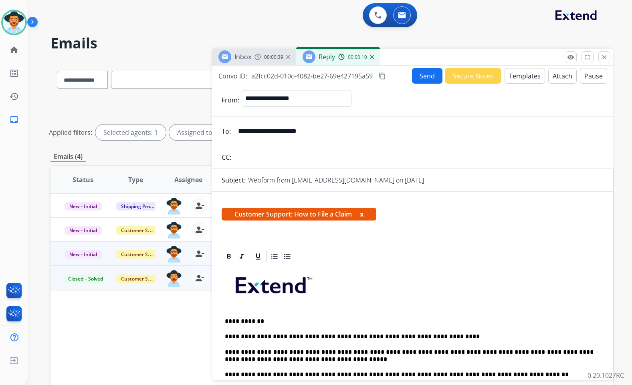
click at [423, 80] on button "Send" at bounding box center [427, 76] width 30 height 16
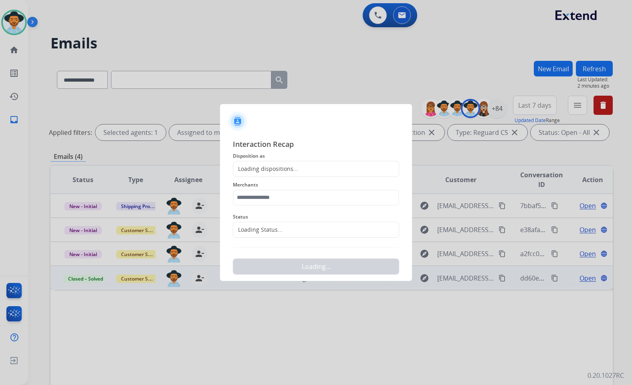
click at [281, 228] on div "Status Loading Status..." at bounding box center [316, 225] width 166 height 32
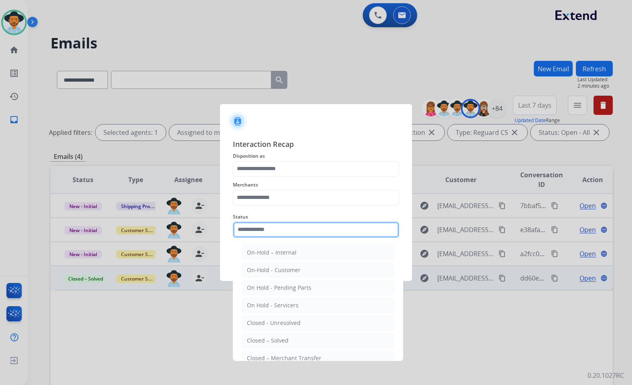
click at [280, 231] on input "text" at bounding box center [316, 230] width 166 height 16
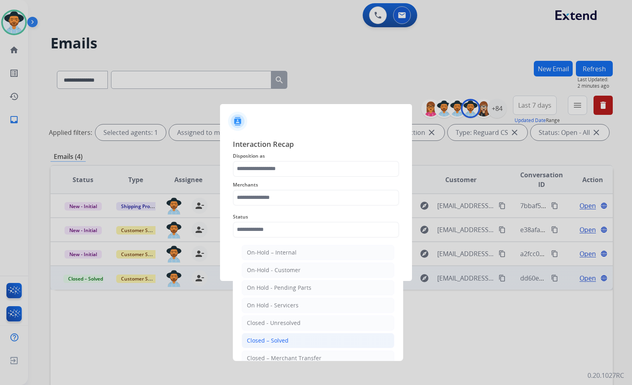
click at [271, 345] on li "Closed – Solved" at bounding box center [318, 340] width 153 height 15
type input "**********"
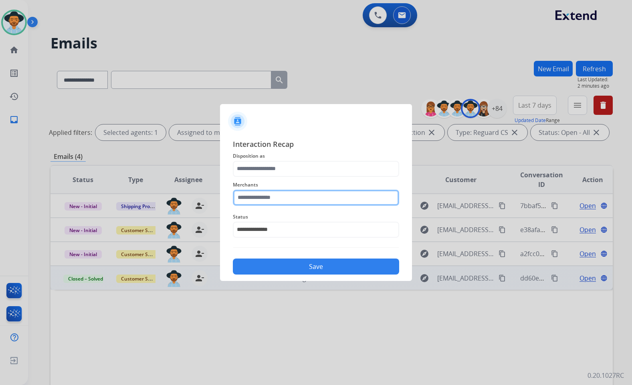
click at [287, 200] on input "text" at bounding box center [316, 198] width 166 height 16
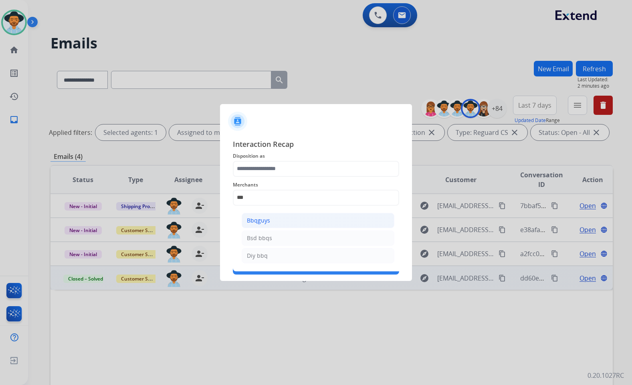
click at [274, 222] on li "Bbqguys" at bounding box center [318, 220] width 153 height 15
type input "*******"
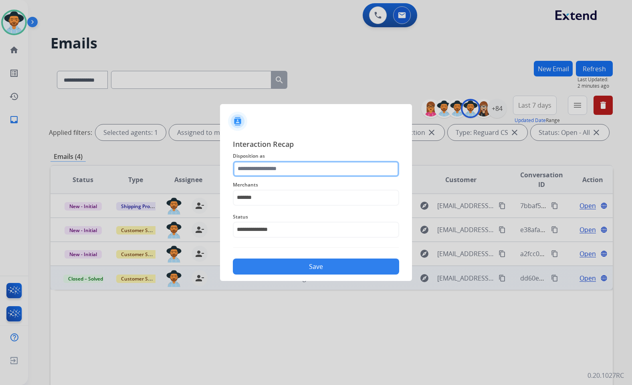
click at [283, 173] on input "text" at bounding box center [316, 169] width 166 height 16
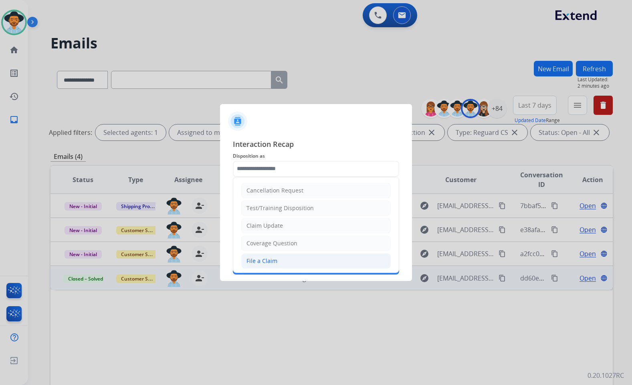
click at [278, 255] on li "File a Claim" at bounding box center [315, 261] width 149 height 15
type input "**********"
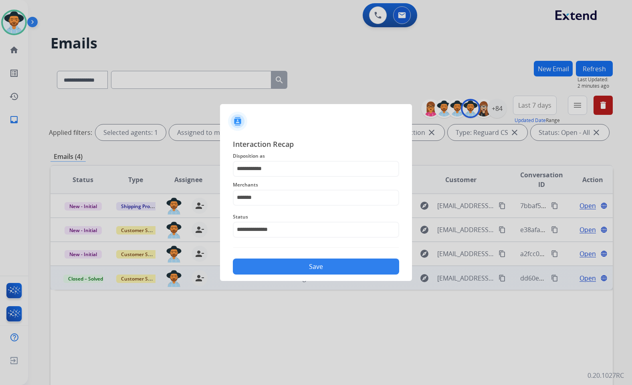
click at [286, 271] on button "Save" at bounding box center [316, 267] width 166 height 16
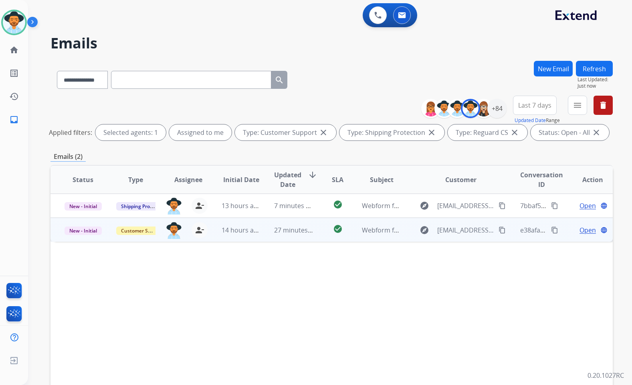
click at [586, 230] on span "Open" at bounding box center [587, 231] width 16 height 10
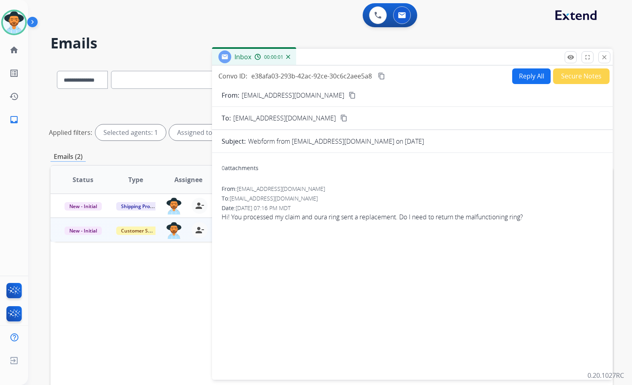
click at [348, 97] on mat-icon "content_copy" at bounding box center [351, 95] width 7 height 7
click at [290, 210] on span "[DATE] 07:16 PM MDT" at bounding box center [263, 208] width 55 height 8
click at [299, 219] on span "Hi! You processed my claim and oura ring sent a replacement. Do I need to retur…" at bounding box center [412, 217] width 381 height 10
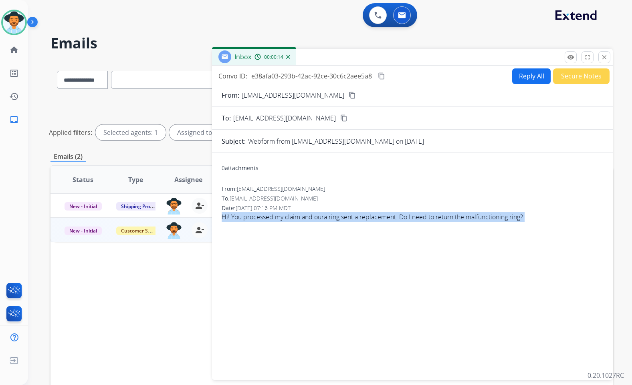
click at [299, 219] on span "Hi! You processed my claim and oura ring sent a replacement. Do I need to retur…" at bounding box center [412, 217] width 381 height 10
click at [380, 75] on mat-icon "content_copy" at bounding box center [381, 76] width 7 height 7
click at [520, 81] on button "Reply All" at bounding box center [531, 76] width 38 height 16
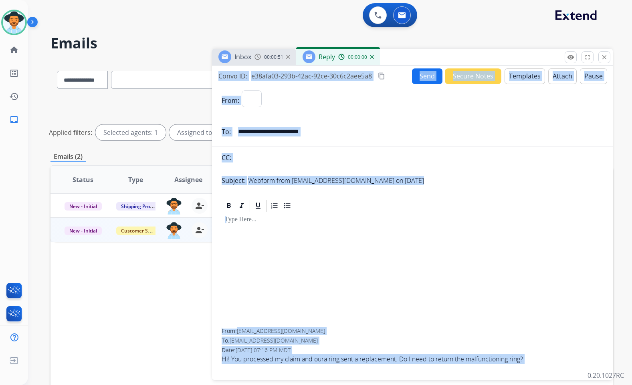
select select "**********"
click at [520, 81] on button "Templates" at bounding box center [524, 76] width 40 height 16
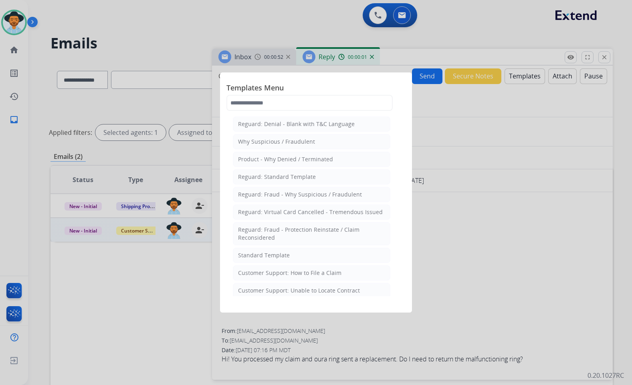
click at [286, 256] on div "Standard Template" at bounding box center [264, 256] width 52 height 8
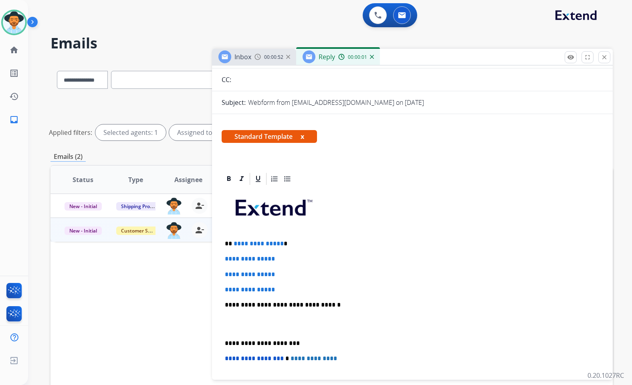
scroll to position [80, 0]
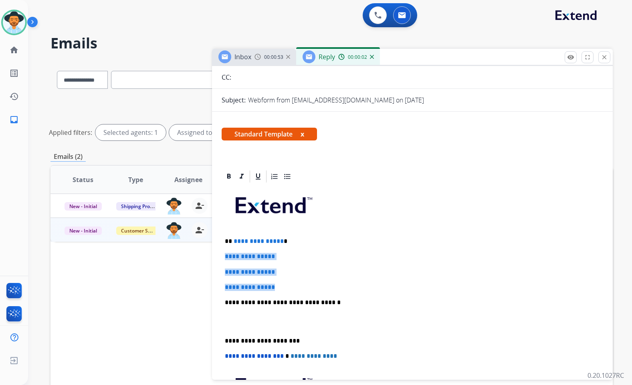
drag, startPoint x: 248, startPoint y: 270, endPoint x: 222, endPoint y: 258, distance: 28.5
click at [222, 258] on div "**********" at bounding box center [412, 322] width 381 height 276
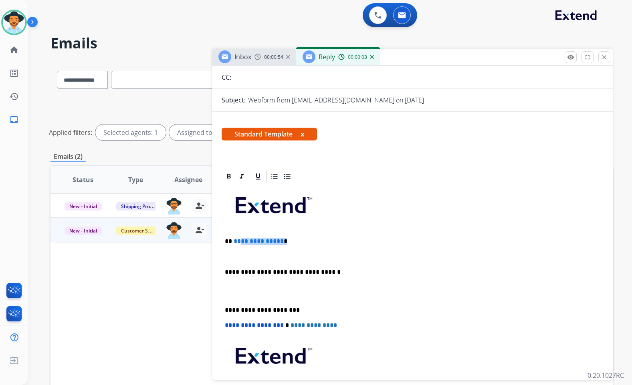
drag, startPoint x: 284, startPoint y: 240, endPoint x: 237, endPoint y: 242, distance: 46.5
click at [237, 242] on p "**********" at bounding box center [409, 241] width 369 height 7
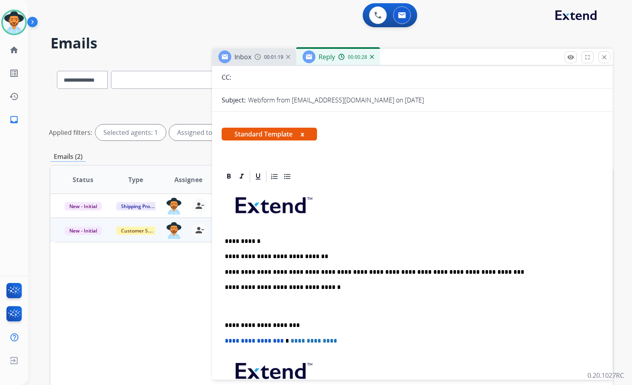
click at [274, 308] on p at bounding box center [412, 306] width 375 height 15
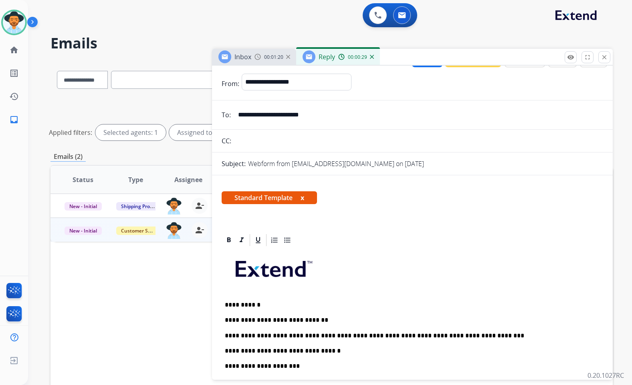
scroll to position [0, 0]
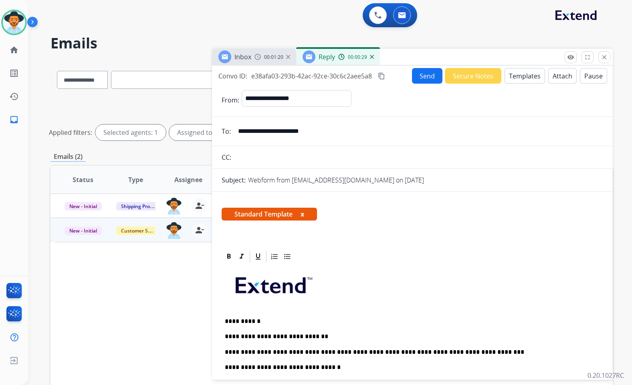
click at [427, 75] on button "Send" at bounding box center [427, 76] width 30 height 16
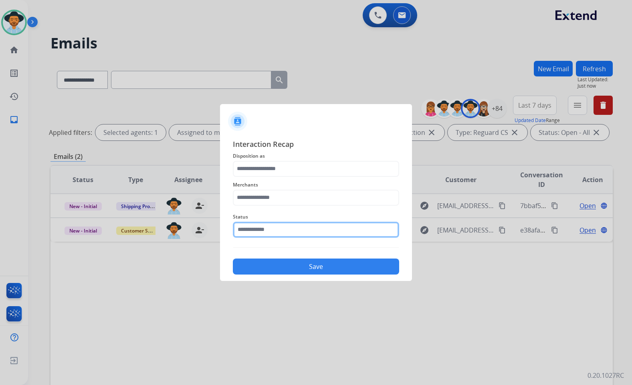
click at [310, 228] on input "text" at bounding box center [316, 230] width 166 height 16
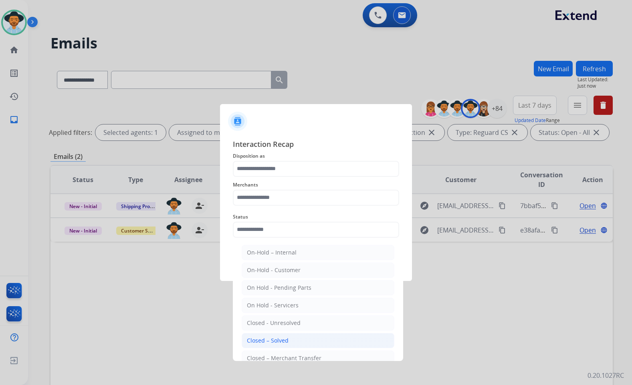
click at [309, 339] on li "Closed – Solved" at bounding box center [318, 340] width 153 height 15
type input "**********"
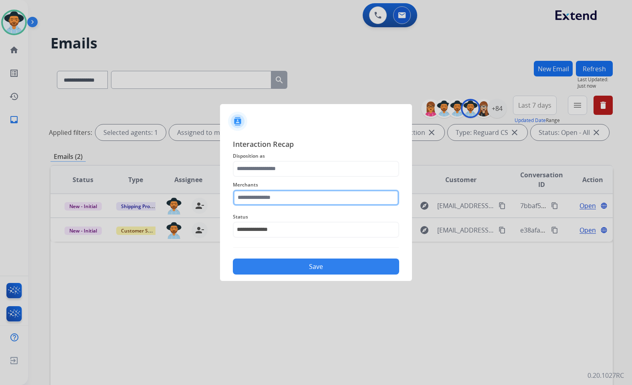
click at [309, 191] on input "text" at bounding box center [316, 198] width 166 height 16
click at [293, 219] on li "Oura ring" at bounding box center [318, 220] width 153 height 15
type input "*********"
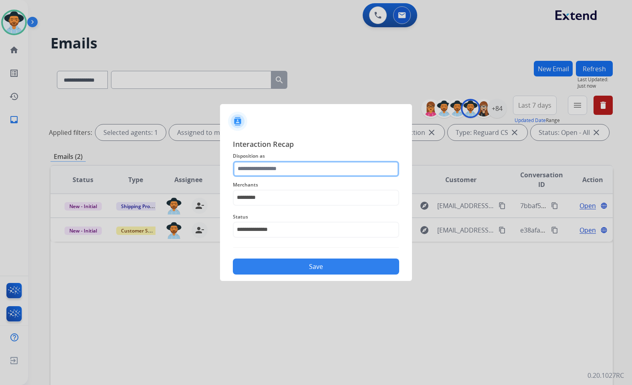
click at [290, 161] on input "text" at bounding box center [316, 169] width 166 height 16
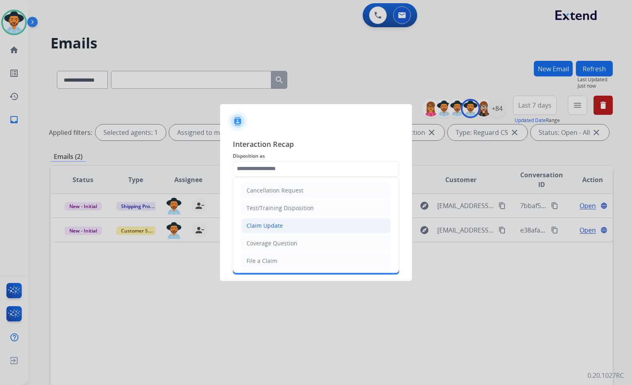
click at [277, 223] on div "Claim Update" at bounding box center [264, 226] width 36 height 8
type input "**********"
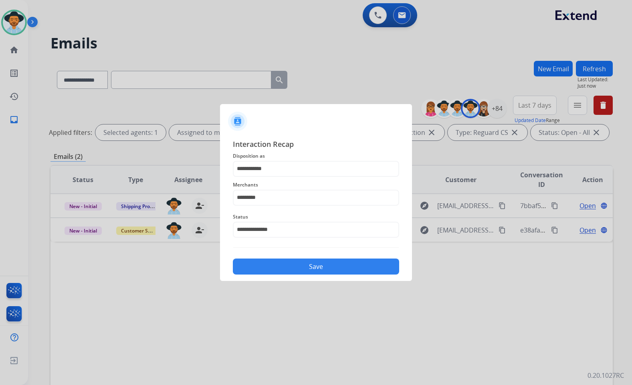
drag, startPoint x: 290, startPoint y: 256, endPoint x: 292, endPoint y: 261, distance: 5.6
click at [292, 260] on div "Save" at bounding box center [316, 264] width 166 height 21
click at [293, 262] on button "Save" at bounding box center [316, 267] width 166 height 16
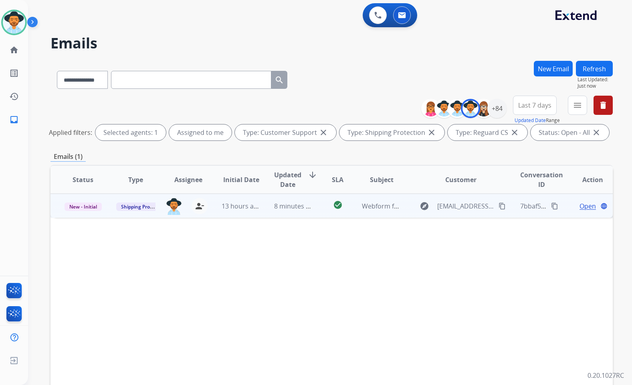
click at [580, 200] on td "Open language" at bounding box center [586, 206] width 53 height 24
click at [579, 202] on span "Open" at bounding box center [587, 206] width 16 height 10
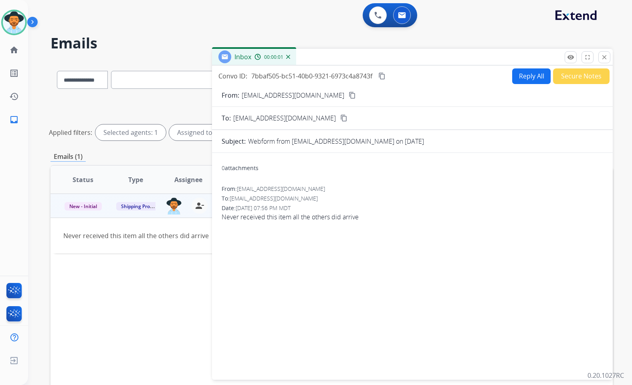
click at [348, 98] on mat-icon "content_copy" at bounding box center [351, 95] width 7 height 7
click at [532, 74] on button "Reply All" at bounding box center [531, 76] width 38 height 16
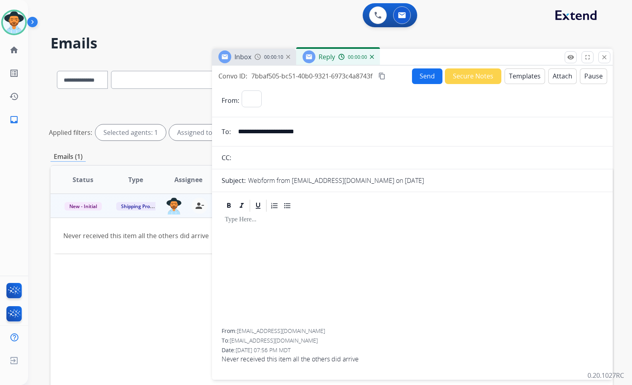
select select "**********"
click at [521, 80] on button "Templates" at bounding box center [524, 76] width 40 height 16
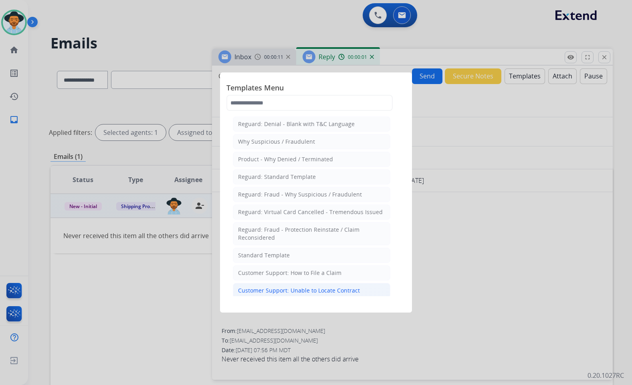
click at [309, 292] on div "Customer Support: Unable to Locate Contract" at bounding box center [299, 291] width 122 height 8
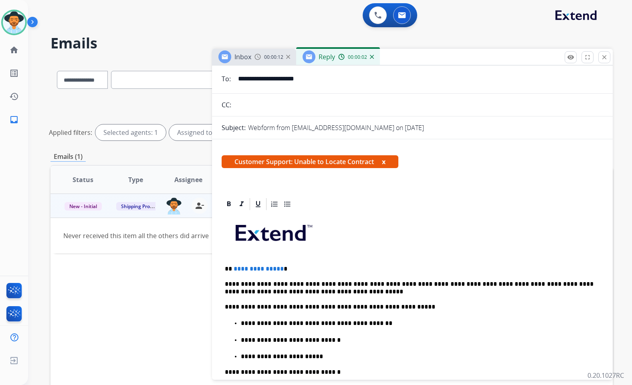
scroll to position [80, 0]
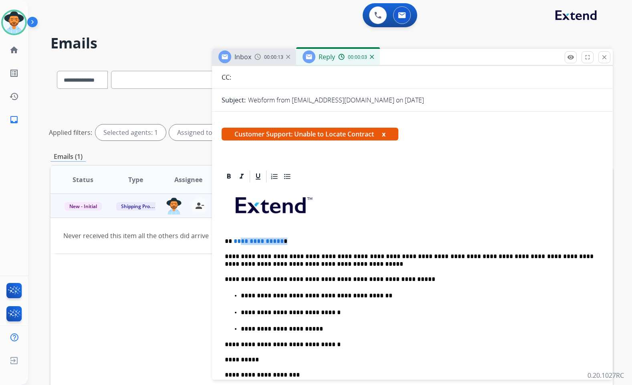
drag, startPoint x: 281, startPoint y: 238, endPoint x: 239, endPoint y: 239, distance: 42.1
click at [239, 239] on p "**********" at bounding box center [409, 241] width 369 height 7
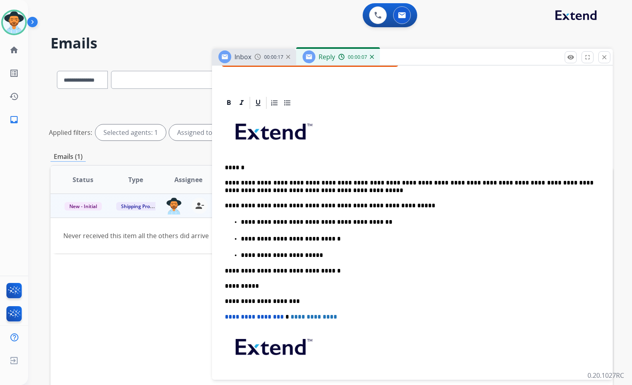
scroll to position [0, 0]
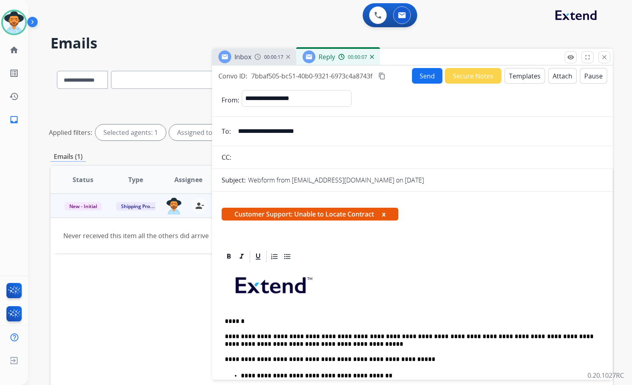
click at [424, 71] on button "Send" at bounding box center [427, 76] width 30 height 16
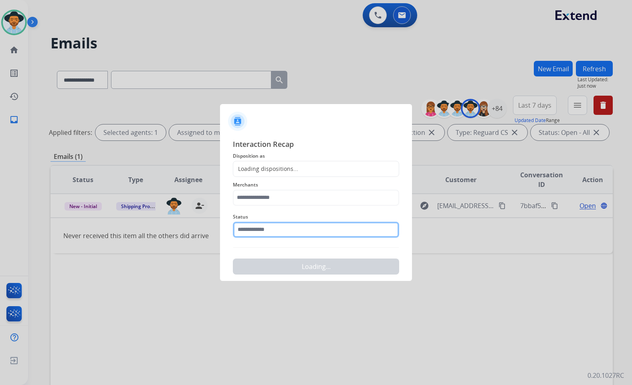
click at [285, 228] on input "text" at bounding box center [316, 230] width 166 height 16
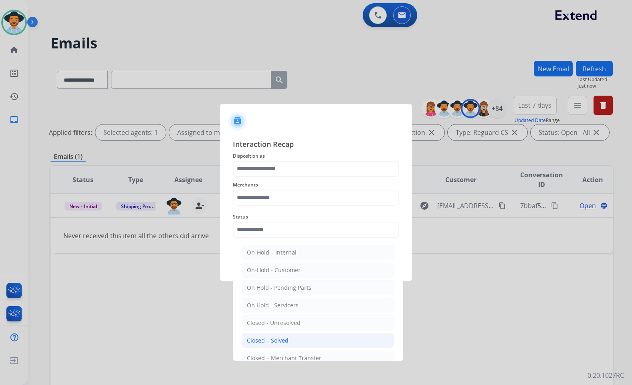
click at [278, 339] on div "Closed – Solved" at bounding box center [268, 341] width 42 height 8
type input "**********"
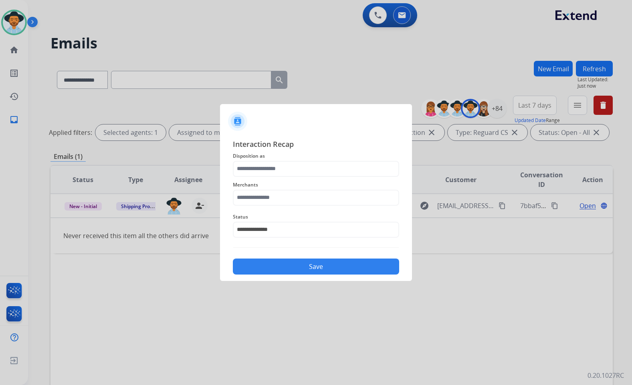
click at [285, 206] on div "Merchants" at bounding box center [316, 193] width 166 height 32
click at [286, 192] on input "text" at bounding box center [316, 198] width 166 height 16
click at [282, 222] on li "Not found" at bounding box center [318, 220] width 153 height 15
type input "*********"
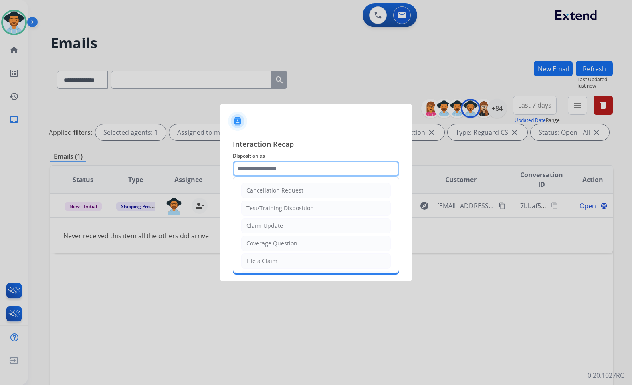
click at [285, 165] on input "text" at bounding box center [316, 169] width 166 height 16
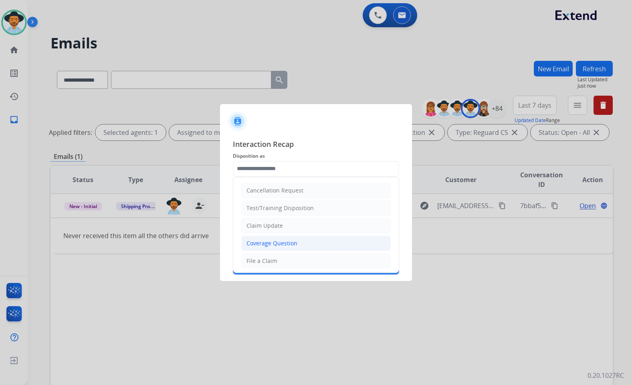
click at [292, 243] on div "Coverage Question" at bounding box center [271, 244] width 51 height 8
type input "**********"
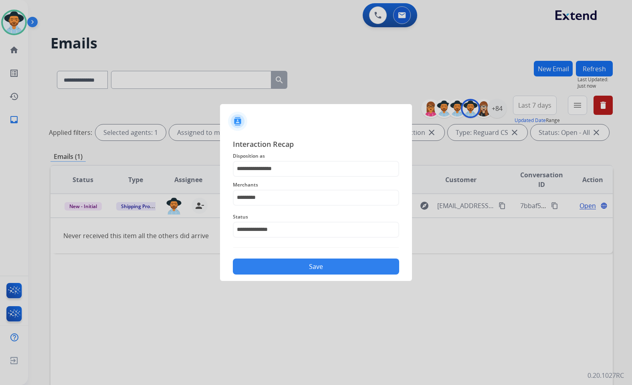
click at [299, 265] on button "Save" at bounding box center [316, 267] width 166 height 16
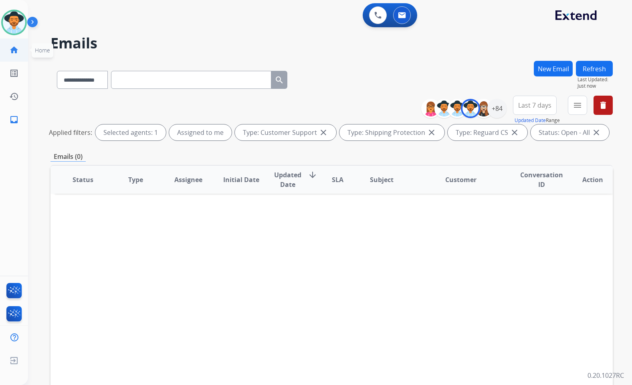
click at [22, 49] on link "home Home" at bounding box center [14, 50] width 22 height 22
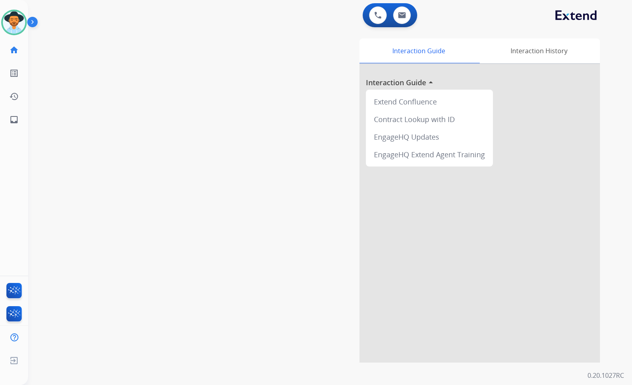
click at [145, 131] on div "swap_horiz Break voice bridge close_fullscreen Connect 3-Way Call merge_type Se…" at bounding box center [320, 196] width 584 height 334
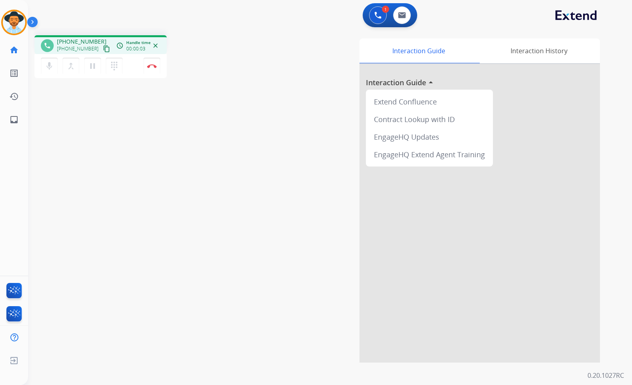
click at [103, 47] on mat-icon "content_copy" at bounding box center [106, 48] width 7 height 7
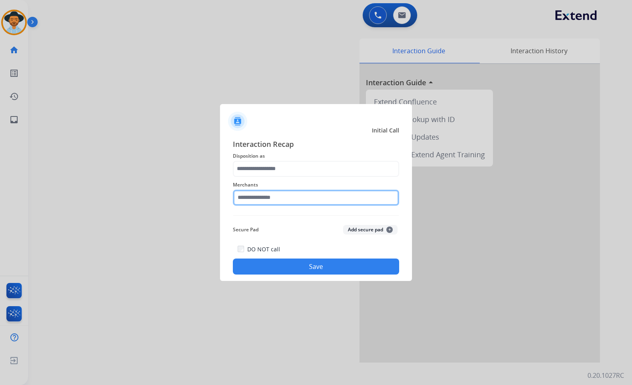
click at [276, 201] on input "text" at bounding box center [316, 198] width 166 height 16
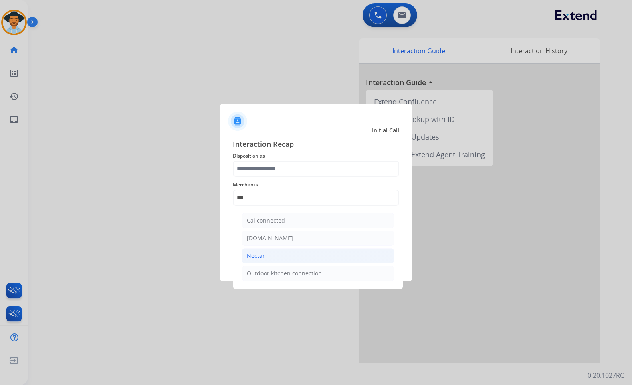
click at [291, 252] on li "Nectar" at bounding box center [318, 255] width 153 height 15
type input "******"
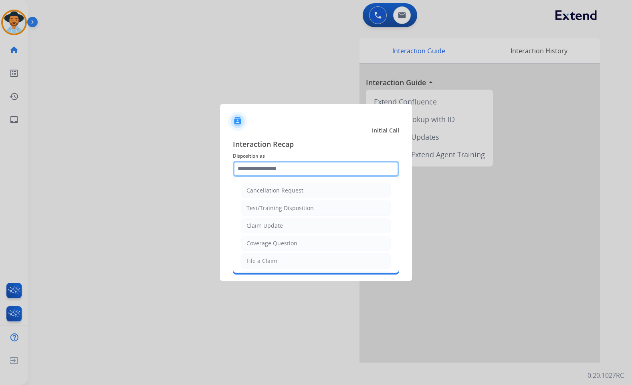
click at [254, 164] on input "text" at bounding box center [316, 169] width 166 height 16
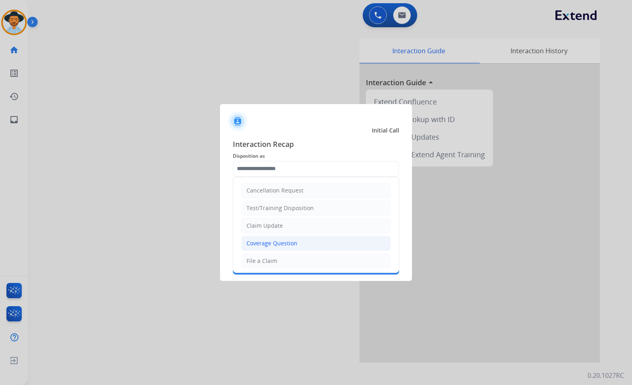
click at [290, 247] on div "Coverage Question" at bounding box center [271, 244] width 51 height 8
type input "**********"
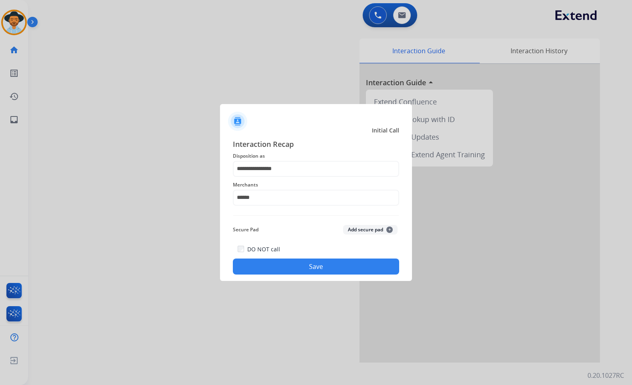
click at [303, 267] on button "Save" at bounding box center [316, 267] width 166 height 16
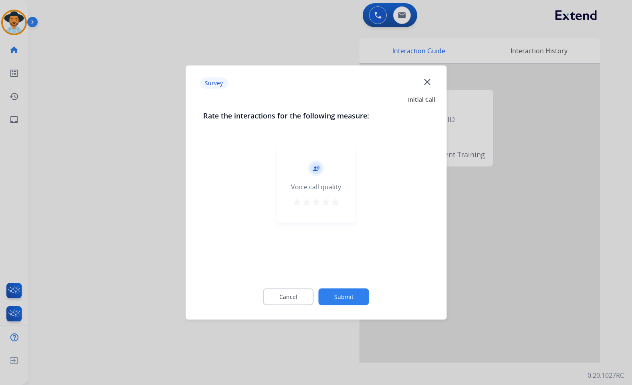
click at [359, 299] on button "Submit" at bounding box center [343, 297] width 50 height 17
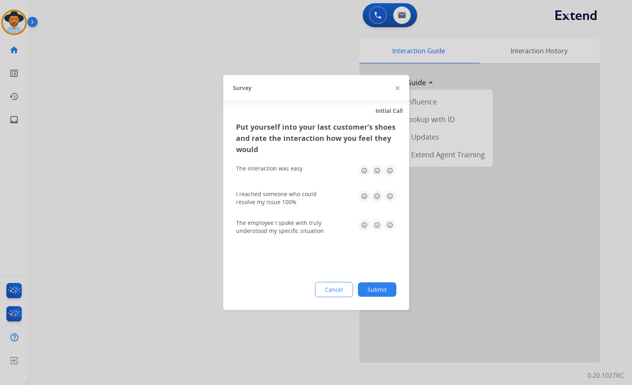
click at [385, 290] on button "Submit" at bounding box center [377, 290] width 38 height 14
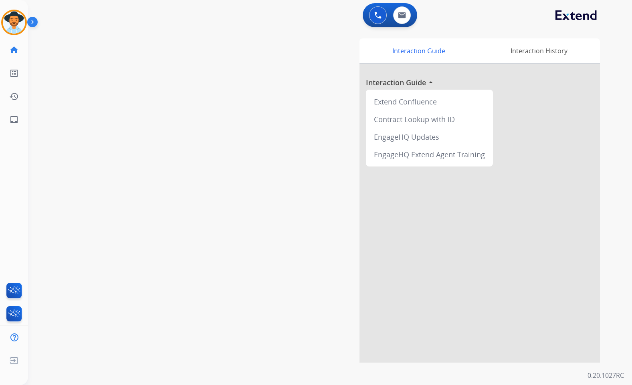
click at [400, 289] on div at bounding box center [479, 213] width 240 height 299
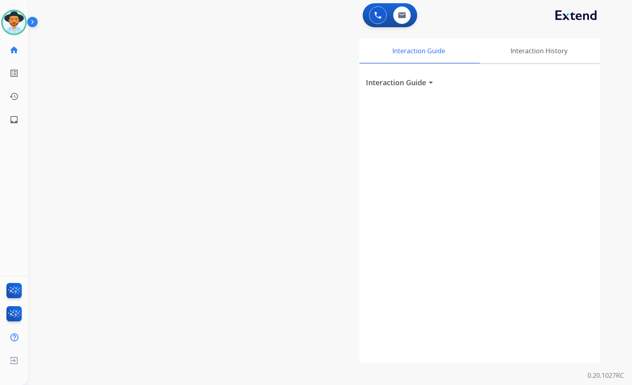
click at [254, 181] on div "Interaction Guide Interaction History Interaction Guide arrow_drop_down" at bounding box center [423, 200] width 351 height 324
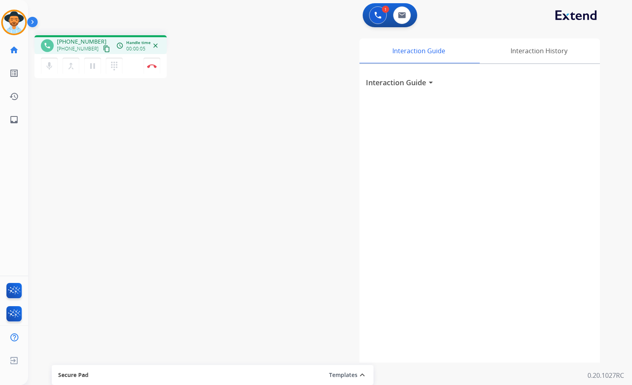
drag, startPoint x: 101, startPoint y: 49, endPoint x: 63, endPoint y: 51, distance: 37.3
click at [103, 49] on mat-icon "content_copy" at bounding box center [106, 48] width 7 height 7
click at [152, 69] on button "Disconnect" at bounding box center [151, 66] width 17 height 17
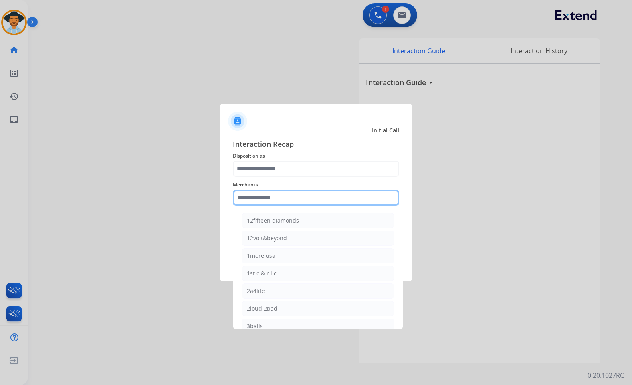
click at [288, 190] on input "text" at bounding box center [316, 198] width 166 height 16
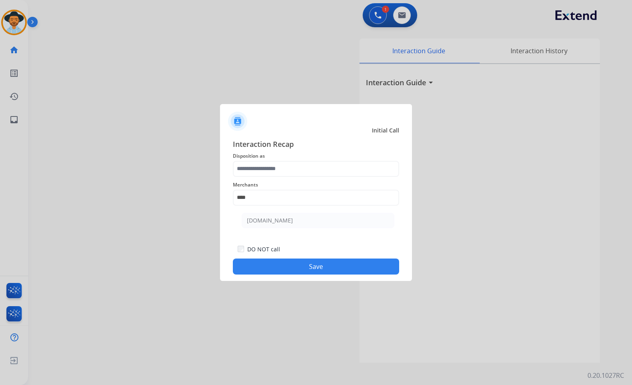
drag, startPoint x: 276, startPoint y: 224, endPoint x: 277, endPoint y: 219, distance: 4.8
click at [277, 224] on div "[DOMAIN_NAME]" at bounding box center [270, 221] width 46 height 8
type input "**********"
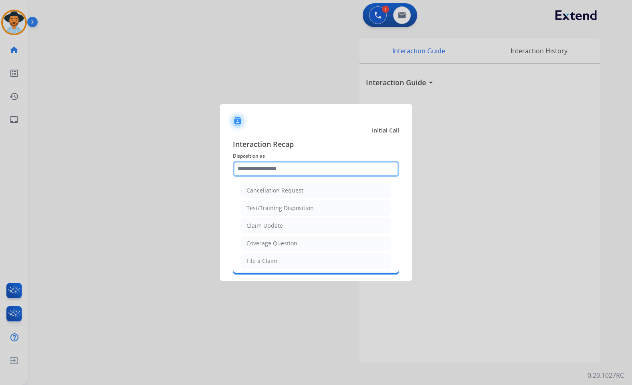
click at [279, 171] on input "text" at bounding box center [316, 169] width 166 height 16
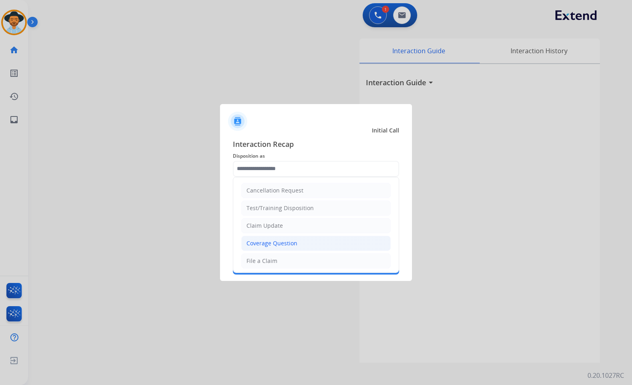
click at [331, 248] on li "Coverage Question" at bounding box center [315, 243] width 149 height 15
type input "**********"
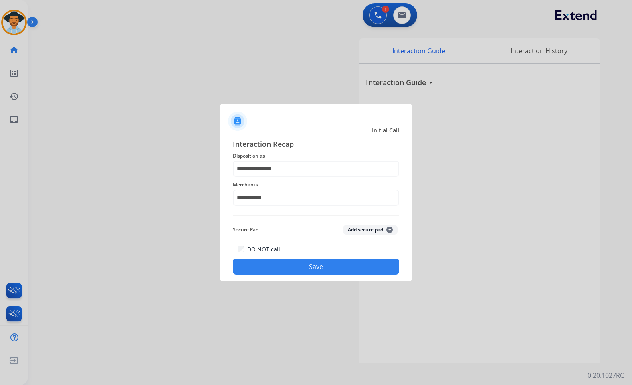
click at [349, 270] on button "Save" at bounding box center [316, 267] width 166 height 16
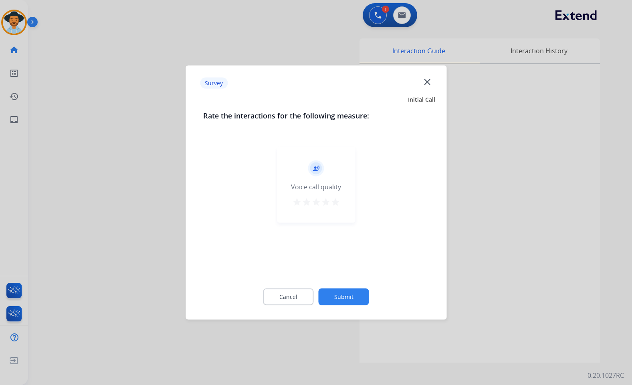
click at [363, 292] on button "Submit" at bounding box center [343, 297] width 50 height 17
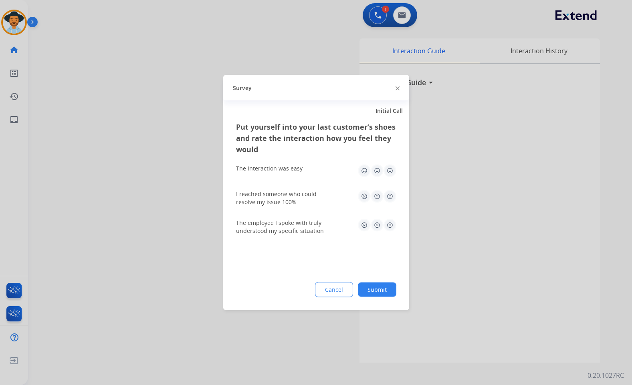
click at [390, 292] on button "Submit" at bounding box center [377, 290] width 38 height 14
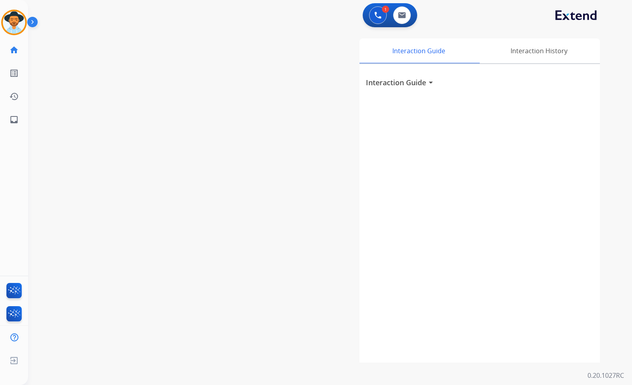
click at [153, 113] on div "swap_horiz Break voice bridge close_fullscreen Connect 3-Way Call merge_type Se…" at bounding box center [320, 196] width 584 height 334
click at [204, 125] on div "swap_horiz Break voice bridge close_fullscreen Connect 3-Way Call merge_type Se…" at bounding box center [320, 196] width 584 height 334
click at [11, 24] on img at bounding box center [14, 22] width 22 height 22
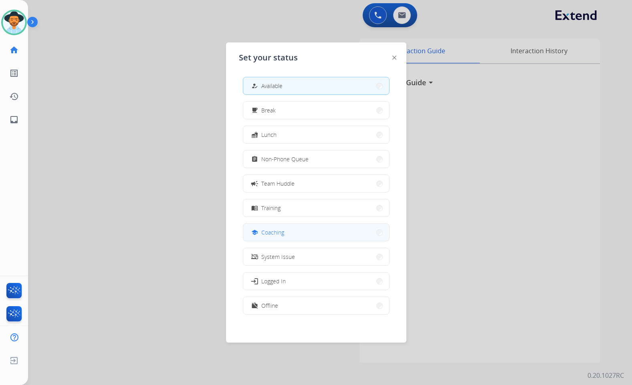
click at [282, 234] on span "Coaching" at bounding box center [272, 232] width 23 height 8
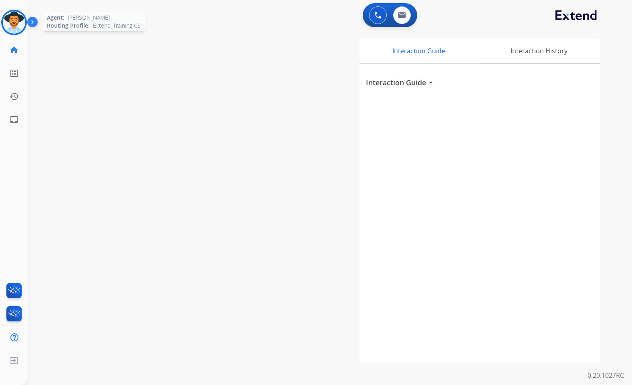
click at [16, 20] on img at bounding box center [14, 22] width 22 height 22
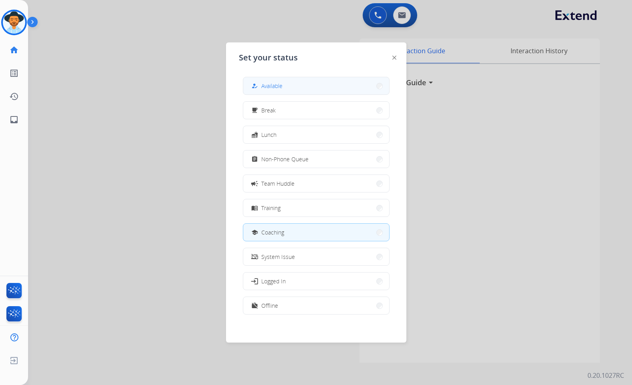
click at [273, 90] on span "Available" at bounding box center [271, 86] width 21 height 8
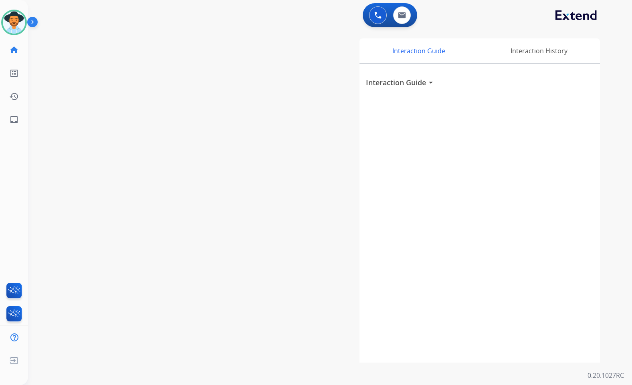
click at [122, 167] on div "swap_horiz Break voice bridge close_fullscreen Connect 3-Way Call merge_type Se…" at bounding box center [320, 196] width 584 height 334
click at [10, 114] on link "inbox Emails" at bounding box center [14, 120] width 22 height 22
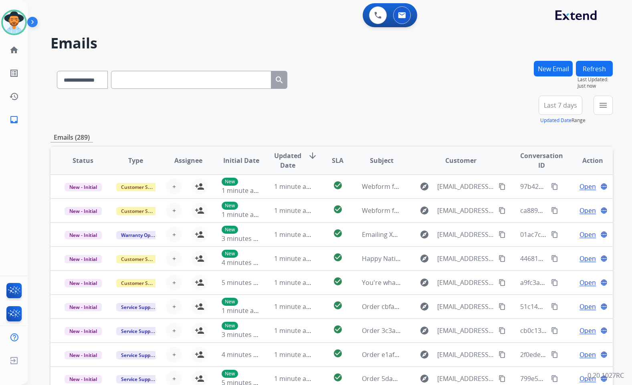
click at [599, 110] on button "menu" at bounding box center [602, 105] width 19 height 19
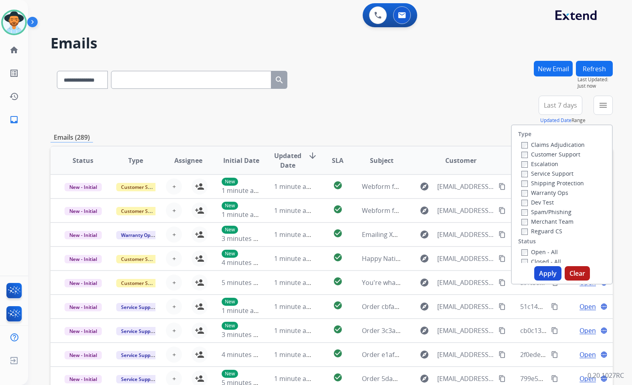
click at [551, 151] on label "Customer Support" at bounding box center [550, 155] width 59 height 8
click at [555, 187] on label "Shipping Protection" at bounding box center [552, 183] width 62 height 8
click at [552, 224] on label "Merchant Team" at bounding box center [547, 222] width 52 height 8
click at [550, 222] on label "Merchant Team" at bounding box center [547, 222] width 52 height 8
click at [549, 234] on label "Reguard CS" at bounding box center [541, 232] width 41 height 8
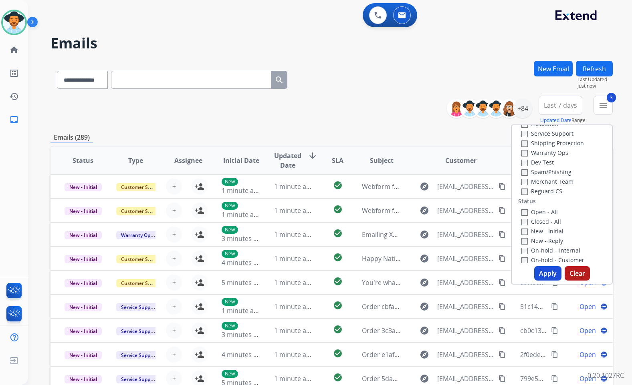
click at [546, 213] on label "Open - All" at bounding box center [539, 212] width 36 height 8
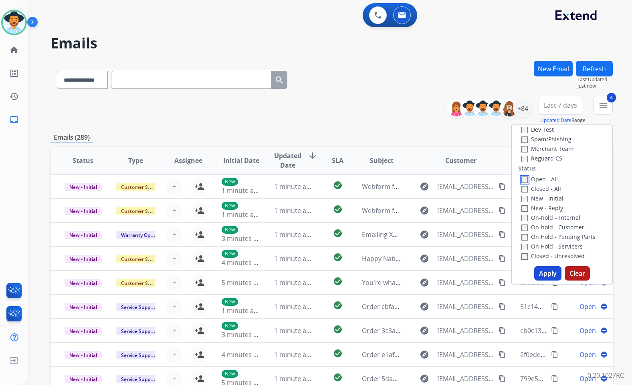
scroll to position [120, 0]
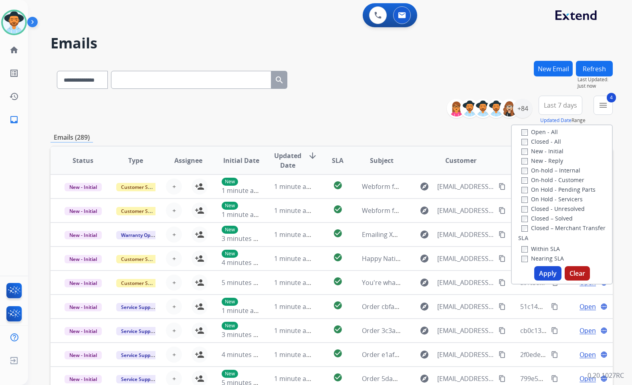
click at [545, 199] on label "On Hold - Servicers" at bounding box center [551, 199] width 61 height 8
click at [545, 190] on label "On Hold - Pending Parts" at bounding box center [558, 190] width 74 height 8
click at [546, 179] on label "On-hold - Customer" at bounding box center [552, 180] width 63 height 8
drag, startPoint x: 547, startPoint y: 173, endPoint x: 549, endPoint y: 167, distance: 6.0
click at [548, 171] on label "On-hold – Internal" at bounding box center [550, 171] width 59 height 8
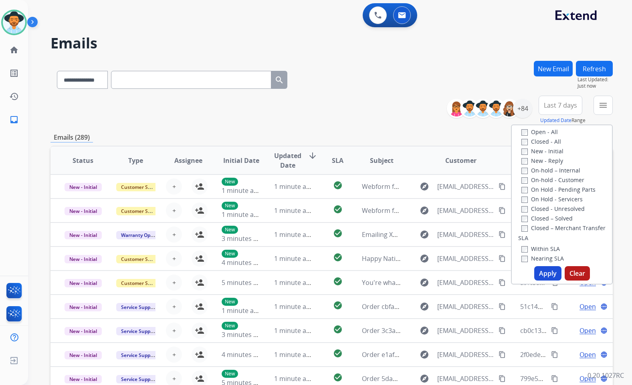
click at [551, 159] on label "New - Reply" at bounding box center [542, 161] width 42 height 8
click at [551, 154] on label "New - Initial" at bounding box center [542, 151] width 42 height 8
click at [545, 280] on button "Apply" at bounding box center [547, 273] width 27 height 14
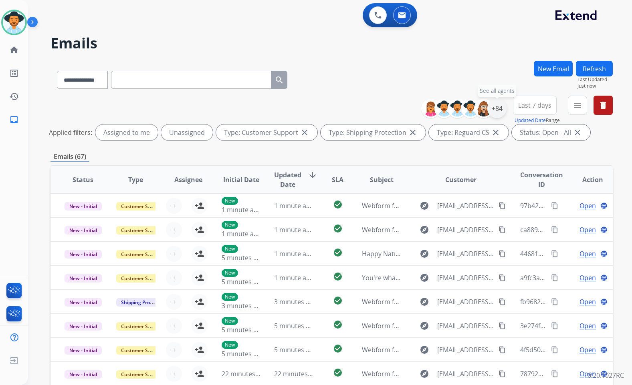
click at [487, 107] on div "+84" at bounding box center [496, 108] width 19 height 19
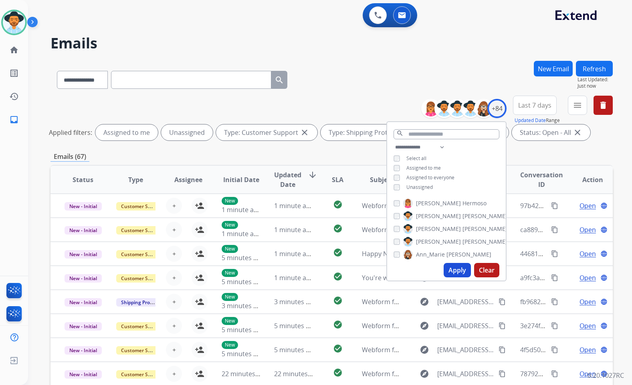
click at [425, 191] on div "**********" at bounding box center [446, 168] width 119 height 51
click at [427, 184] on span "Unassigned" at bounding box center [419, 187] width 26 height 7
click at [435, 240] on span "[PERSON_NAME]" at bounding box center [438, 242] width 45 height 8
click at [454, 268] on button "Apply" at bounding box center [456, 270] width 27 height 14
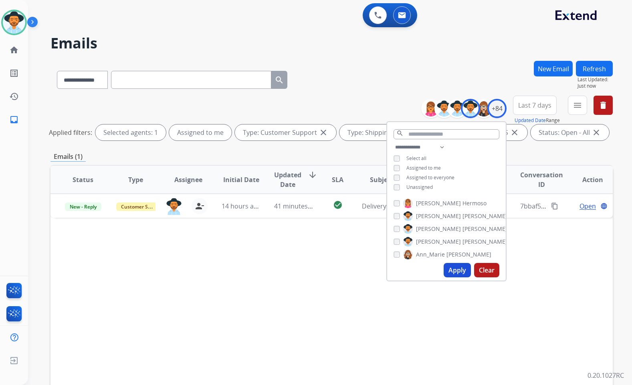
click at [147, 250] on div "Status Type Assignee Initial Date Updated Date arrow_downward SLA Subject Custo…" at bounding box center [331, 299] width 562 height 268
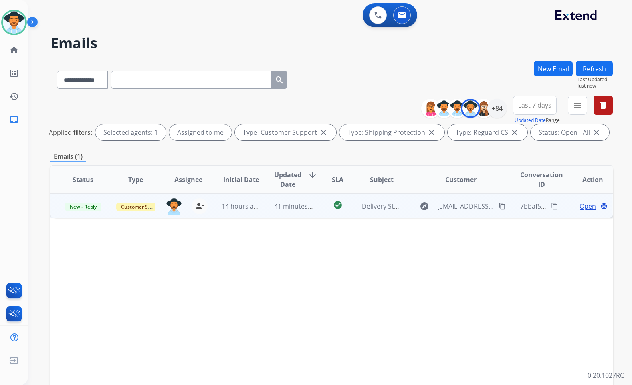
click at [560, 202] on td "Open language" at bounding box center [586, 206] width 53 height 24
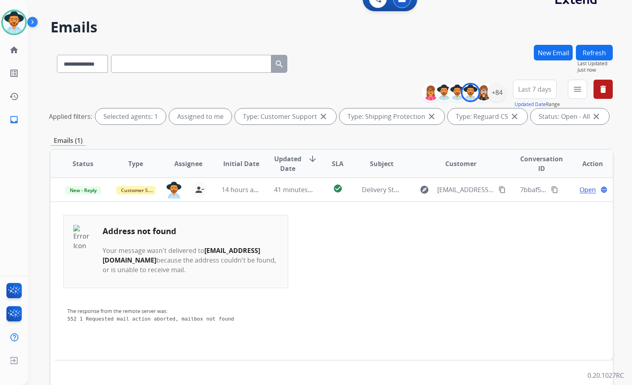
scroll to position [0, 0]
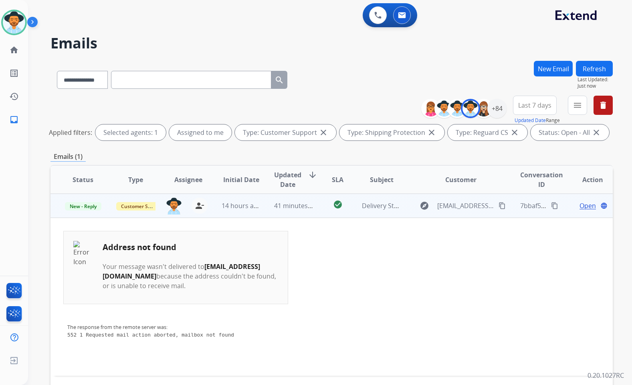
click at [560, 209] on td "Open language" at bounding box center [586, 206] width 53 height 24
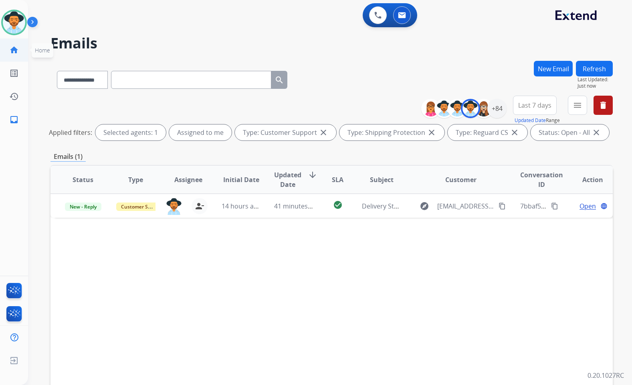
click at [5, 56] on link "home Home" at bounding box center [14, 50] width 22 height 22
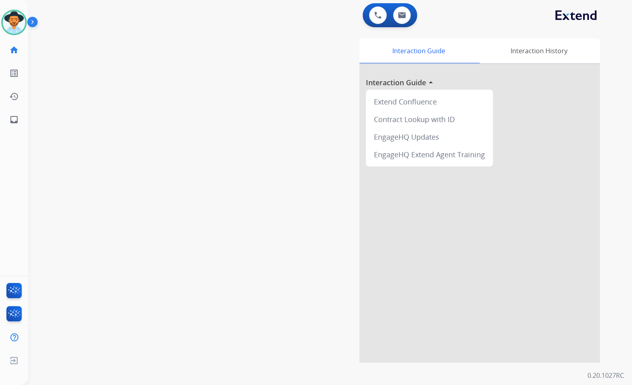
click at [166, 218] on div "swap_horiz Break voice bridge close_fullscreen Connect 3-Way Call merge_type Se…" at bounding box center [320, 196] width 584 height 334
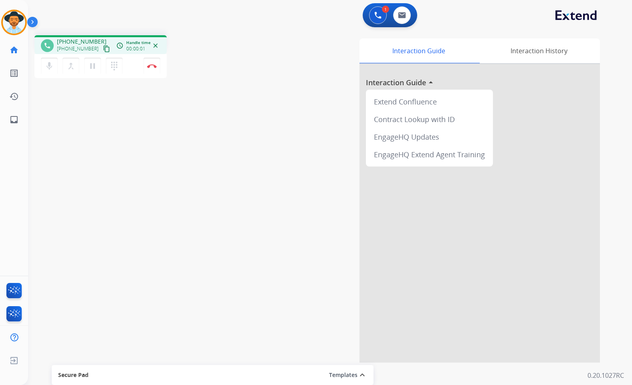
click at [103, 50] on mat-icon "content_copy" at bounding box center [106, 48] width 7 height 7
click at [90, 67] on mat-icon "pause" at bounding box center [93, 66] width 10 height 10
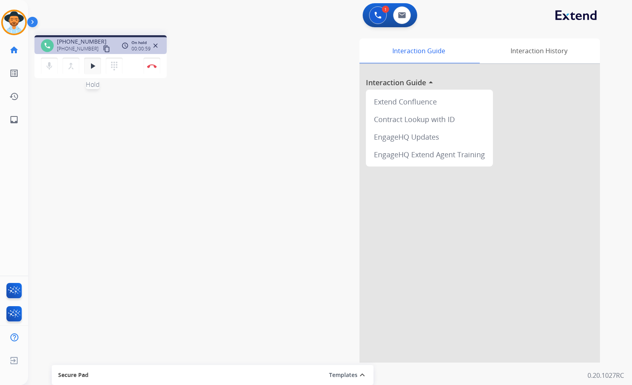
click at [97, 67] on mat-icon "play_arrow" at bounding box center [93, 66] width 10 height 10
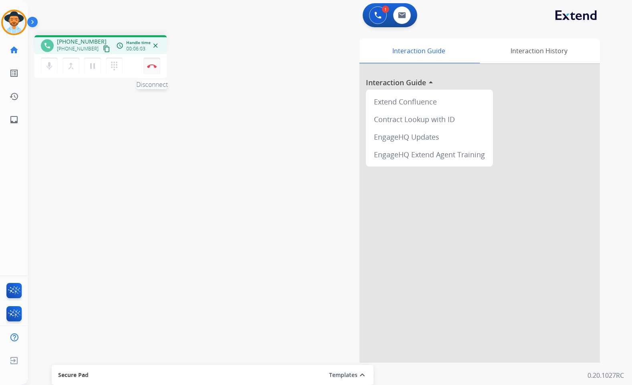
click at [153, 67] on img at bounding box center [152, 66] width 10 height 4
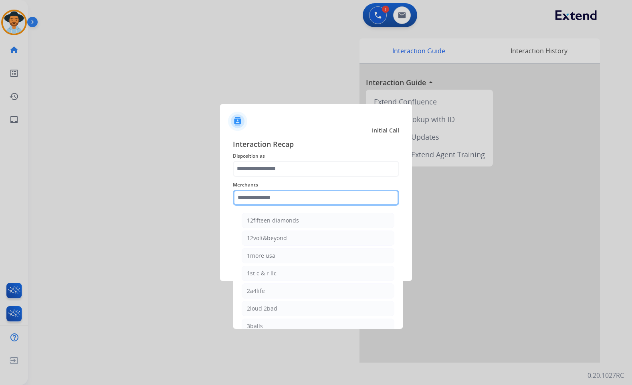
click at [273, 193] on input "text" at bounding box center [316, 198] width 166 height 16
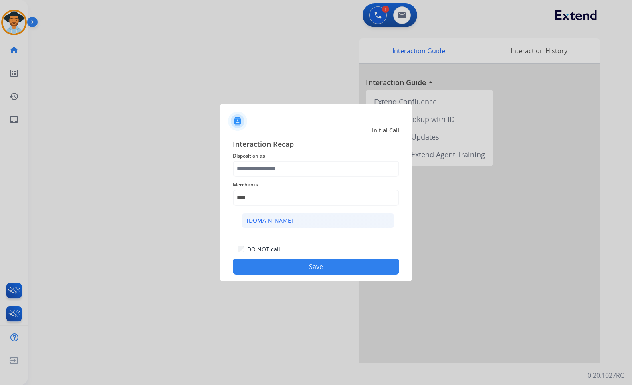
click at [349, 224] on li "[DOMAIN_NAME]" at bounding box center [318, 220] width 153 height 15
type input "**********"
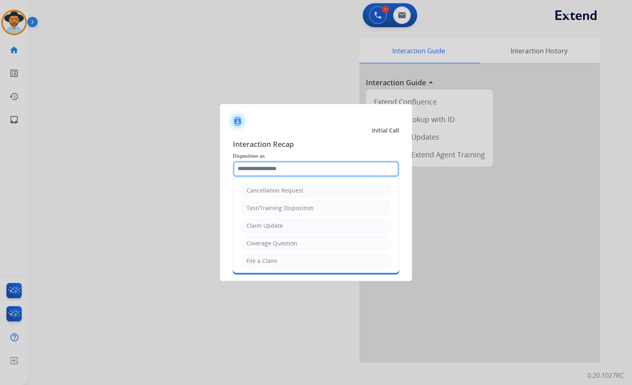
click at [335, 165] on input "text" at bounding box center [316, 169] width 166 height 16
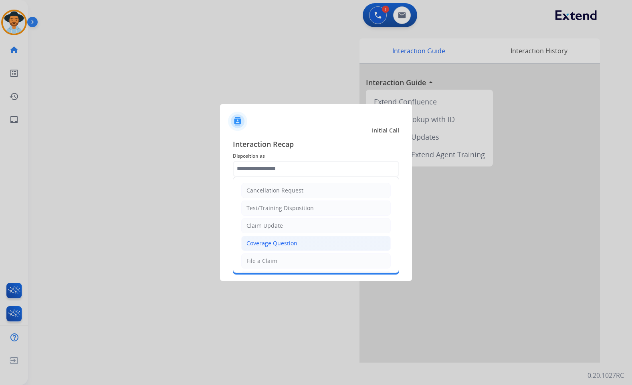
click at [301, 239] on li "Coverage Question" at bounding box center [315, 243] width 149 height 15
type input "**********"
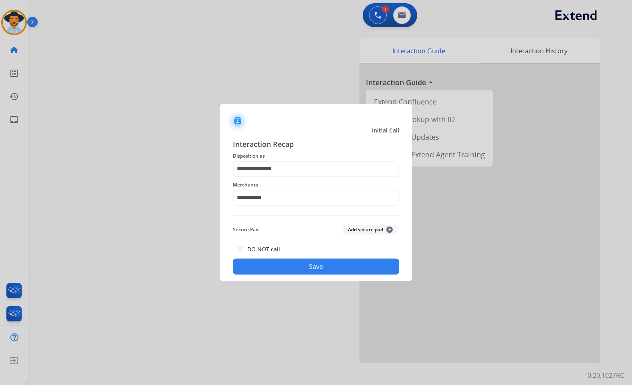
click at [298, 266] on button "Save" at bounding box center [316, 267] width 166 height 16
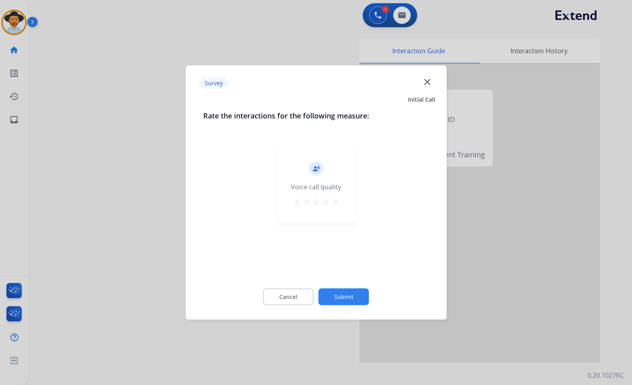
click at [350, 296] on button "Submit" at bounding box center [343, 297] width 50 height 17
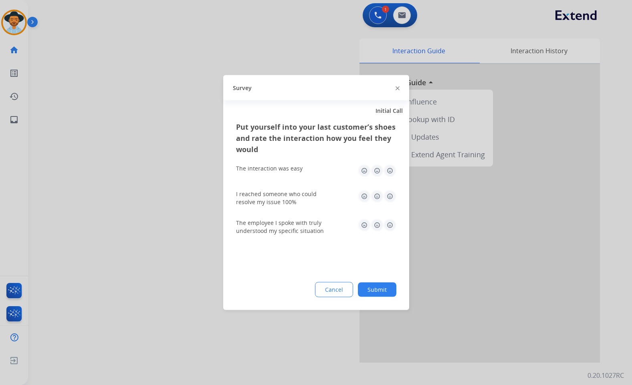
click at [385, 296] on button "Submit" at bounding box center [377, 290] width 38 height 14
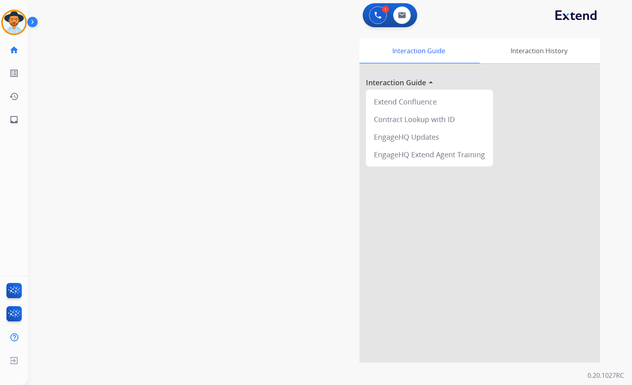
click at [169, 75] on div "swap_horiz Break voice bridge close_fullscreen Connect 3-Way Call merge_type Se…" at bounding box center [320, 196] width 584 height 334
click at [121, 81] on div "swap_horiz Break voice bridge close_fullscreen Connect 3-Way Call merge_type Se…" at bounding box center [320, 196] width 584 height 334
click at [12, 20] on img at bounding box center [14, 22] width 22 height 22
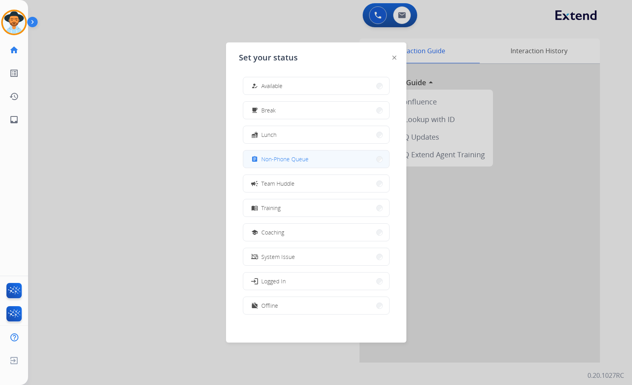
click at [289, 159] on span "Non-Phone Queue" at bounding box center [284, 159] width 47 height 8
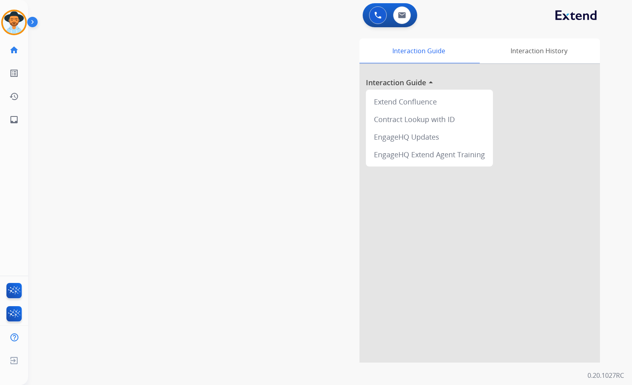
click at [38, 23] on img at bounding box center [34, 23] width 14 height 15
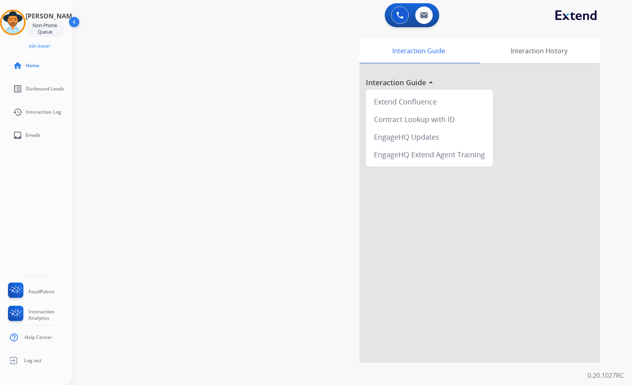
drag, startPoint x: 14, startPoint y: 24, endPoint x: 64, endPoint y: 32, distance: 50.3
click at [14, 24] on img at bounding box center [13, 22] width 22 height 22
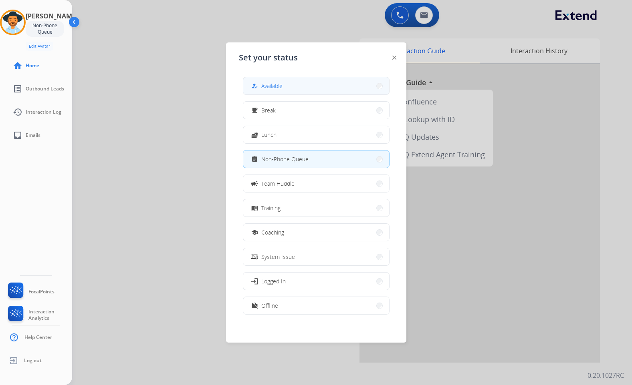
click at [276, 83] on span "Available" at bounding box center [271, 86] width 21 height 8
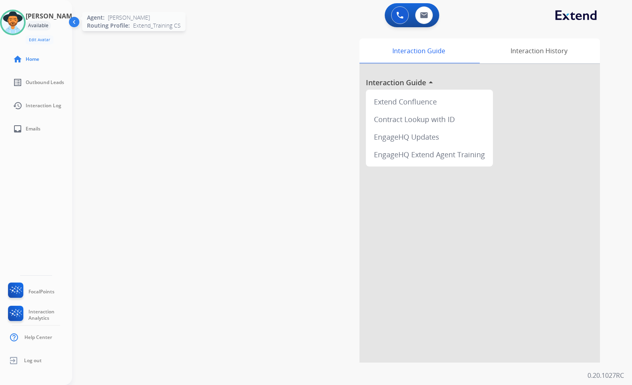
click at [16, 21] on img at bounding box center [13, 22] width 22 height 22
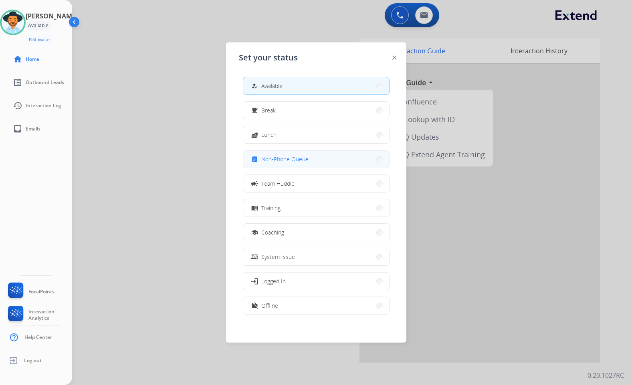
drag, startPoint x: 296, startPoint y: 161, endPoint x: 298, endPoint y: 154, distance: 6.6
click at [296, 159] on span "Non-Phone Queue" at bounding box center [284, 159] width 47 height 8
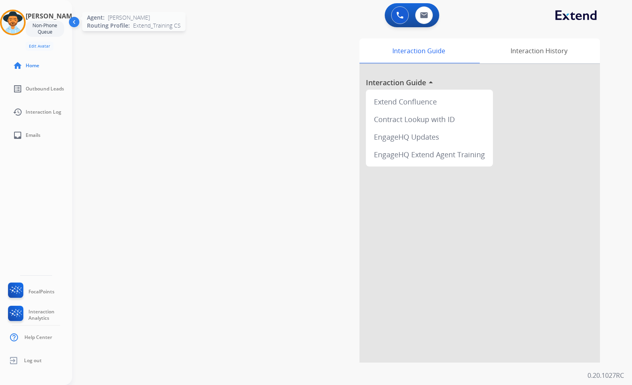
click at [22, 22] on img at bounding box center [13, 22] width 22 height 22
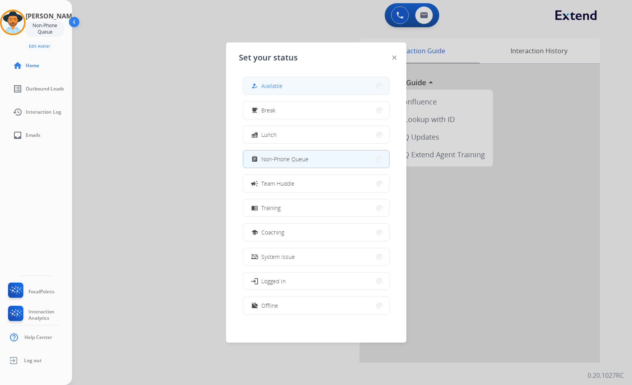
click at [274, 82] on span "Available" at bounding box center [271, 86] width 21 height 8
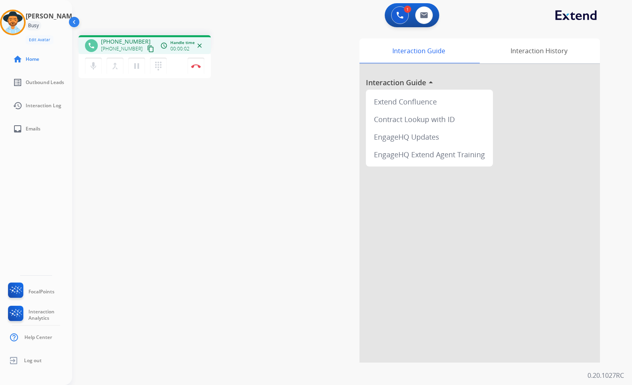
click at [147, 49] on mat-icon "content_copy" at bounding box center [150, 48] width 7 height 7
click at [77, 23] on img at bounding box center [74, 23] width 15 height 15
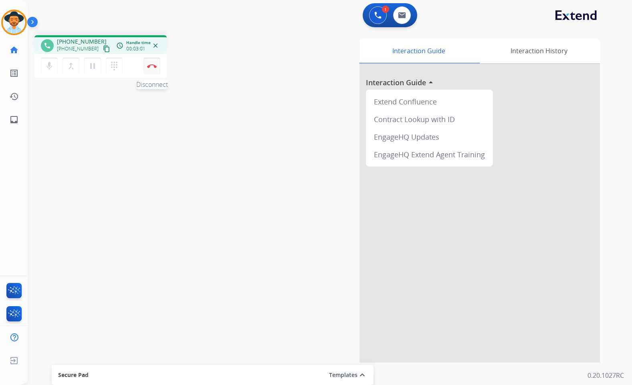
click at [153, 65] on img at bounding box center [152, 66] width 10 height 4
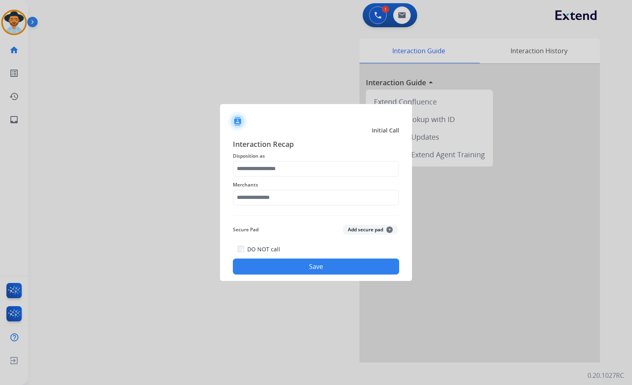
click at [339, 206] on div "Merchants" at bounding box center [316, 193] width 166 height 32
click at [338, 202] on input "text" at bounding box center [316, 198] width 166 height 16
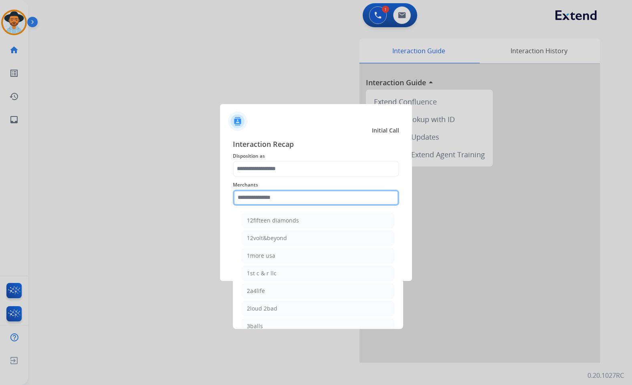
type input "*"
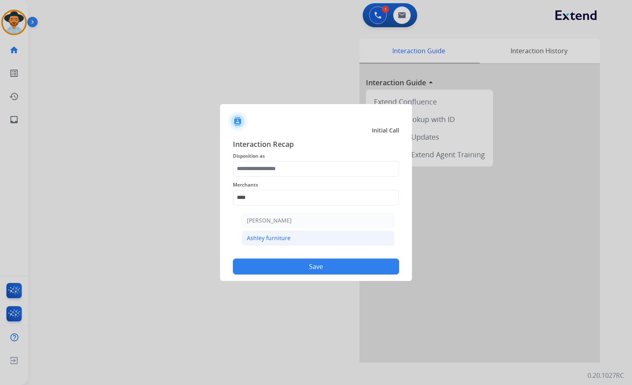
click at [311, 235] on li "Ashley furniture" at bounding box center [318, 238] width 153 height 15
type input "**********"
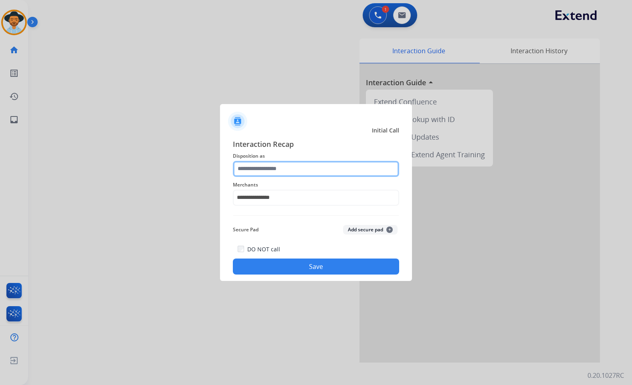
click at [298, 176] on input "text" at bounding box center [316, 169] width 166 height 16
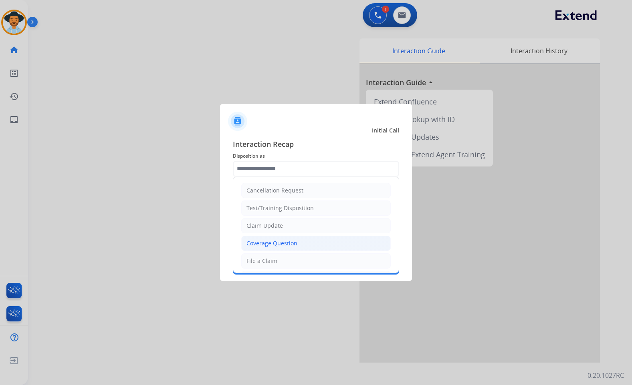
click at [294, 240] on div "Coverage Question" at bounding box center [271, 244] width 51 height 8
type input "**********"
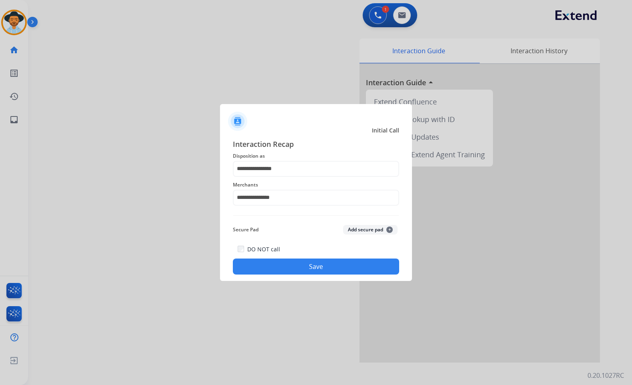
click at [301, 274] on button "Save" at bounding box center [316, 267] width 166 height 16
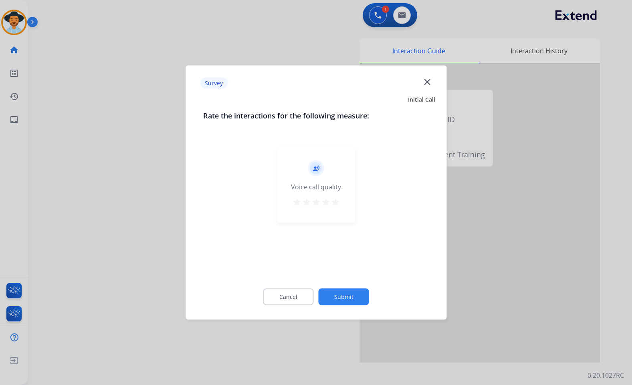
click at [344, 296] on button "Submit" at bounding box center [343, 297] width 50 height 17
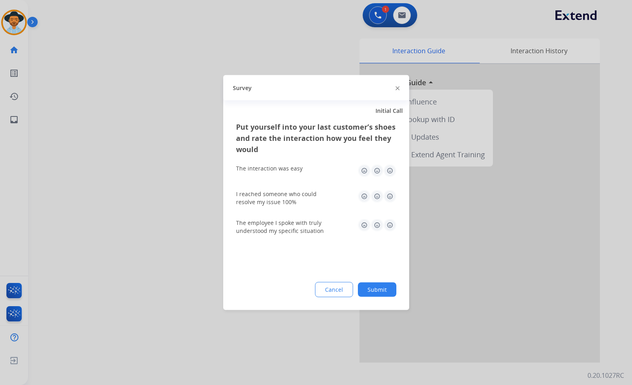
click at [369, 289] on button "Submit" at bounding box center [377, 290] width 38 height 14
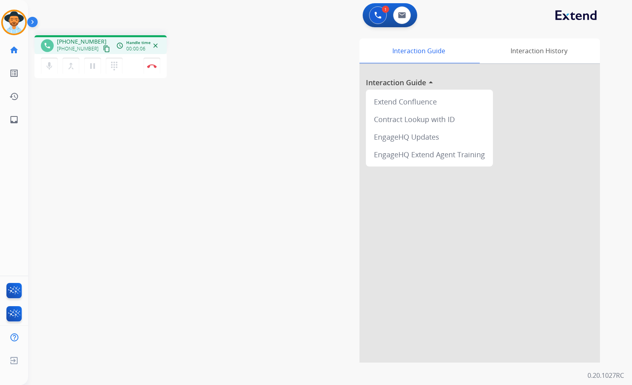
drag, startPoint x: 97, startPoint y: 47, endPoint x: 49, endPoint y: 52, distance: 47.6
click at [103, 47] on mat-icon "content_copy" at bounding box center [106, 48] width 7 height 7
click at [147, 65] on button "Disconnect" at bounding box center [151, 66] width 17 height 17
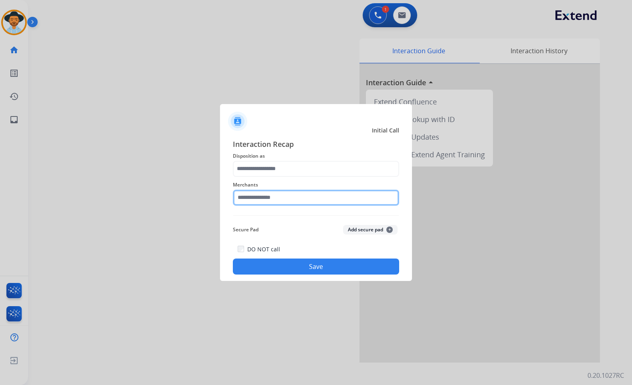
click at [288, 199] on input "text" at bounding box center [316, 198] width 166 height 16
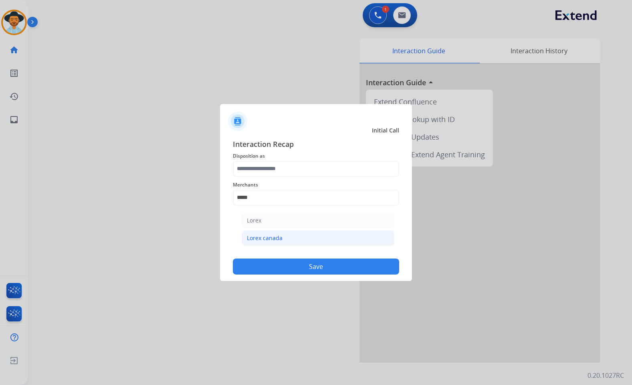
click at [280, 231] on li "Lorex canada" at bounding box center [318, 238] width 153 height 15
type input "**********"
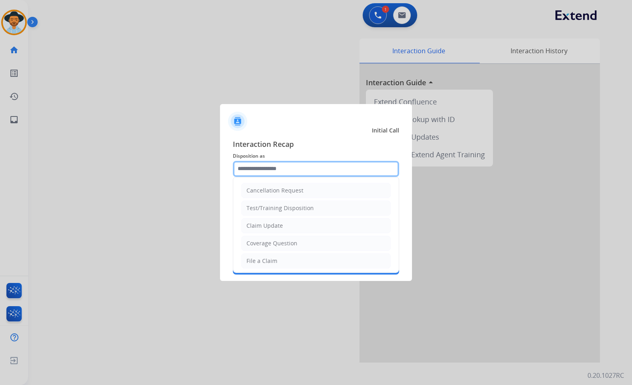
click at [261, 169] on input "text" at bounding box center [316, 169] width 166 height 16
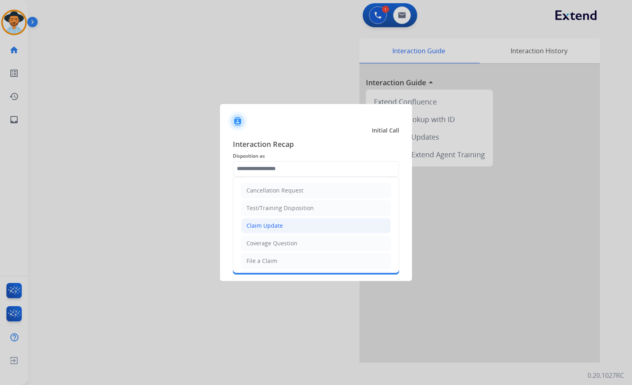
click at [274, 228] on div "Claim Update" at bounding box center [264, 226] width 36 height 8
type input "**********"
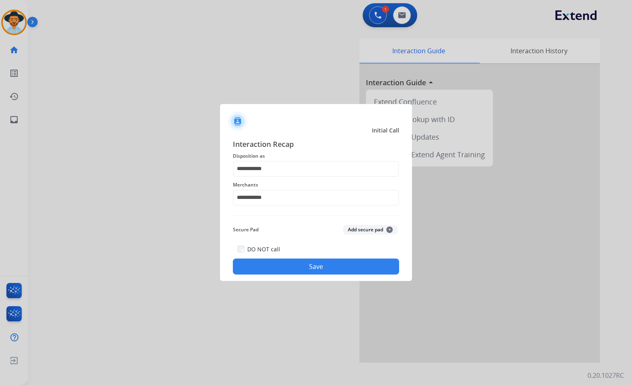
click at [284, 257] on div "DO NOT call Save" at bounding box center [316, 259] width 166 height 30
click at [308, 274] on button "Save" at bounding box center [316, 267] width 166 height 16
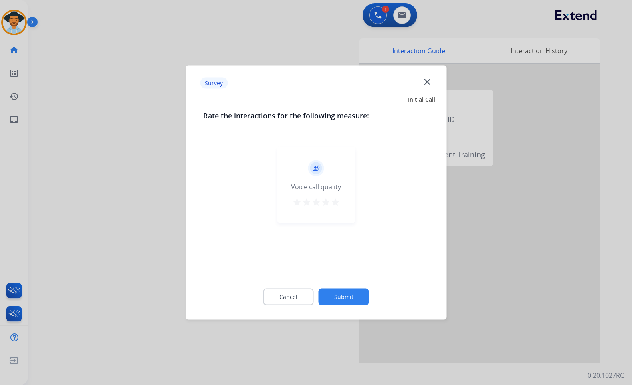
click at [353, 294] on button "Submit" at bounding box center [343, 297] width 50 height 17
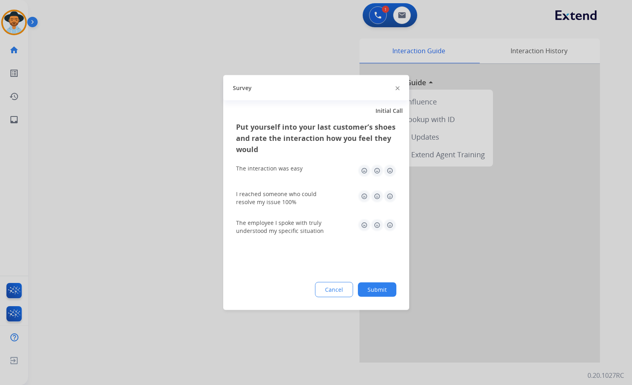
click at [381, 288] on button "Submit" at bounding box center [377, 290] width 38 height 14
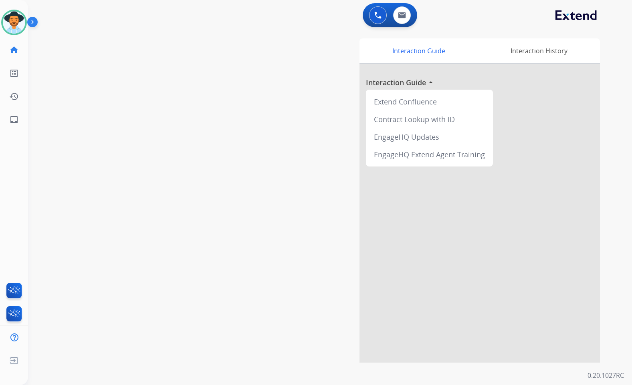
click at [133, 123] on div "swap_horiz Break voice bridge close_fullscreen Connect 3-Way Call merge_type Se…" at bounding box center [320, 196] width 584 height 334
click at [30, 21] on img at bounding box center [34, 23] width 14 height 15
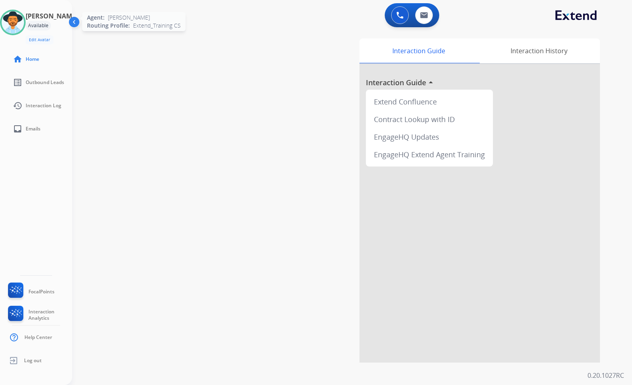
click at [24, 25] on img at bounding box center [13, 22] width 22 height 22
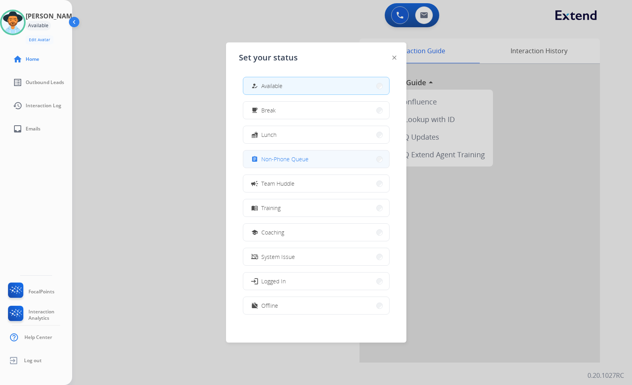
click at [296, 163] on span "Non-Phone Queue" at bounding box center [284, 159] width 47 height 8
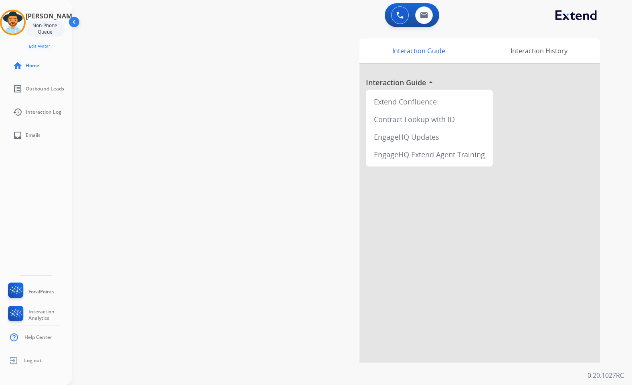
click at [75, 23] on img at bounding box center [74, 23] width 15 height 15
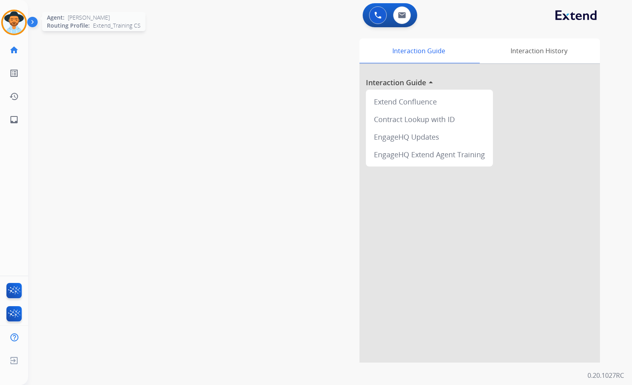
click at [10, 20] on img at bounding box center [14, 22] width 22 height 22
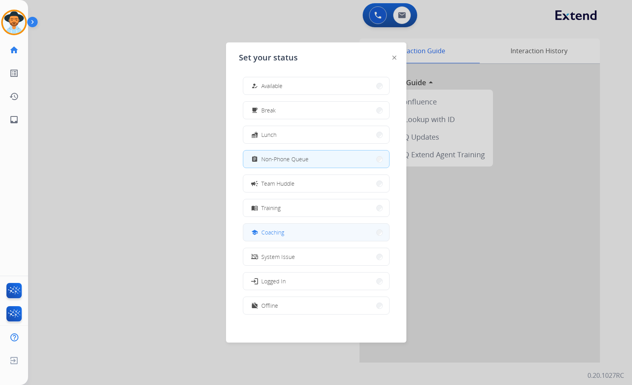
click at [283, 236] on span "Coaching" at bounding box center [272, 232] width 23 height 8
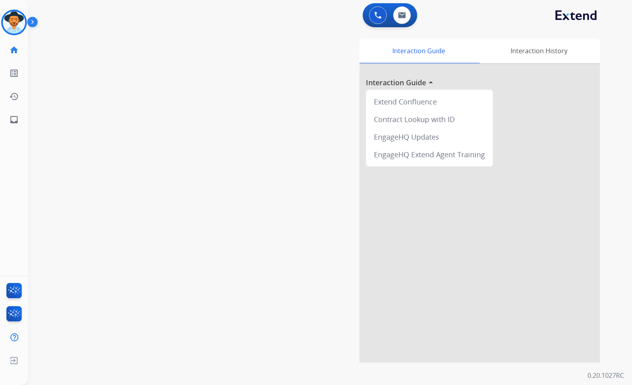
click at [37, 23] on img at bounding box center [34, 23] width 14 height 15
